Goal: Task Accomplishment & Management: Manage account settings

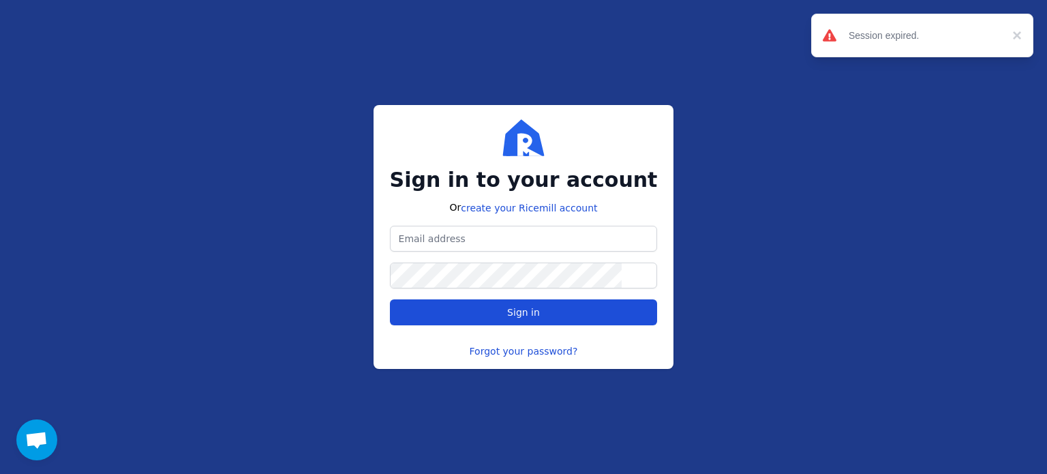
scroll to position [418, 0]
type input "[PERSON_NAME][EMAIL_ADDRESS][DOMAIN_NAME]"
click at [517, 312] on span "Sign in" at bounding box center [523, 312] width 33 height 11
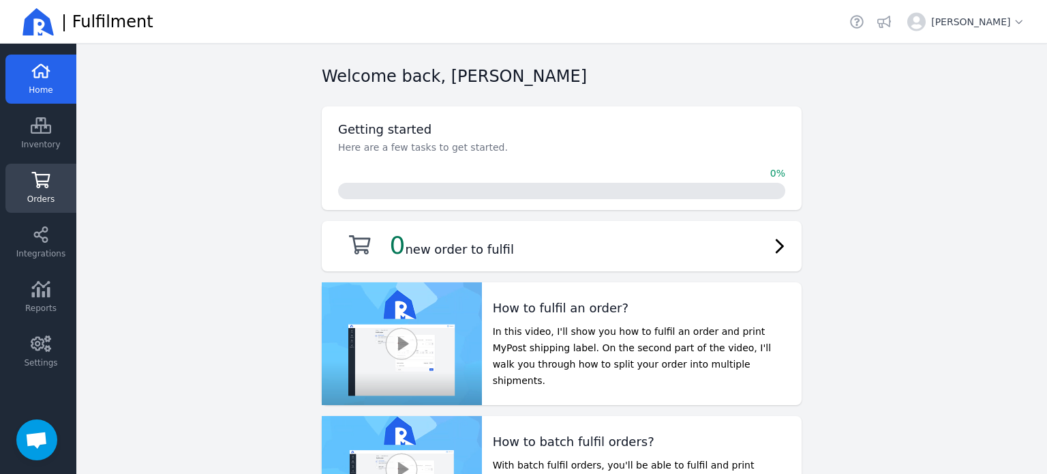
click at [29, 194] on span "Orders" at bounding box center [40, 199] width 27 height 11
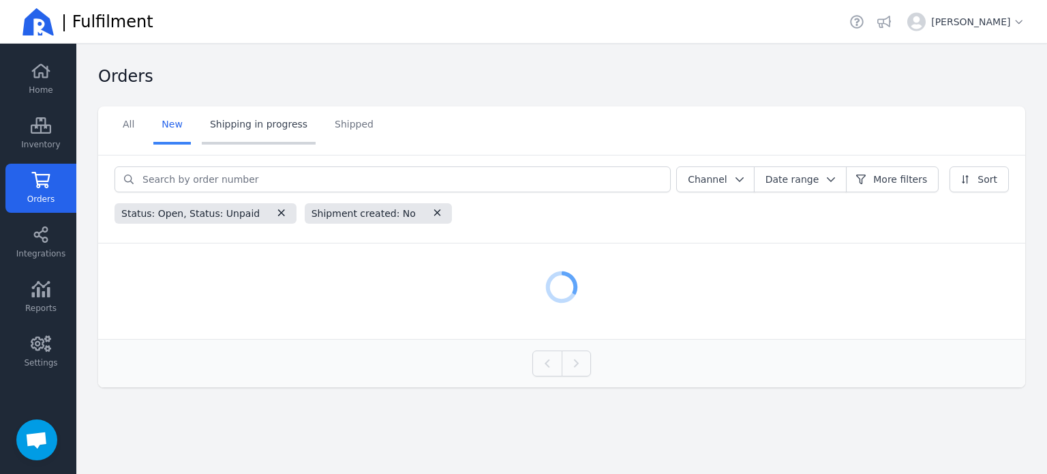
click at [254, 133] on link "Shipping in progress" at bounding box center [259, 125] width 114 height 38
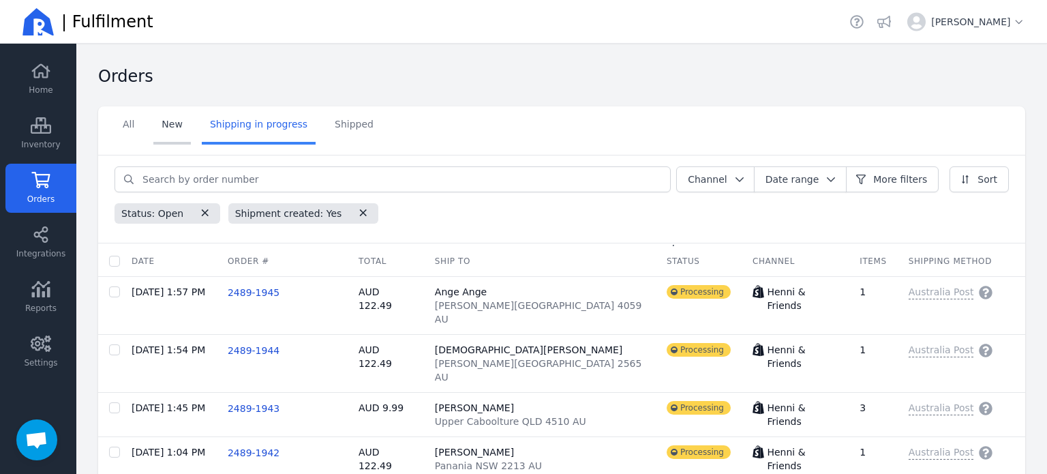
click at [166, 120] on link "New" at bounding box center [171, 125] width 37 height 38
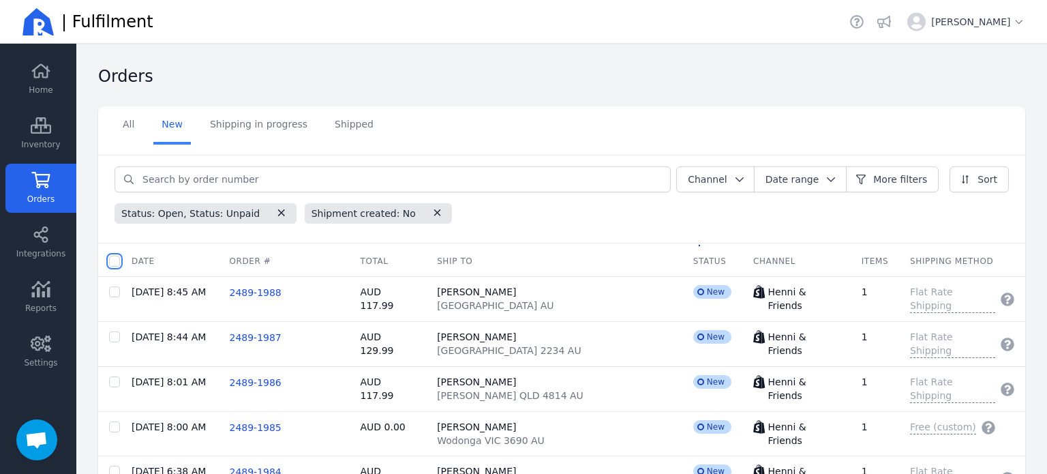
click at [118, 256] on input "checkbox" at bounding box center [114, 261] width 11 height 11
checkbox input "true"
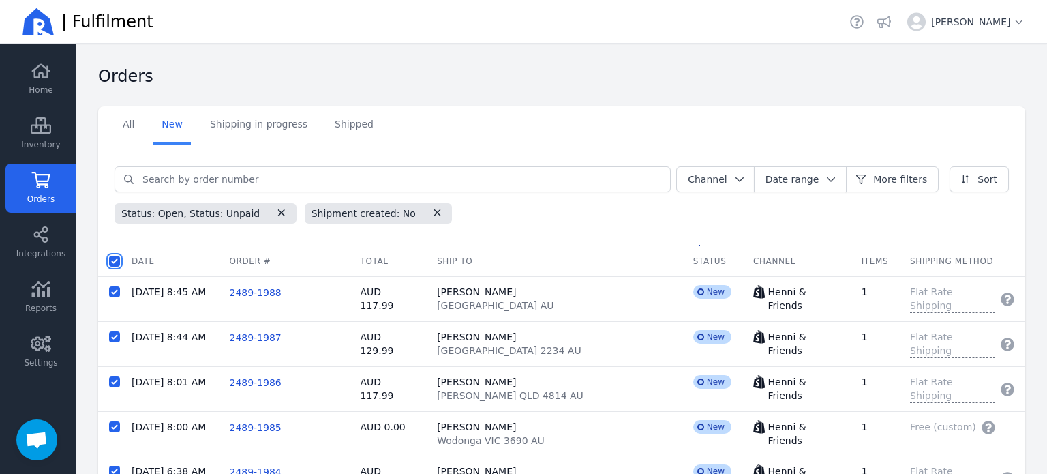
checkbox input "true"
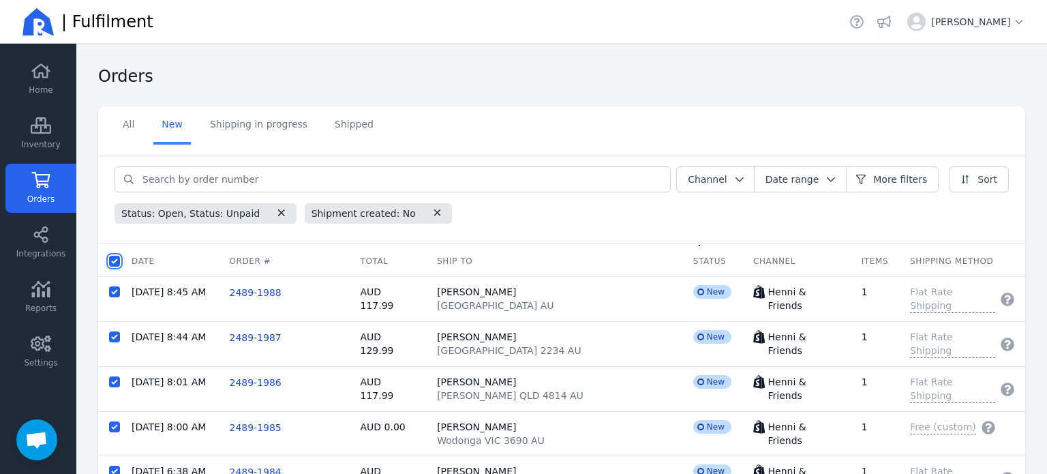
checkbox input "true"
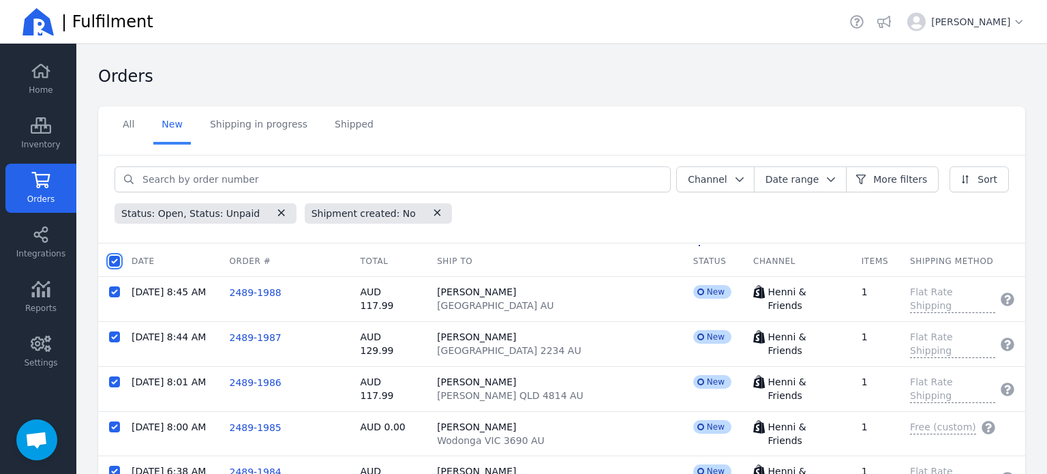
checkbox input "true"
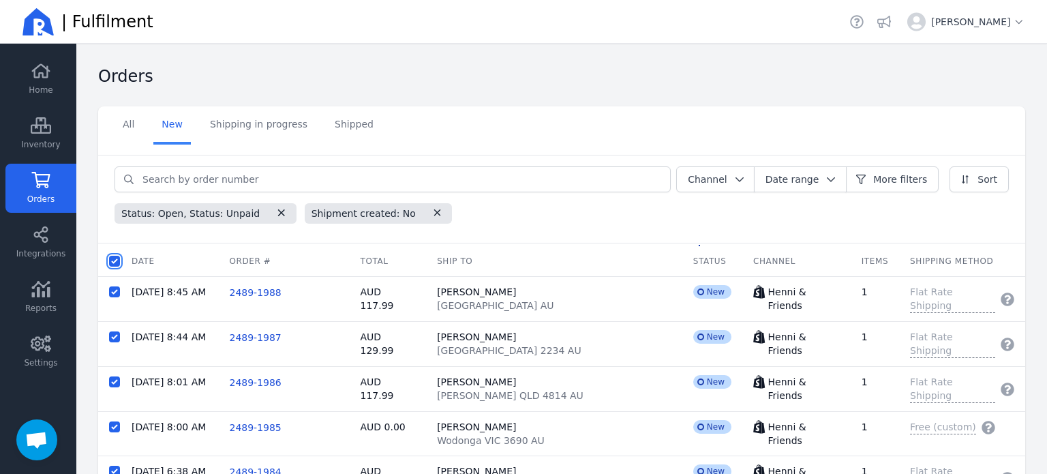
checkbox input "true"
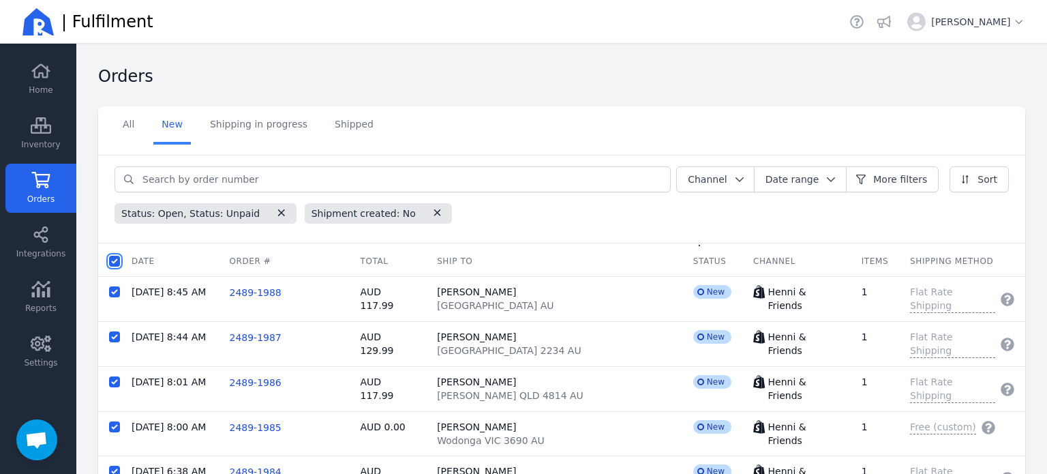
checkbox input "true"
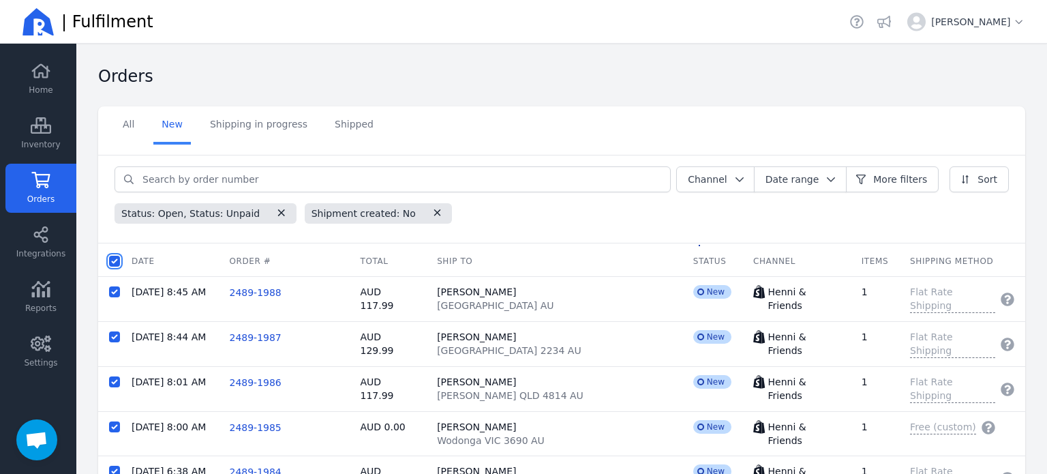
checkbox input "true"
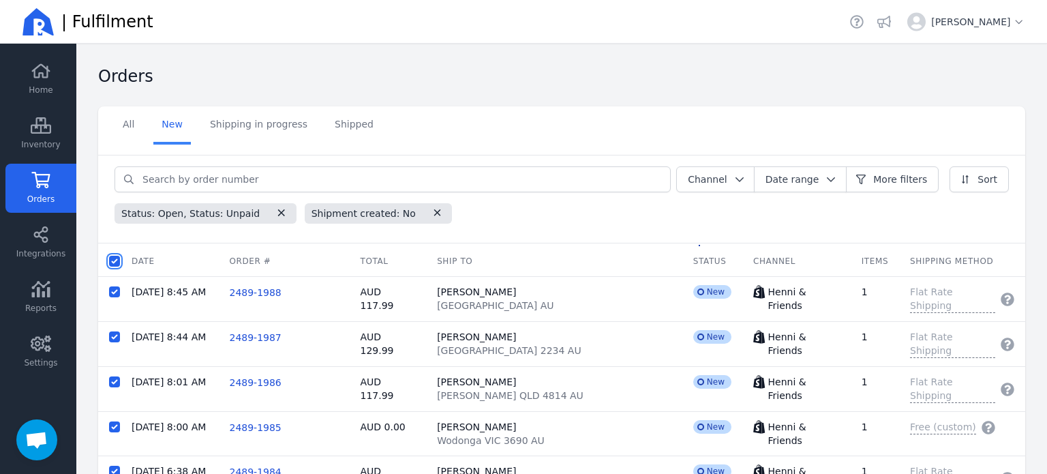
checkbox input "true"
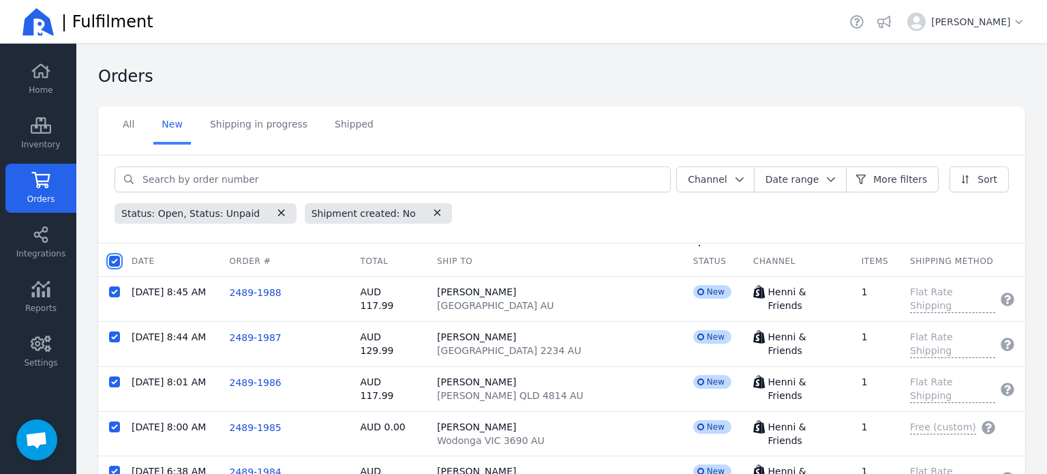
checkbox input "true"
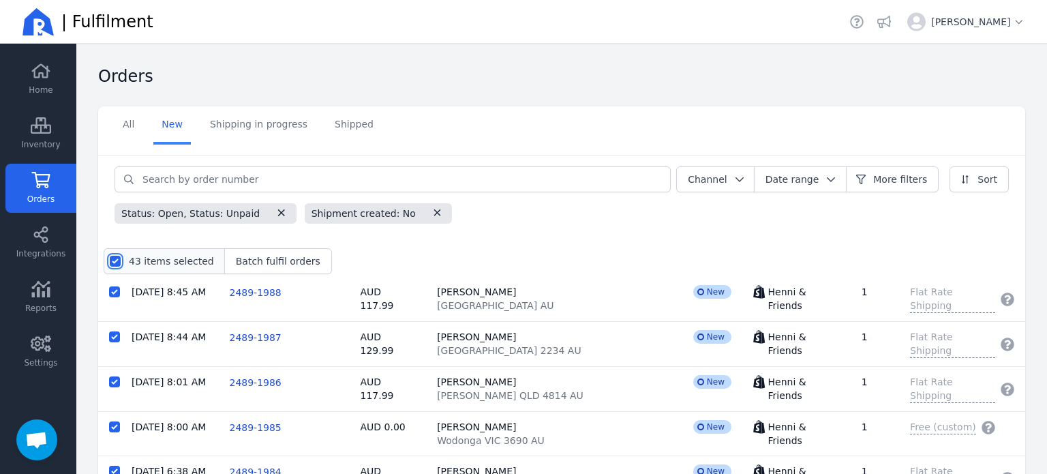
click at [114, 258] on input "checkbox" at bounding box center [115, 261] width 11 height 11
checkbox input "false"
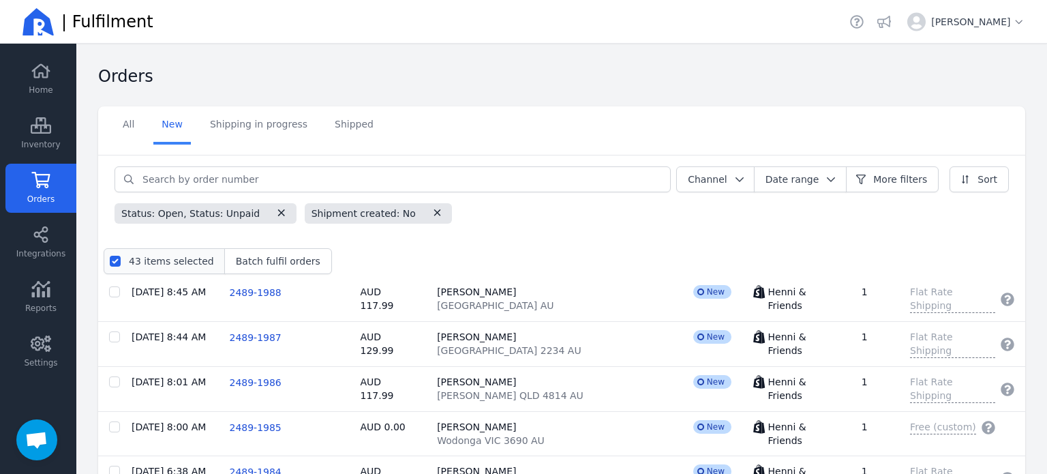
checkbox input "false"
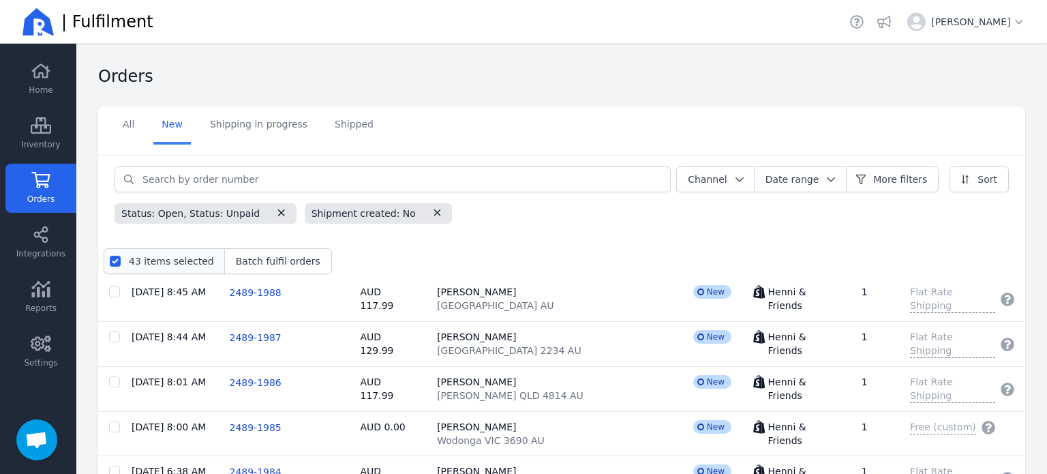
checkbox input "false"
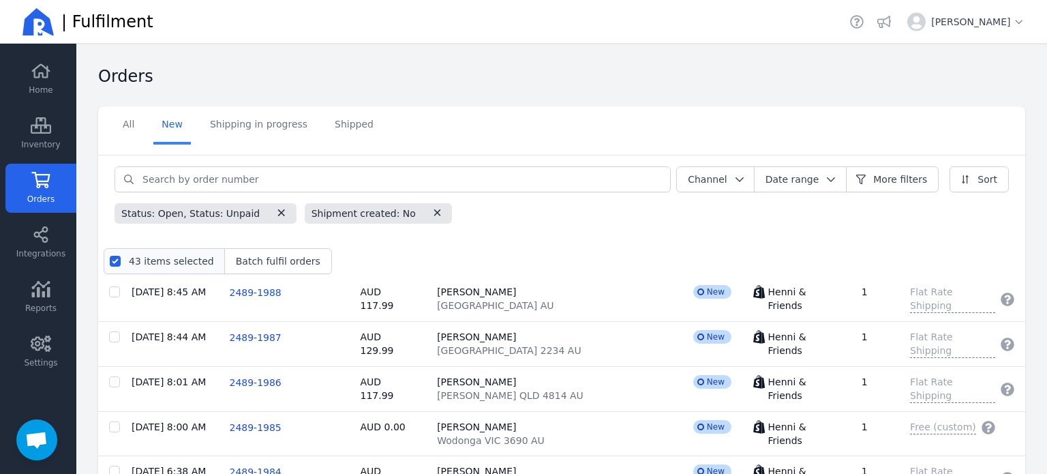
checkbox input "false"
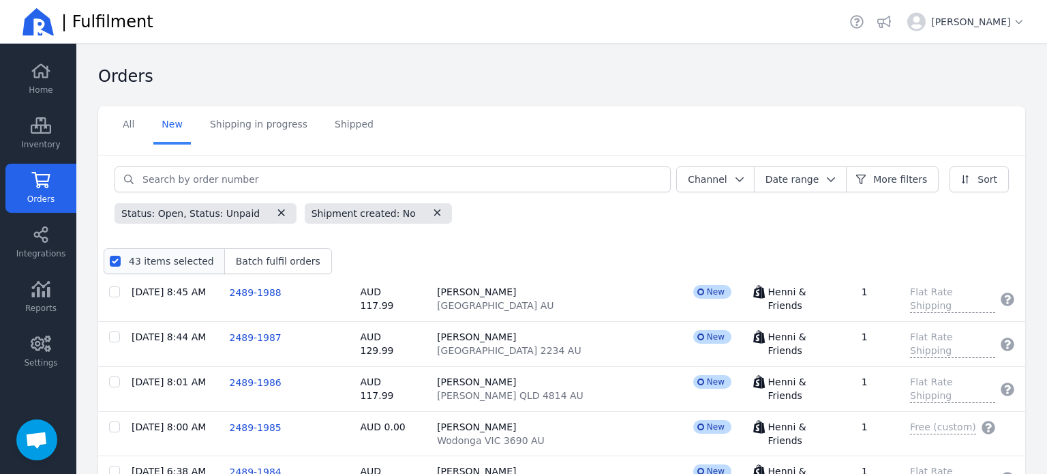
checkbox input "false"
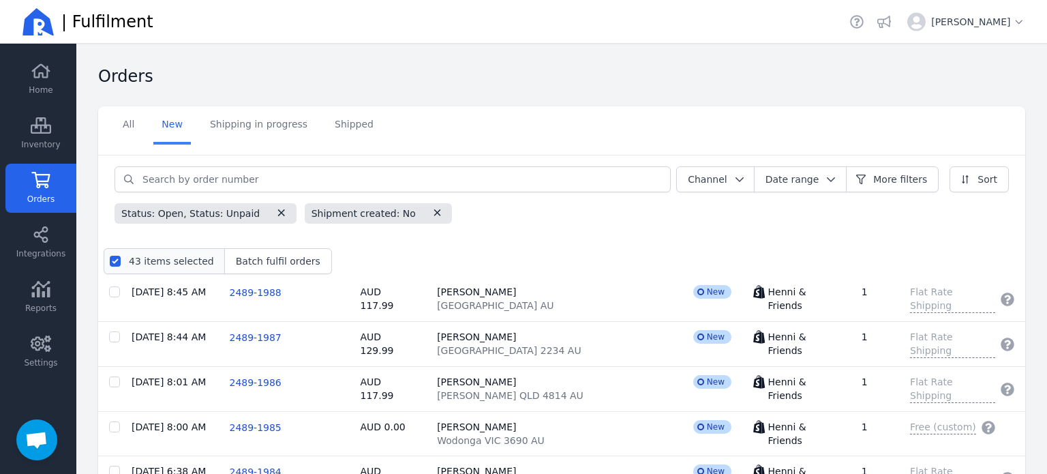
checkbox input "false"
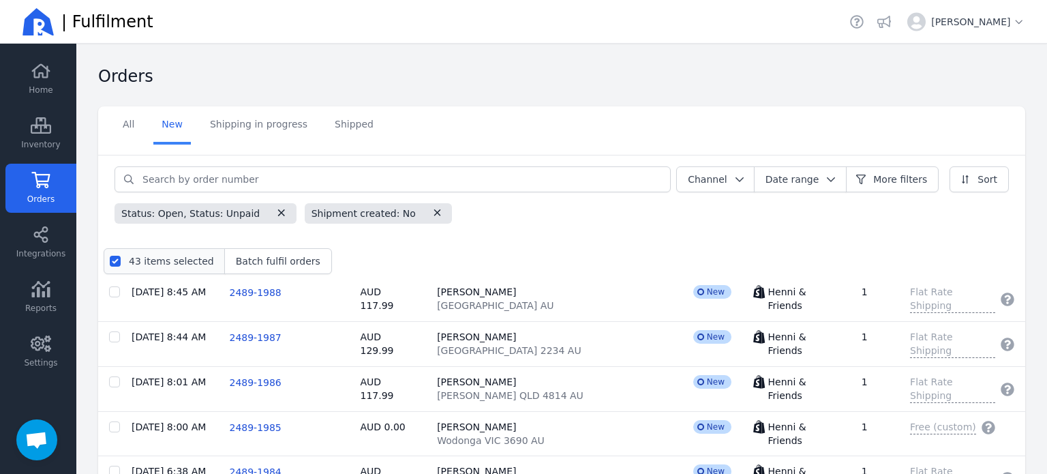
checkbox input "false"
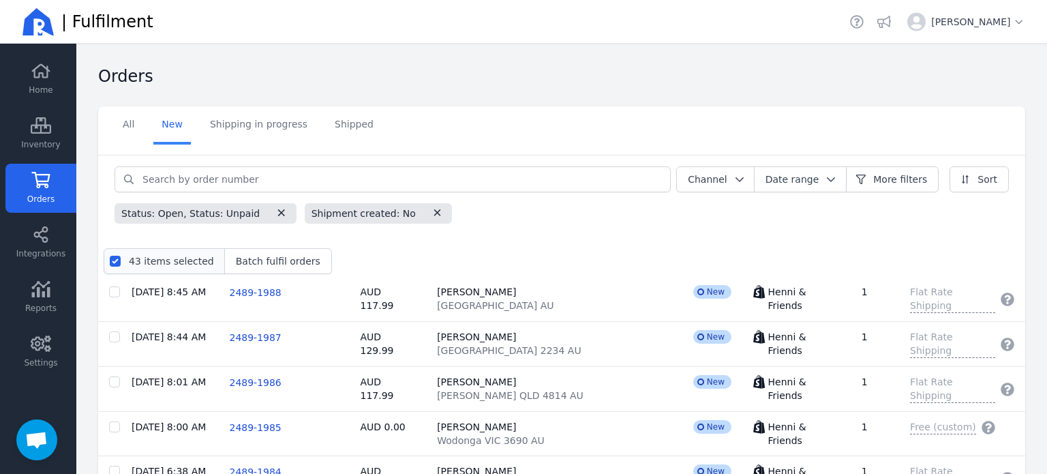
checkbox input "false"
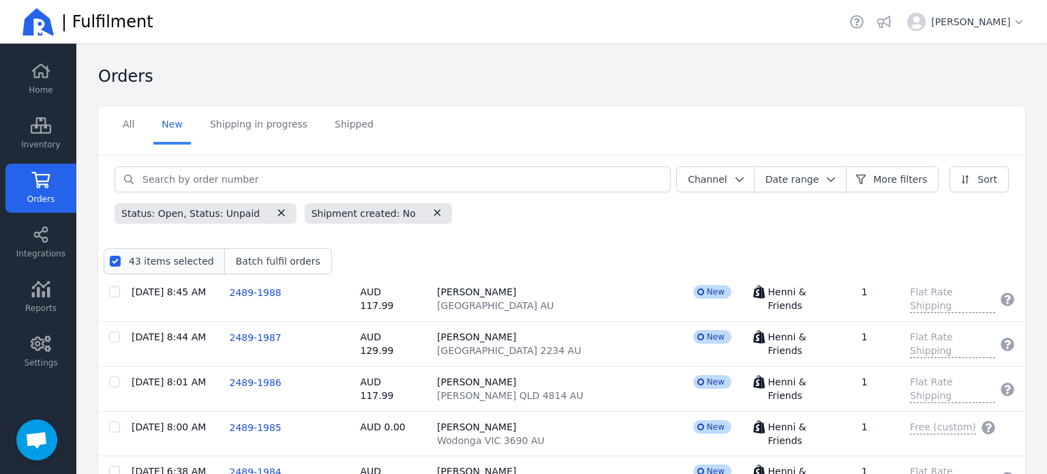
checkbox input "false"
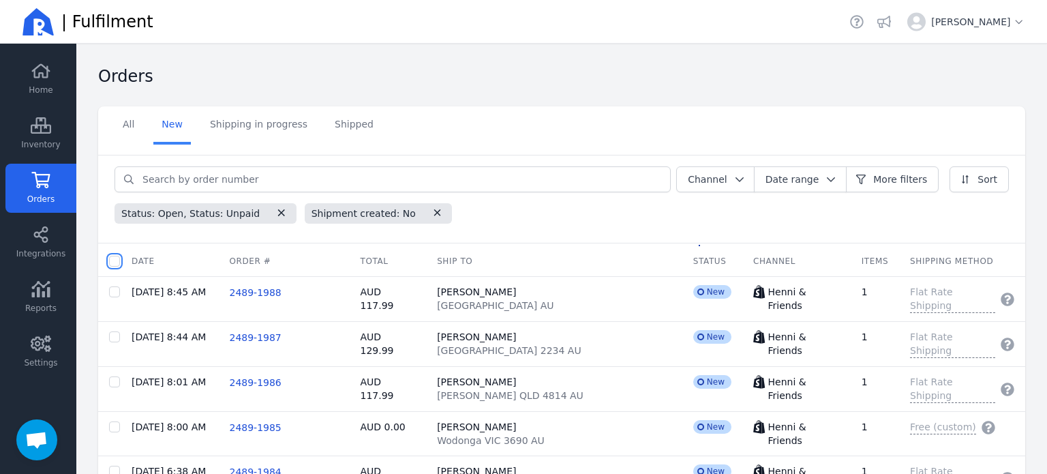
click at [116, 257] on input "checkbox" at bounding box center [114, 261] width 11 height 11
checkbox input "true"
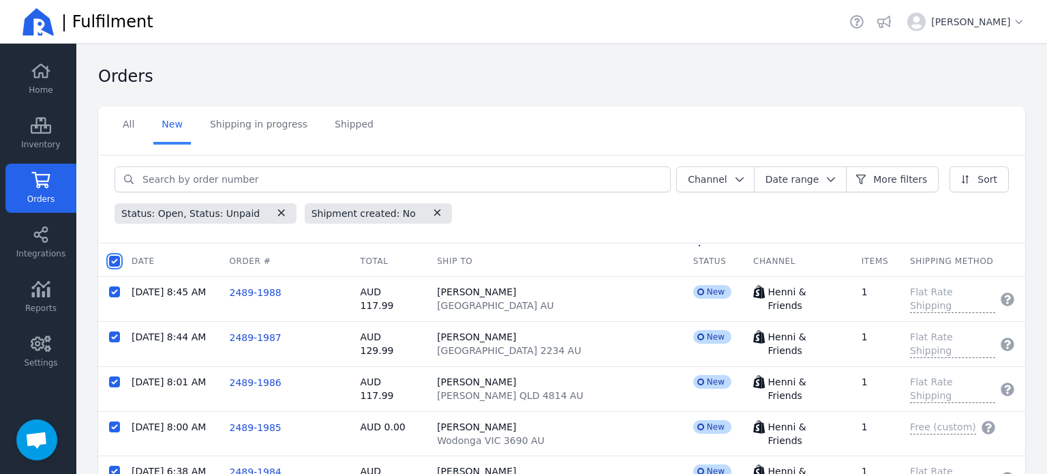
checkbox input "true"
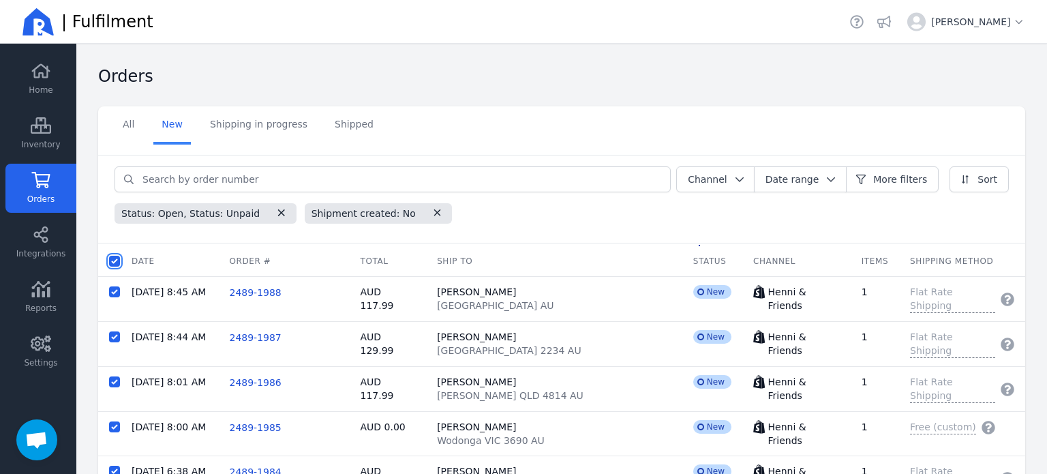
checkbox input "true"
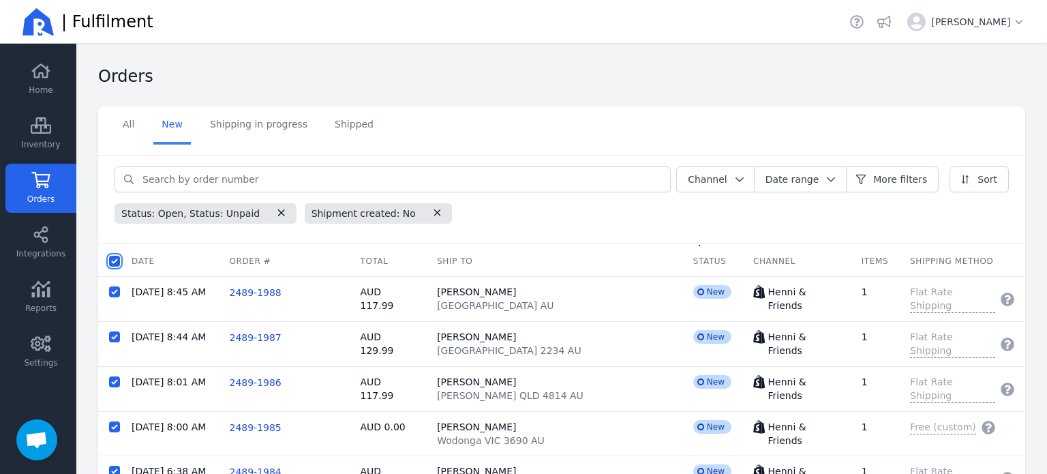
checkbox input "true"
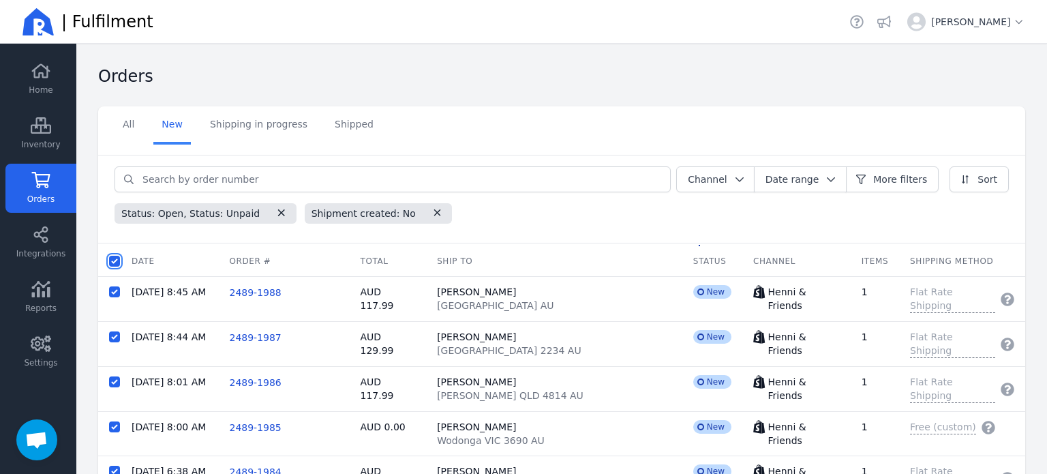
checkbox input "true"
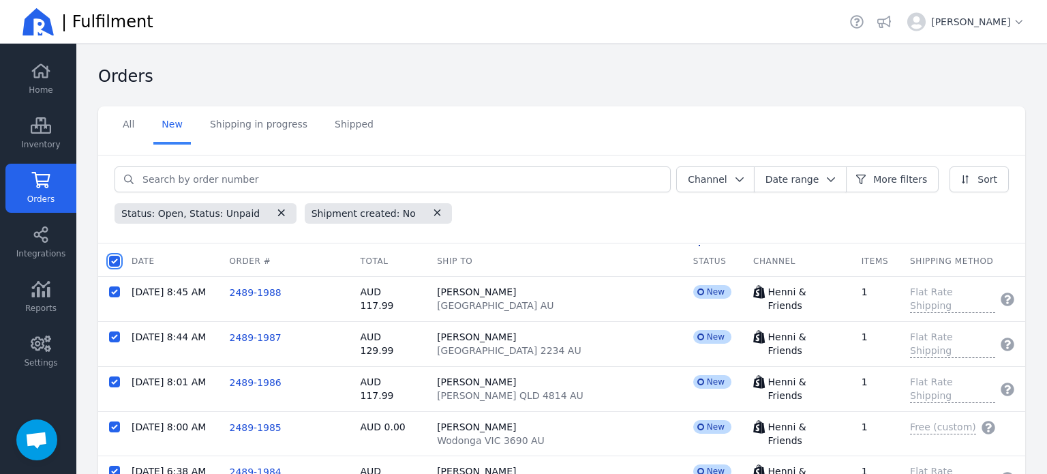
checkbox input "true"
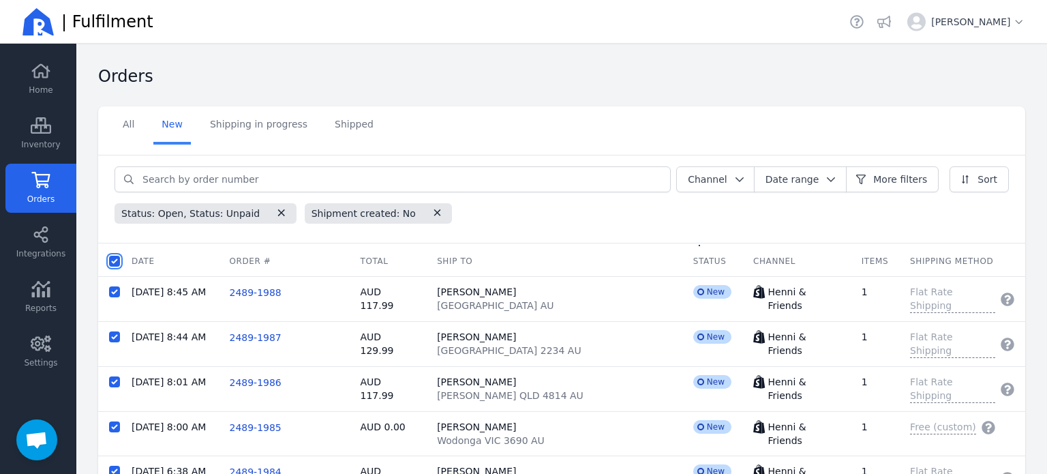
checkbox input "true"
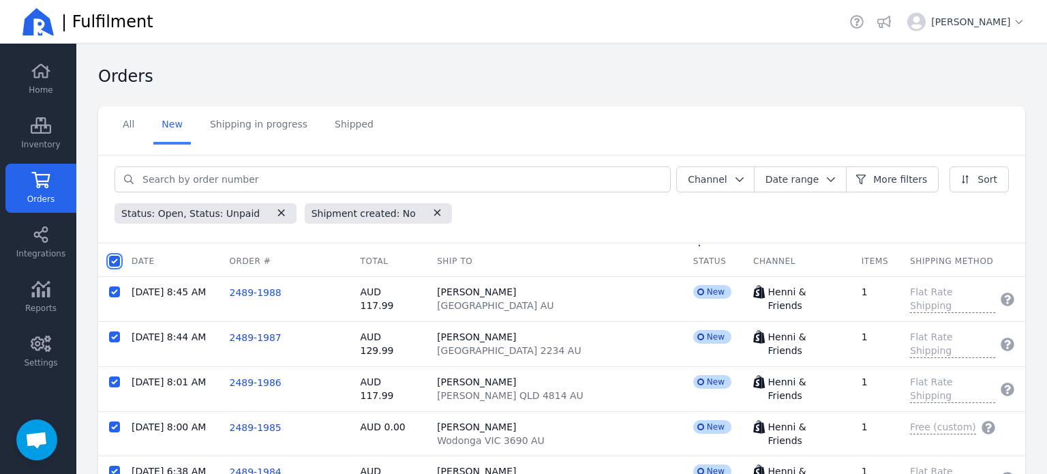
checkbox input "true"
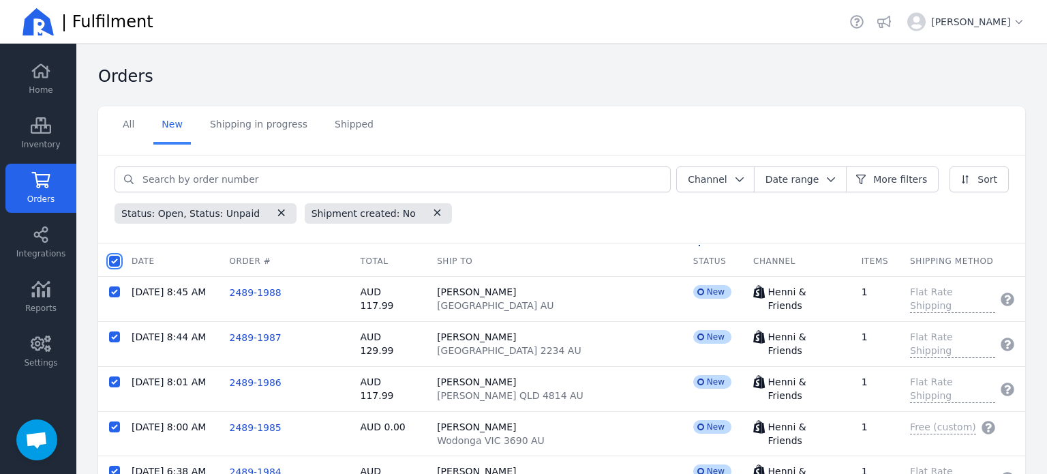
checkbox input "true"
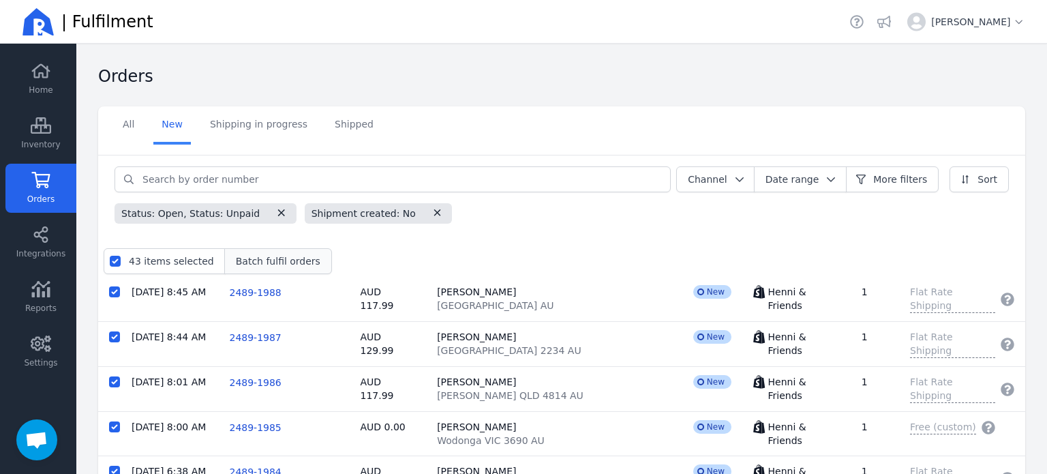
click at [264, 266] on span "Batch fulfil orders" at bounding box center [278, 261] width 84 height 14
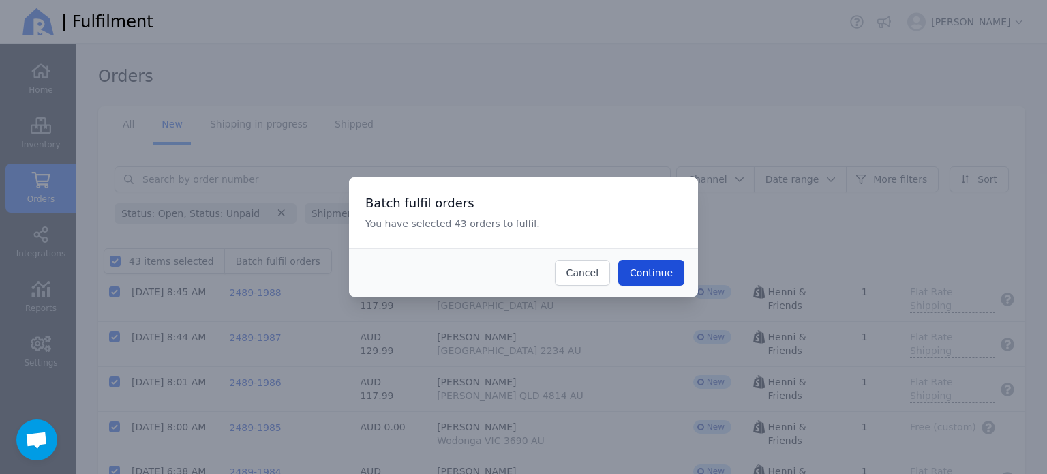
click at [666, 267] on span "Continue" at bounding box center [651, 272] width 43 height 11
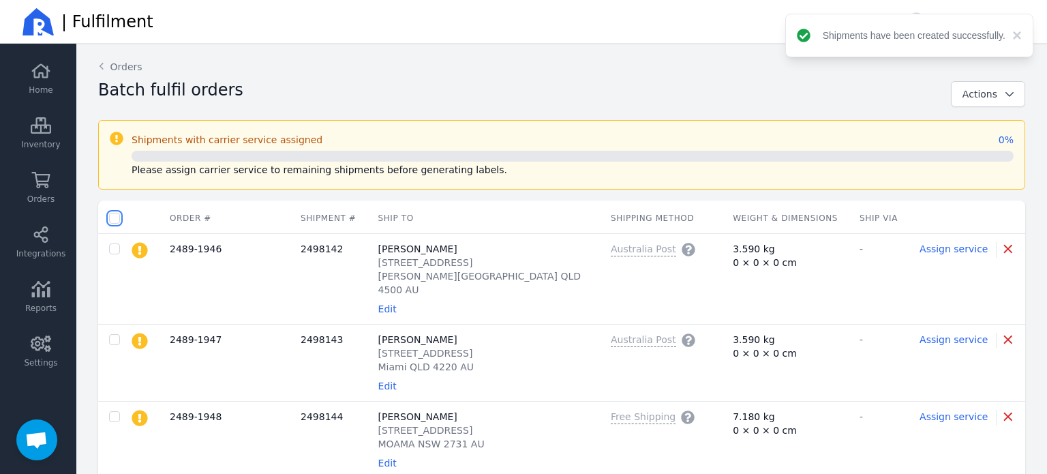
click at [114, 217] on input "checkbox" at bounding box center [114, 218] width 11 height 11
checkbox input "true"
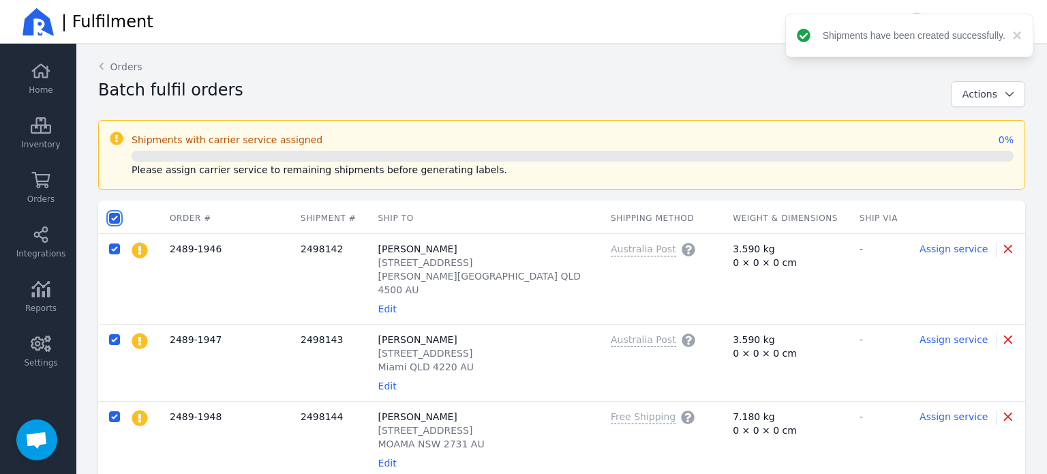
checkbox input "true"
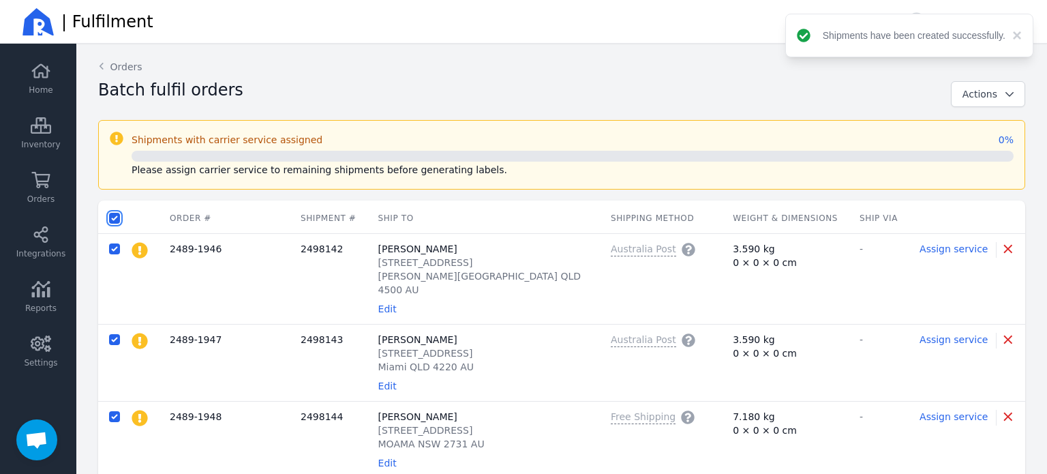
checkbox input "true"
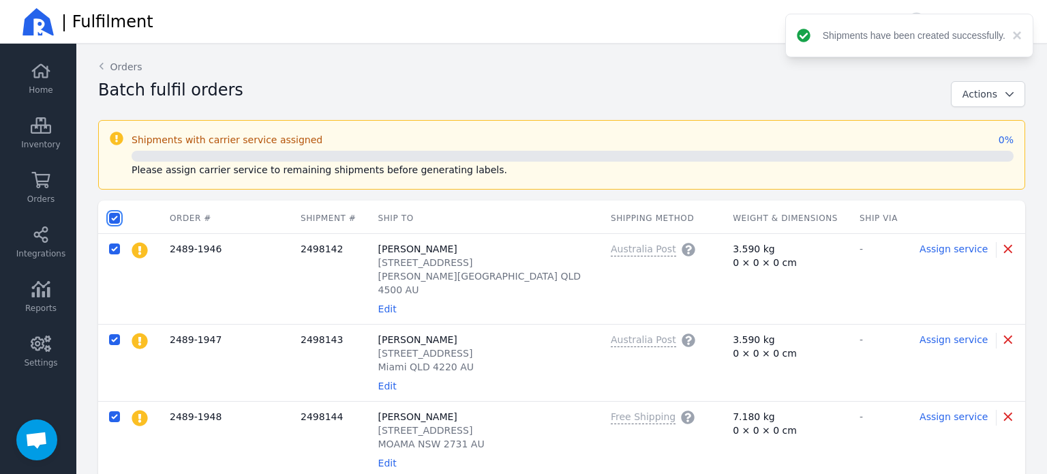
checkbox input "true"
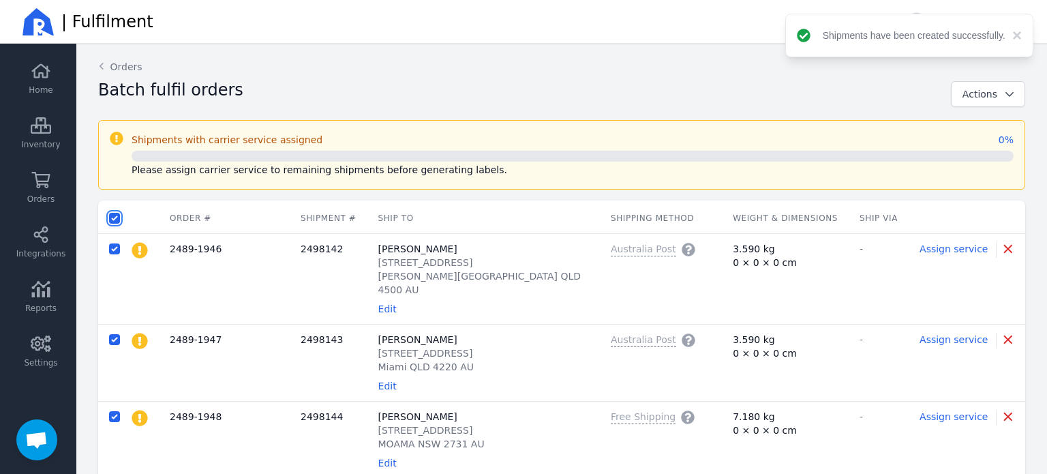
checkbox input "true"
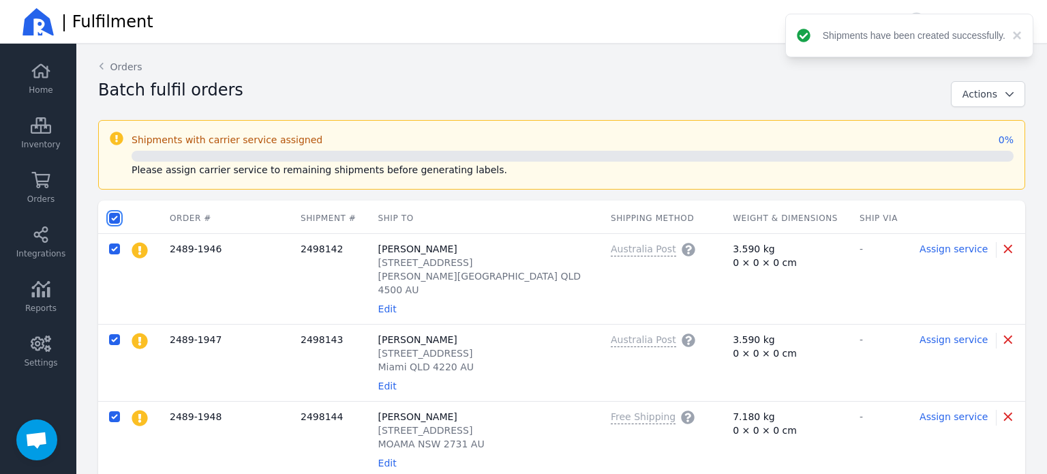
checkbox input "true"
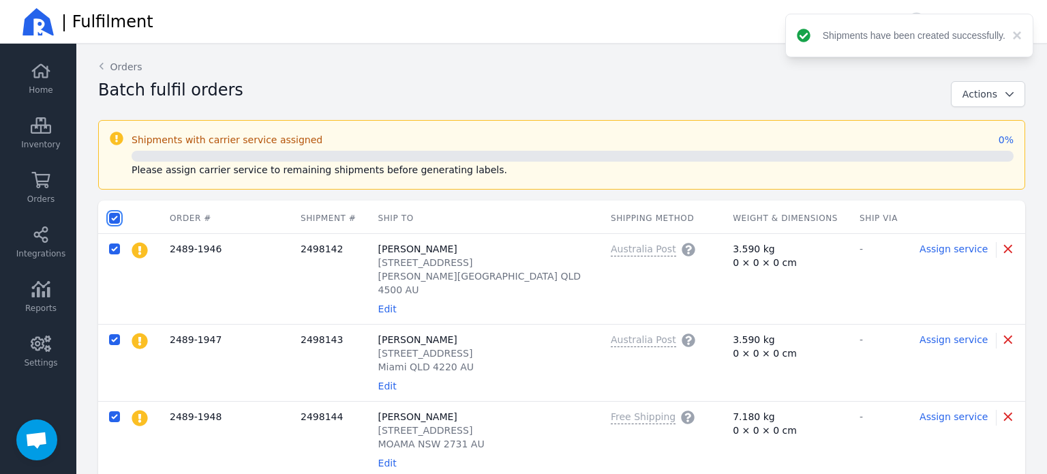
checkbox input "true"
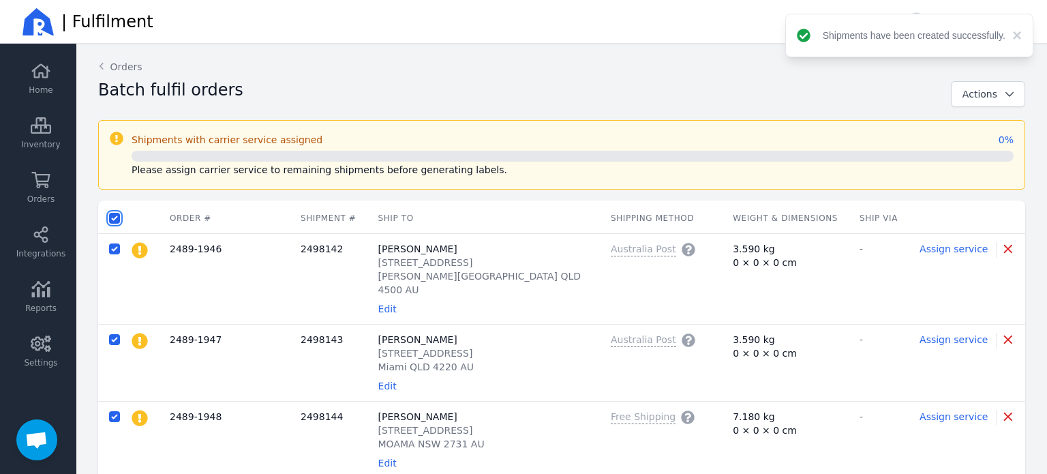
checkbox input "true"
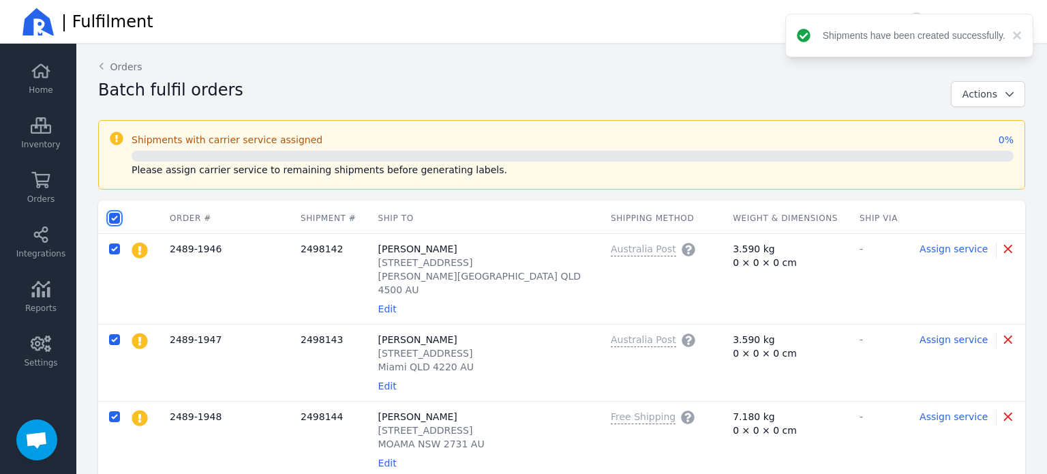
checkbox input "true"
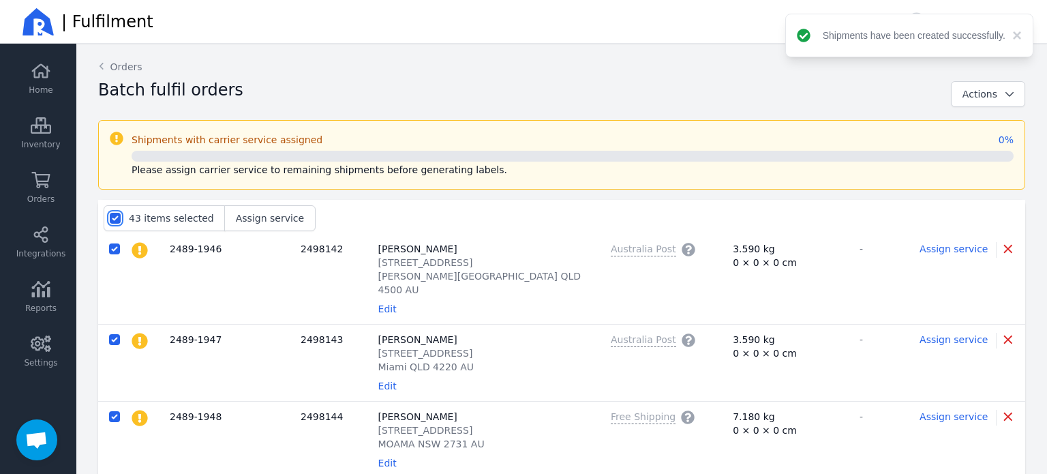
click at [114, 217] on input "checkbox" at bounding box center [115, 218] width 11 height 11
checkbox input "false"
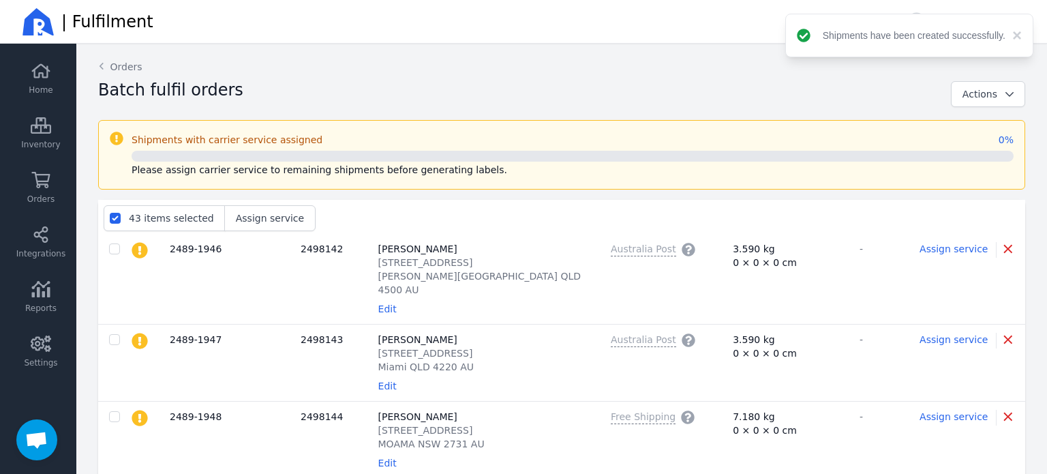
checkbox input "false"
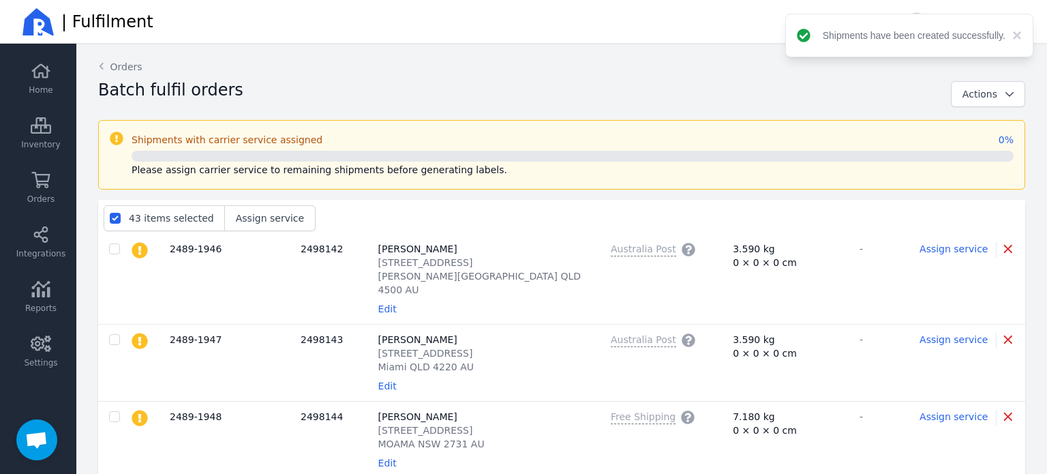
checkbox input "false"
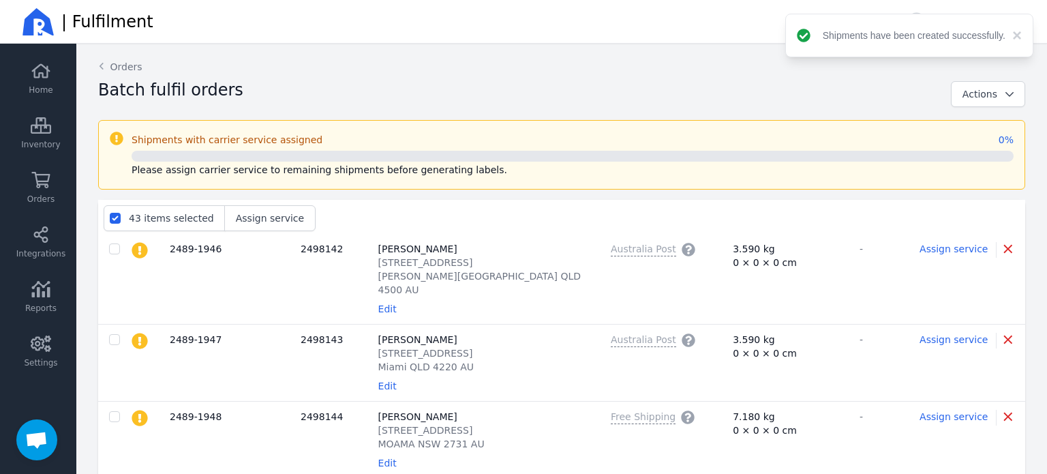
checkbox input "false"
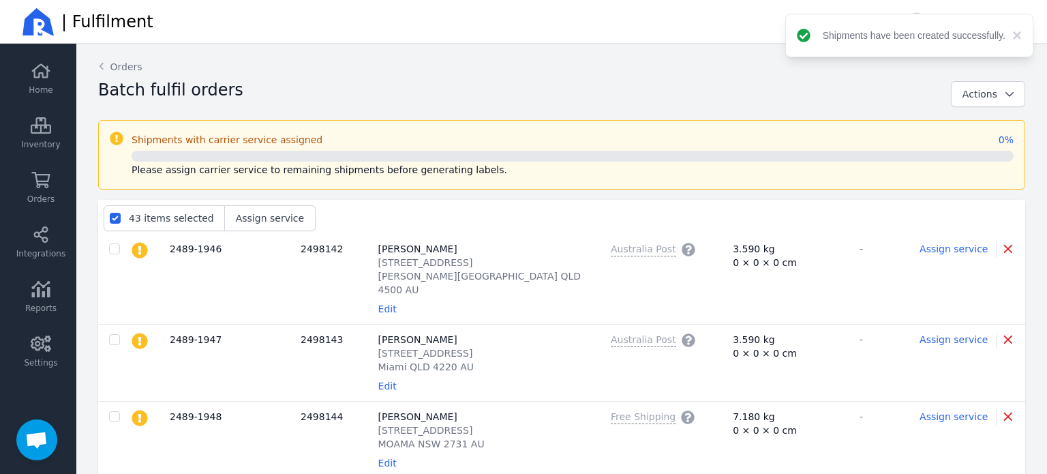
checkbox input "false"
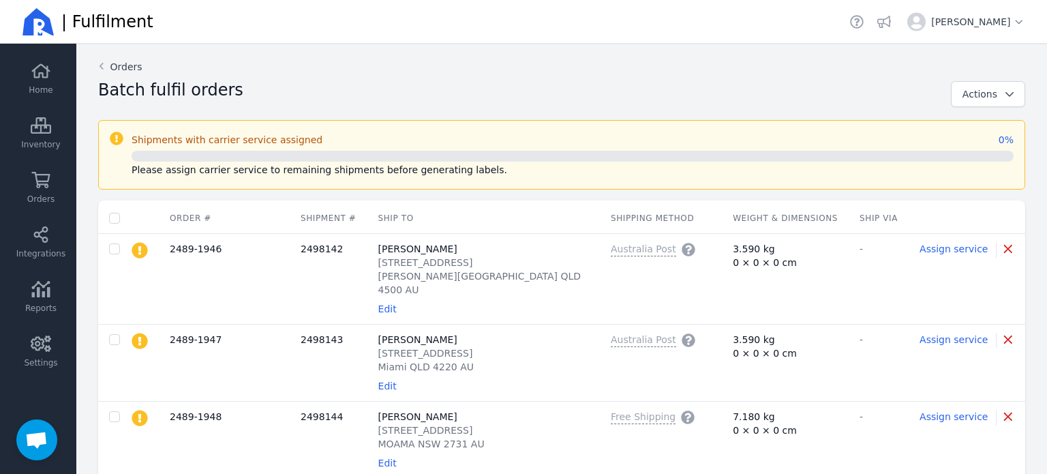
click at [102, 67] on icon at bounding box center [101, 66] width 12 height 11
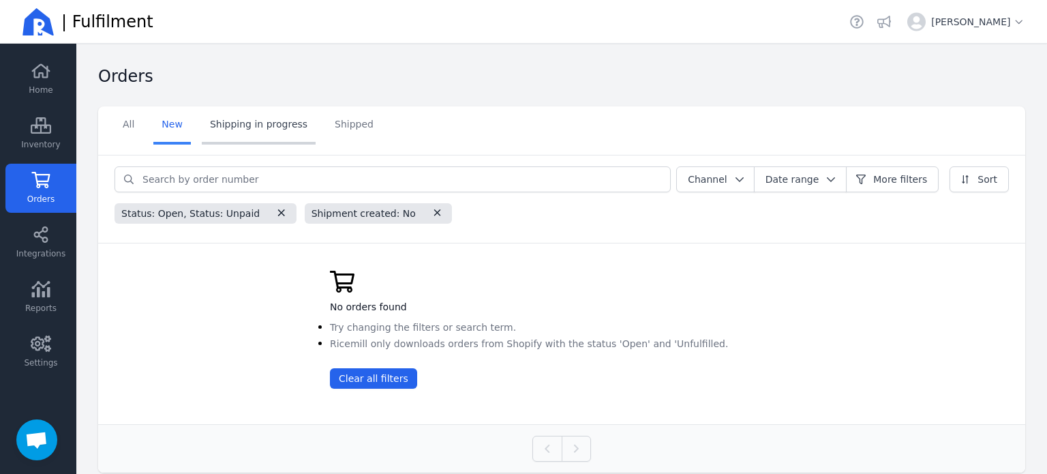
click at [247, 132] on link "Shipping in progress" at bounding box center [259, 125] width 114 height 38
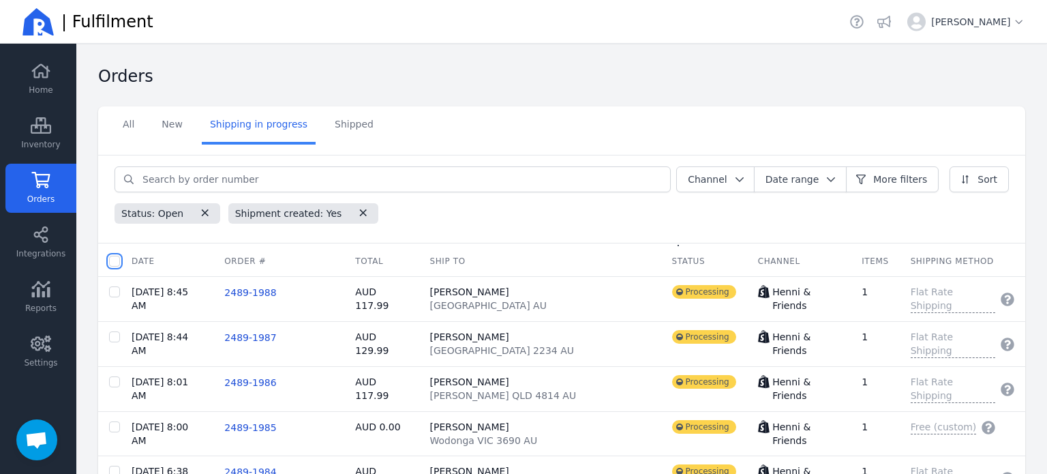
click at [114, 261] on input "checkbox" at bounding box center [114, 261] width 11 height 11
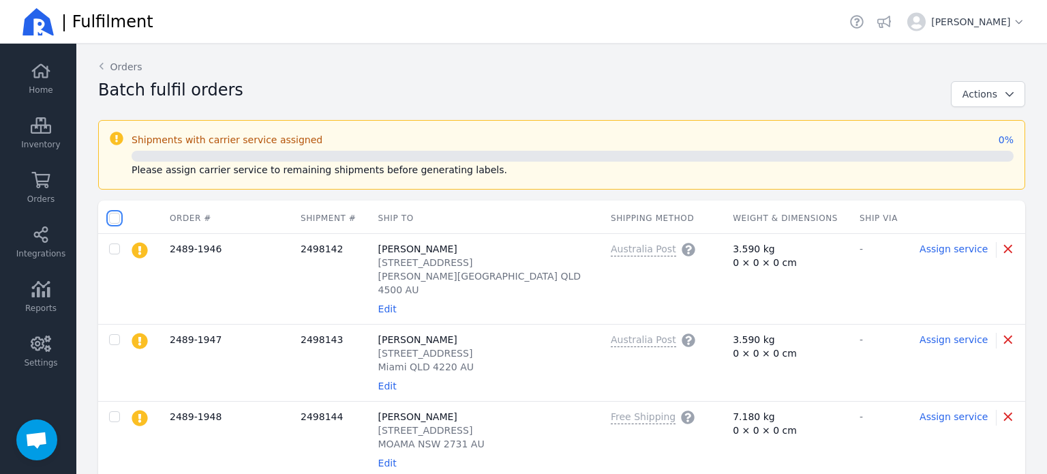
click at [115, 217] on input "checkbox" at bounding box center [114, 218] width 11 height 11
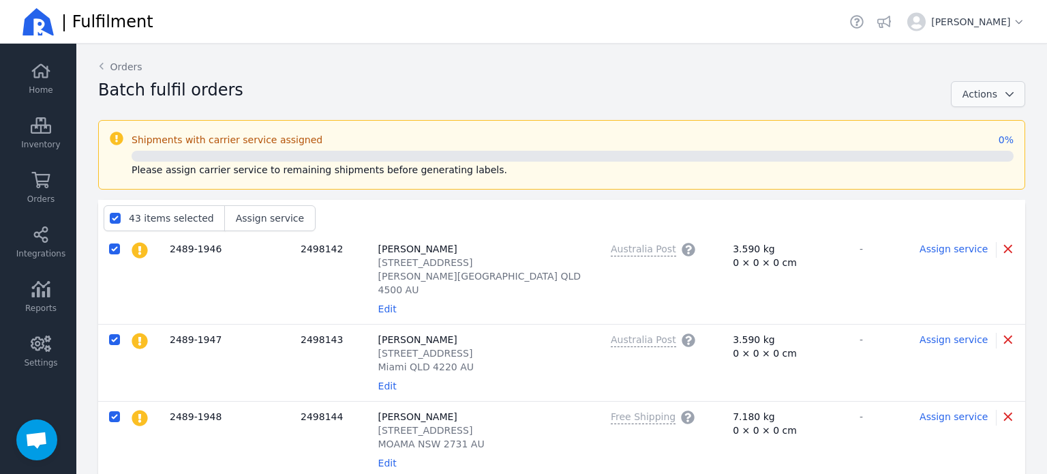
click at [997, 91] on span "button" at bounding box center [1005, 94] width 16 height 14
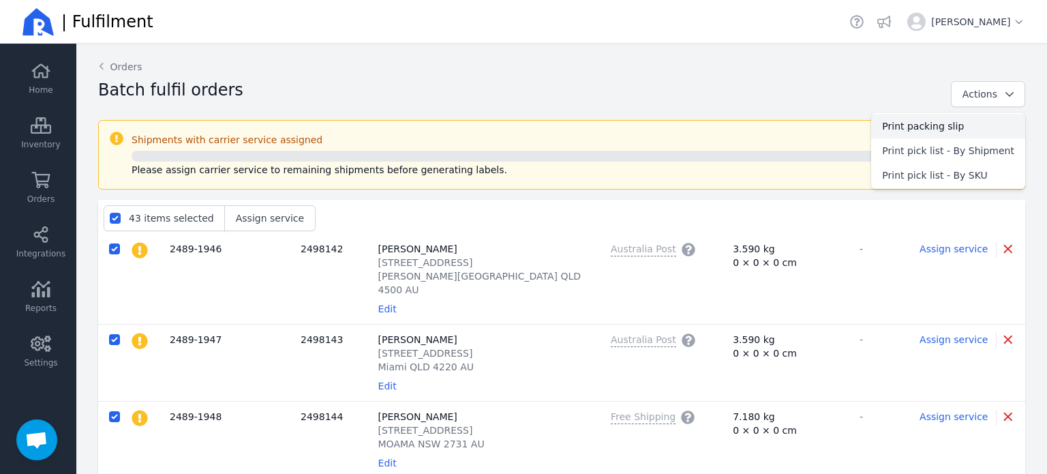
click at [946, 124] on span "Print packing slip" at bounding box center [948, 126] width 132 height 14
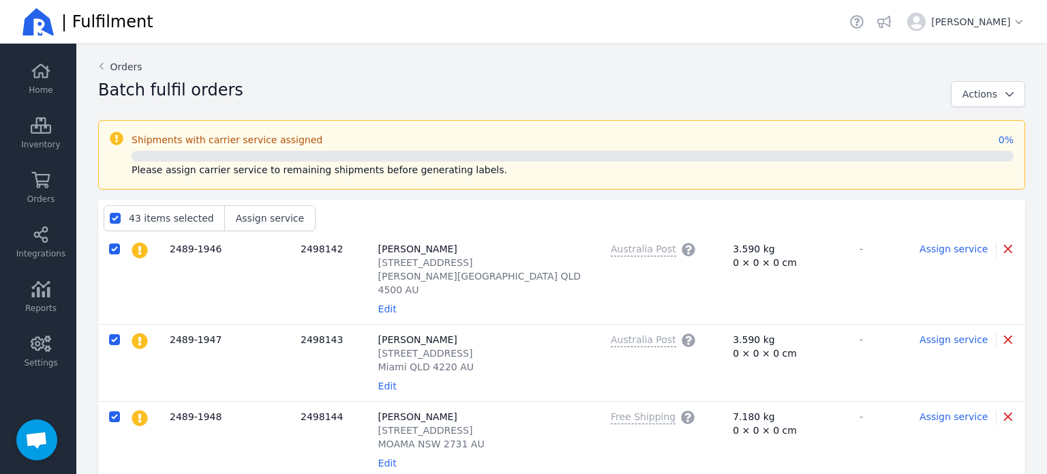
click at [103, 63] on icon at bounding box center [101, 66] width 4 height 7
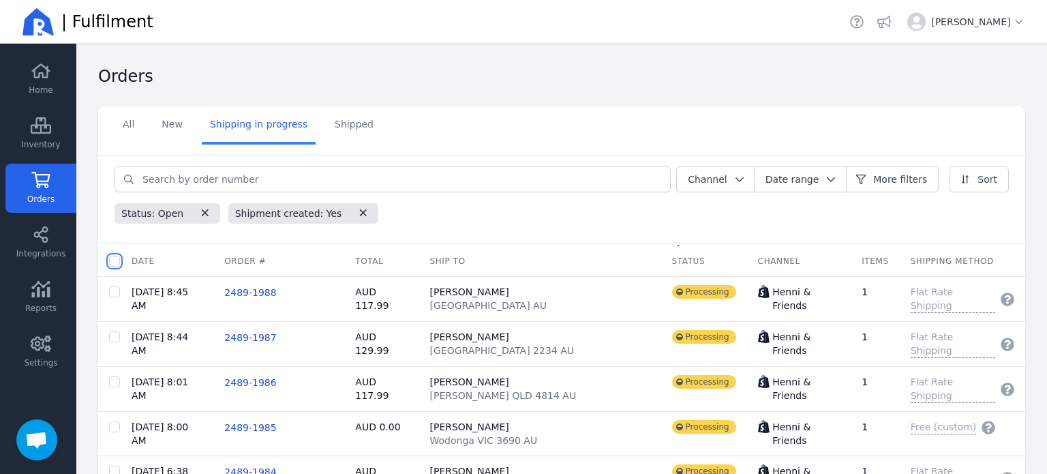
click at [112, 261] on input "checkbox" at bounding box center [114, 261] width 11 height 11
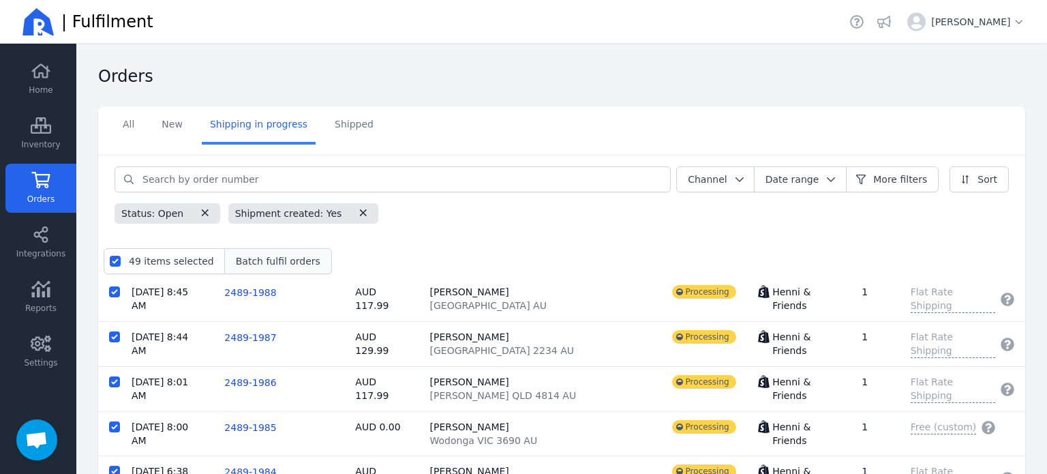
click at [273, 260] on span "Batch fulfil orders" at bounding box center [278, 261] width 84 height 14
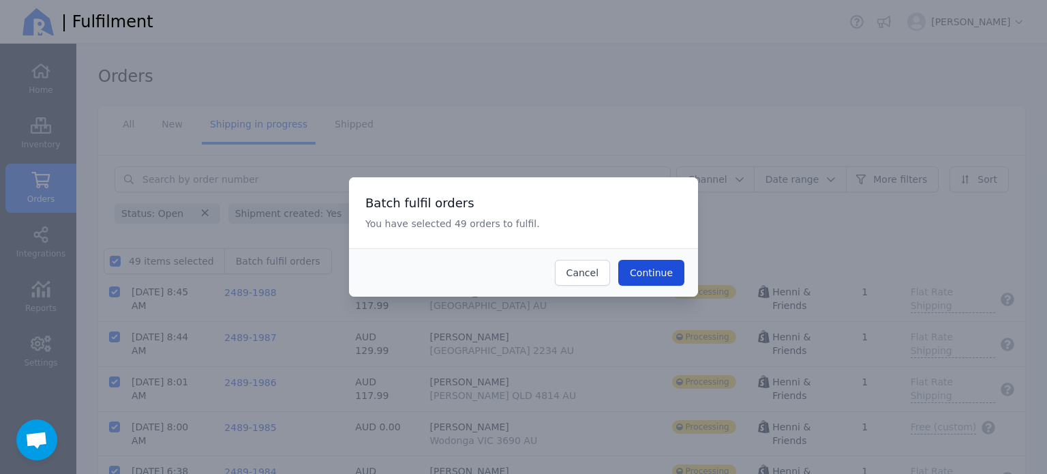
click at [655, 271] on span "Continue" at bounding box center [651, 272] width 43 height 11
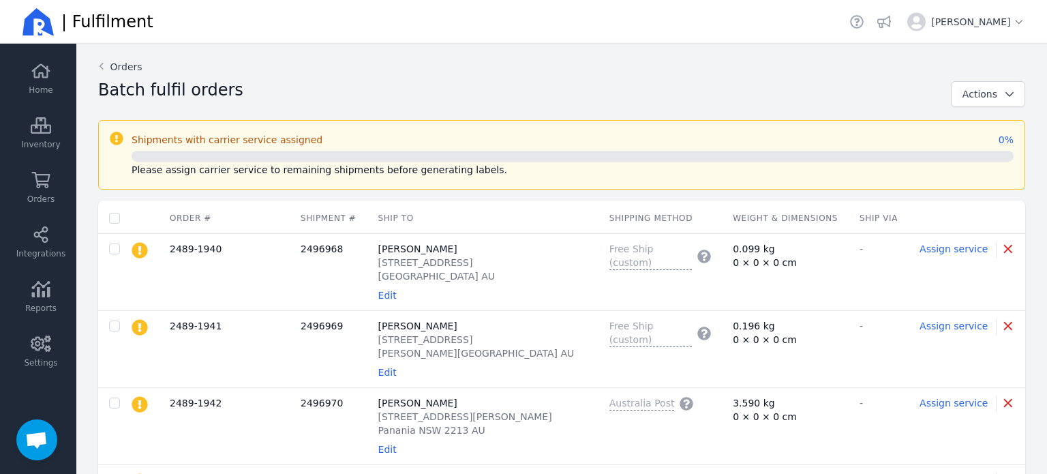
click at [100, 62] on icon at bounding box center [101, 66] width 12 height 11
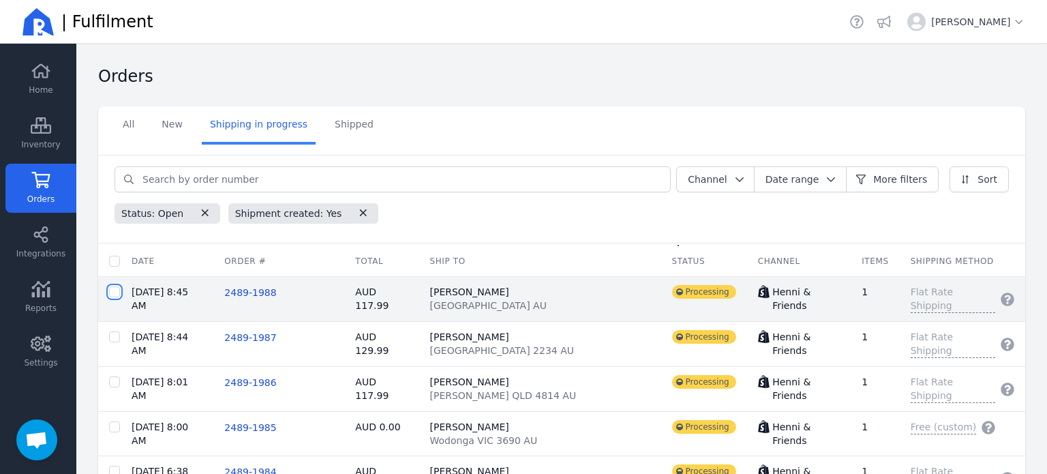
click at [117, 290] on input "checkbox" at bounding box center [114, 291] width 11 height 11
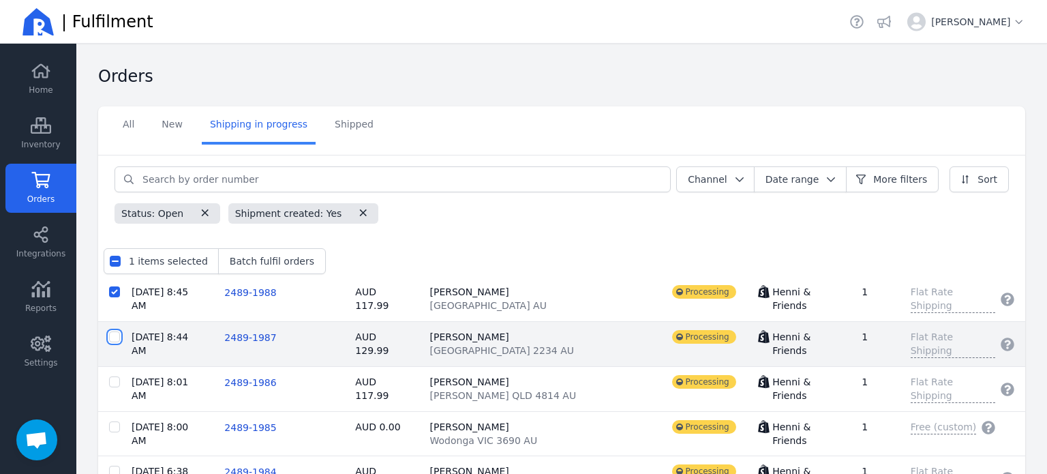
click at [114, 335] on input "checkbox" at bounding box center [114, 336] width 11 height 11
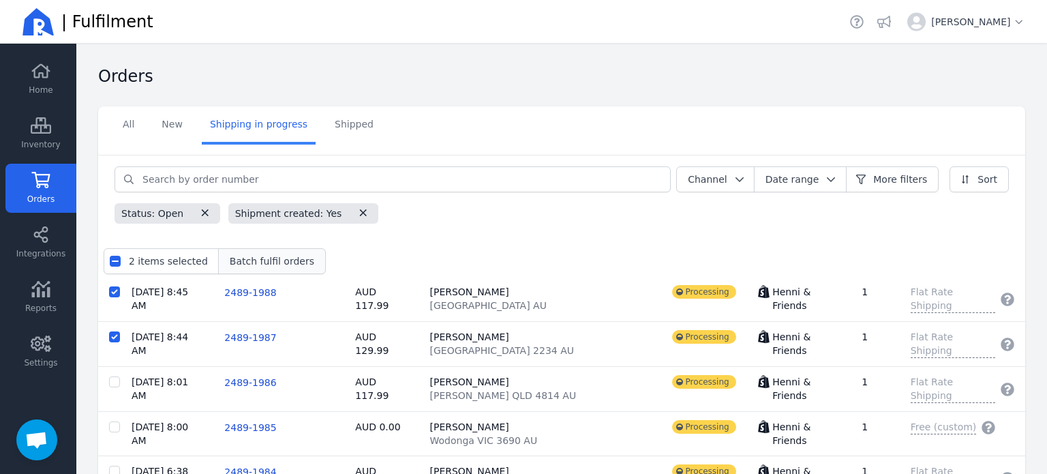
click at [267, 262] on span "Batch fulfil orders" at bounding box center [272, 261] width 84 height 14
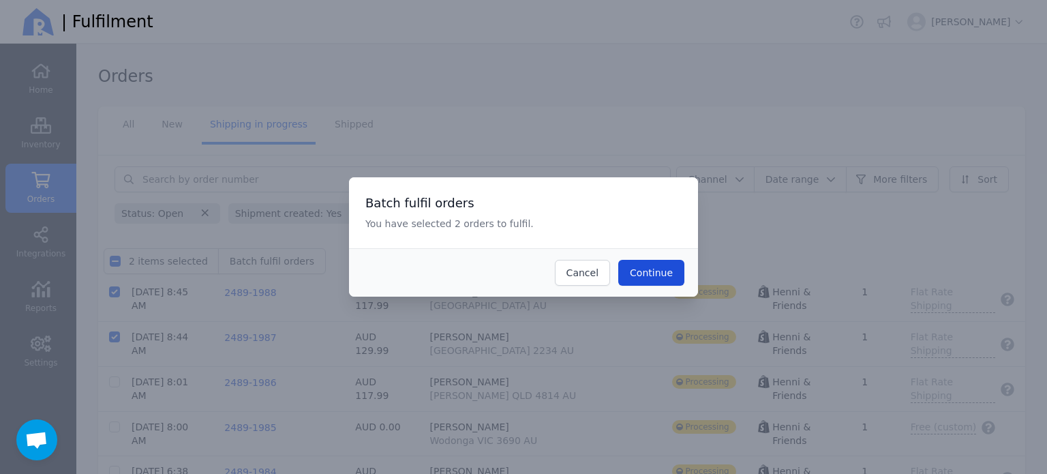
click at [670, 277] on span "Continue" at bounding box center [651, 272] width 43 height 11
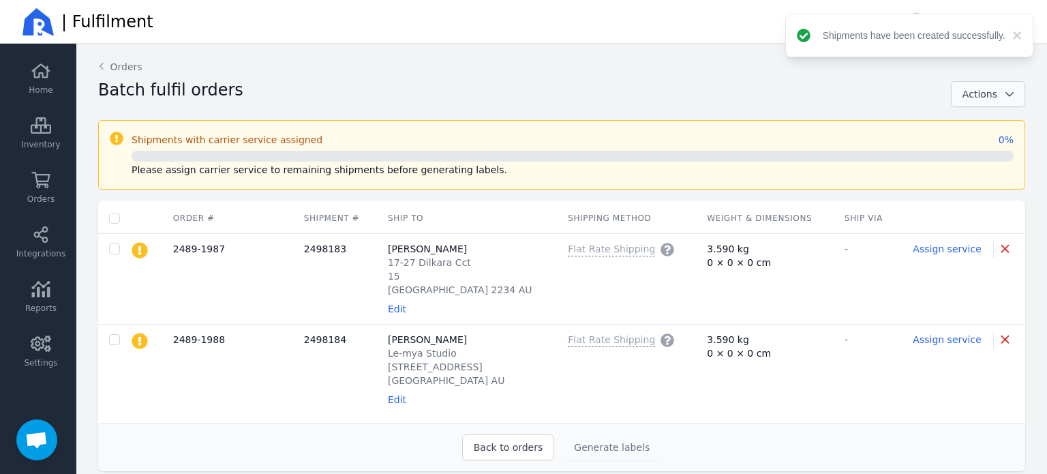
click at [997, 99] on span "button" at bounding box center [1005, 94] width 16 height 14
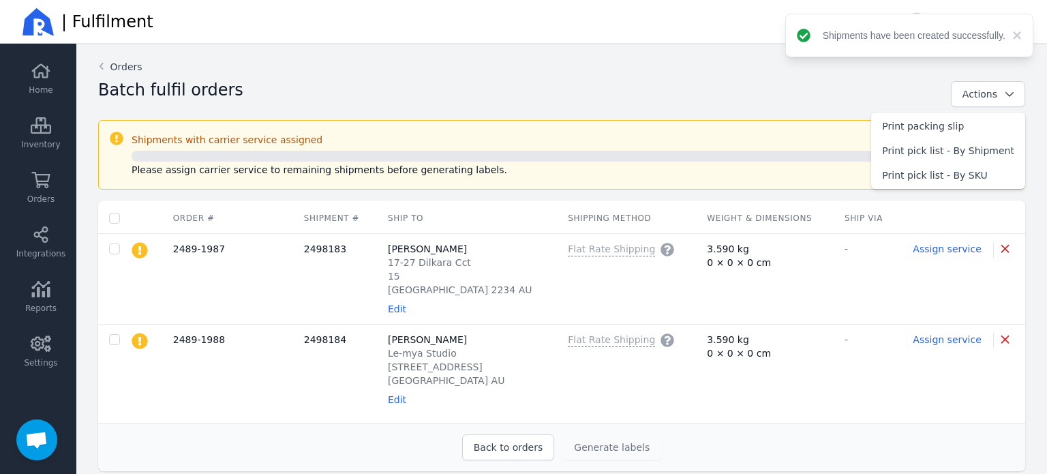
click at [104, 70] on icon at bounding box center [101, 66] width 12 height 11
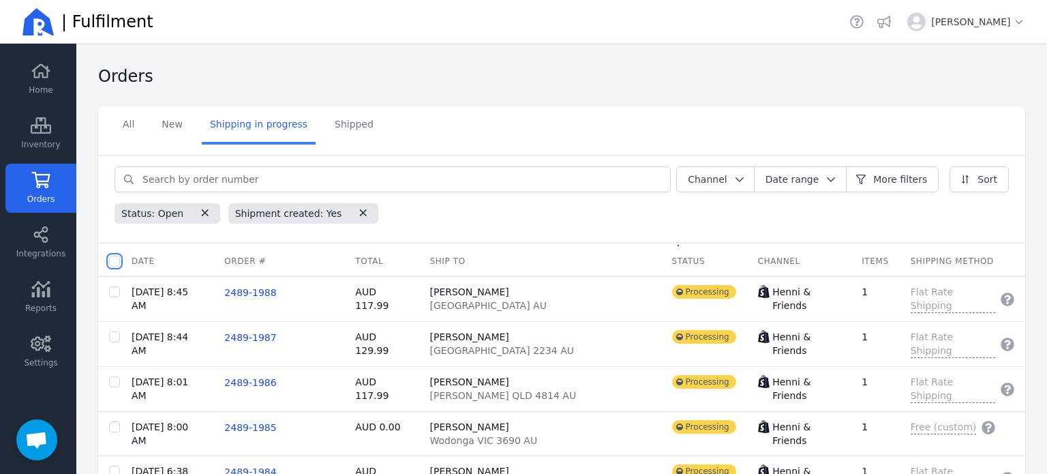
click at [117, 256] on input "checkbox" at bounding box center [114, 261] width 11 height 11
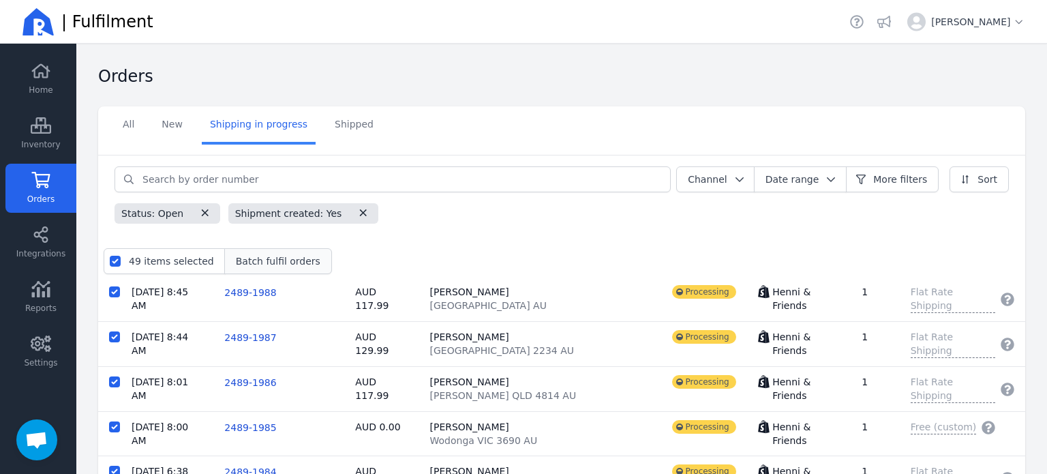
click at [243, 256] on span "Batch fulfil orders" at bounding box center [278, 261] width 84 height 14
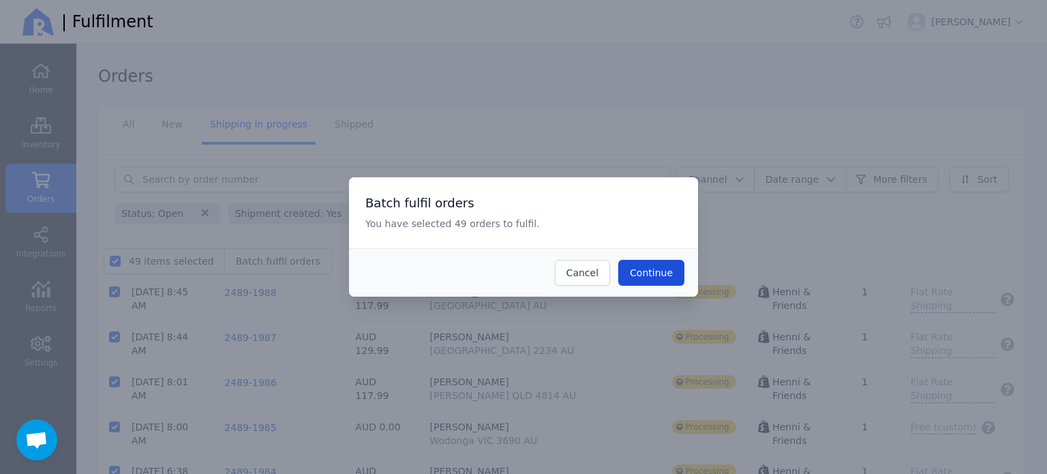
click at [635, 272] on span "Continue" at bounding box center [651, 272] width 43 height 11
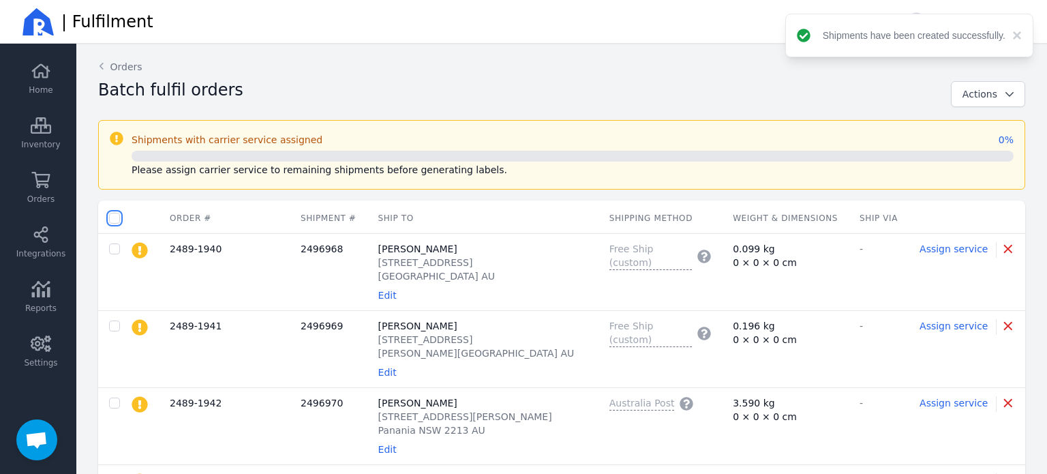
click at [112, 218] on input "checkbox" at bounding box center [114, 218] width 11 height 11
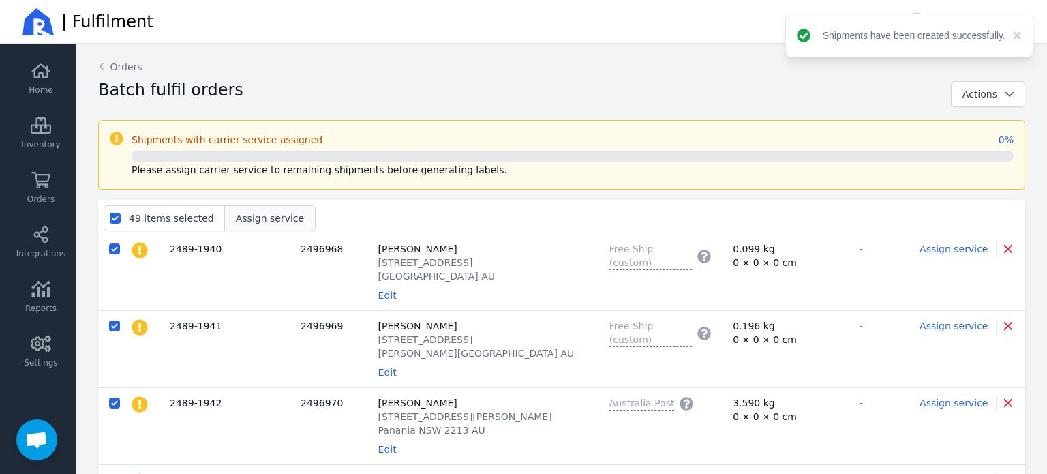
click at [251, 221] on span "Assign service" at bounding box center [270, 218] width 68 height 11
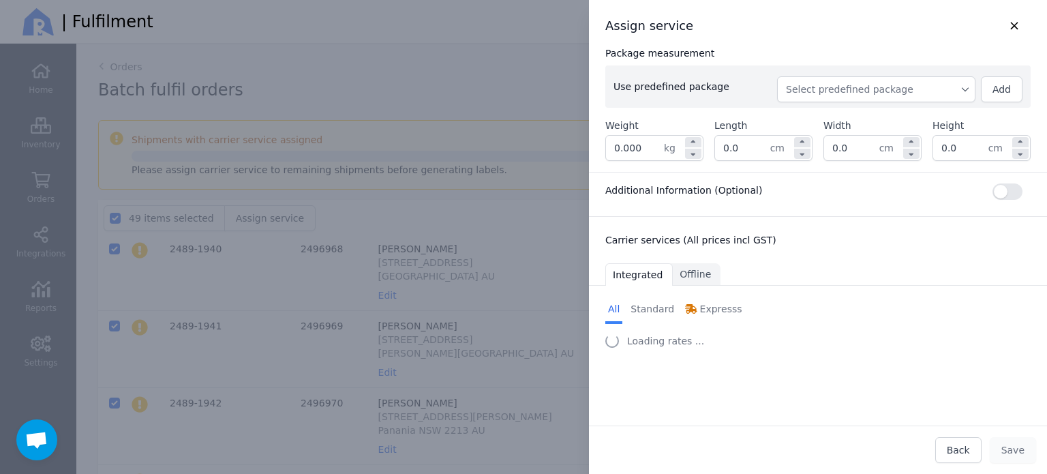
click at [861, 95] on span "Select predefined package" at bounding box center [876, 89] width 181 height 14
click at [835, 123] on span "BX250" at bounding box center [882, 120] width 166 height 14
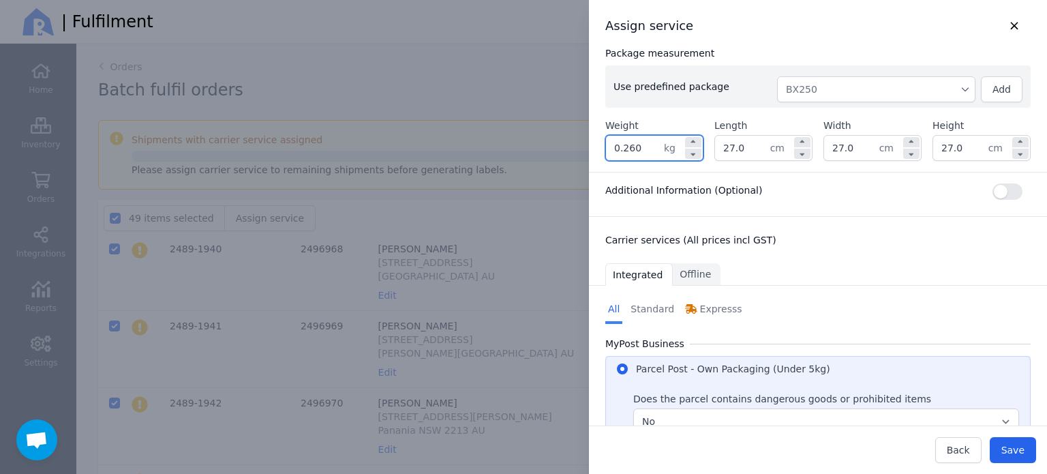
drag, startPoint x: 644, startPoint y: 146, endPoint x: 604, endPoint y: 153, distance: 40.2
click at [604, 153] on div "Package measurement Use predefined package BX250 Add Weight 0.260 kg Length 27.…" at bounding box center [818, 103] width 458 height 136
click at [850, 226] on div "Carrier services (All prices incl GST)" at bounding box center [818, 237] width 458 height 41
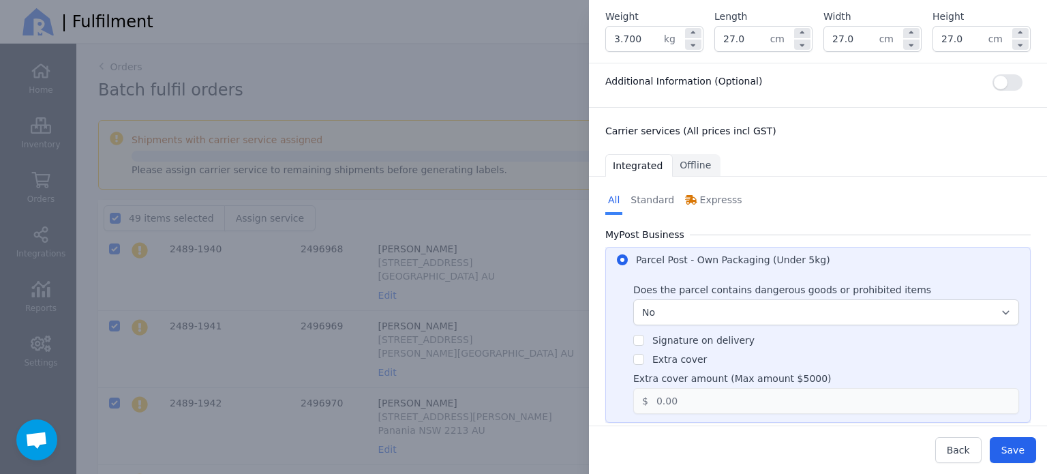
scroll to position [131, 0]
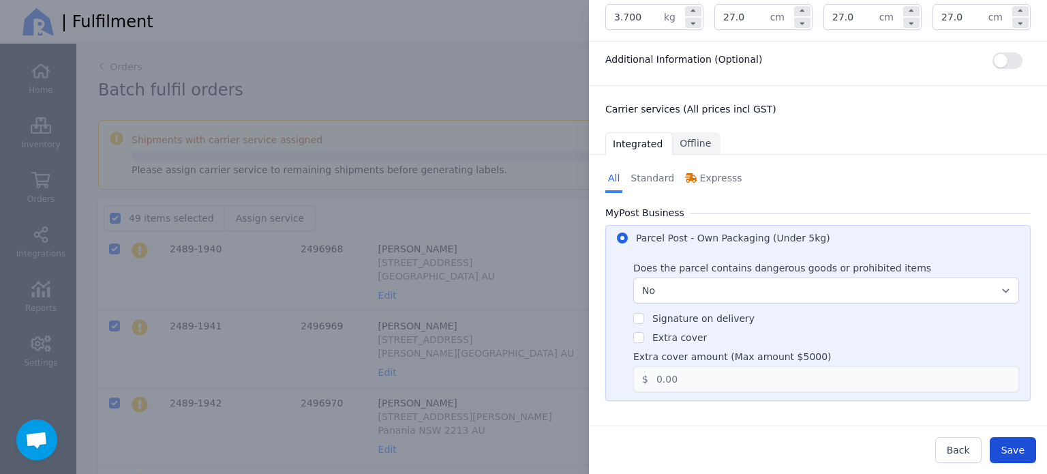
click at [1014, 448] on span "Save" at bounding box center [1012, 449] width 23 height 11
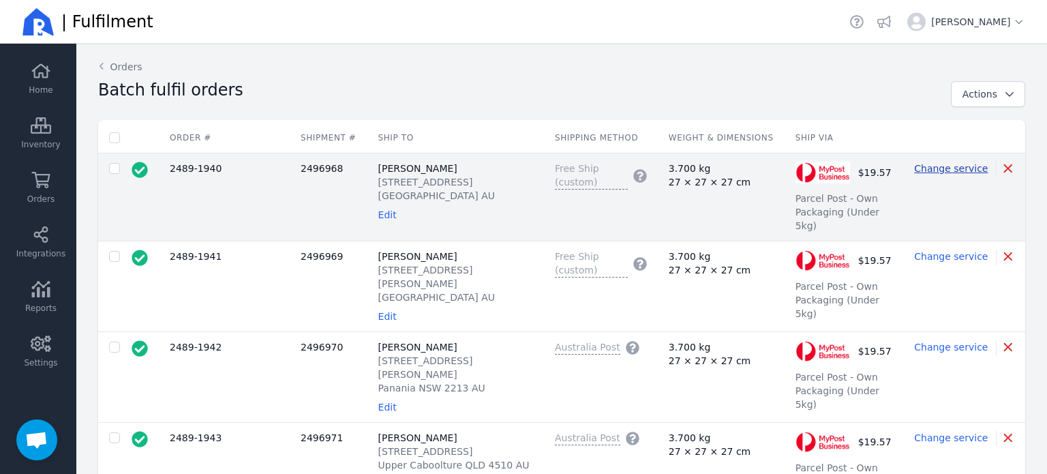
click at [929, 163] on span "Change service" at bounding box center [951, 168] width 74 height 11
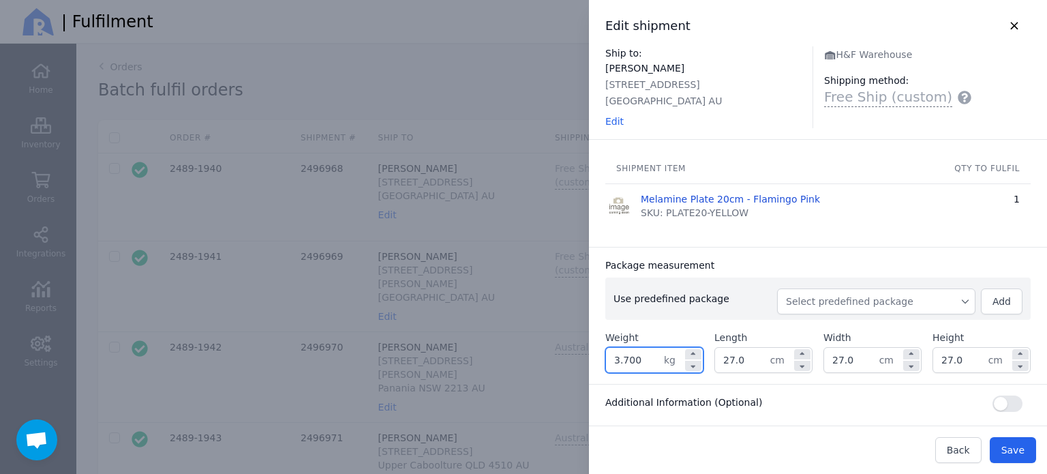
drag, startPoint x: 654, startPoint y: 356, endPoint x: 594, endPoint y: 365, distance: 60.6
click at [594, 365] on div "Package measurement Use predefined package Select predefined package Add Weight…" at bounding box center [818, 315] width 458 height 137
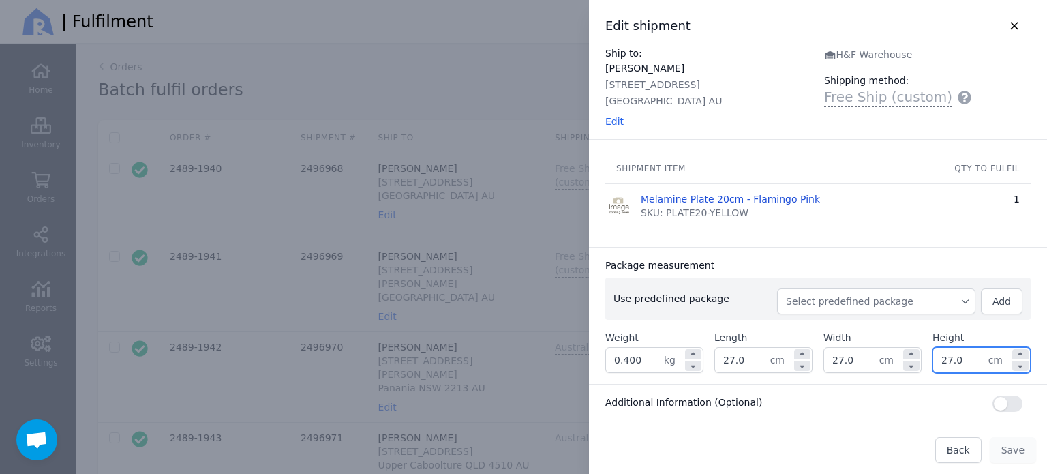
drag, startPoint x: 965, startPoint y: 354, endPoint x: 921, endPoint y: 367, distance: 46.1
click at [921, 367] on div "Weight 0.400 kg Length 27.0 cm Width 27.0 cm Height 27.0 cm" at bounding box center [817, 351] width 425 height 42
click at [891, 256] on div "Package measurement Use predefined package Select predefined package Add Weight…" at bounding box center [818, 315] width 458 height 137
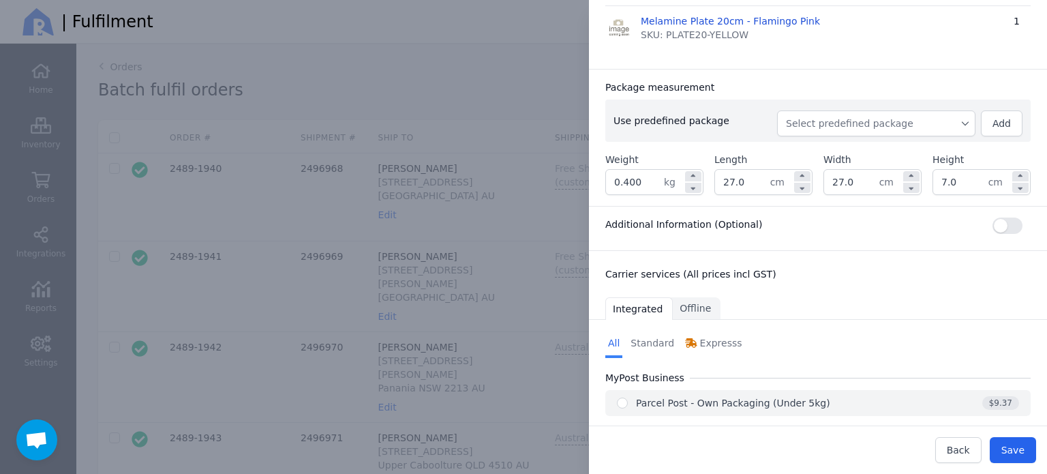
scroll to position [194, 0]
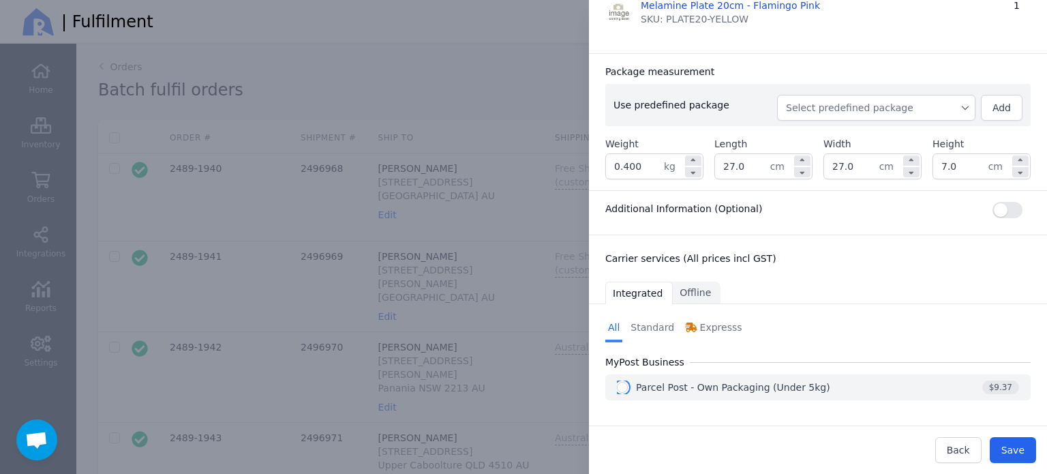
click at [624, 386] on input "radio" at bounding box center [622, 387] width 11 height 11
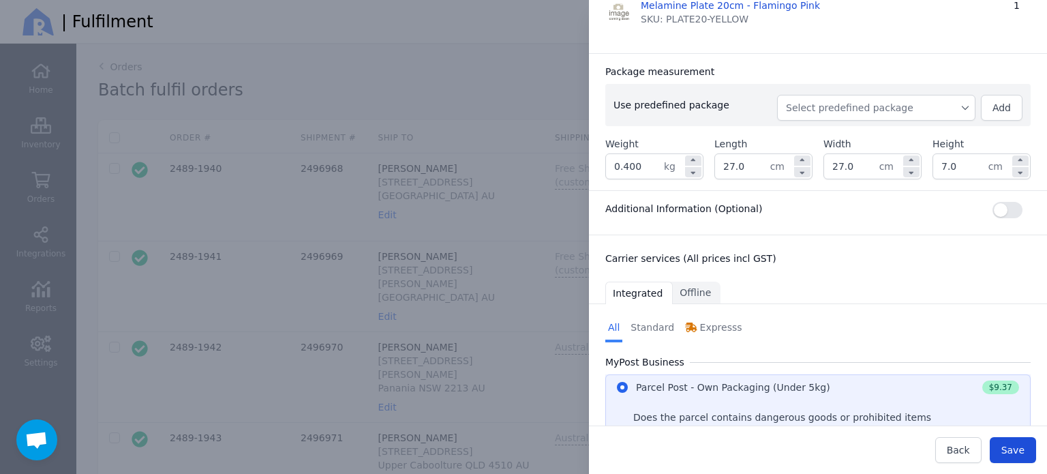
click at [1017, 449] on span "Save" at bounding box center [1012, 449] width 23 height 11
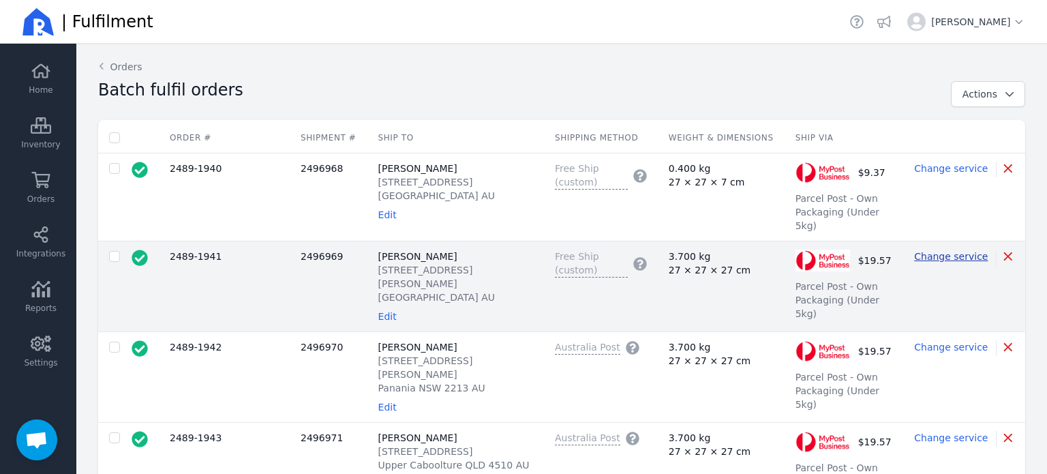
click at [947, 251] on span "Change service" at bounding box center [951, 256] width 74 height 11
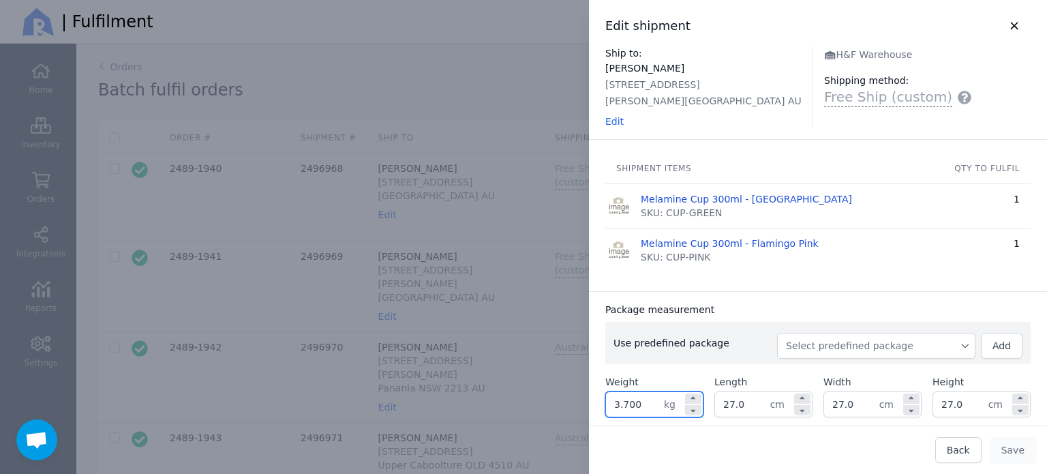
drag, startPoint x: 602, startPoint y: 405, endPoint x: 573, endPoint y: 405, distance: 29.3
click at [573, 405] on div "Edit shipment Ship to: [PERSON_NAME] [STREET_ADDRESS][PERSON_NAME] AU Edit H&F …" at bounding box center [803, 237] width 485 height 474
drag, startPoint x: 957, startPoint y: 405, endPoint x: 927, endPoint y: 411, distance: 31.1
click at [933, 411] on input "27.0" at bounding box center [960, 404] width 55 height 25
click at [952, 303] on div "Package measurement" at bounding box center [817, 310] width 425 height 14
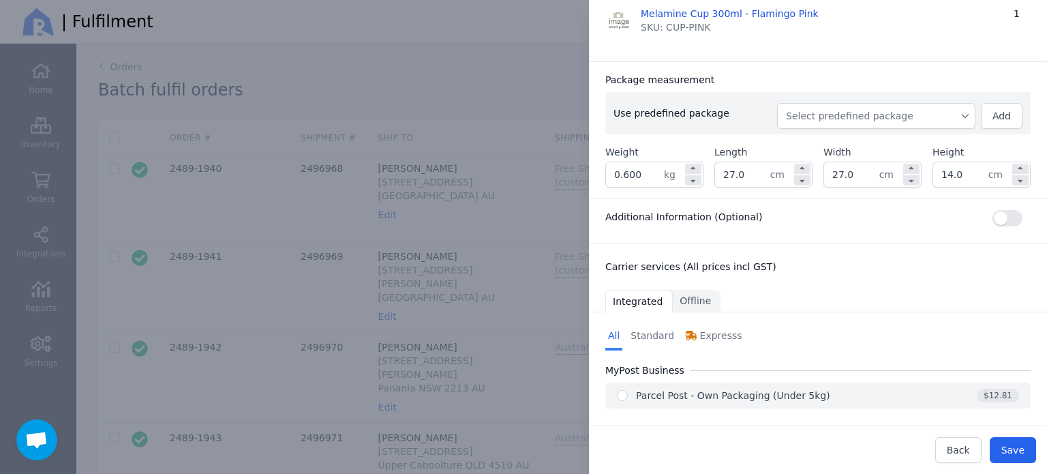
scroll to position [237, 0]
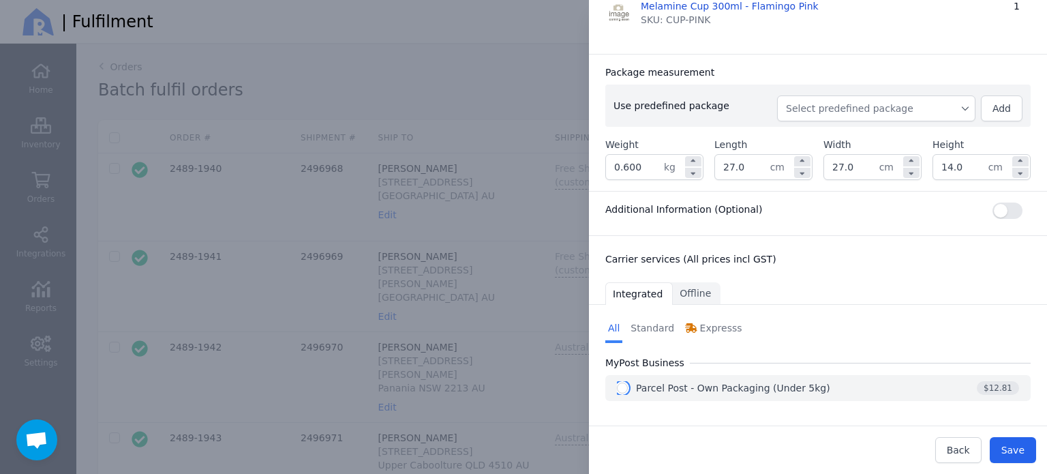
click at [621, 387] on input "radio" at bounding box center [622, 387] width 11 height 11
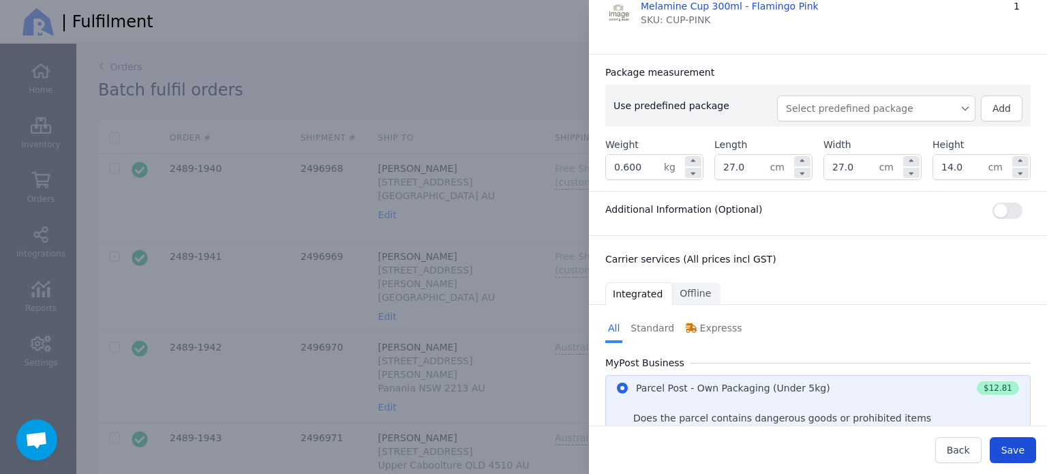
click at [1013, 457] on span "Save" at bounding box center [1012, 450] width 23 height 14
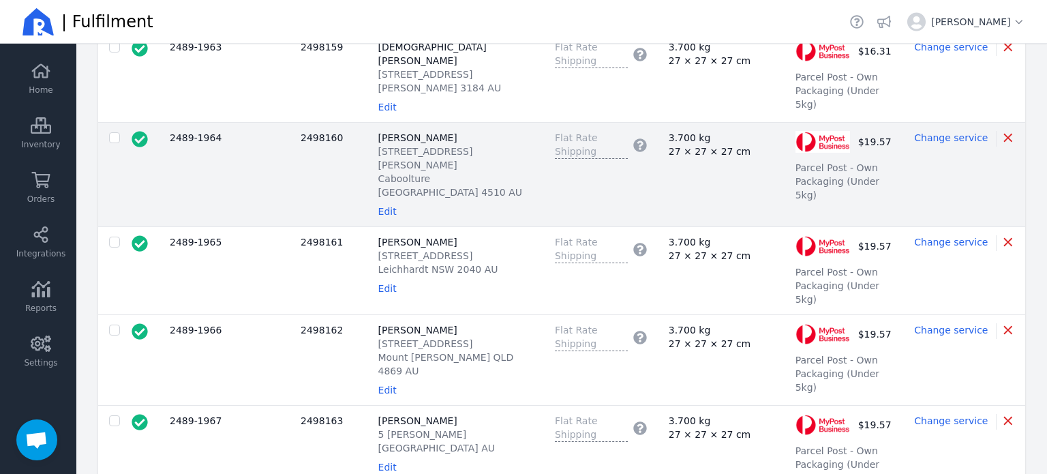
scroll to position [2249, 0]
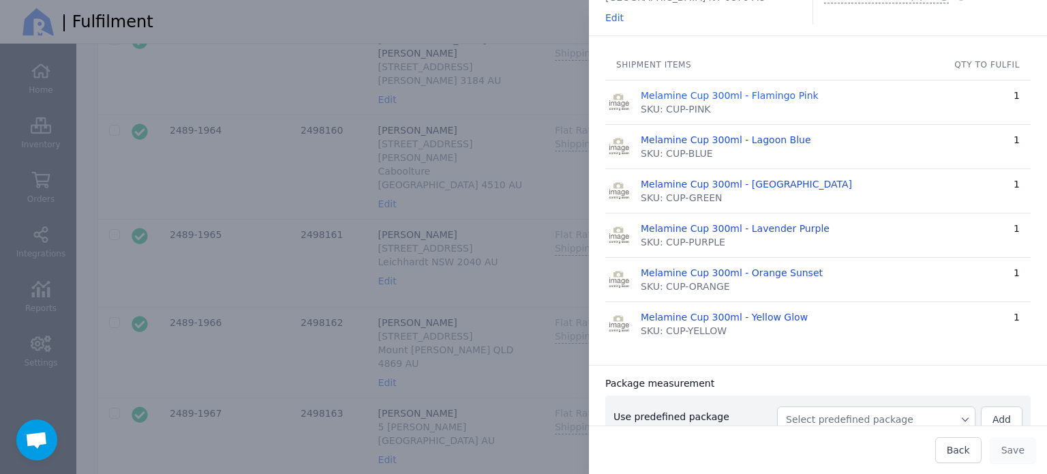
scroll to position [380, 0]
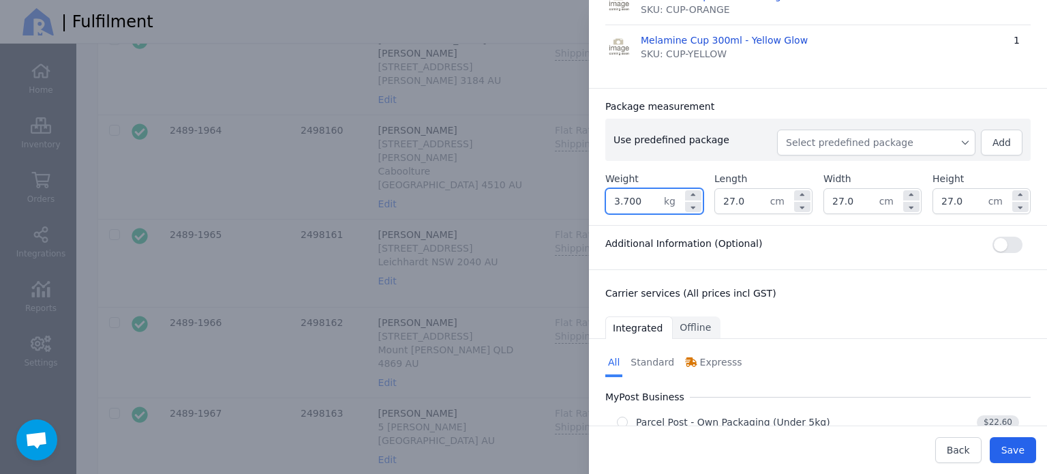
drag, startPoint x: 638, startPoint y: 202, endPoint x: 589, endPoint y: 204, distance: 48.4
click at [592, 202] on div "Package measurement Use predefined package Select predefined package Add Weight…" at bounding box center [818, 156] width 458 height 137
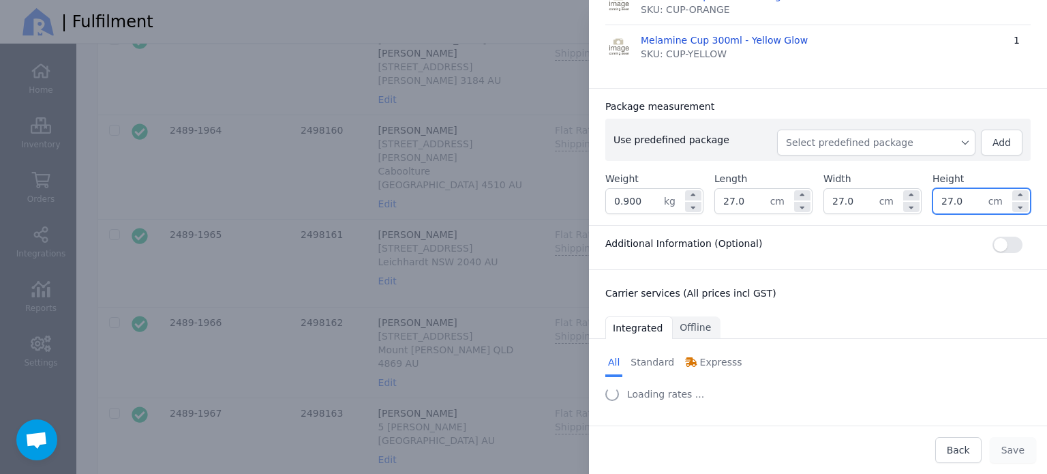
drag, startPoint x: 955, startPoint y: 198, endPoint x: 921, endPoint y: 196, distance: 34.2
click at [921, 196] on div "Weight 0.900 kg Length 27.0 cm Width 27.0 cm Height 27.0 cm" at bounding box center [817, 193] width 425 height 42
click at [887, 103] on div "Package measurement" at bounding box center [817, 106] width 425 height 14
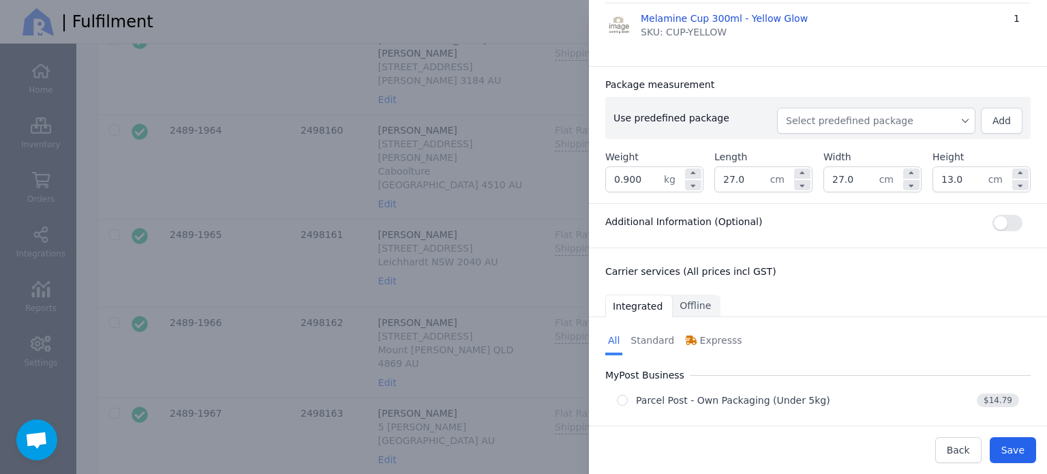
scroll to position [414, 0]
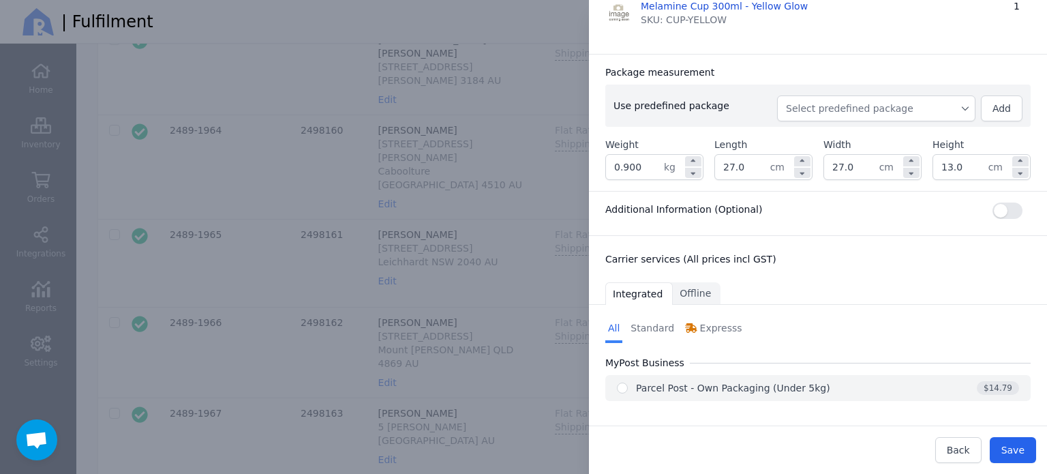
click at [674, 384] on div "Parcel Post - Own Packaging (Under 5kg)" at bounding box center [733, 388] width 194 height 14
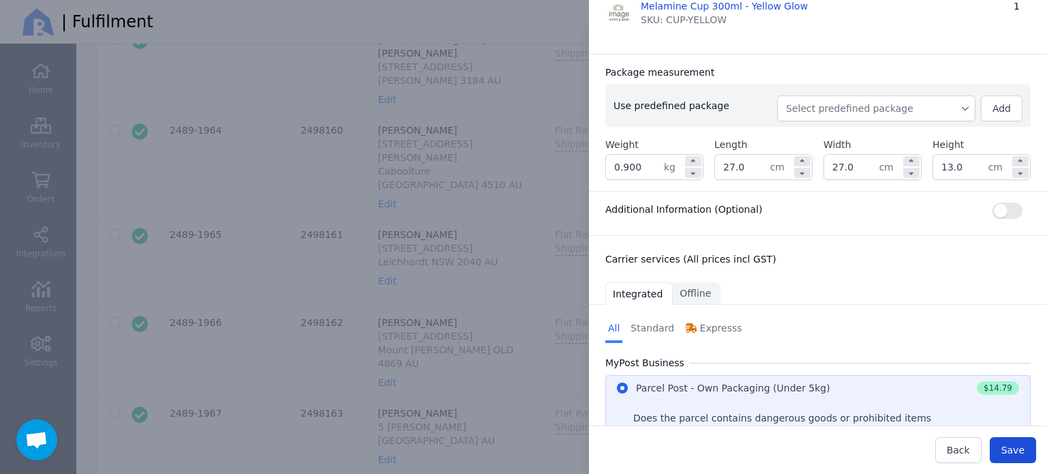
click at [1011, 450] on span "Save" at bounding box center [1012, 449] width 23 height 11
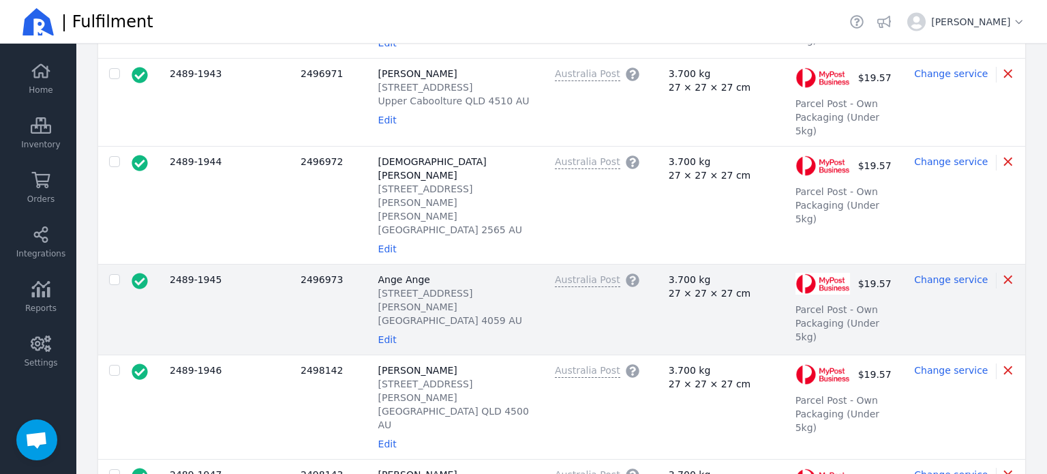
scroll to position [341, 0]
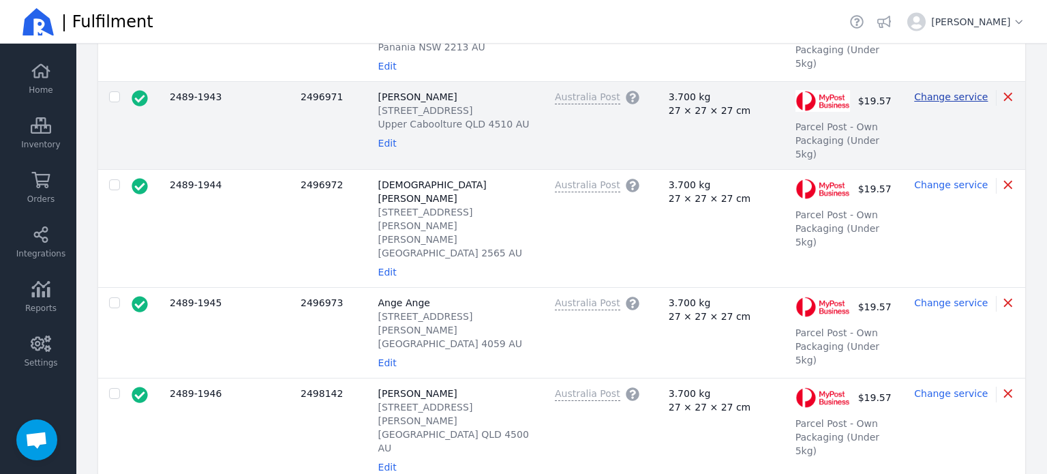
click at [949, 91] on span "Change service" at bounding box center [951, 96] width 74 height 11
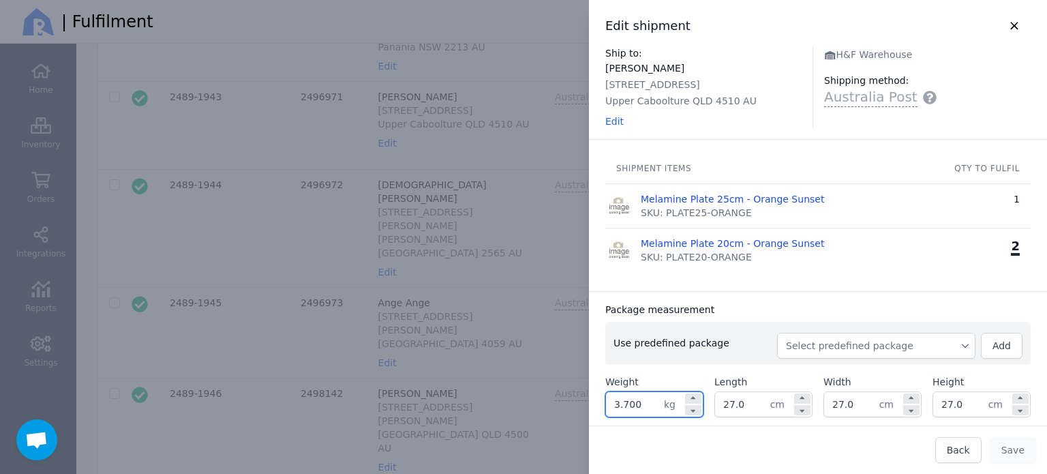
drag, startPoint x: 643, startPoint y: 403, endPoint x: 606, endPoint y: 403, distance: 36.8
click at [606, 403] on input "3.700" at bounding box center [635, 404] width 58 height 25
drag, startPoint x: 960, startPoint y: 405, endPoint x: 911, endPoint y: 395, distance: 50.0
click at [911, 395] on div "Weight 0.800 kg Length 27.0 cm Width 27.0 cm Height 27.0 cm" at bounding box center [817, 396] width 425 height 42
click at [919, 298] on div "Package measurement Use predefined package Select predefined package Add Weight…" at bounding box center [818, 359] width 458 height 137
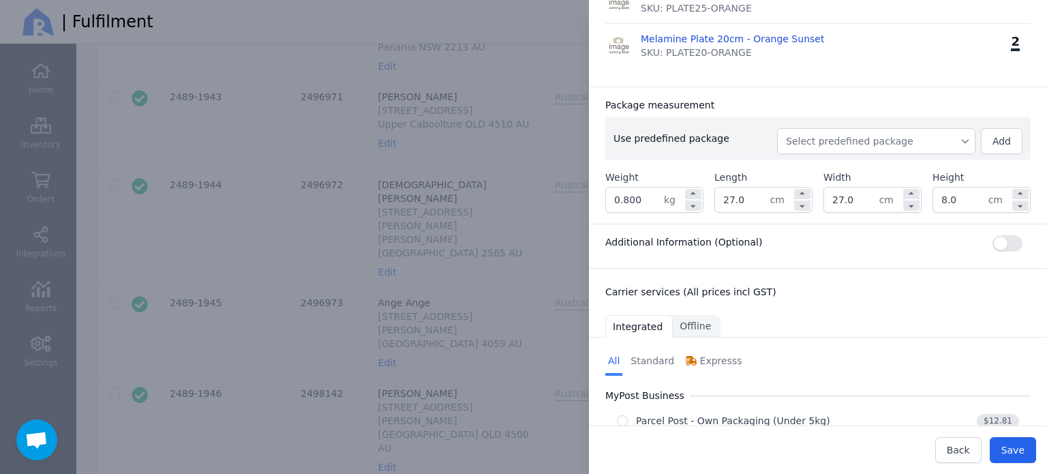
scroll to position [237, 0]
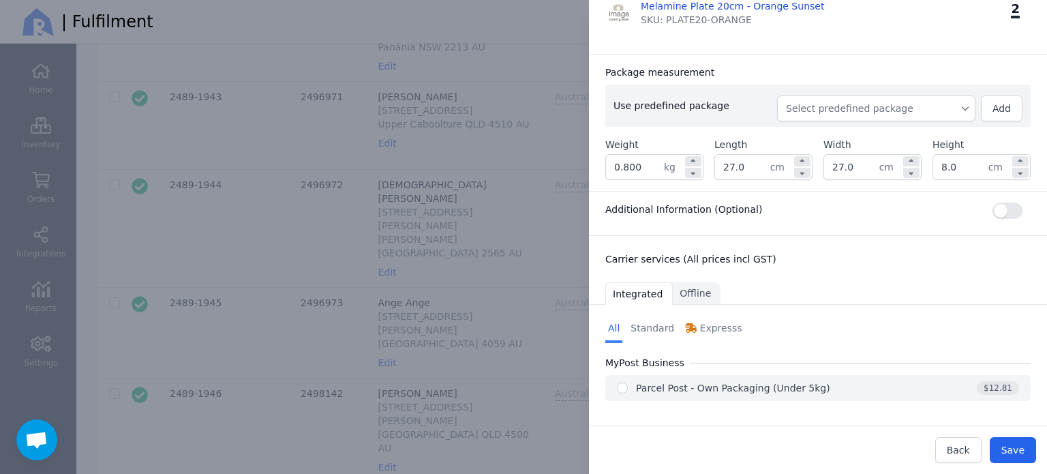
click at [703, 385] on div "Parcel Post - Own Packaging (Under 5kg)" at bounding box center [733, 388] width 194 height 14
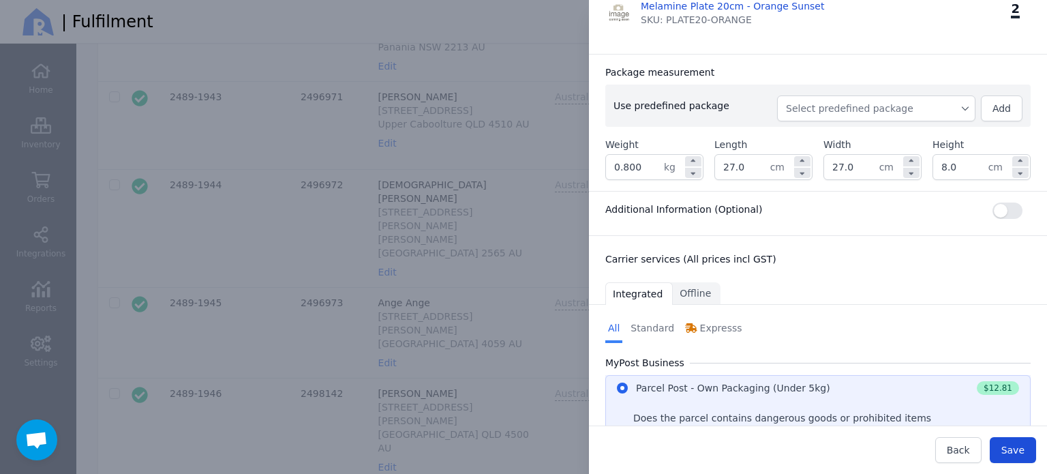
click at [1028, 456] on button "Save" at bounding box center [1012, 450] width 46 height 26
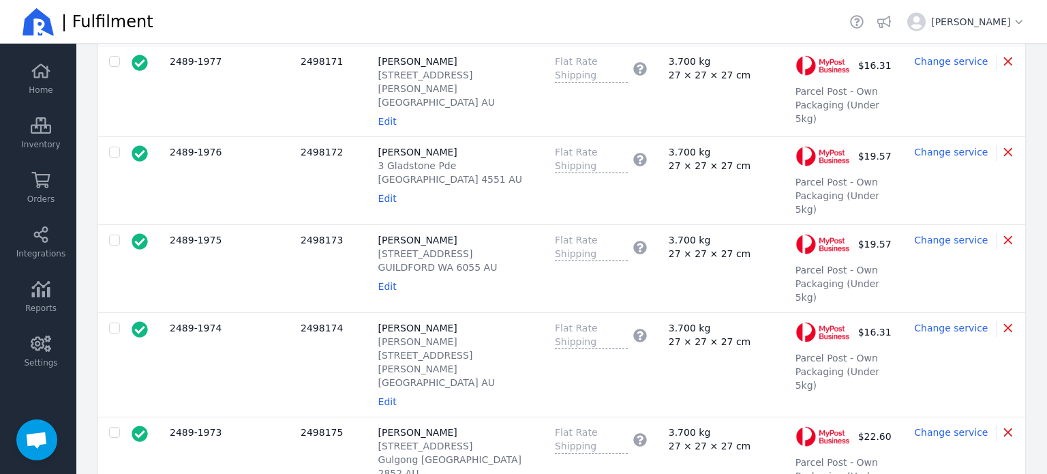
scroll to position [3339, 0]
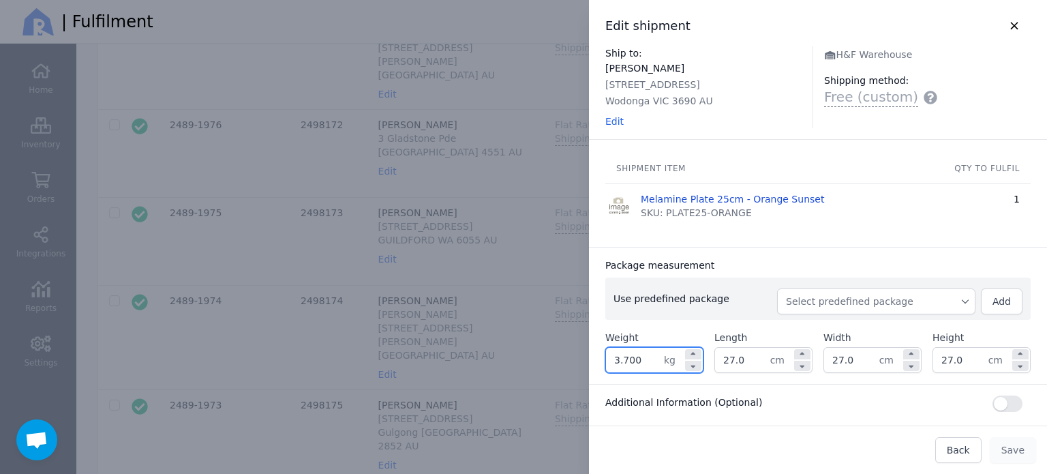
drag, startPoint x: 603, startPoint y: 362, endPoint x: 513, endPoint y: 382, distance: 92.2
click at [571, 362] on div "Edit shipment Ship to: [PERSON_NAME] [STREET_ADDRESS] AU Edit H&F Warehouse Shi…" at bounding box center [803, 237] width 485 height 474
drag, startPoint x: 744, startPoint y: 362, endPoint x: 715, endPoint y: 365, distance: 29.4
click at [715, 365] on input "27.0" at bounding box center [742, 360] width 55 height 25
click at [788, 247] on div "Package measurement Use predefined package Select predefined package Add Weight…" at bounding box center [818, 315] width 458 height 137
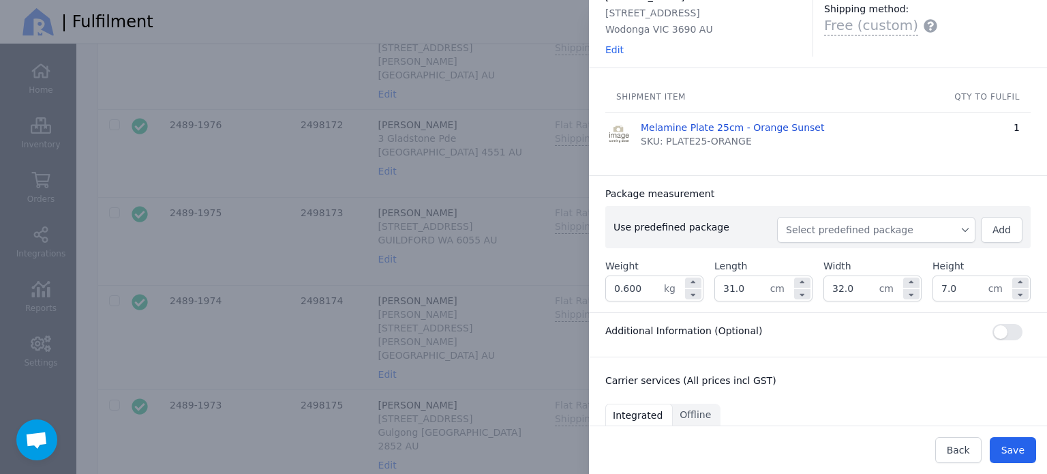
scroll to position [194, 0]
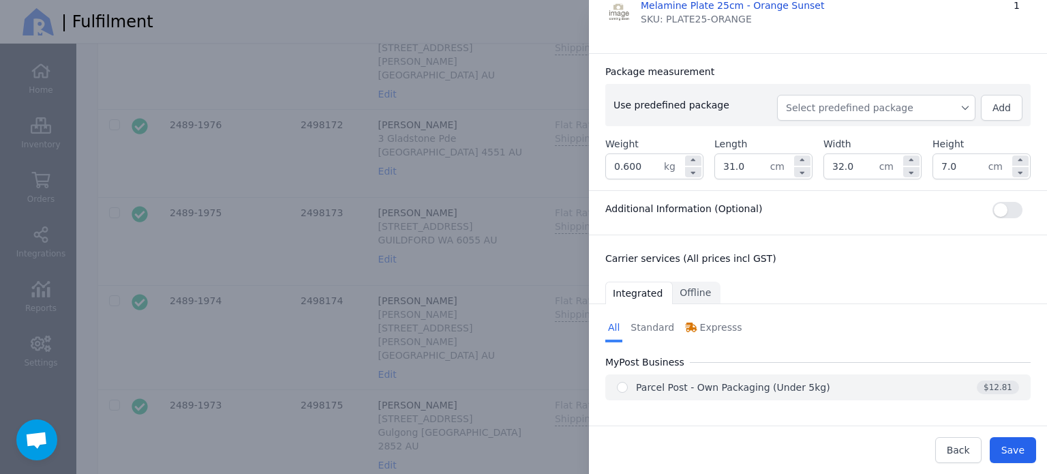
drag, startPoint x: 696, startPoint y: 384, endPoint x: 707, endPoint y: 386, distance: 11.2
click at [696, 384] on div "Parcel Post - Own Packaging (Under 5kg)" at bounding box center [733, 387] width 194 height 14
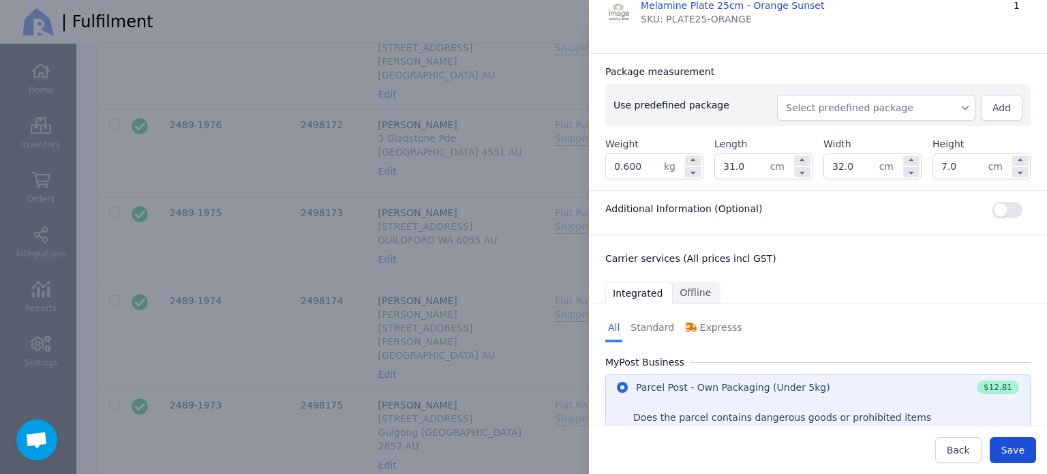
click at [1017, 454] on span "Save" at bounding box center [1012, 449] width 23 height 11
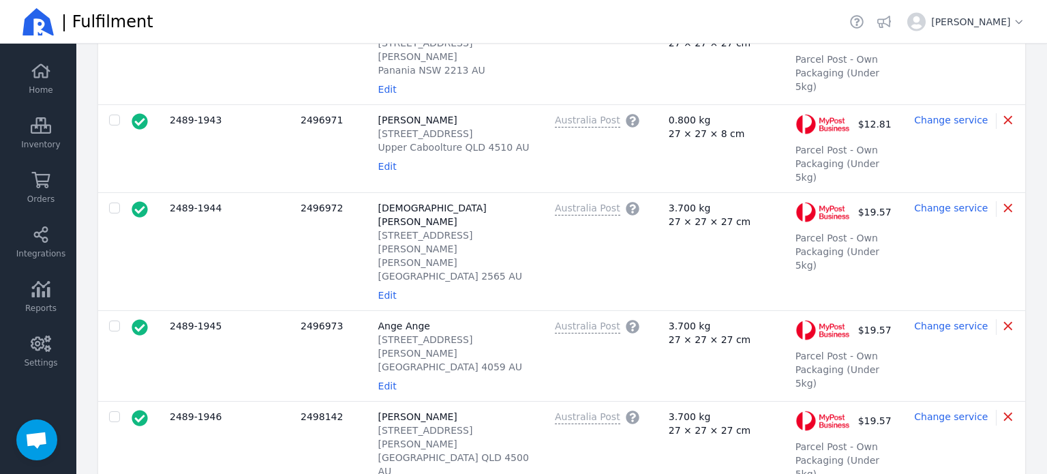
scroll to position [0, 0]
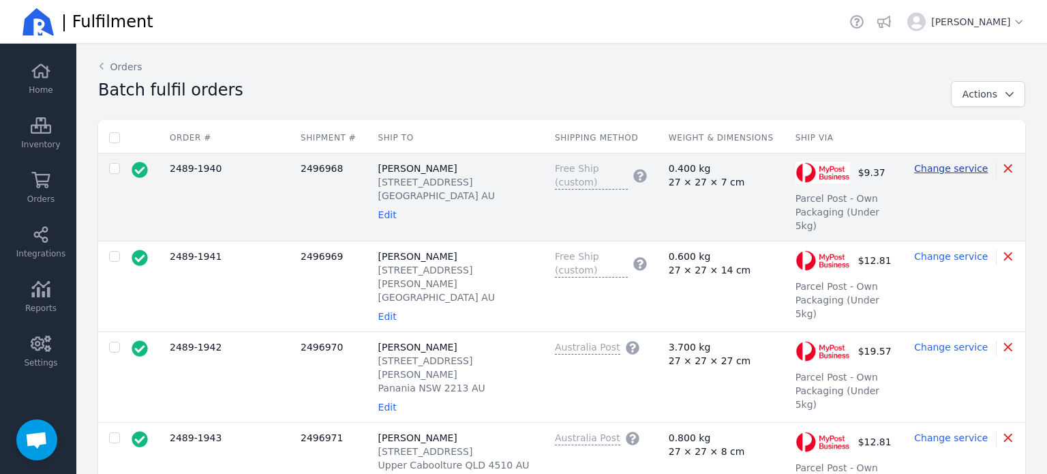
click at [947, 169] on span "Change service" at bounding box center [951, 168] width 74 height 11
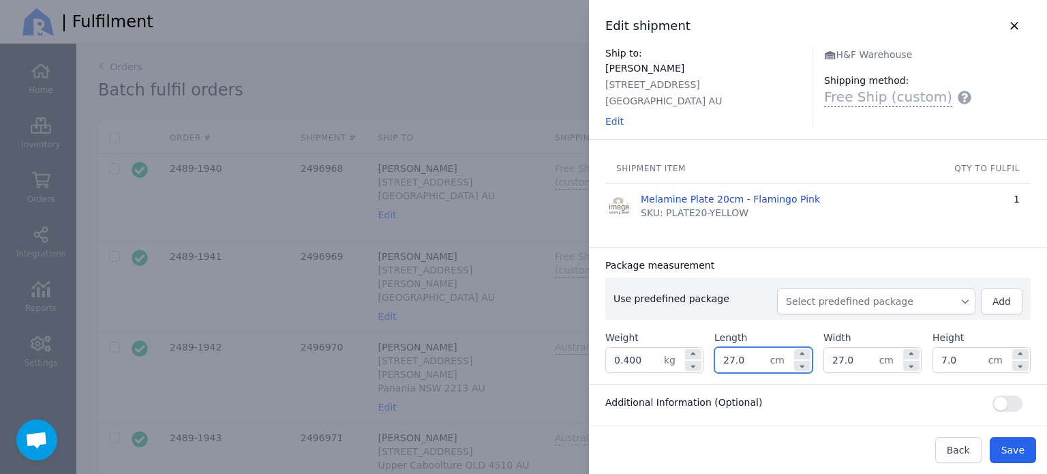
drag, startPoint x: 744, startPoint y: 356, endPoint x: 704, endPoint y: 365, distance: 41.0
click at [707, 365] on div "Weight 0.400 kg Length 27.0 cm Width 27.0 cm Height 7.0 cm" at bounding box center [817, 351] width 425 height 42
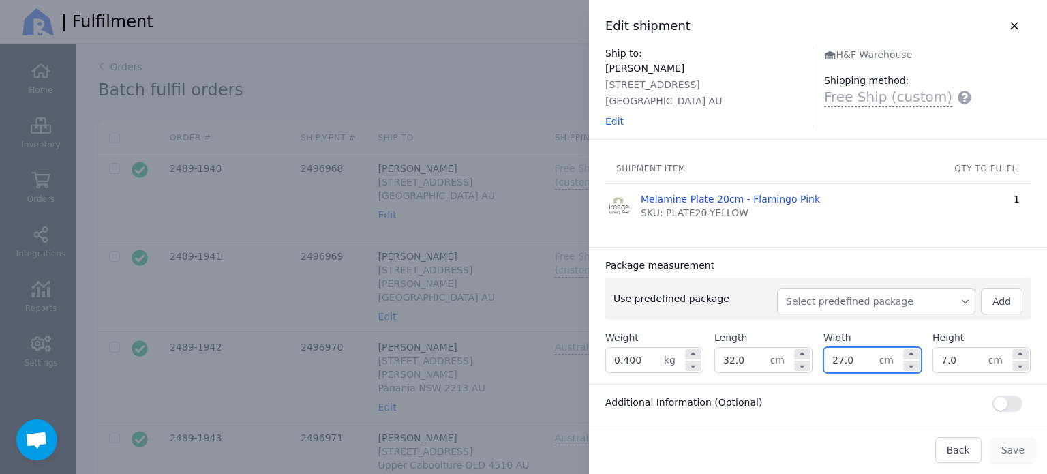
click at [836, 358] on input "27.0" at bounding box center [851, 360] width 55 height 25
drag, startPoint x: 742, startPoint y: 360, endPoint x: 694, endPoint y: 367, distance: 48.2
click at [694, 367] on div "Weight 0.400 kg Length 32.0 cm Width 27.0 cm Height 7.0 cm" at bounding box center [817, 351] width 425 height 42
drag, startPoint x: 863, startPoint y: 365, endPoint x: 787, endPoint y: 363, distance: 75.7
click at [787, 363] on div "Weight 0.400 kg Length 31.0 cm Width 27.0 cm Height 7.0 cm" at bounding box center [817, 351] width 425 height 42
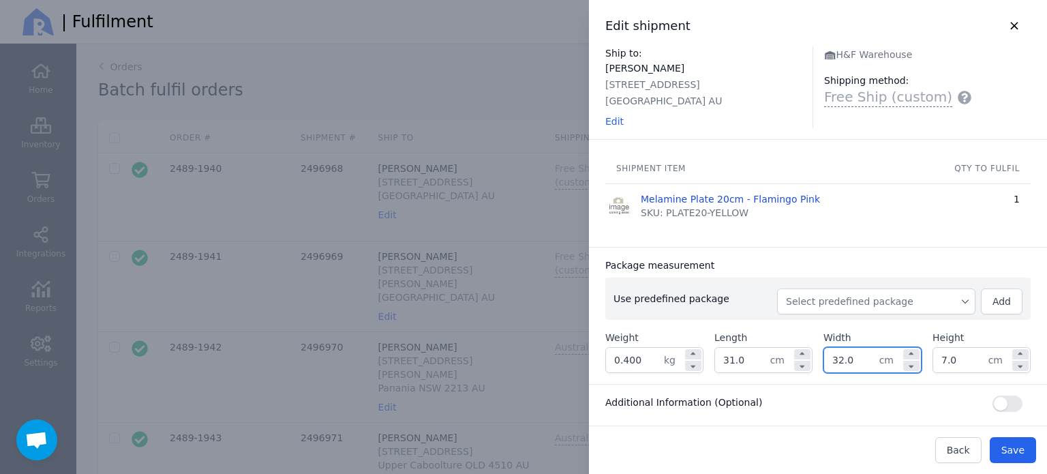
click at [867, 260] on div "Package measurement" at bounding box center [817, 265] width 425 height 14
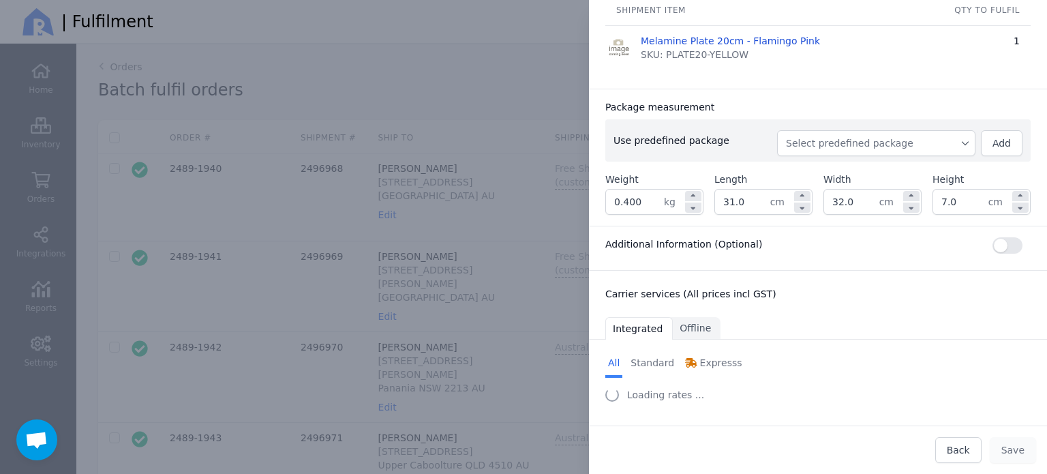
scroll to position [159, 0]
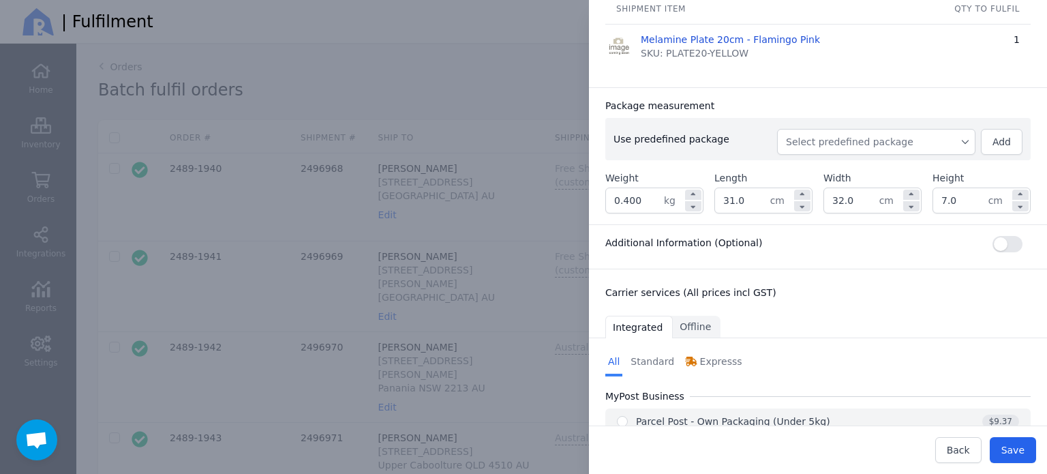
click at [654, 421] on div "Parcel Post - Own Packaging (Under 5kg)" at bounding box center [733, 421] width 194 height 14
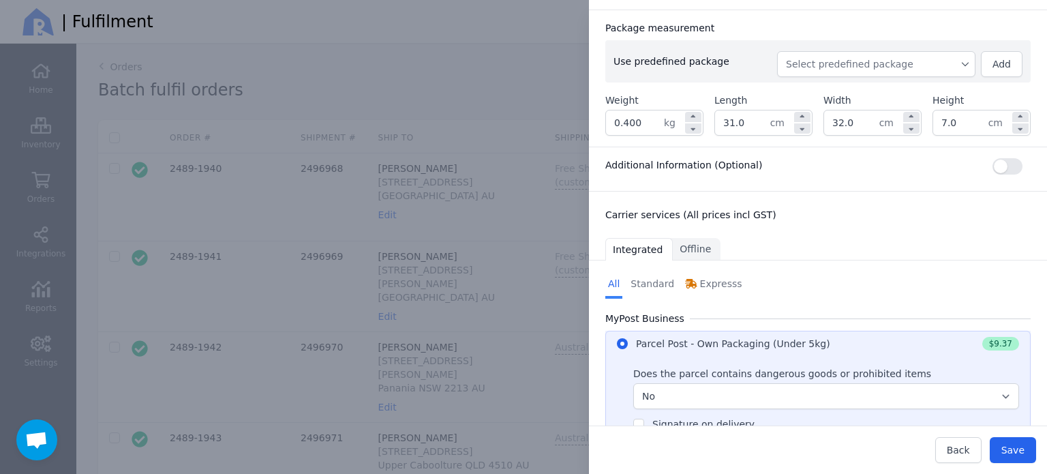
scroll to position [296, 0]
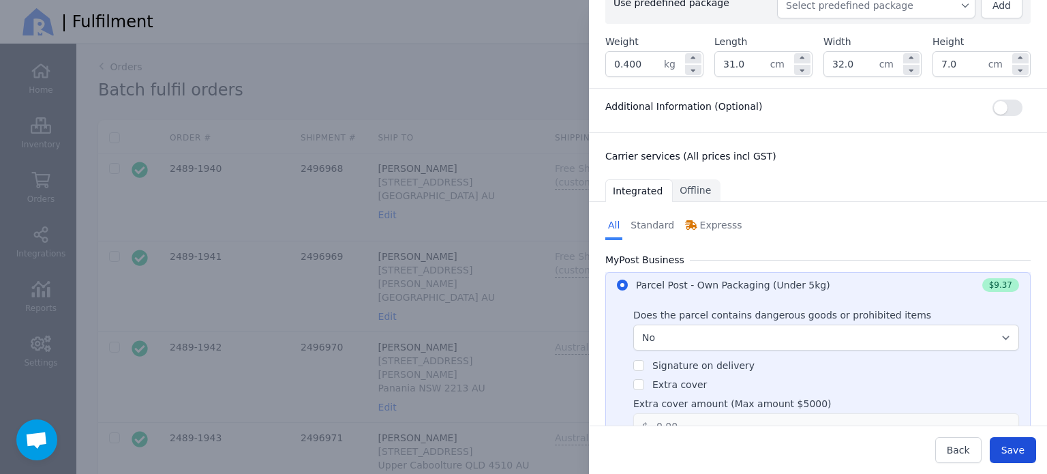
click at [1014, 448] on span "Save" at bounding box center [1012, 449] width 23 height 11
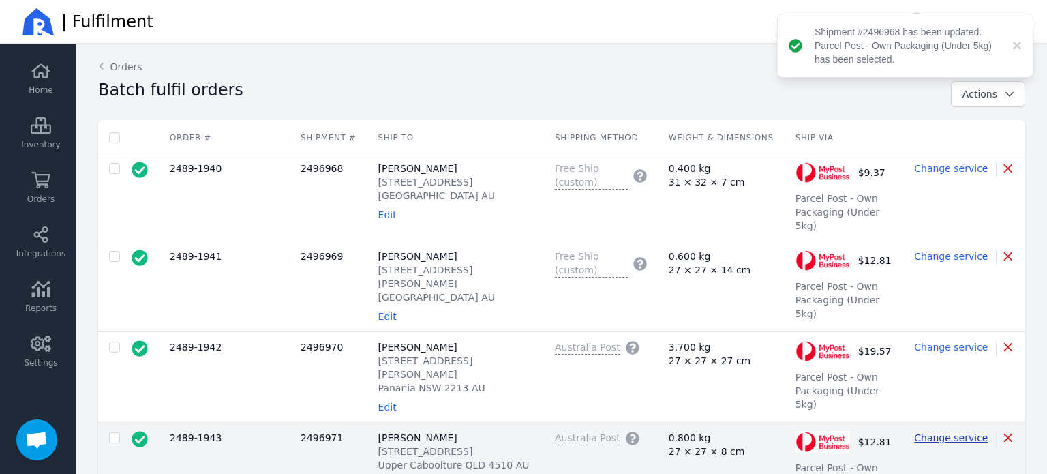
click at [955, 432] on span "Change service" at bounding box center [951, 437] width 74 height 11
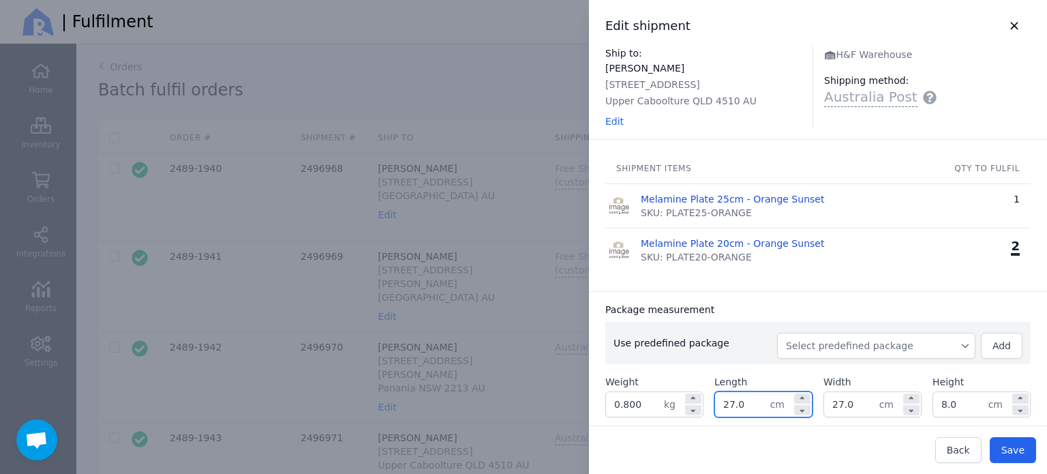
drag, startPoint x: 737, startPoint y: 401, endPoint x: 715, endPoint y: 405, distance: 22.3
click at [715, 405] on input "27.0" at bounding box center [742, 404] width 55 height 25
drag, startPoint x: 816, startPoint y: 408, endPoint x: 807, endPoint y: 408, distance: 9.5
click at [807, 408] on div "Weight 0.800 kg Length 32.0 cm Width 27.0 cm Height 8.0 cm" at bounding box center [817, 396] width 425 height 42
click at [912, 289] on div "Shipment items qty to fulfil Melamine Plate 25cm - Orange Sunset SKU: PLATE25-O…" at bounding box center [818, 215] width 458 height 152
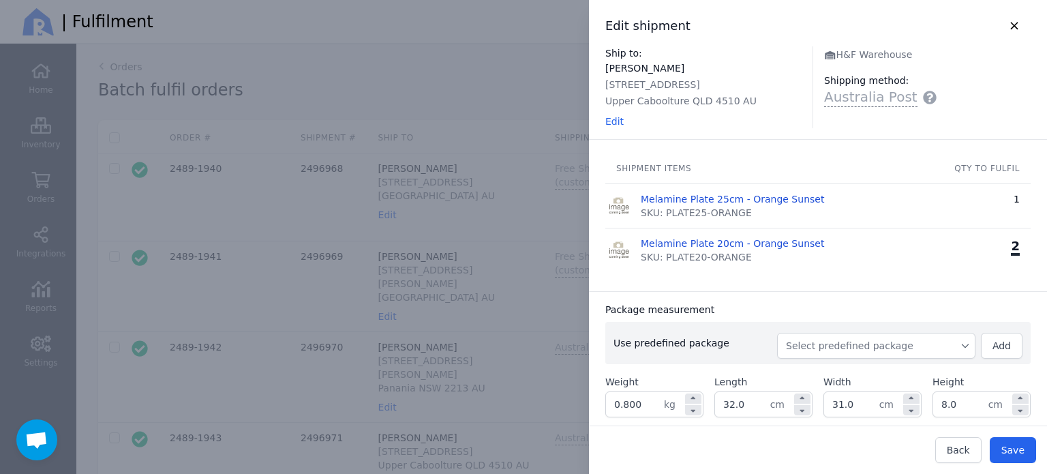
scroll to position [237, 0]
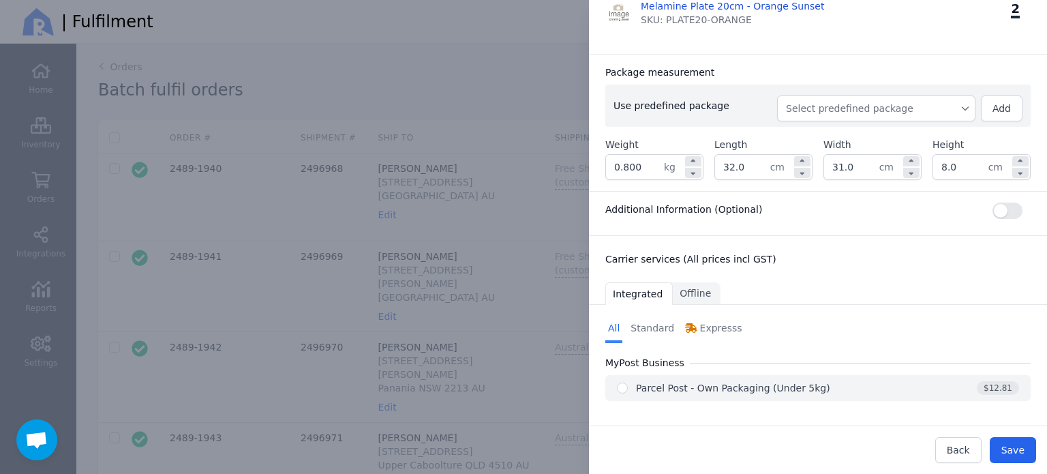
drag, startPoint x: 703, startPoint y: 382, endPoint x: 718, endPoint y: 384, distance: 14.5
click at [703, 382] on div "Parcel Post - Own Packaging (Under 5kg)" at bounding box center [733, 388] width 194 height 14
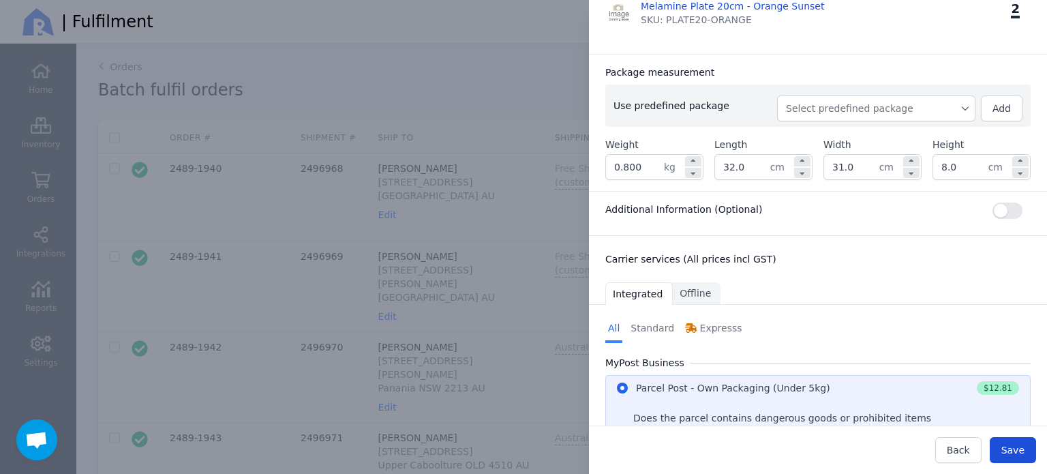
click at [1010, 459] on button "Save" at bounding box center [1012, 450] width 46 height 26
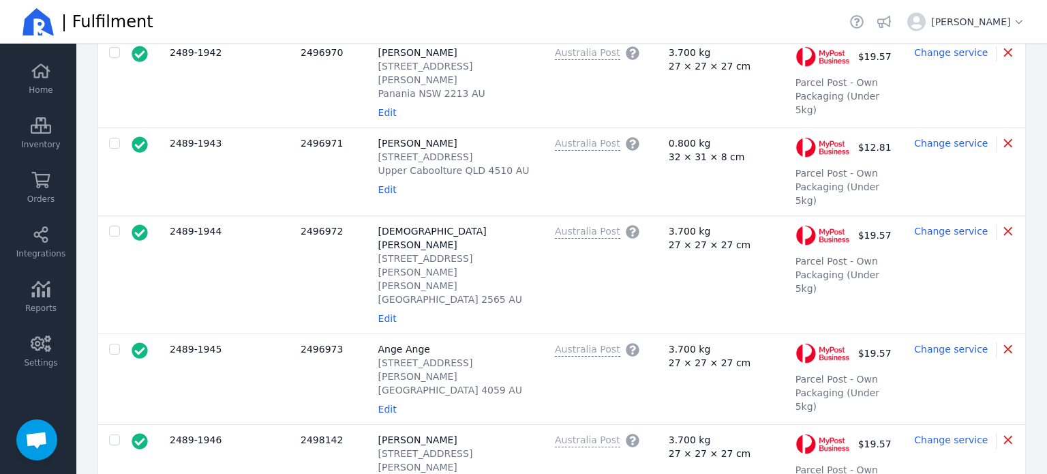
scroll to position [545, 0]
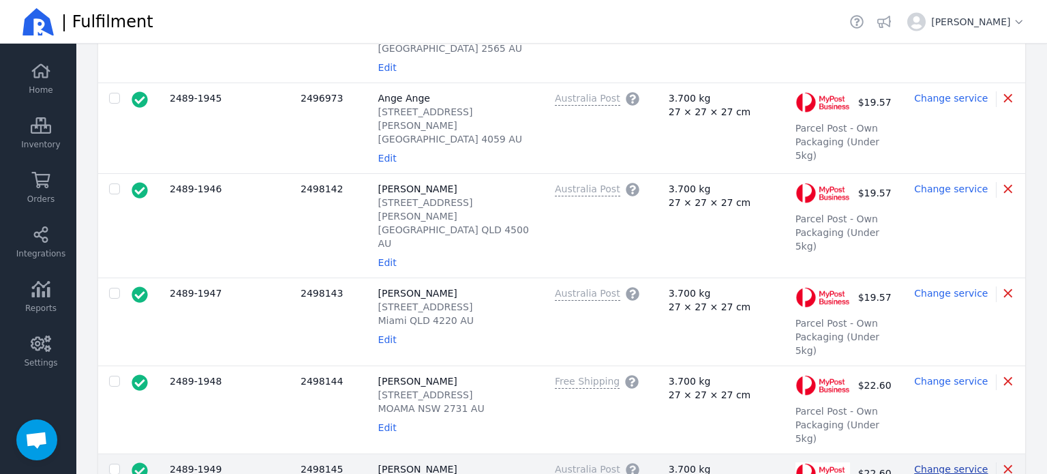
click at [965, 463] on span "Change service" at bounding box center [951, 468] width 74 height 11
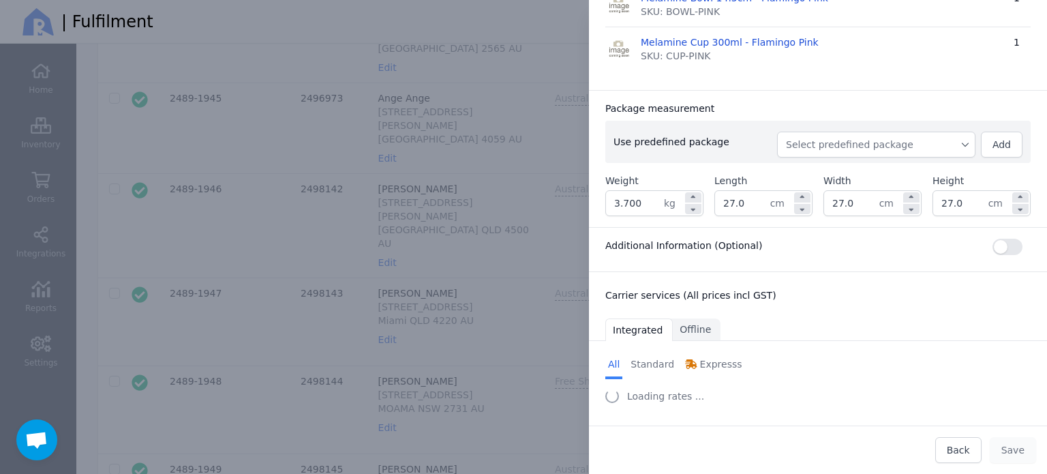
scroll to position [469, 0]
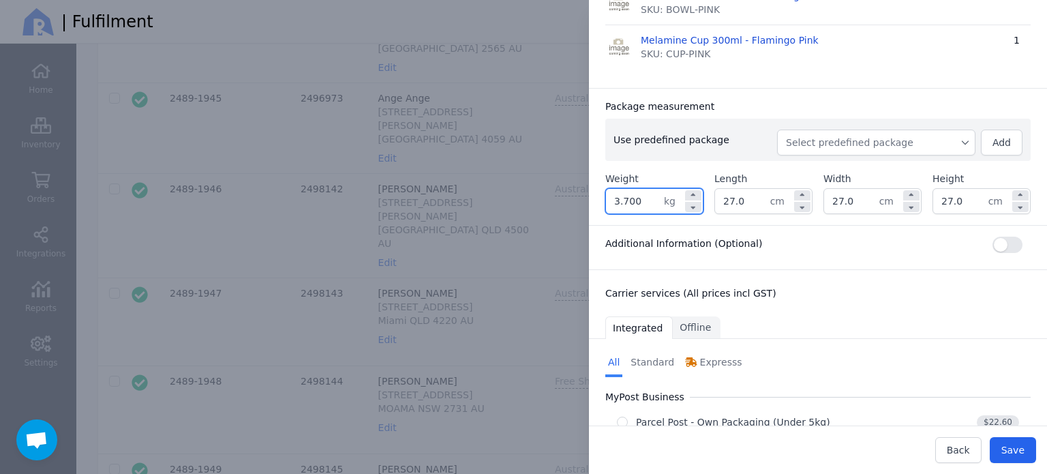
drag, startPoint x: 651, startPoint y: 200, endPoint x: 574, endPoint y: 209, distance: 77.5
click at [574, 209] on div "Edit shipment Ship to: [PERSON_NAME] [STREET_ADDRESS] AU Edit H&F Warehouse Shi…" at bounding box center [803, 237] width 485 height 474
drag, startPoint x: 742, startPoint y: 202, endPoint x: 682, endPoint y: 209, distance: 60.3
click at [682, 209] on div "Weight 1.700 kg Length 27.0 cm Width 27.0 cm Height 27.0 cm" at bounding box center [817, 193] width 425 height 42
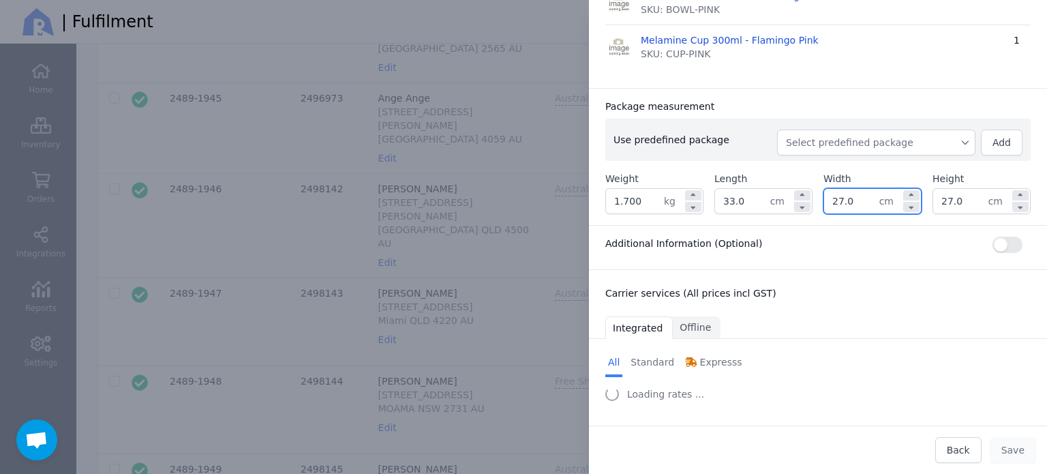
drag, startPoint x: 862, startPoint y: 206, endPoint x: 768, endPoint y: 211, distance: 94.1
click at [768, 211] on div "Weight 1.700 kg Length 33.0 cm Width 27.0 cm Height 27.0 cm" at bounding box center [817, 193] width 425 height 42
click at [896, 206] on div "Weight 1.700 kg Length 33.0 cm Width 32.0 cm Height 27.0 cm" at bounding box center [817, 193] width 425 height 42
click at [938, 201] on input "27.0" at bounding box center [960, 201] width 55 height 25
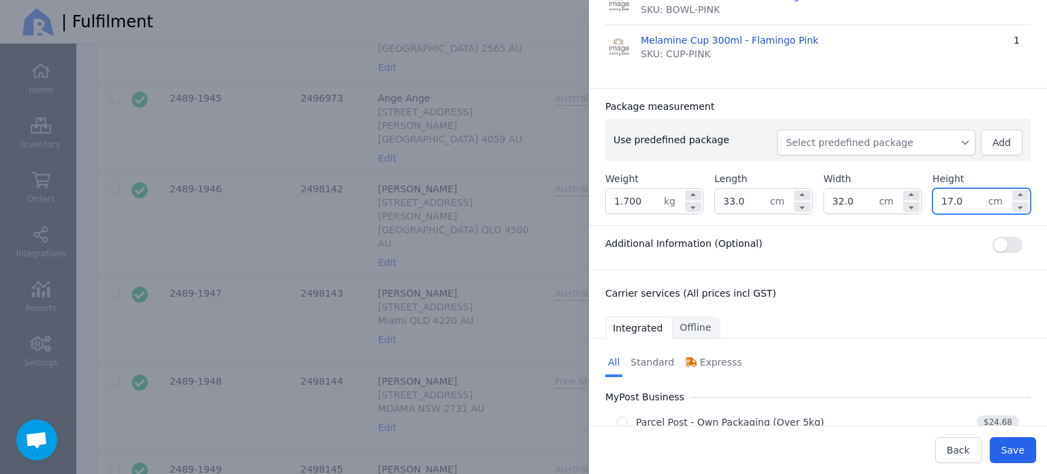
click at [943, 107] on div "Package measurement" at bounding box center [817, 106] width 425 height 14
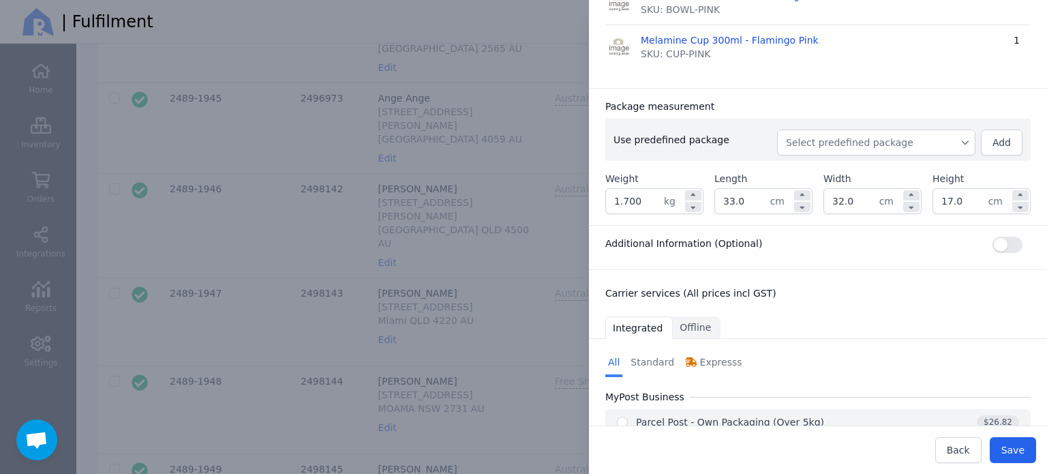
click at [641, 415] on div "Parcel Post - Own Packaging (Over 5kg)" at bounding box center [730, 422] width 188 height 14
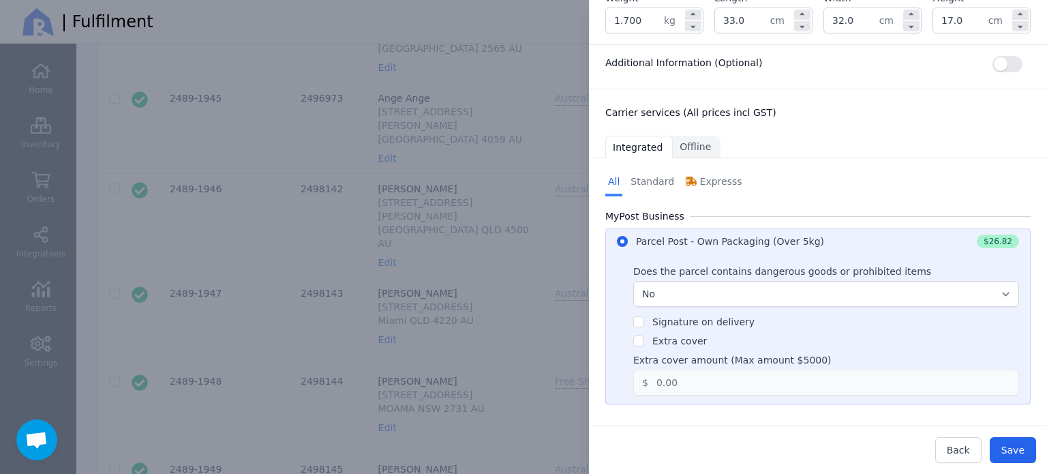
scroll to position [651, 0]
click at [1019, 448] on span "Save" at bounding box center [1012, 449] width 23 height 11
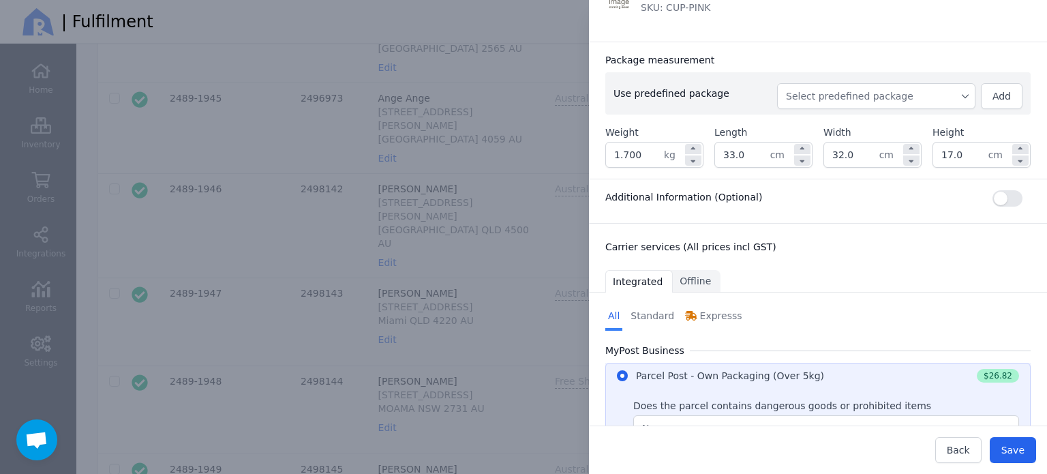
scroll to position [379, 0]
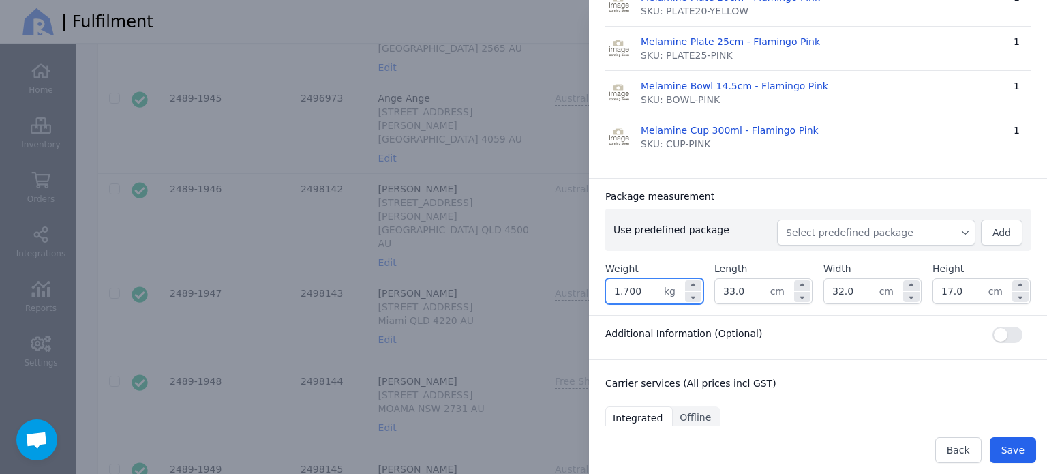
drag, startPoint x: 656, startPoint y: 290, endPoint x: 575, endPoint y: 295, distance: 80.6
click at [575, 295] on div "Edit shipment Ship to: [PERSON_NAME] [STREET_ADDRESS] AU Edit Shipping method: …" at bounding box center [803, 237] width 485 height 474
click at [749, 293] on input "33.0" at bounding box center [742, 291] width 55 height 25
click at [745, 291] on input "33.0" at bounding box center [742, 291] width 55 height 25
drag, startPoint x: 745, startPoint y: 292, endPoint x: 713, endPoint y: 294, distance: 32.8
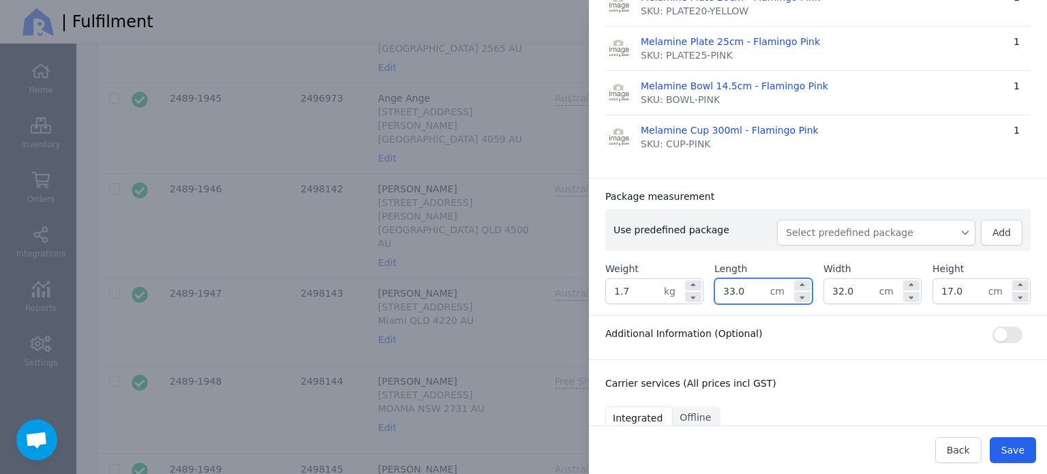
click at [715, 294] on input "33.0" at bounding box center [742, 291] width 55 height 25
click at [831, 337] on div "Additional Information (Optional)" at bounding box center [817, 334] width 425 height 16
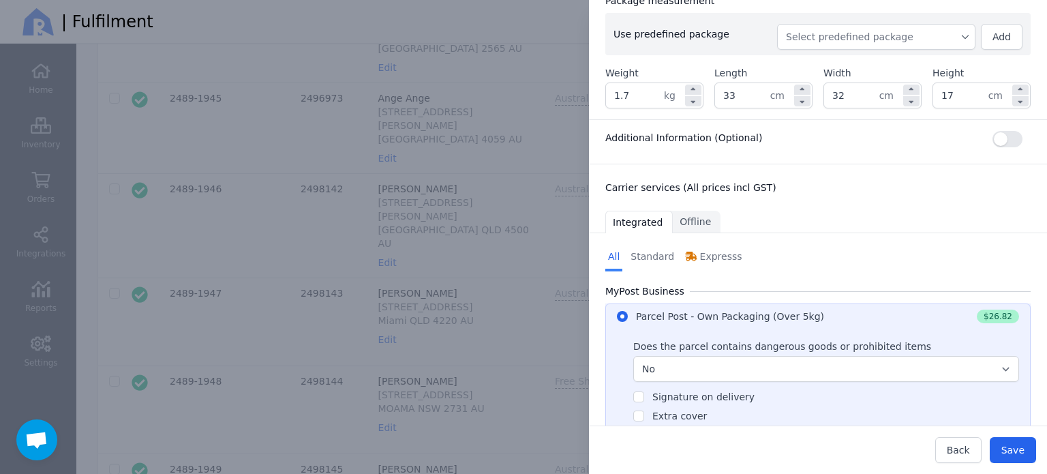
scroll to position [583, 0]
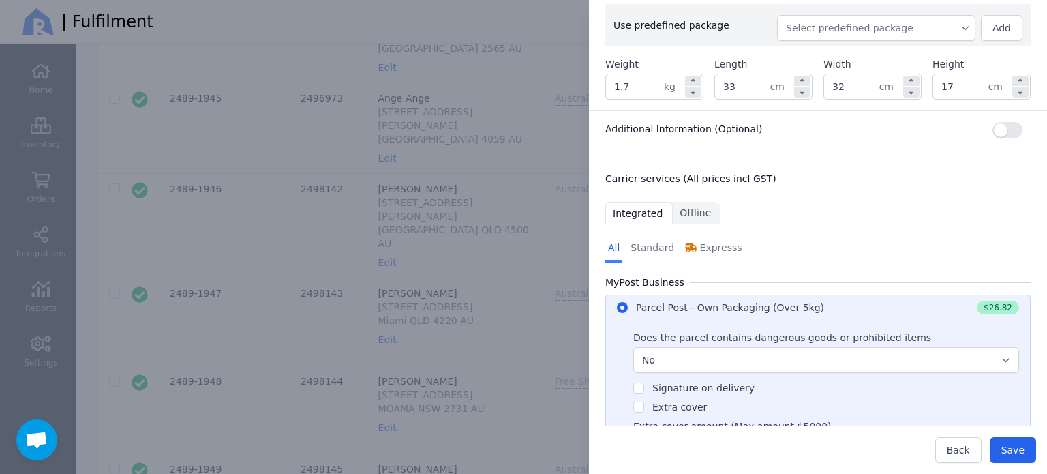
click at [725, 305] on div "Parcel Post - Own Packaging (Over 5kg)" at bounding box center [730, 307] width 188 height 14
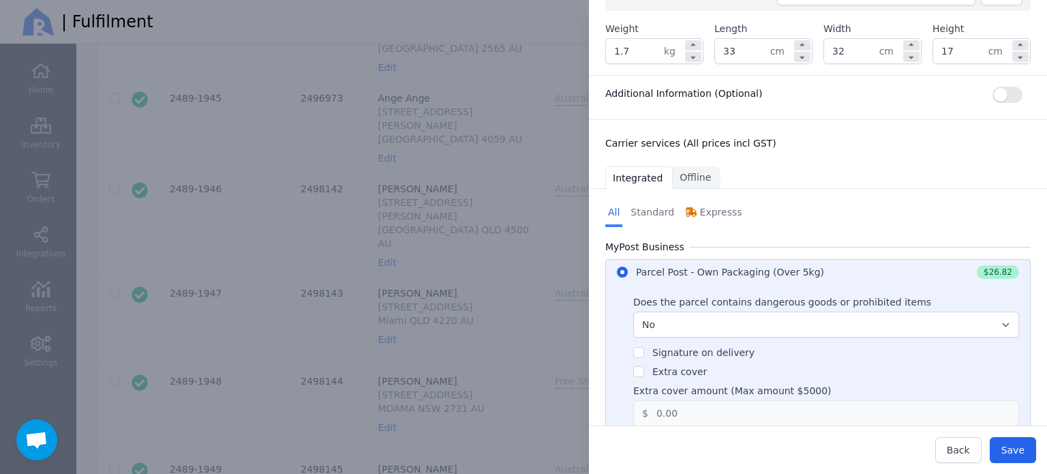
scroll to position [651, 0]
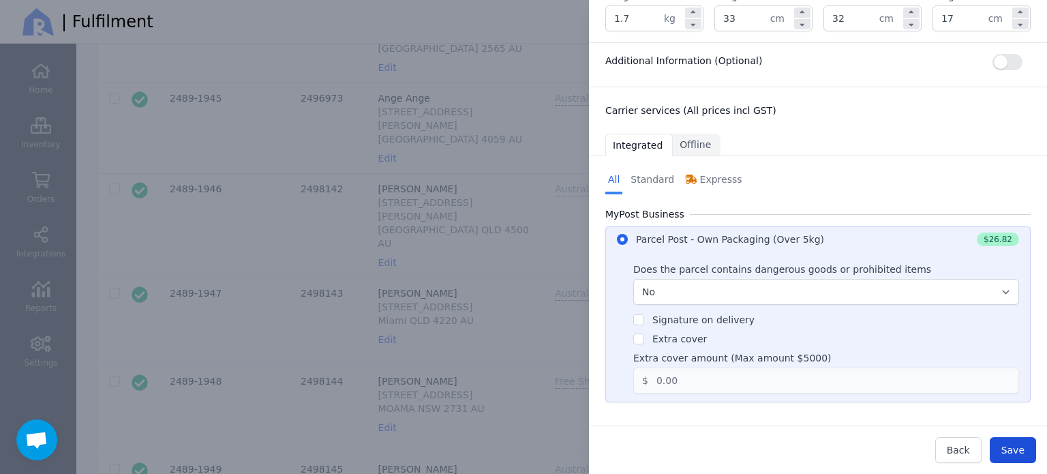
click at [1020, 450] on span "Save" at bounding box center [1012, 449] width 23 height 11
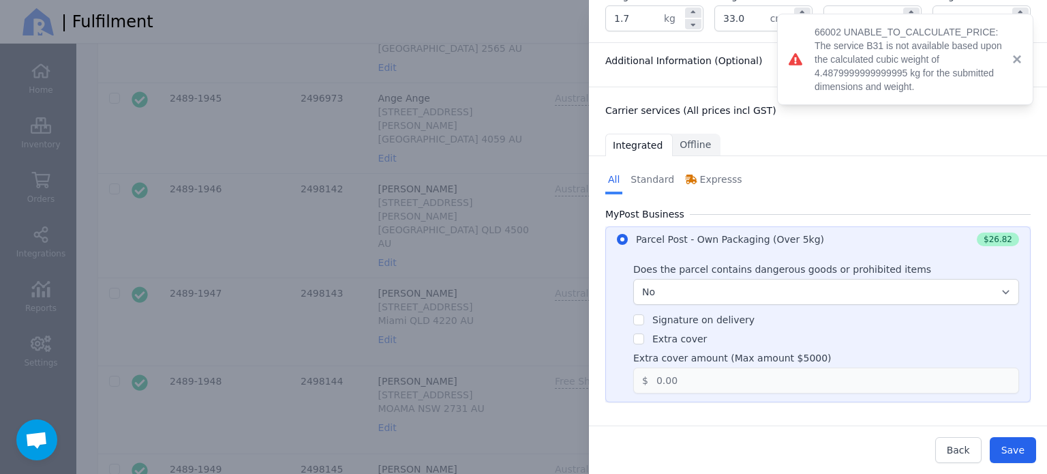
click at [1012, 57] on button "×" at bounding box center [1013, 59] width 16 height 16
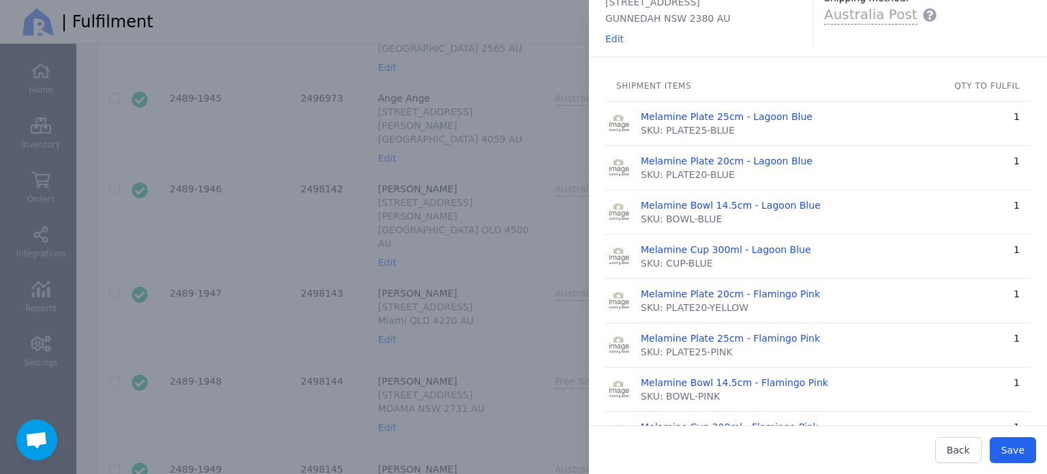
scroll to position [38, 0]
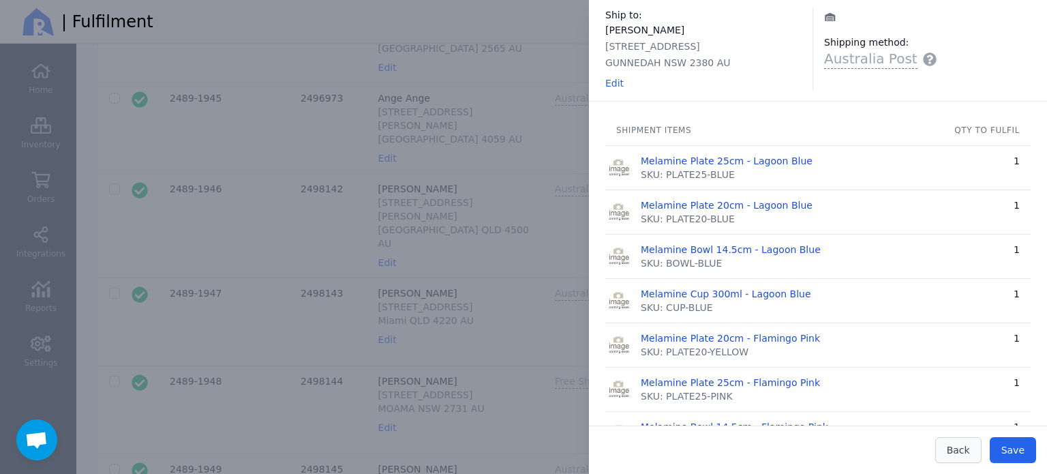
click at [955, 450] on span "Back" at bounding box center [957, 449] width 23 height 11
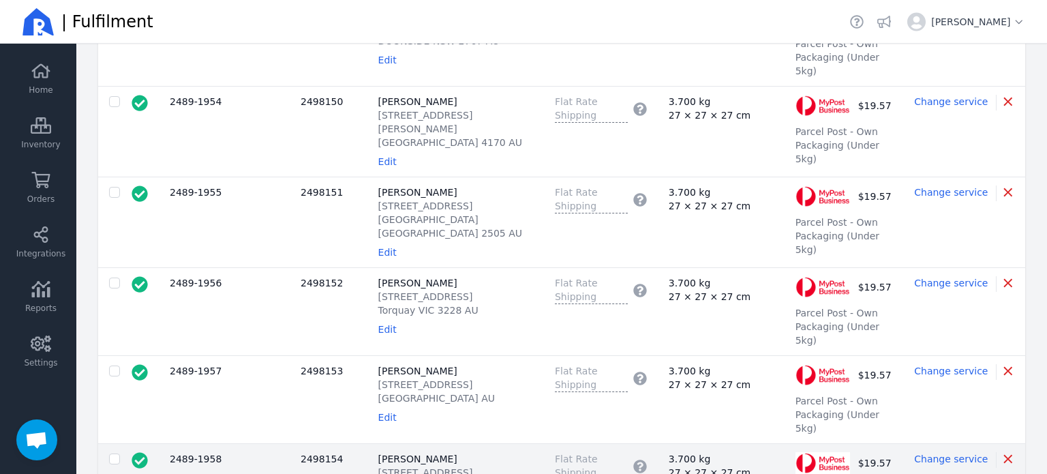
scroll to position [1363, 0]
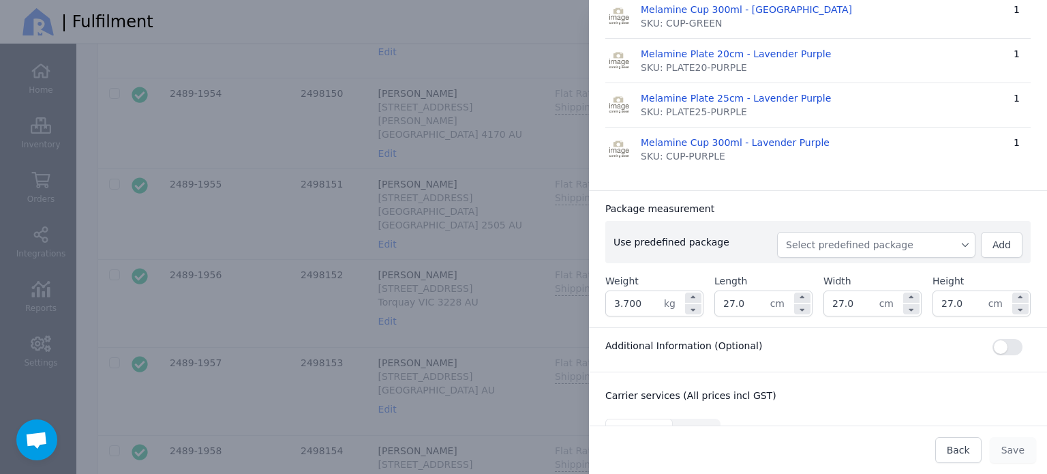
scroll to position [545, 0]
drag, startPoint x: 640, startPoint y: 300, endPoint x: 591, endPoint y: 307, distance: 49.0
click at [592, 307] on div "Package measurement Use predefined package Select predefined package Add Weight…" at bounding box center [818, 257] width 458 height 137
drag, startPoint x: 750, startPoint y: 296, endPoint x: 666, endPoint y: 318, distance: 85.9
click at [666, 318] on div "Package measurement Use predefined package Select predefined package Add Weight…" at bounding box center [818, 257] width 458 height 137
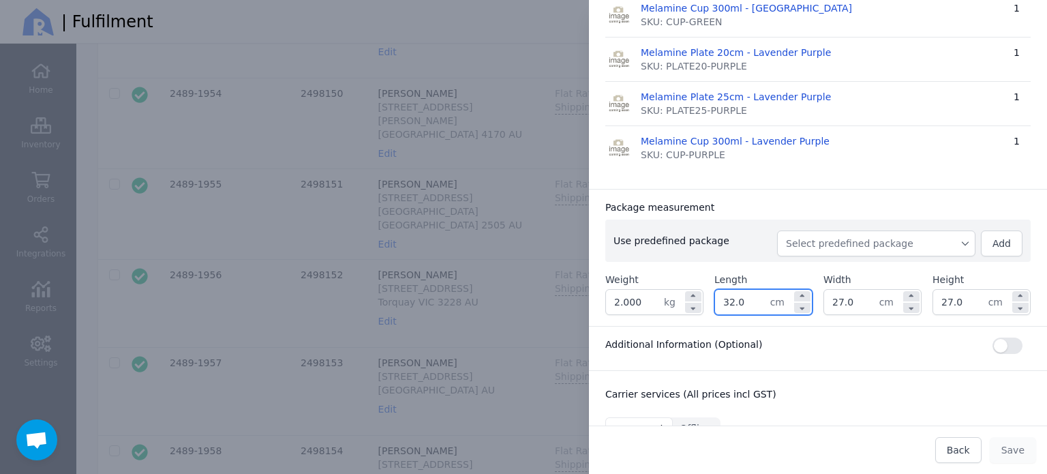
click at [847, 300] on input "27.0" at bounding box center [851, 302] width 55 height 25
click at [953, 290] on input "27.0" at bounding box center [960, 302] width 55 height 25
click at [952, 290] on input "27.0" at bounding box center [960, 302] width 55 height 25
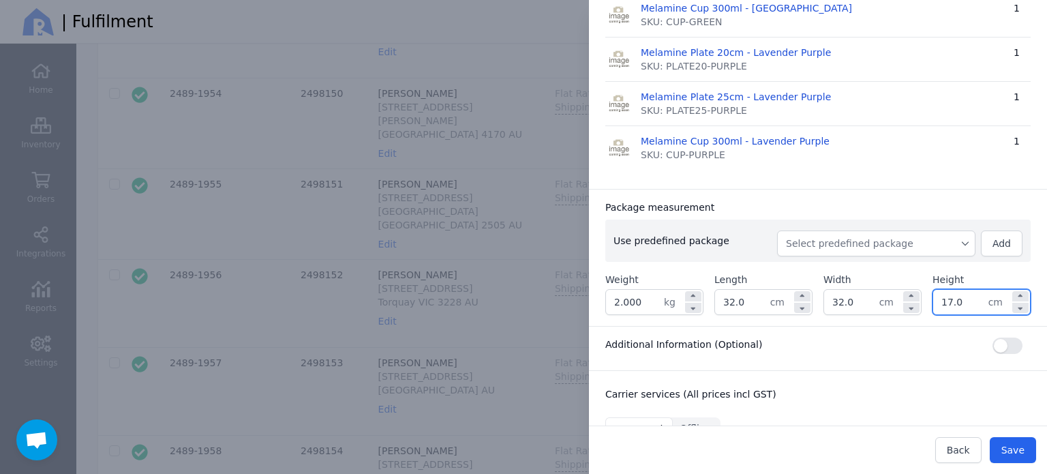
click at [927, 194] on div "Package measurement Use predefined package Select predefined package Add Weight…" at bounding box center [818, 257] width 458 height 137
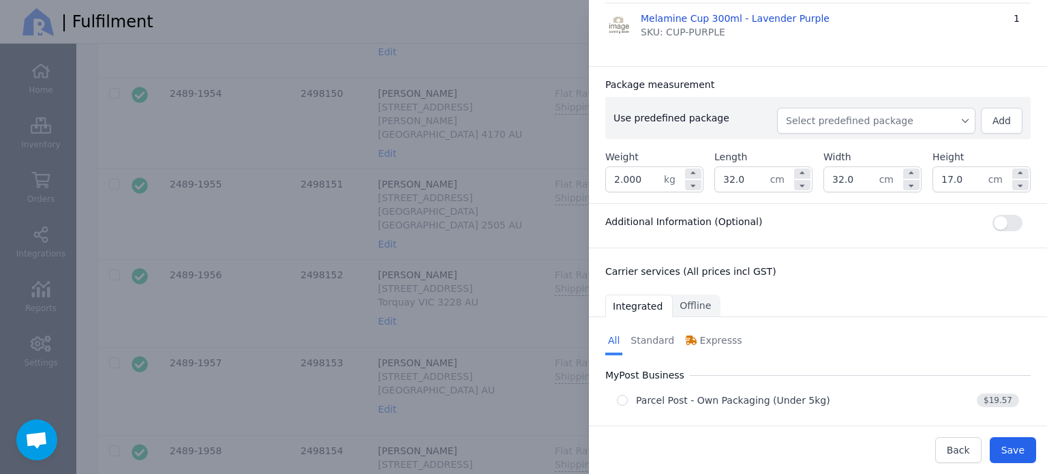
scroll to position [679, 0]
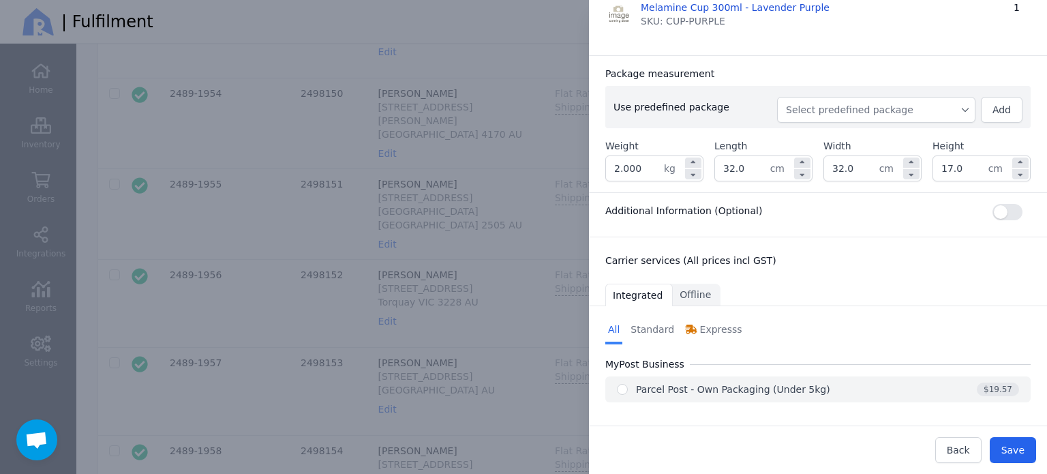
click at [747, 382] on div "Parcel Post - Own Packaging (Under 5kg)" at bounding box center [733, 389] width 194 height 14
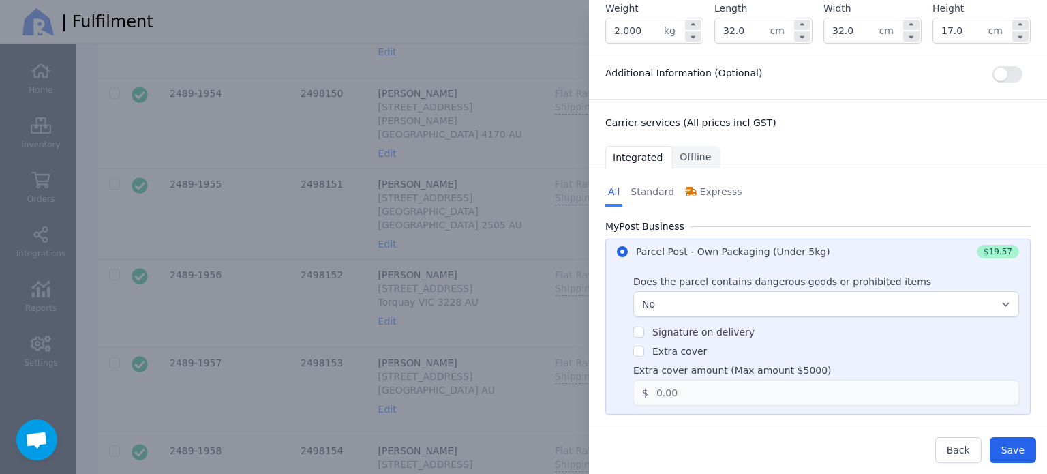
scroll to position [829, 0]
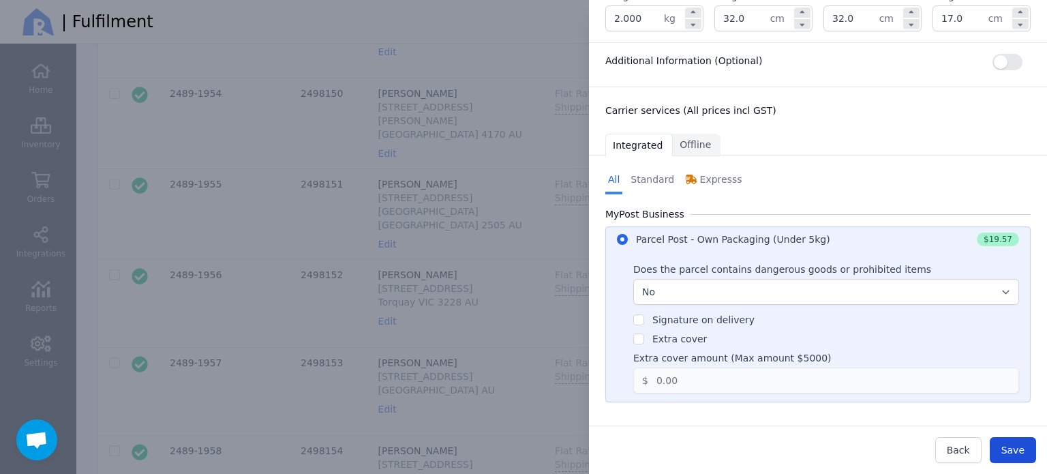
click at [1017, 448] on span "Save" at bounding box center [1012, 449] width 23 height 11
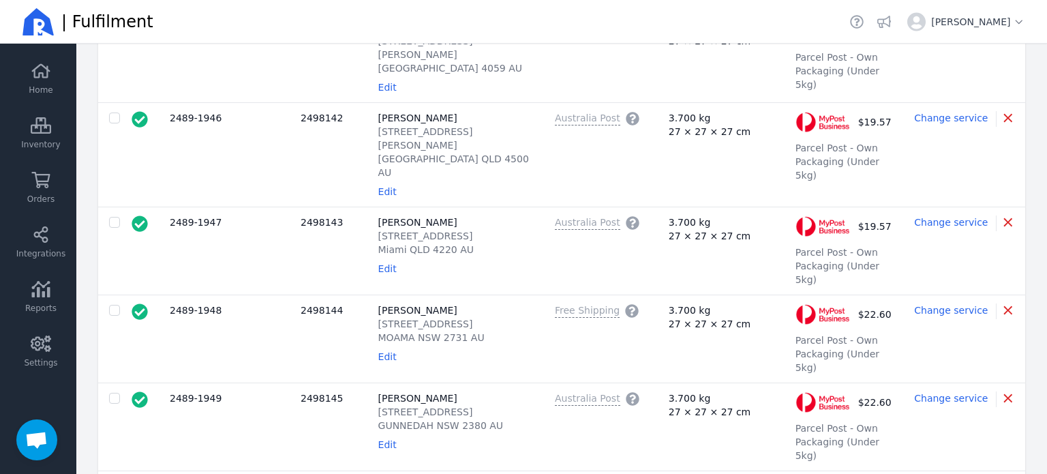
scroll to position [613, 0]
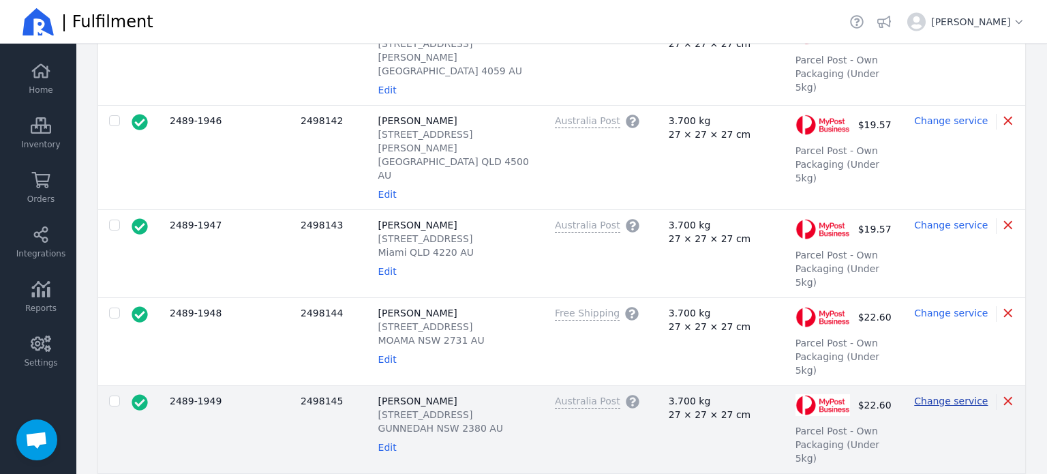
click at [948, 395] on span "Change service" at bounding box center [951, 400] width 74 height 11
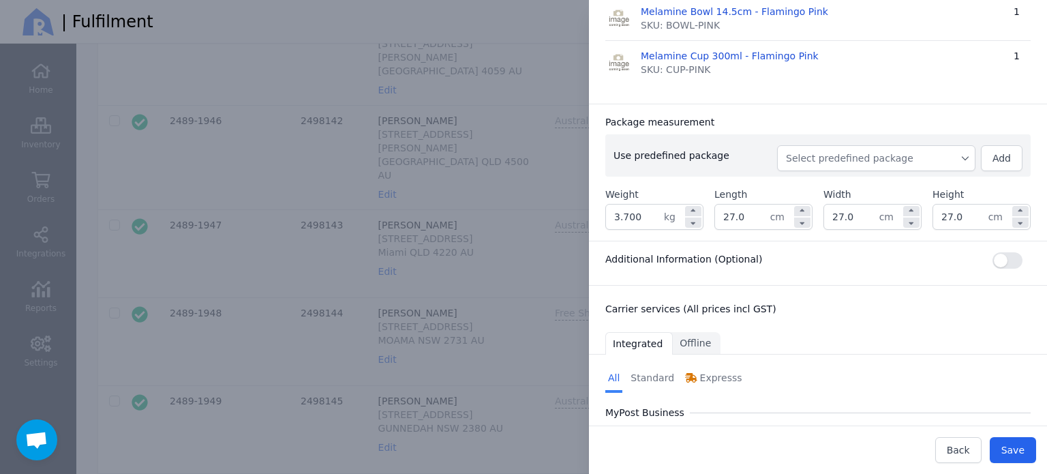
scroll to position [502, 0]
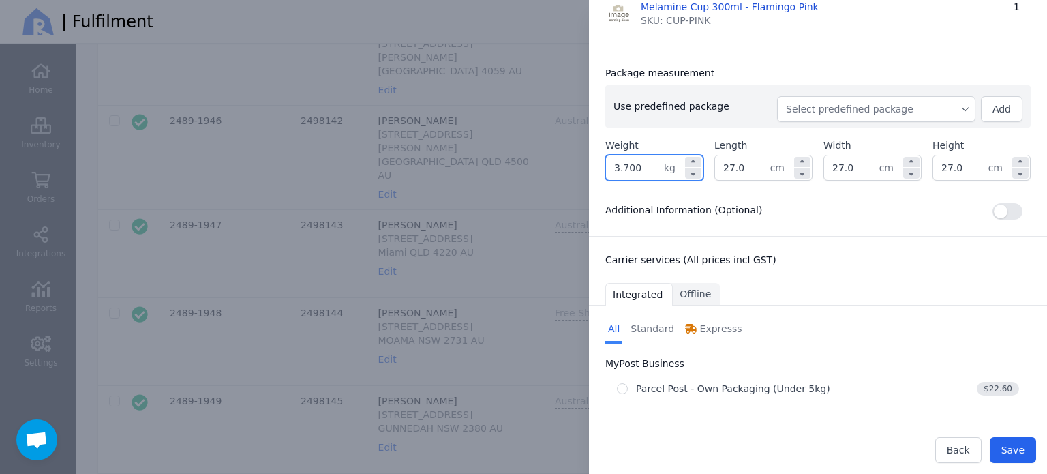
drag, startPoint x: 649, startPoint y: 171, endPoint x: 568, endPoint y: 168, distance: 81.8
click at [568, 168] on div "Edit shipment Ship to: [PERSON_NAME] [STREET_ADDRESS] AU Edit H&F Warehouse Shi…" at bounding box center [803, 237] width 485 height 474
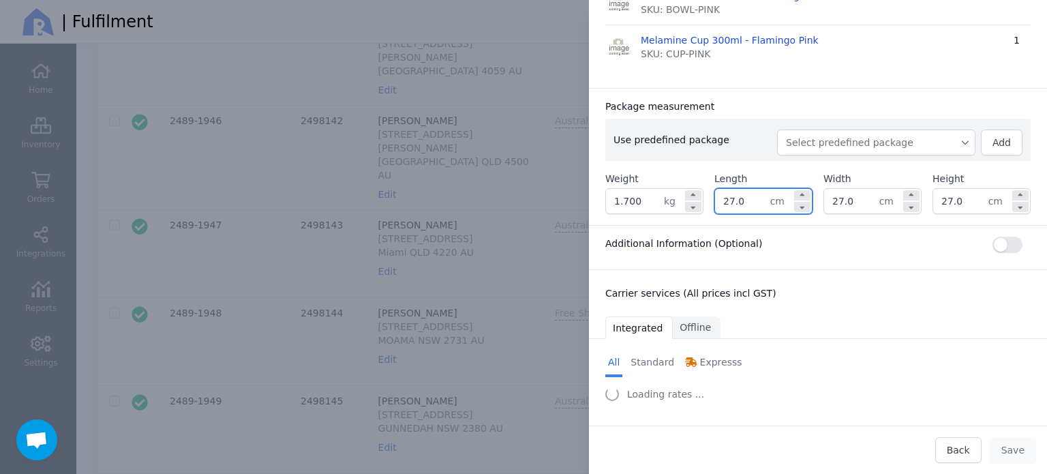
drag, startPoint x: 724, startPoint y: 165, endPoint x: 687, endPoint y: 168, distance: 37.6
click at [687, 168] on div "Use predefined package Select predefined package Add Weight 1.700 kg Length 27.…" at bounding box center [817, 166] width 425 height 95
drag, startPoint x: 854, startPoint y: 203, endPoint x: 820, endPoint y: 202, distance: 34.1
click at [824, 202] on input "27.0" at bounding box center [851, 201] width 55 height 25
drag, startPoint x: 953, startPoint y: 196, endPoint x: 916, endPoint y: 202, distance: 36.6
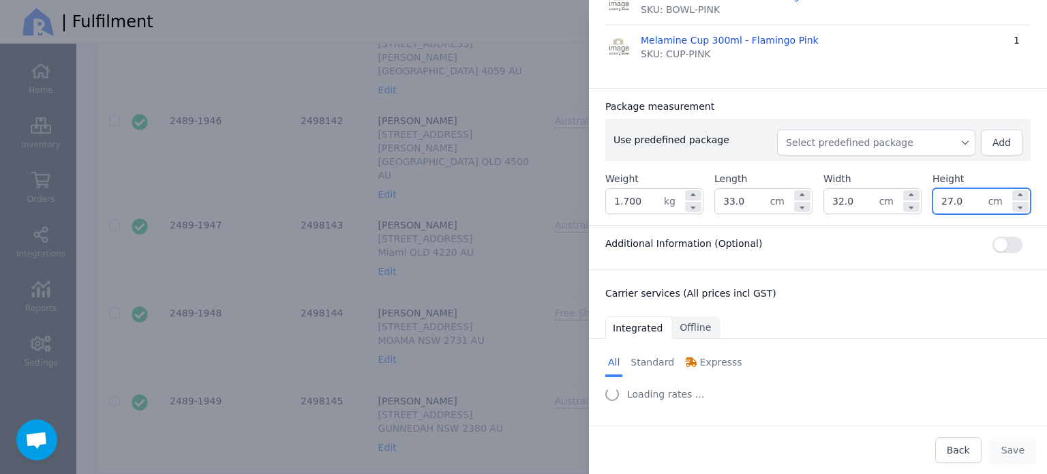
click at [916, 202] on div "Weight 1.700 kg Length 33.0 cm Width 32.0 cm Height 27.0 cm" at bounding box center [817, 193] width 425 height 42
click at [897, 104] on div "Package measurement" at bounding box center [817, 106] width 425 height 14
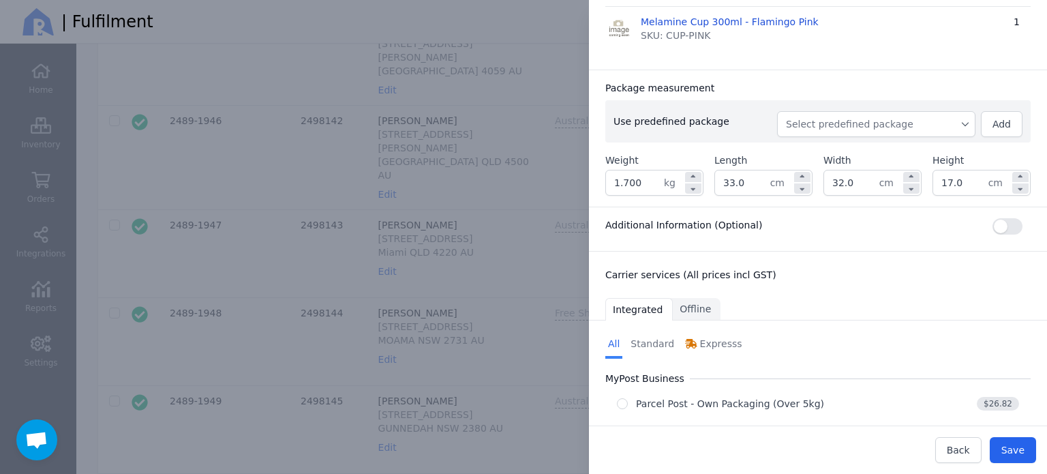
scroll to position [502, 0]
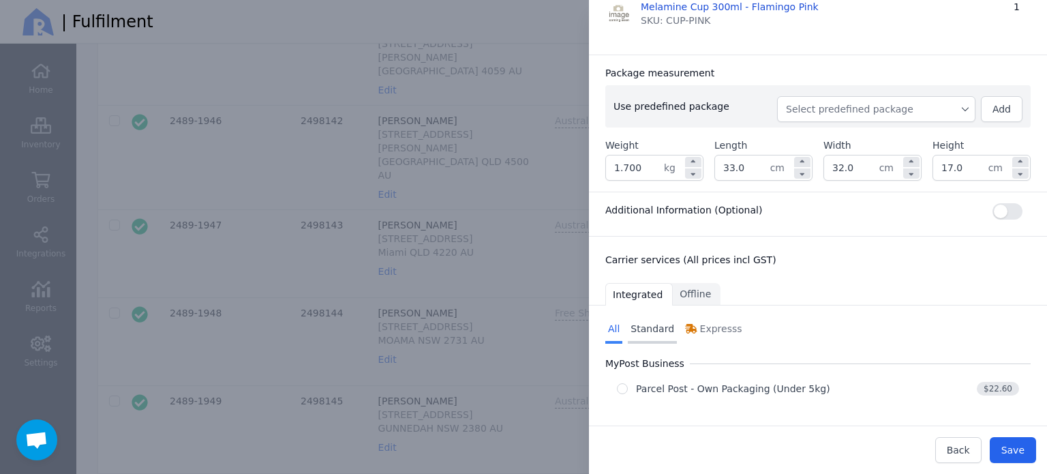
click at [659, 326] on link "Standard" at bounding box center [652, 329] width 49 height 27
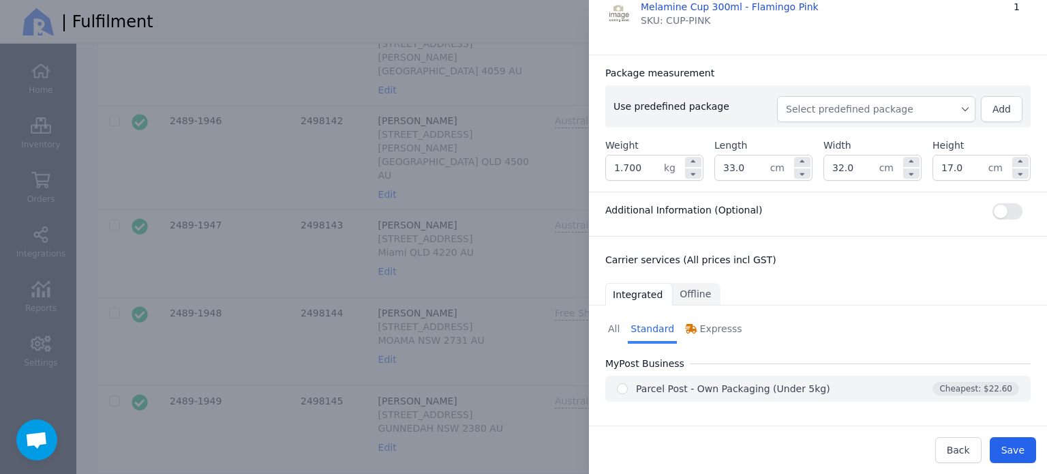
click at [629, 389] on div "Parcel Post - Own Packaging (Under 5kg)" at bounding box center [751, 389] width 268 height 14
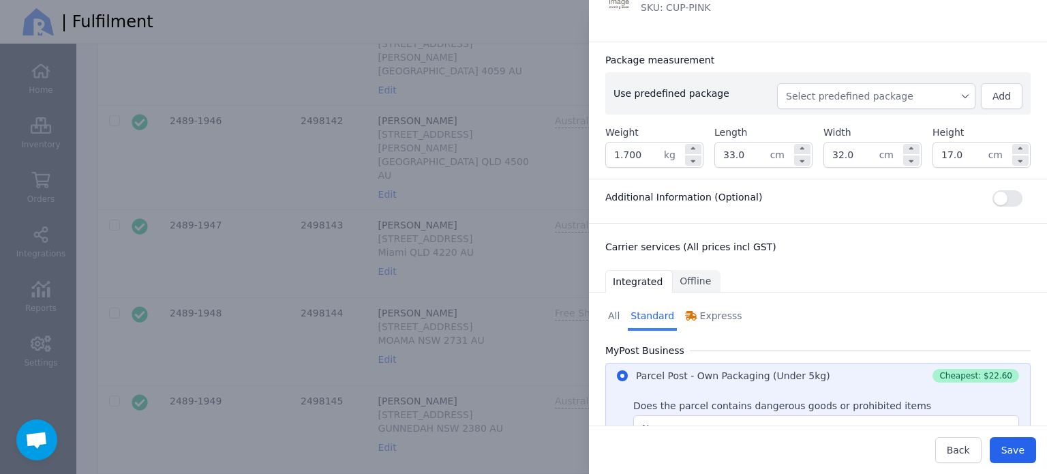
scroll to position [651, 0]
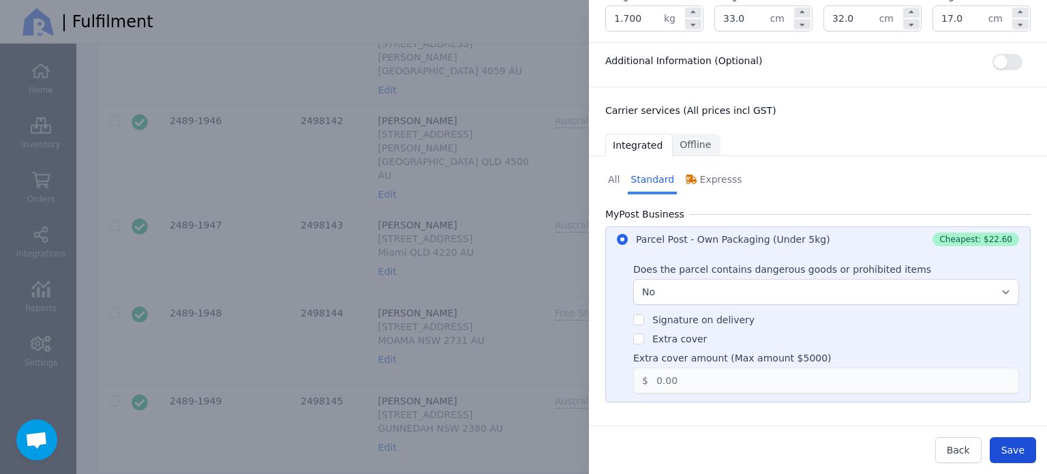
click at [1005, 450] on span "Save" at bounding box center [1012, 449] width 23 height 11
click at [1016, 35] on button "×" at bounding box center [1013, 39] width 16 height 16
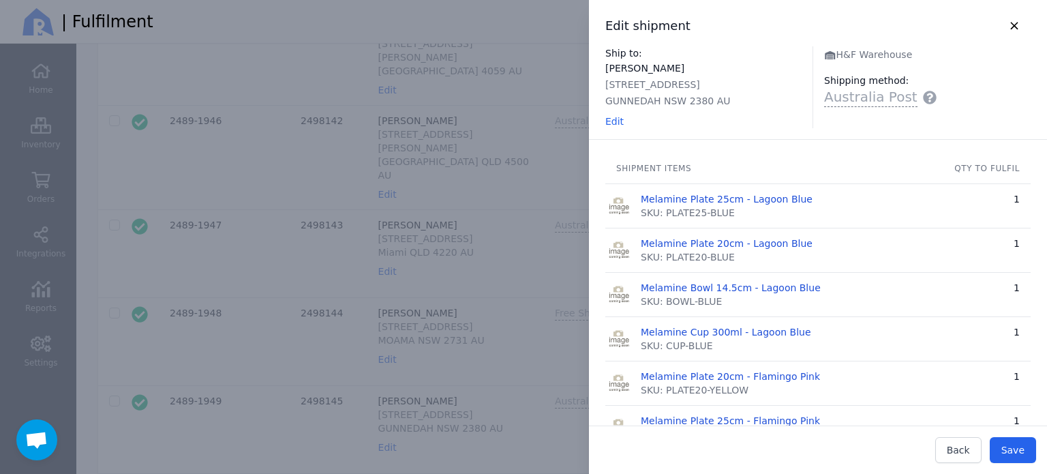
scroll to position [0, 0]
click at [1006, 27] on icon "button" at bounding box center [1013, 26] width 15 height 12
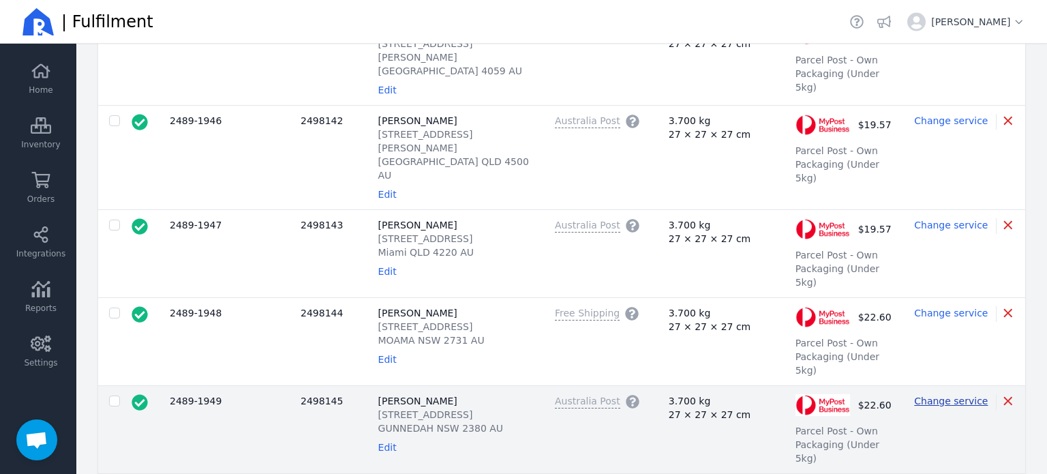
click at [931, 395] on span "Change service" at bounding box center [951, 400] width 74 height 11
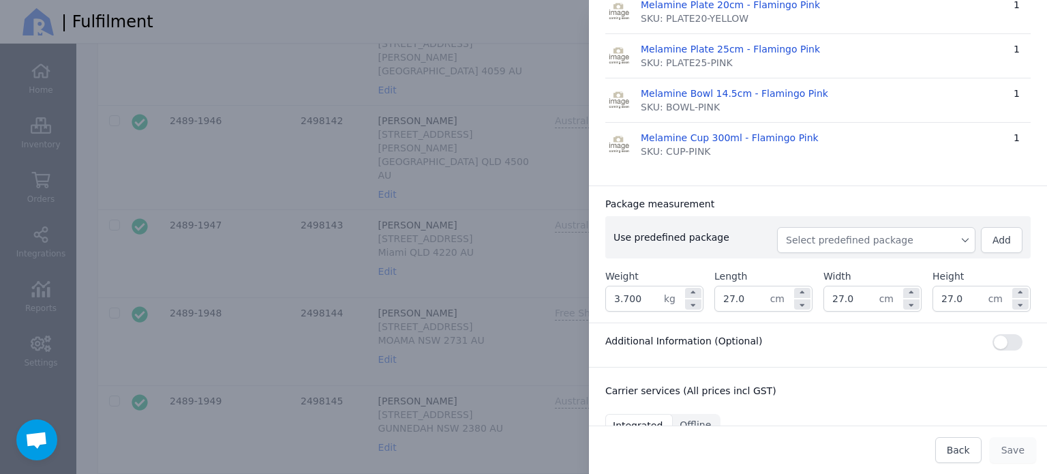
scroll to position [409, 0]
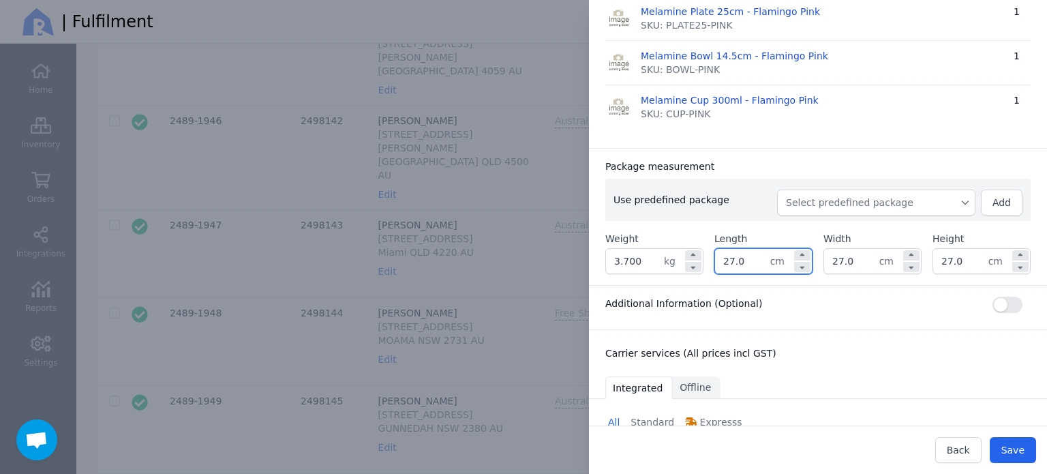
drag, startPoint x: 749, startPoint y: 258, endPoint x: 709, endPoint y: 266, distance: 41.2
click at [709, 266] on div "Weight 3.700 kg Length 27.0 cm Width 27.0 cm Height 27.0 cm" at bounding box center [817, 253] width 425 height 42
click at [803, 258] on div "Weight 3.700 kg Length 32.0 cm Width 27.0 cm Height 27.0 cm" at bounding box center [817, 253] width 425 height 42
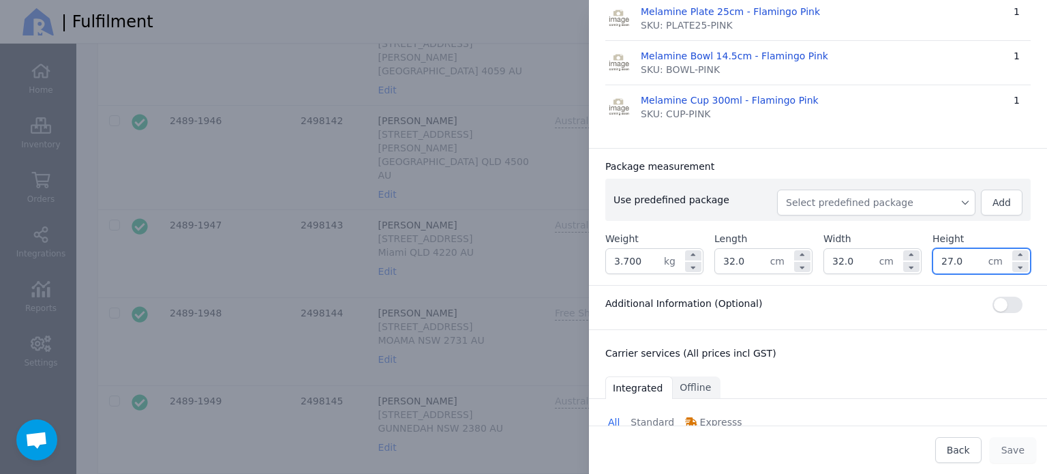
click at [891, 264] on div "Weight 3.700 kg Length 32.0 cm Width 32.0 cm Height 27.0 cm" at bounding box center [817, 253] width 425 height 42
drag, startPoint x: 637, startPoint y: 266, endPoint x: 576, endPoint y: 273, distance: 61.8
click at [576, 273] on div "Edit shipment Ship to: [PERSON_NAME] [STREET_ADDRESS] AU Edit H&F Warehouse Shi…" at bounding box center [803, 237] width 485 height 474
click at [790, 165] on div "Package measurement" at bounding box center [817, 166] width 425 height 14
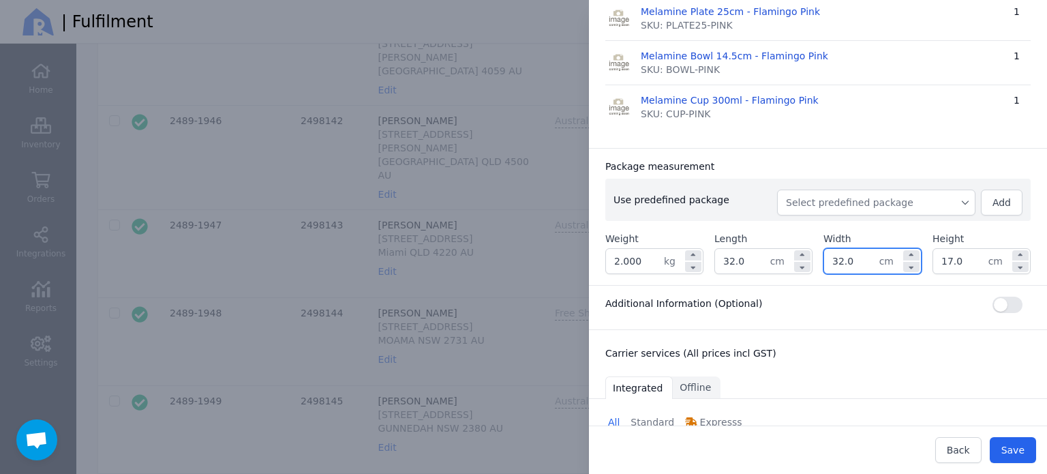
drag, startPoint x: 857, startPoint y: 261, endPoint x: 829, endPoint y: 264, distance: 27.4
click at [829, 264] on input "32.0" at bounding box center [851, 261] width 55 height 25
click at [838, 266] on input "32.0" at bounding box center [851, 261] width 55 height 25
click at [861, 157] on div "Package measurement Use predefined package Select predefined package Add Weight…" at bounding box center [818, 216] width 458 height 137
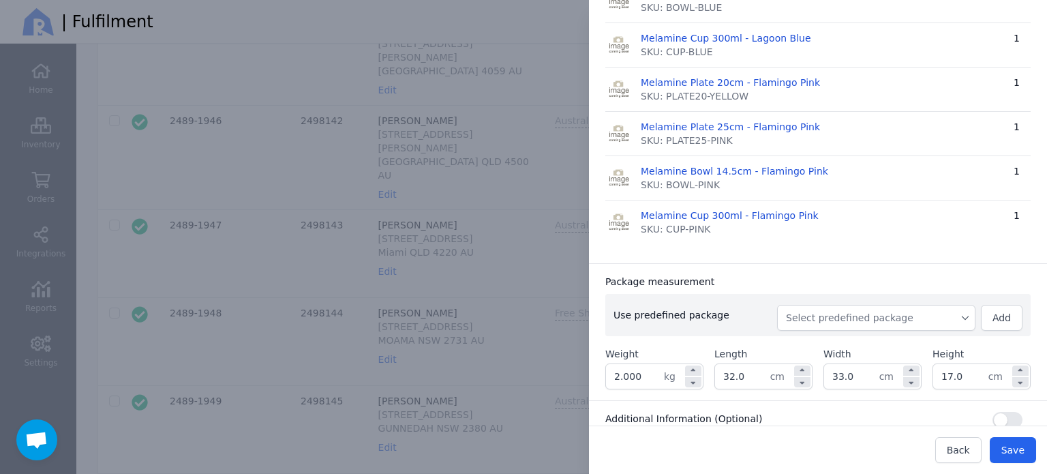
scroll to position [502, 0]
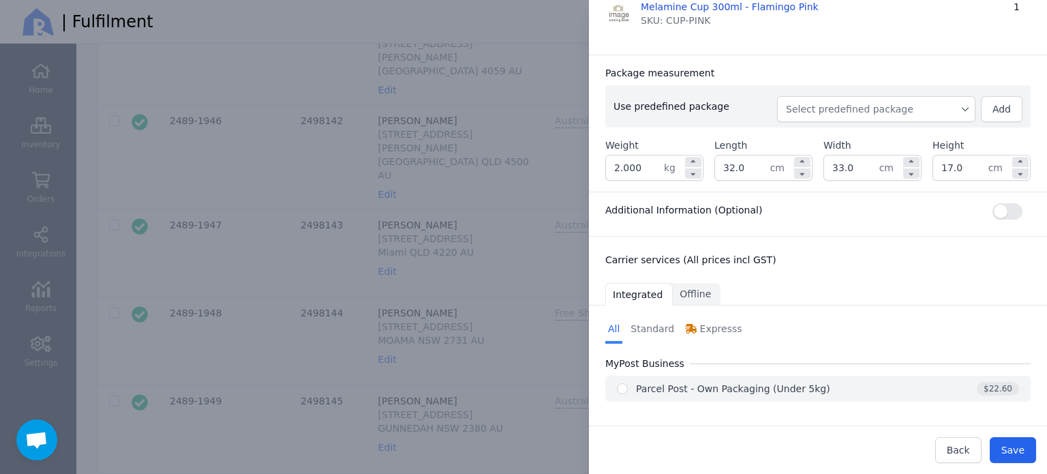
click at [662, 388] on div "Parcel Post - Own Packaging (Under 5kg)" at bounding box center [733, 389] width 194 height 14
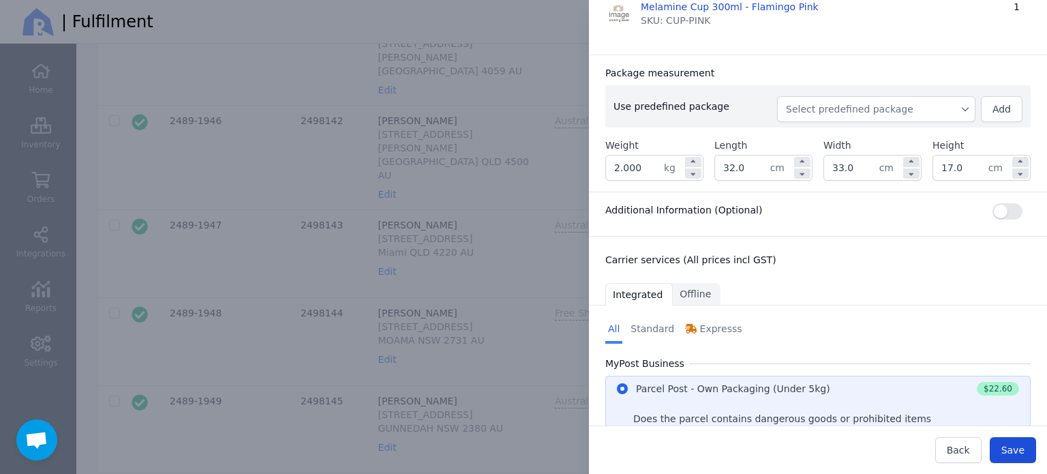
click at [1010, 447] on span "Save" at bounding box center [1012, 449] width 23 height 11
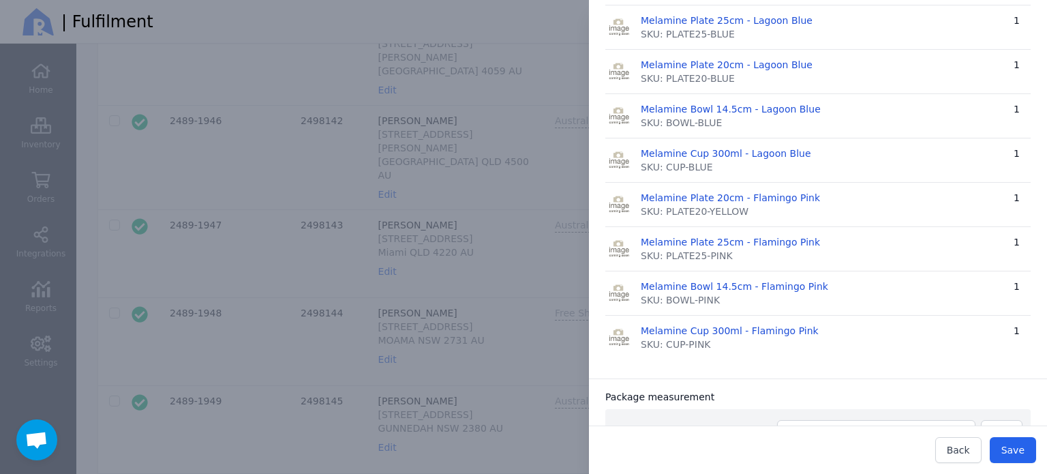
scroll to position [0, 0]
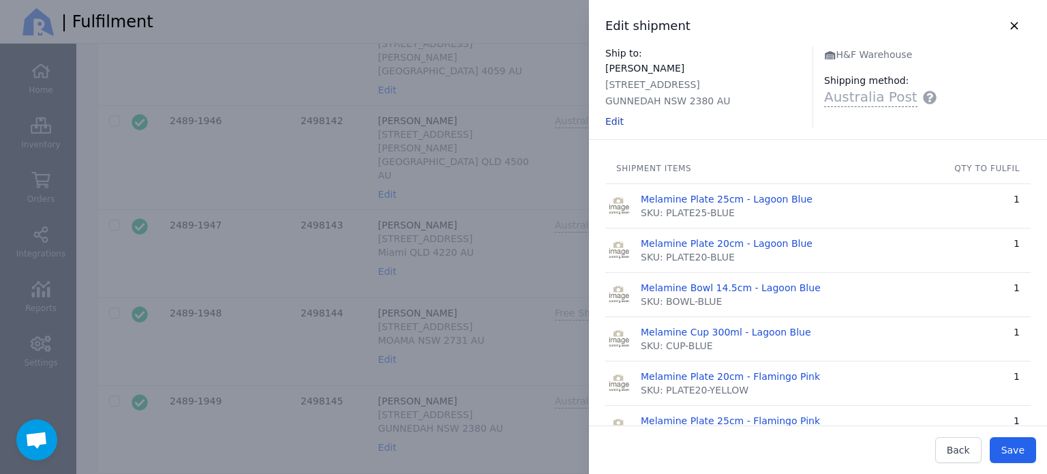
click at [615, 123] on span "Edit" at bounding box center [614, 121] width 18 height 11
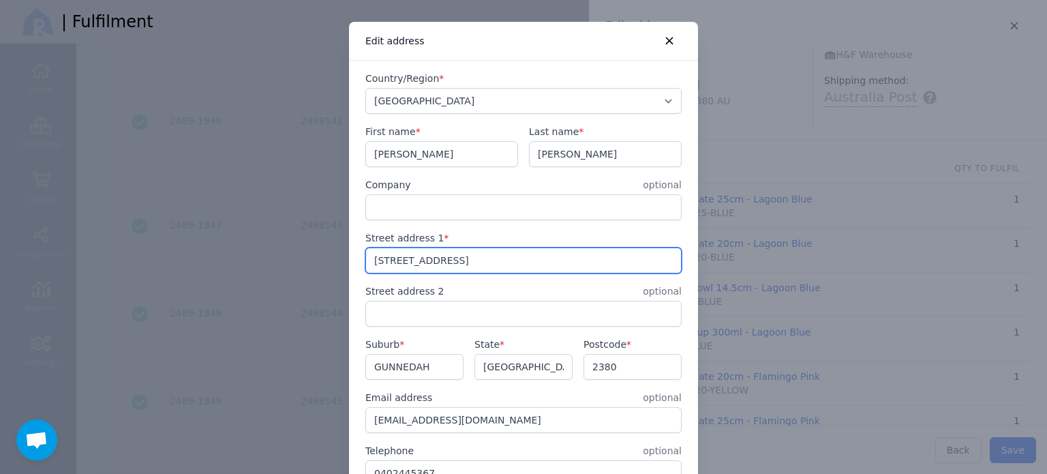
drag, startPoint x: 452, startPoint y: 256, endPoint x: 349, endPoint y: 254, distance: 103.6
click at [349, 254] on div "Country/Region * [GEOGRAPHIC_DATA] [GEOGRAPHIC_DATA] [GEOGRAPHIC_DATA] [GEOGRAP…" at bounding box center [523, 279] width 349 height 436
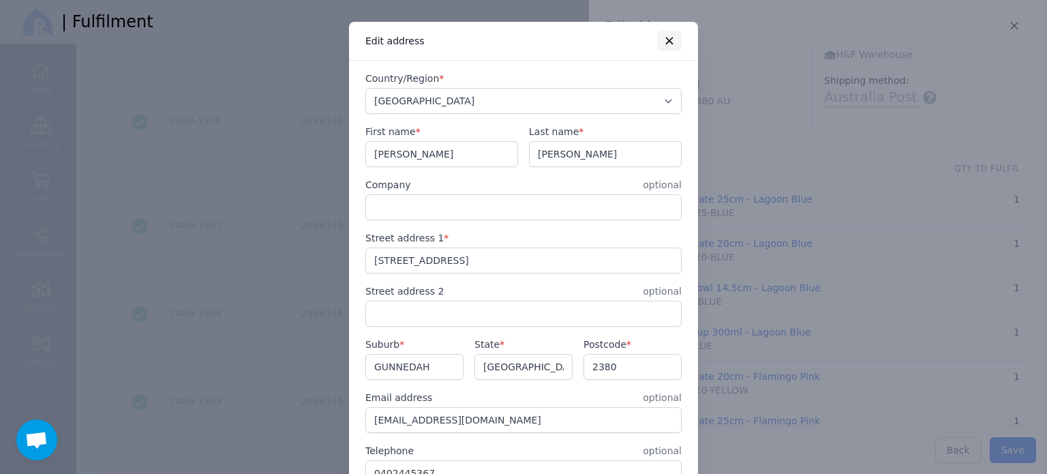
click at [664, 40] on icon "button" at bounding box center [669, 41] width 15 height 12
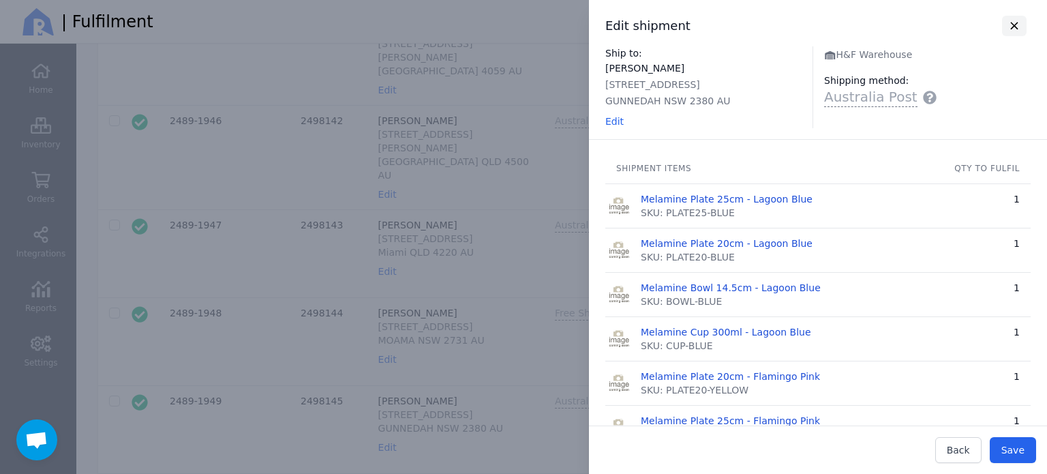
click at [1006, 20] on icon "button" at bounding box center [1013, 26] width 15 height 12
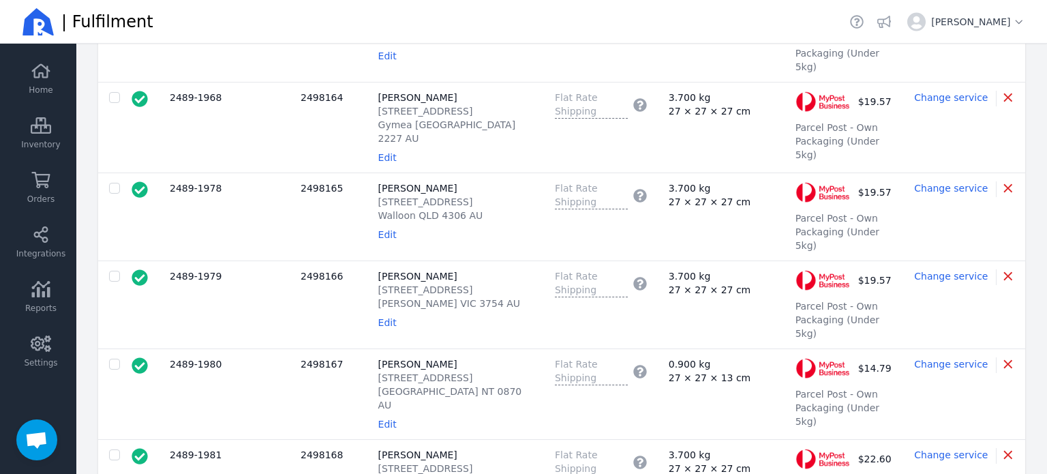
scroll to position [2657, 0]
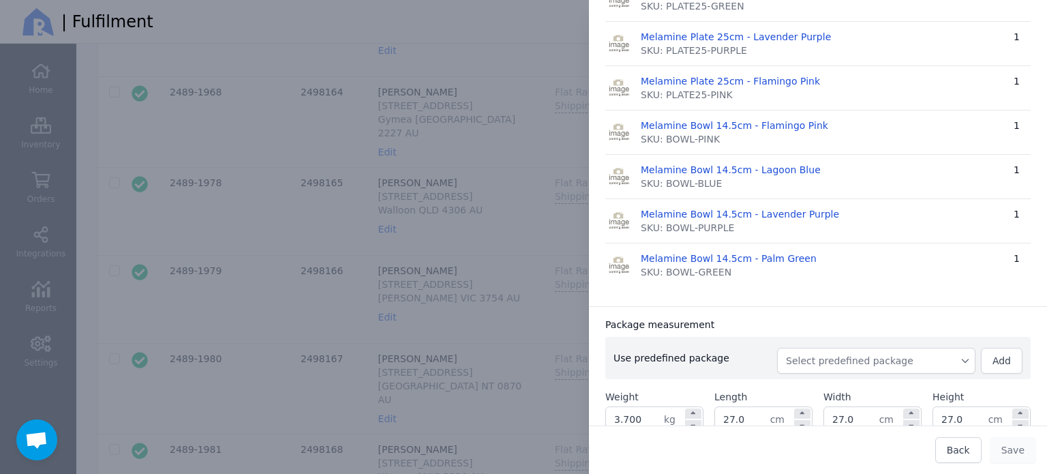
scroll to position [469, 0]
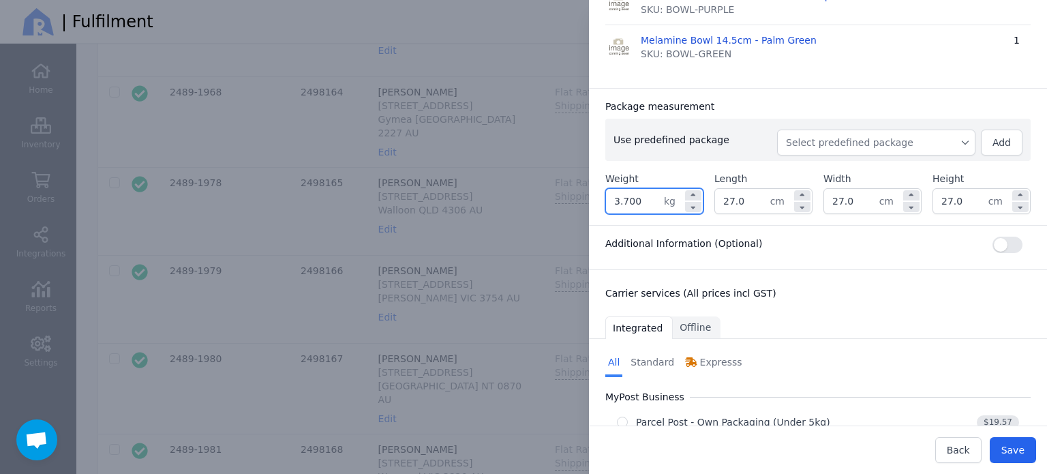
drag, startPoint x: 651, startPoint y: 202, endPoint x: 594, endPoint y: 204, distance: 57.3
click at [594, 204] on div "Package measurement Use predefined package Select predefined package Add Weight…" at bounding box center [818, 156] width 458 height 137
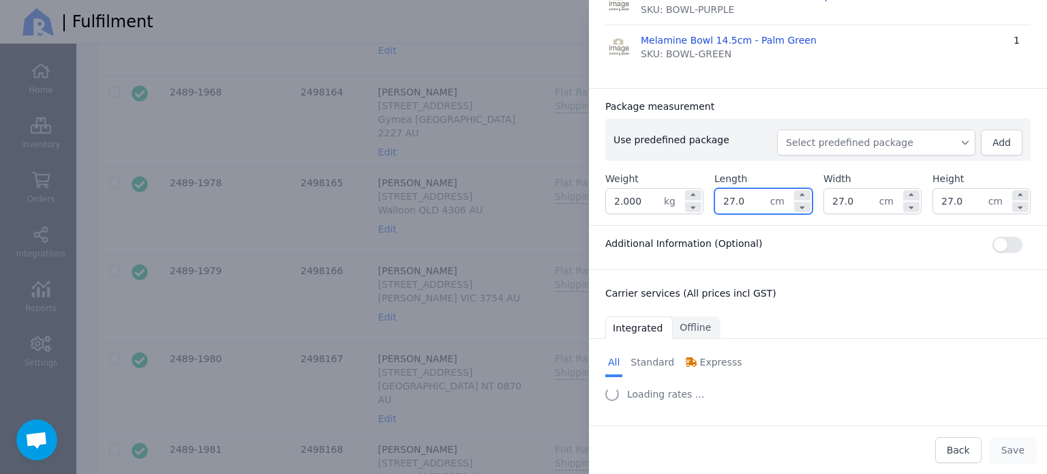
drag, startPoint x: 745, startPoint y: 199, endPoint x: 642, endPoint y: 201, distance: 103.6
click at [643, 201] on div "Weight 2.000 kg Length 27.0 cm Width 27.0 cm Height 27.0 cm" at bounding box center [817, 193] width 425 height 42
drag, startPoint x: 853, startPoint y: 200, endPoint x: 787, endPoint y: 204, distance: 66.2
click at [787, 204] on div "Weight 2.000 kg Length 33.0 cm Width 27.0 cm Height 27.0 cm" at bounding box center [817, 193] width 425 height 42
click at [953, 193] on input "27.0" at bounding box center [960, 201] width 55 height 25
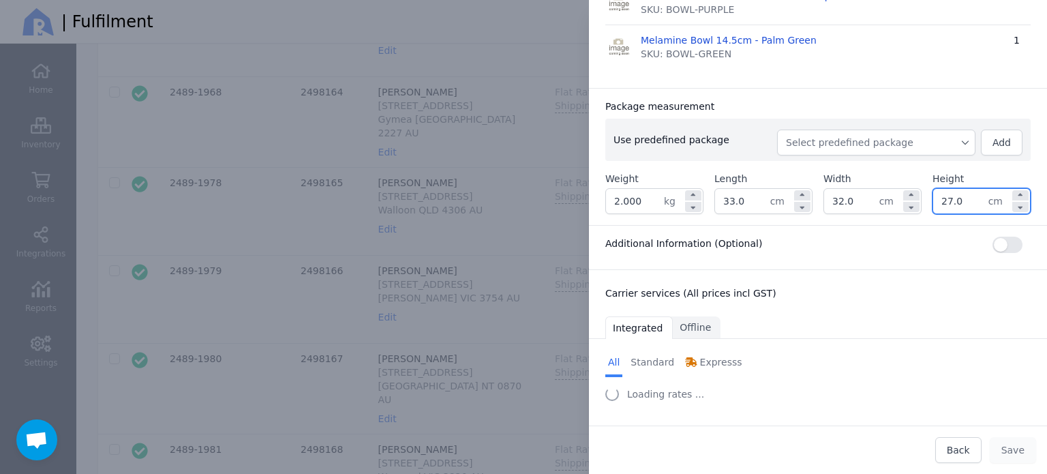
click at [953, 193] on input "27.0" at bounding box center [960, 201] width 55 height 25
click at [850, 244] on div "Additional Information (Optional)" at bounding box center [817, 244] width 425 height 16
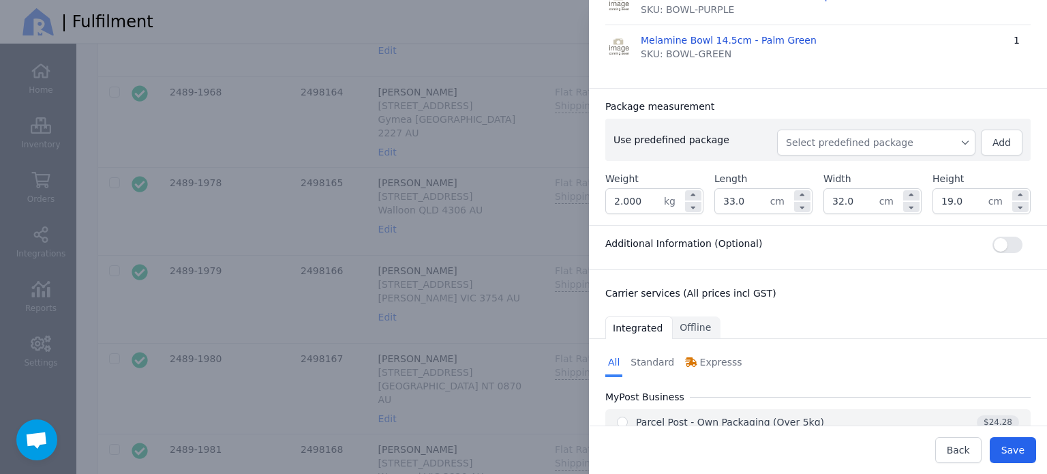
click at [615, 422] on button "Parcel Post - Own Packaging (Over 5kg) $24.28" at bounding box center [817, 422] width 425 height 26
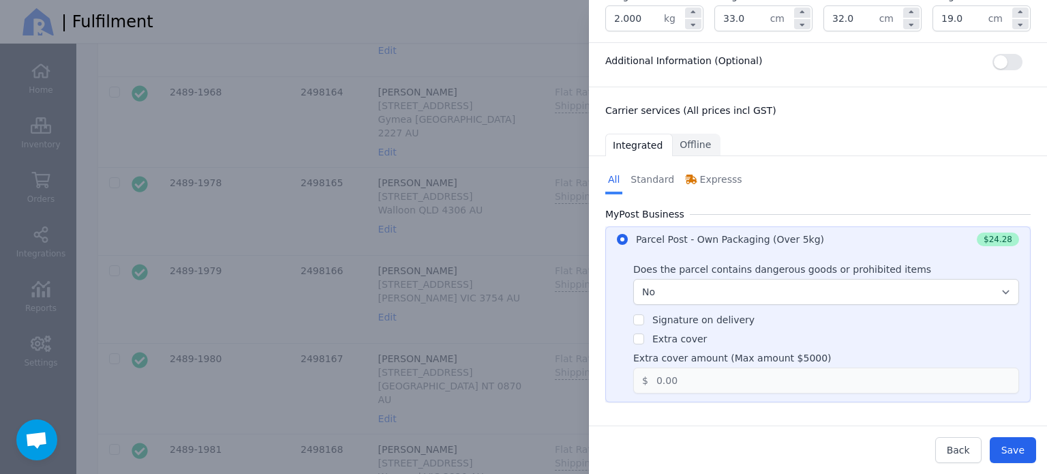
scroll to position [583, 0]
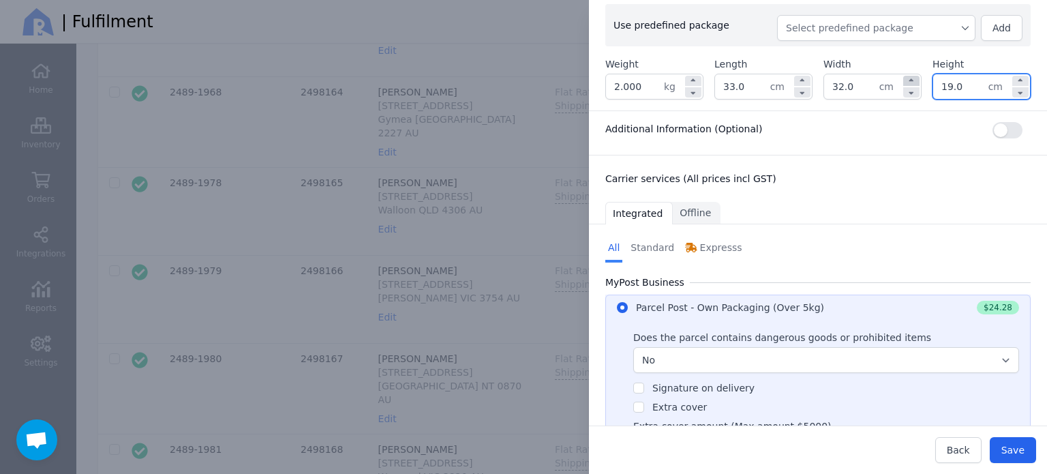
drag, startPoint x: 962, startPoint y: 83, endPoint x: 906, endPoint y: 83, distance: 55.9
click at [906, 83] on div "Weight 2.000 kg Length 33.0 cm Width 32.0 cm Height 19.0 cm" at bounding box center [817, 78] width 425 height 42
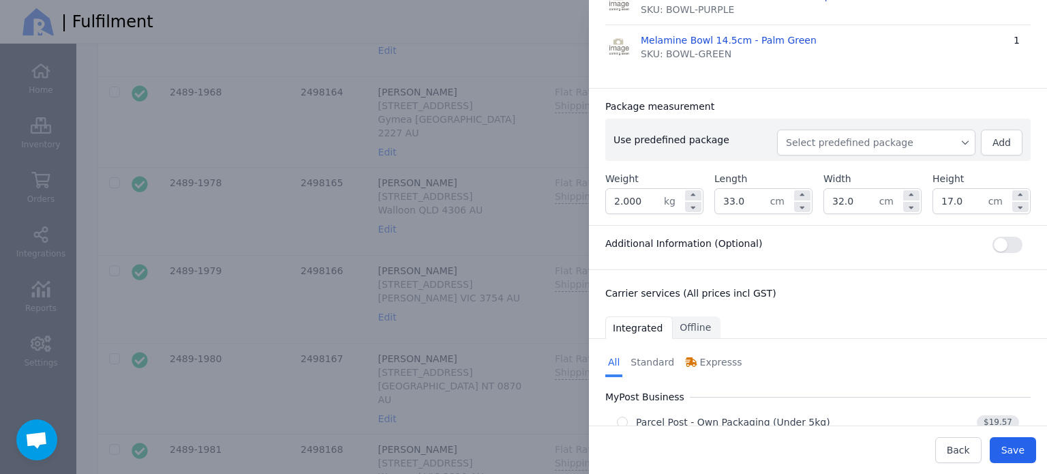
scroll to position [502, 0]
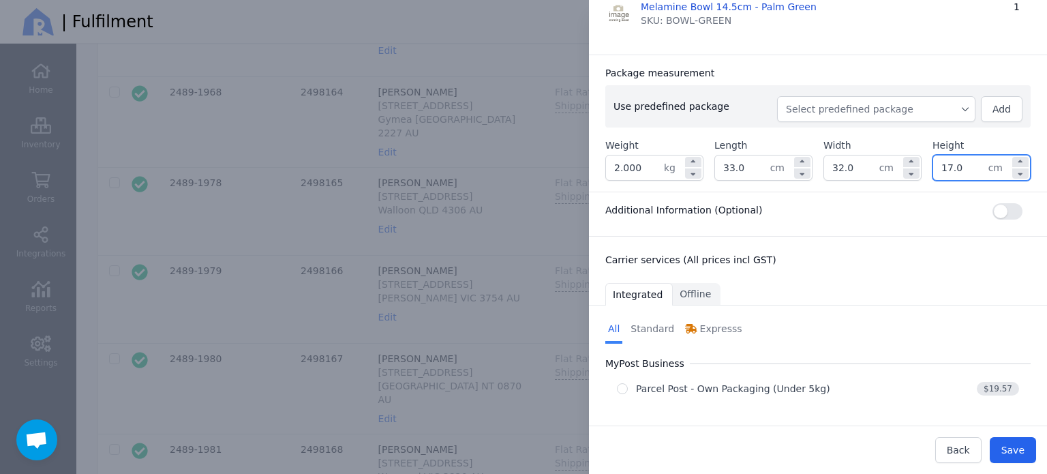
drag, startPoint x: 957, startPoint y: 164, endPoint x: 921, endPoint y: 168, distance: 36.3
click at [921, 168] on div "Weight 2.000 kg Length 33.0 cm Width 32.0 cm Height 17.0 cm" at bounding box center [817, 159] width 425 height 42
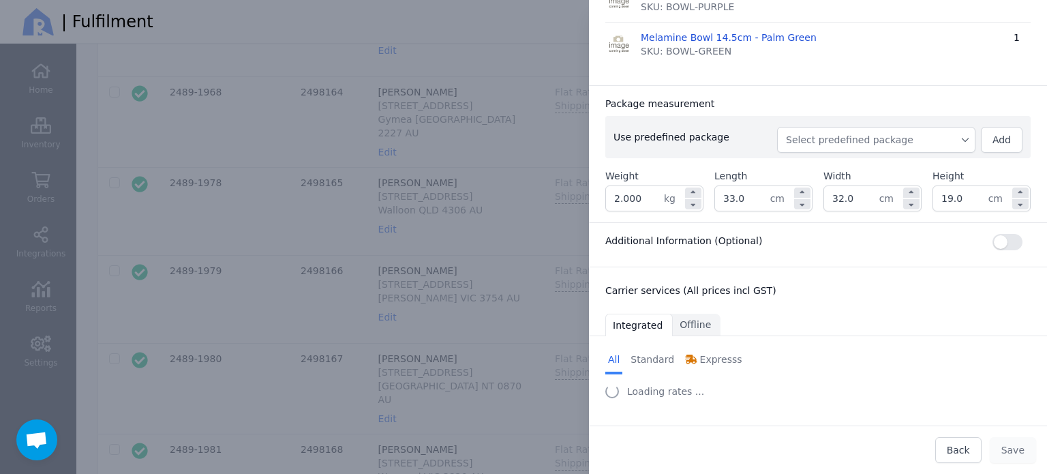
scroll to position [469, 0]
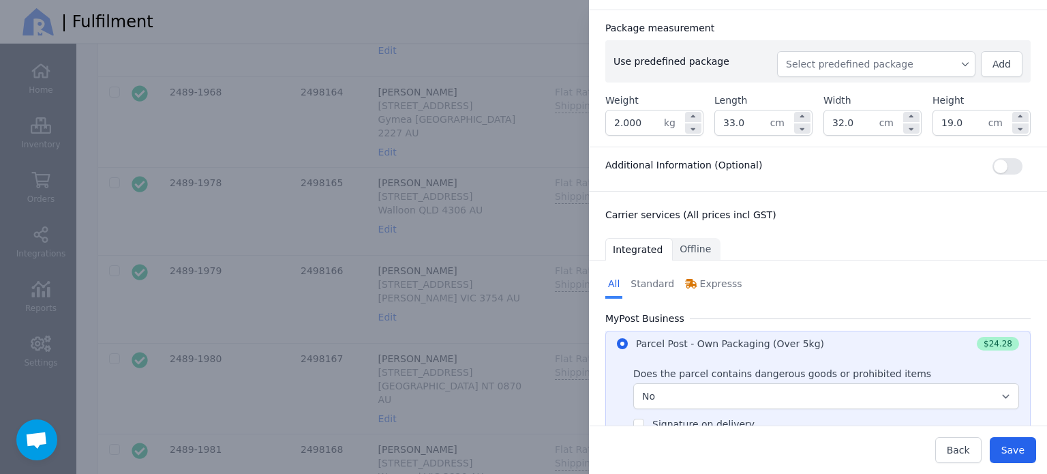
scroll to position [570, 0]
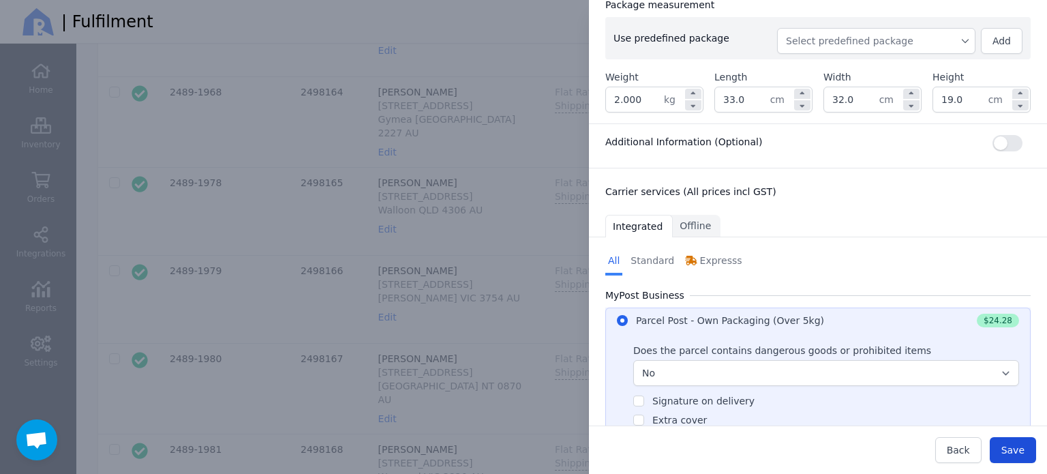
click at [1011, 458] on button "Save" at bounding box center [1012, 450] width 46 height 26
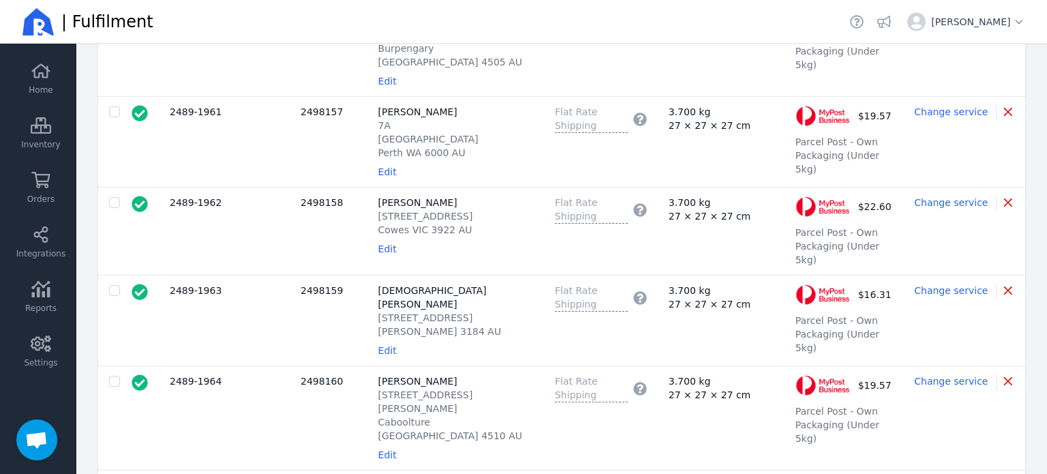
scroll to position [1976, 0]
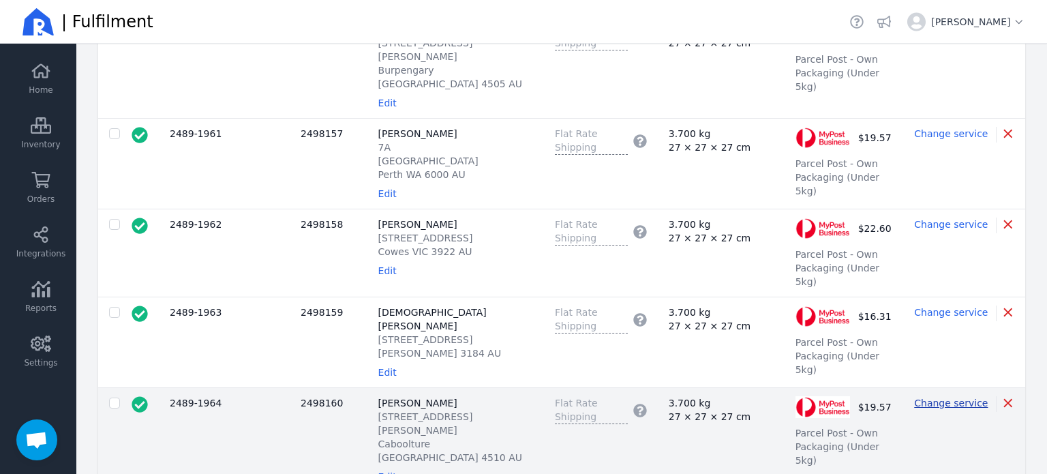
click at [930, 397] on span "Change service" at bounding box center [951, 402] width 74 height 11
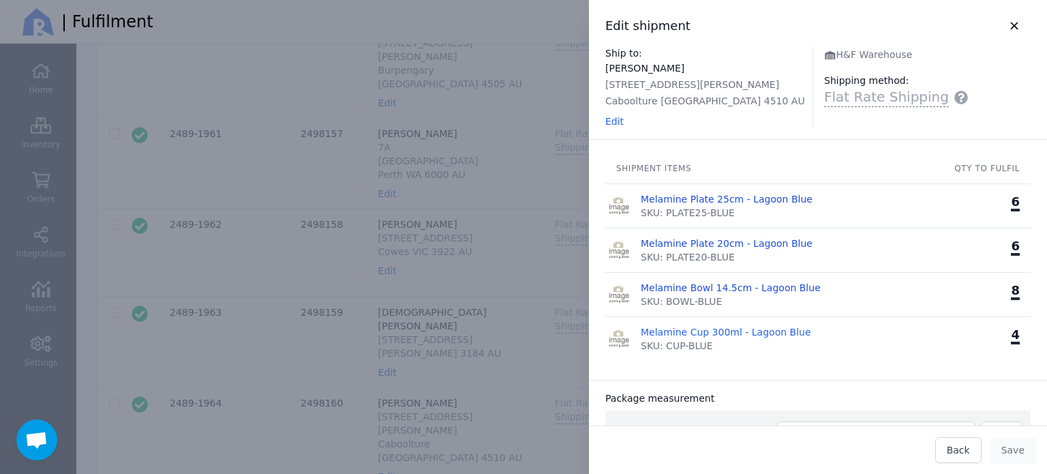
scroll to position [273, 0]
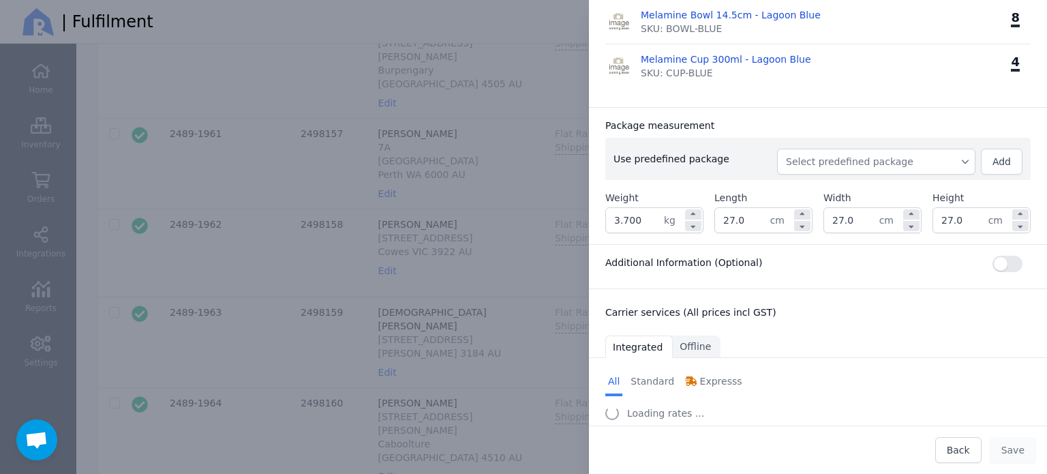
drag, startPoint x: 638, startPoint y: 219, endPoint x: 579, endPoint y: 222, distance: 58.7
click at [579, 222] on div "Edit shipment Ship to: [PERSON_NAME] [STREET_ADDRESS][PERSON_NAME] AU Edit H&F …" at bounding box center [803, 237] width 485 height 474
drag, startPoint x: 760, startPoint y: 219, endPoint x: 684, endPoint y: 226, distance: 76.6
click at [684, 225] on div "Weight 4.200 kg Length 27.0 cm Width 27.0 cm Height 27.0 cm" at bounding box center [817, 212] width 425 height 42
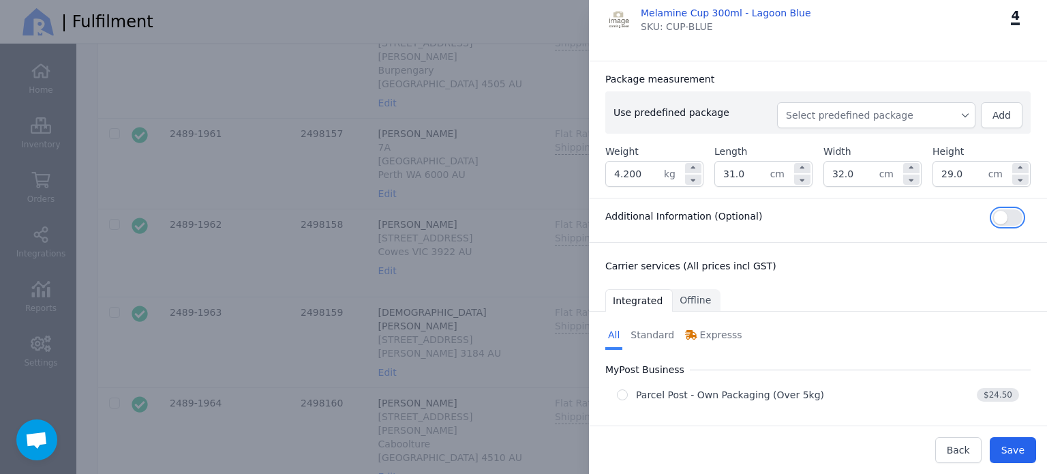
scroll to position [326, 0]
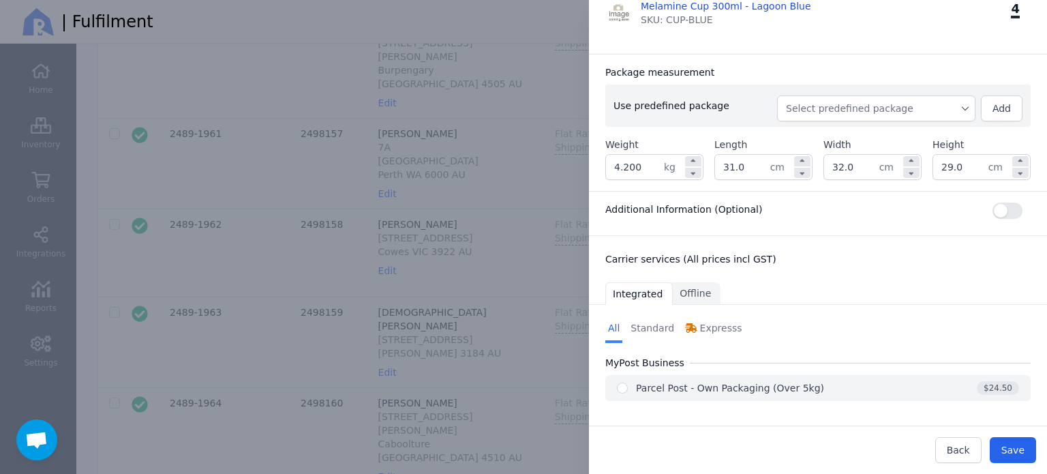
click at [724, 384] on div "Parcel Post - Own Packaging (Over 5kg)" at bounding box center [730, 388] width 188 height 14
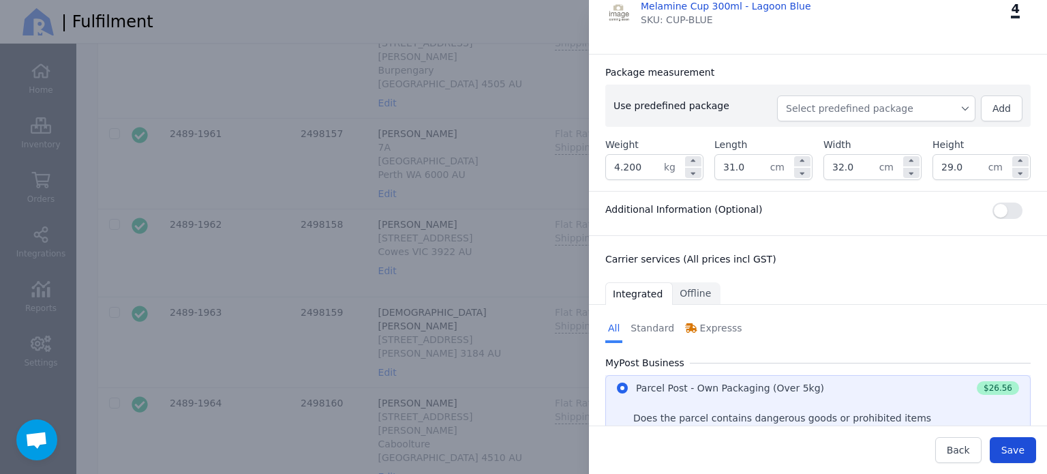
click at [1011, 450] on span "Save" at bounding box center [1012, 449] width 23 height 11
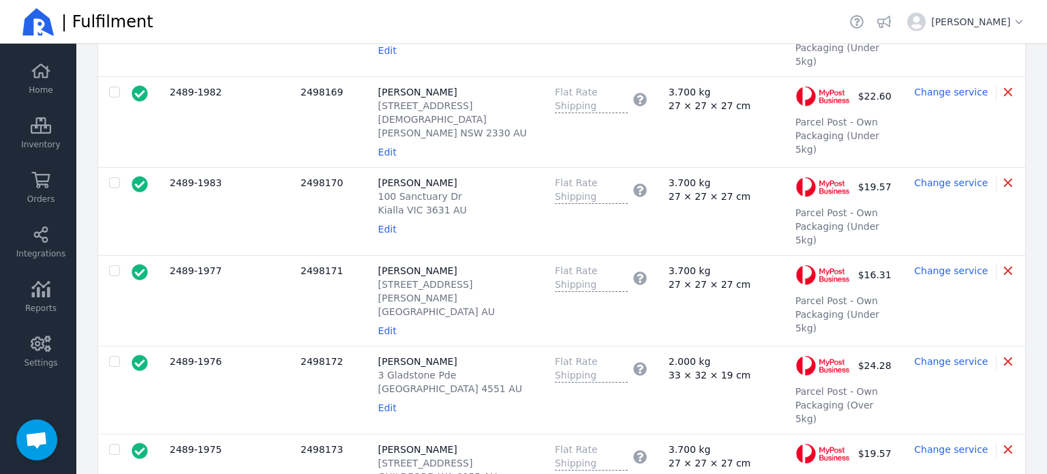
scroll to position [3203, 0]
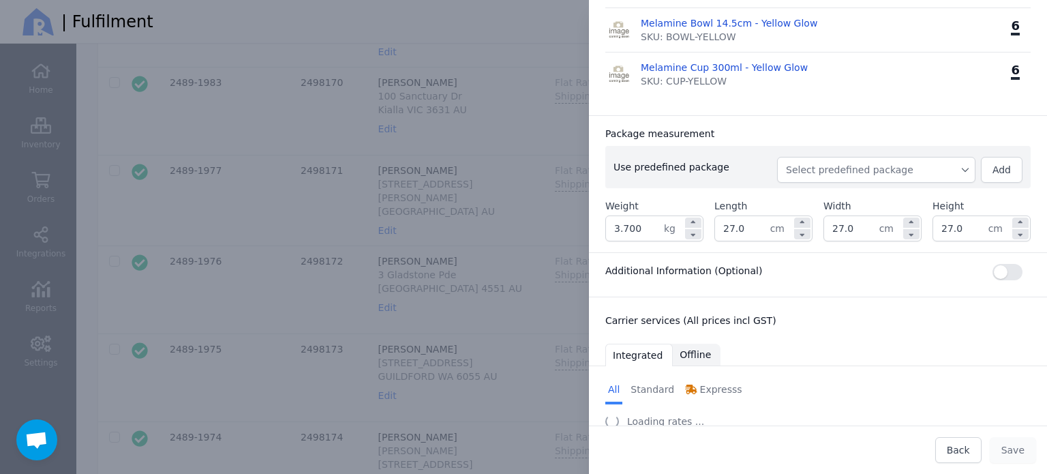
scroll to position [248, 0]
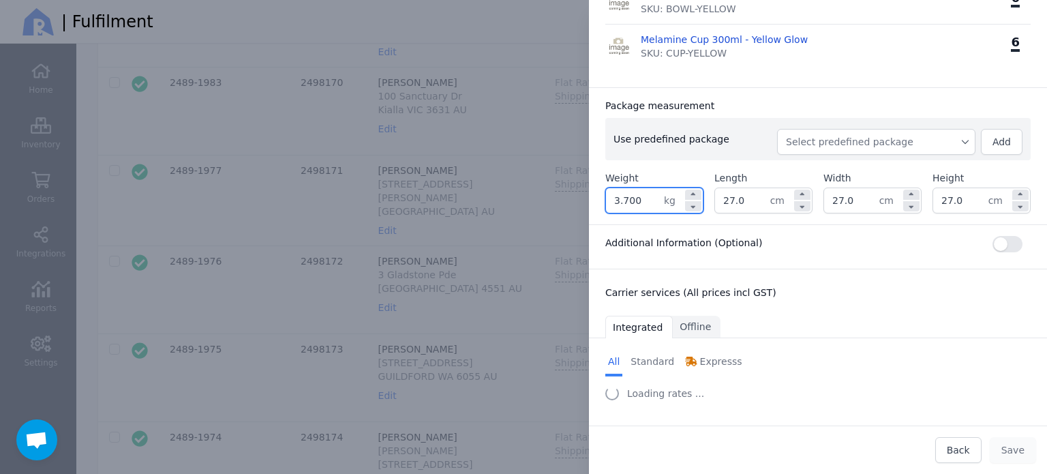
drag, startPoint x: 651, startPoint y: 201, endPoint x: 582, endPoint y: 200, distance: 69.5
click at [586, 197] on div "Edit shipment Ship to: [PERSON_NAME] [STREET_ADDRESS] AU Edit H&F Warehouse Shi…" at bounding box center [803, 237] width 485 height 474
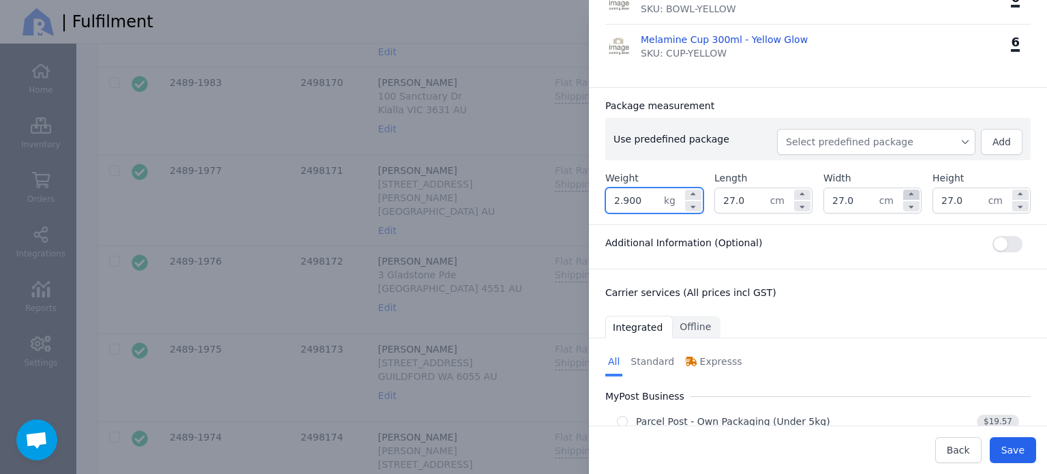
drag, startPoint x: 962, startPoint y: 192, endPoint x: 899, endPoint y: 194, distance: 63.4
click at [899, 194] on div "Weight 2.900 kg Length 27.0 cm Width 27.0 cm Height 27.0 cm" at bounding box center [817, 192] width 425 height 42
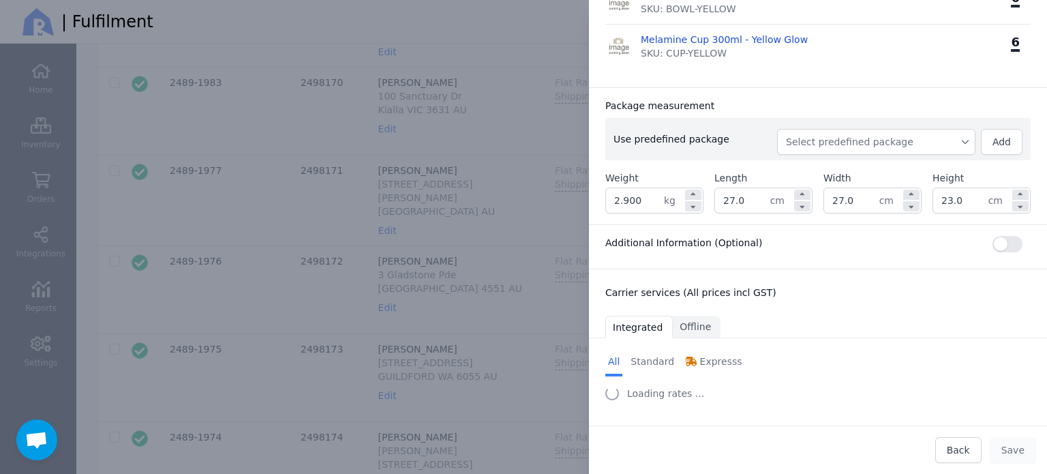
click at [911, 106] on div "Package measurement" at bounding box center [817, 106] width 425 height 14
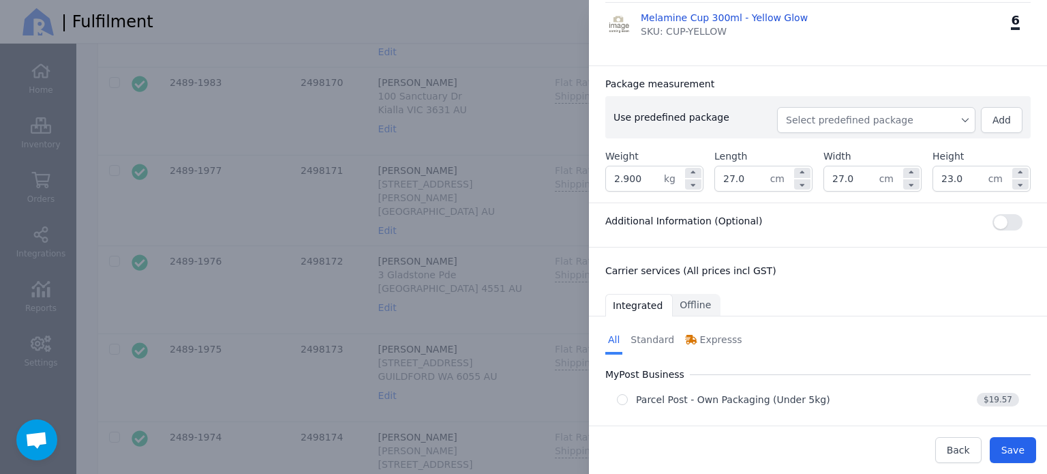
scroll to position [281, 0]
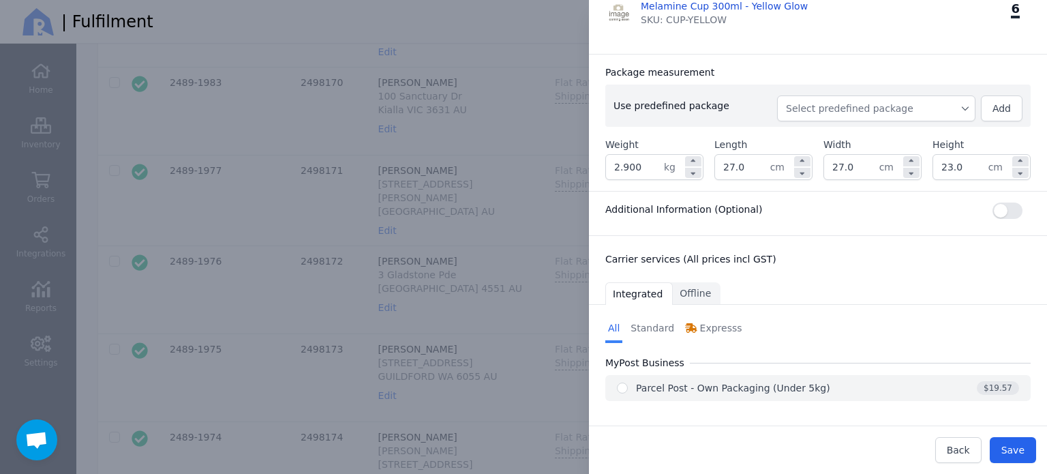
click at [788, 381] on div "Parcel Post - Own Packaging (Under 5kg)" at bounding box center [733, 388] width 194 height 14
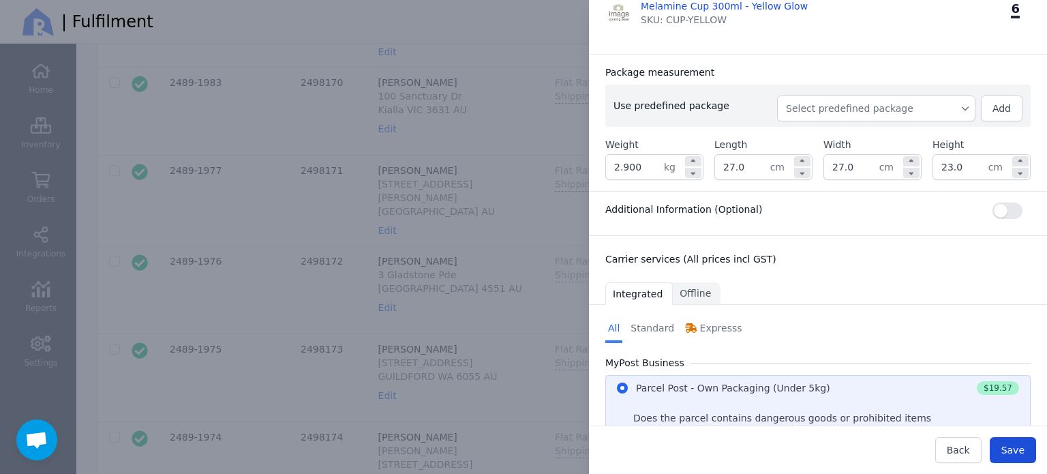
click at [1014, 452] on span "Save" at bounding box center [1012, 449] width 23 height 11
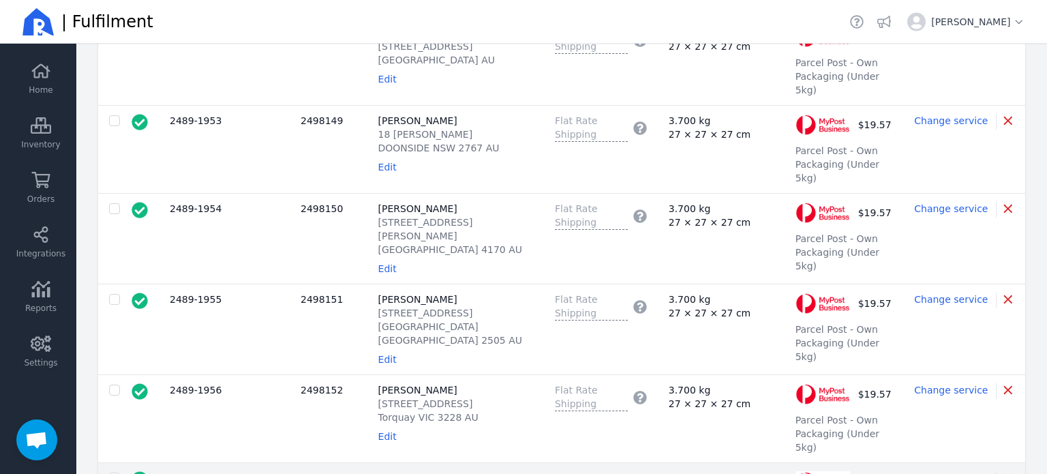
scroll to position [1227, 0]
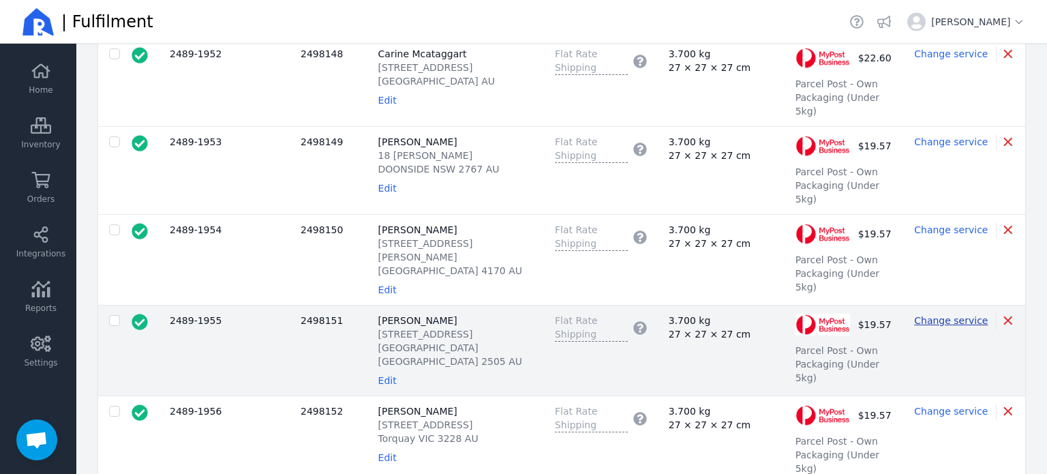
click at [940, 315] on span "Change service" at bounding box center [951, 320] width 74 height 11
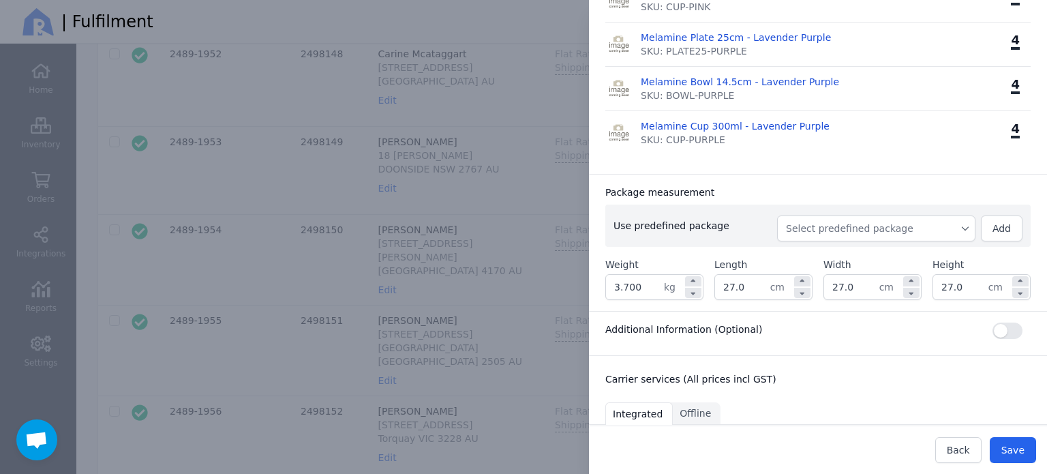
scroll to position [341, 0]
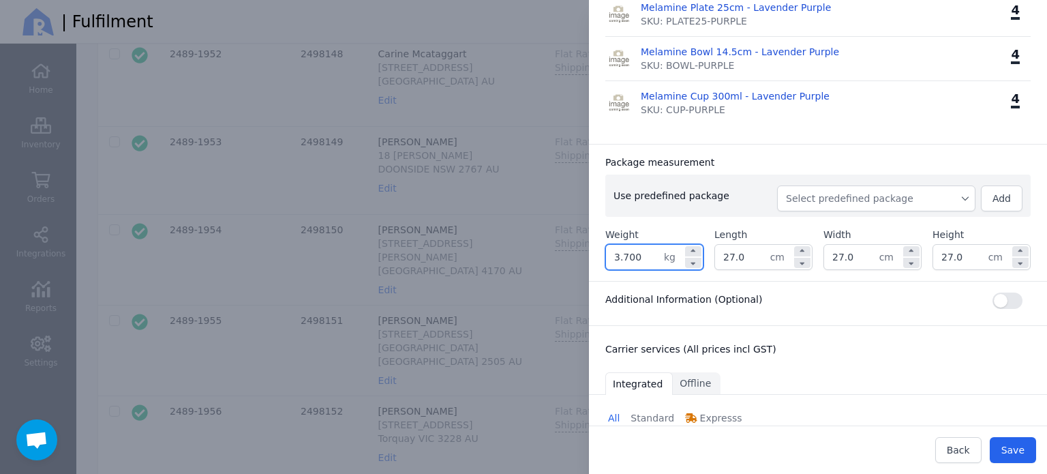
drag, startPoint x: 646, startPoint y: 239, endPoint x: 586, endPoint y: 239, distance: 60.0
click at [586, 239] on div "Edit shipment Ship to: [PERSON_NAME] [STREET_ADDRESS] AU Edit H&F Warehouse Shi…" at bounding box center [803, 237] width 485 height 474
click at [863, 144] on div "Package measurement Use predefined package Select predefined package Add Weight…" at bounding box center [818, 212] width 458 height 137
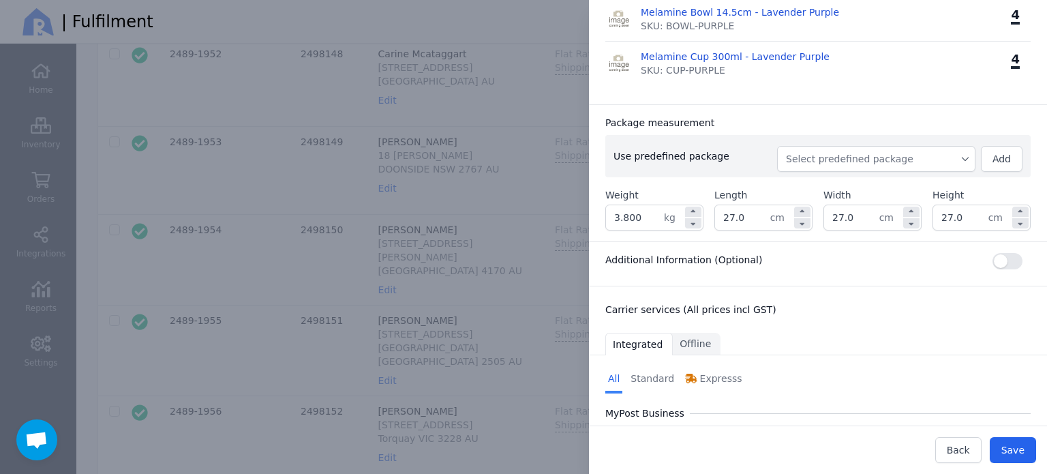
scroll to position [414, 0]
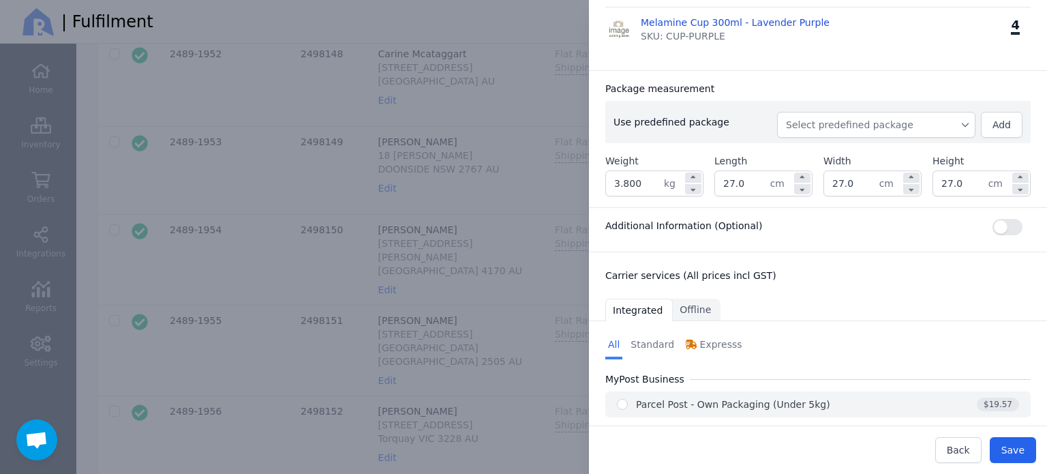
click at [737, 397] on div "Parcel Post - Own Packaging (Under 5kg)" at bounding box center [733, 404] width 194 height 14
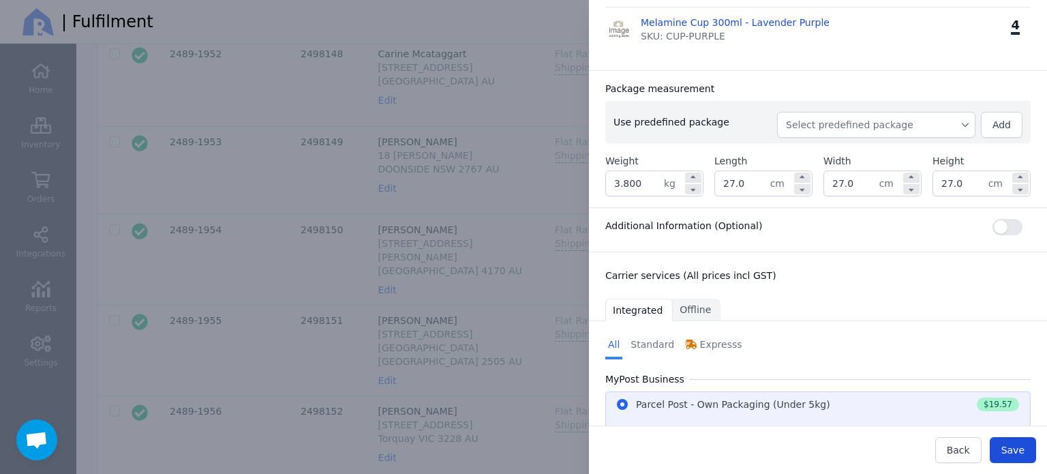
click at [1024, 446] on button "Save" at bounding box center [1012, 450] width 46 height 26
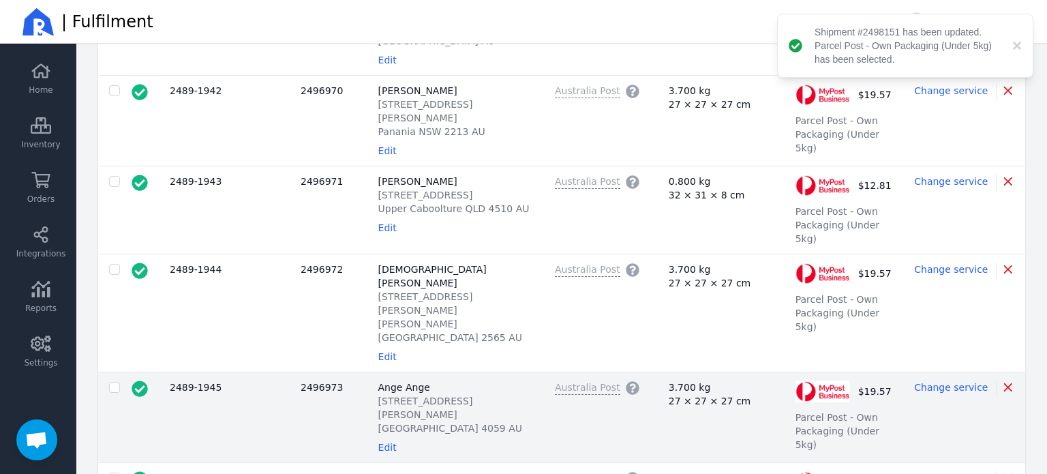
scroll to position [0, 0]
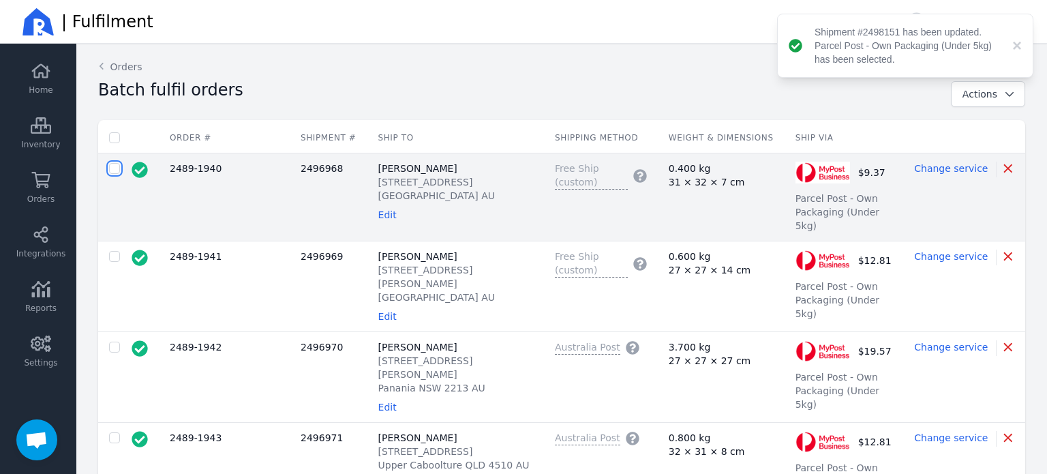
click at [110, 168] on input "checkbox" at bounding box center [114, 168] width 11 height 11
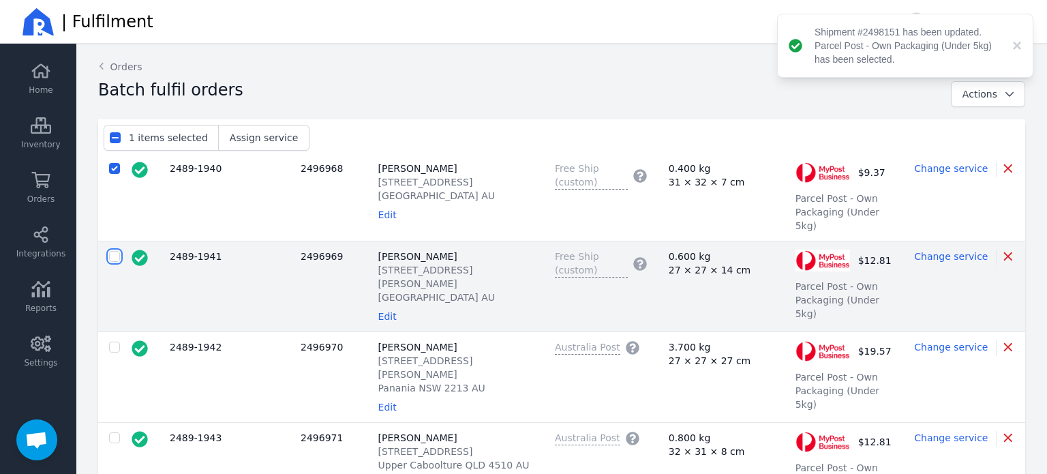
click at [114, 251] on input "checkbox" at bounding box center [114, 256] width 11 height 11
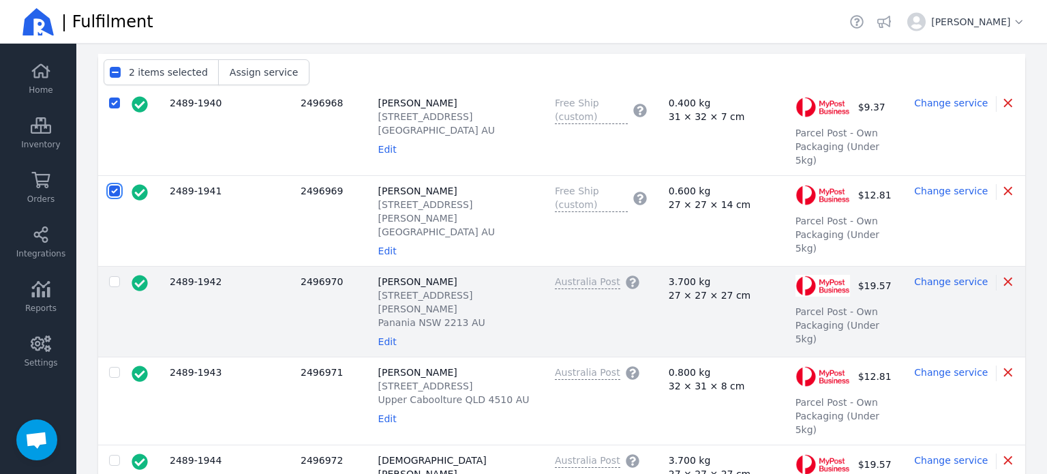
scroll to position [136, 0]
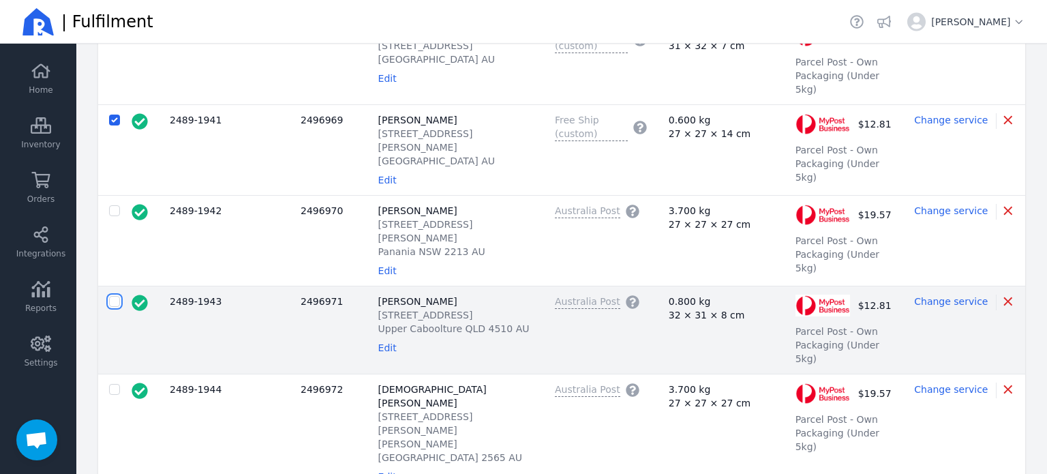
click at [113, 296] on input "checkbox" at bounding box center [114, 301] width 11 height 11
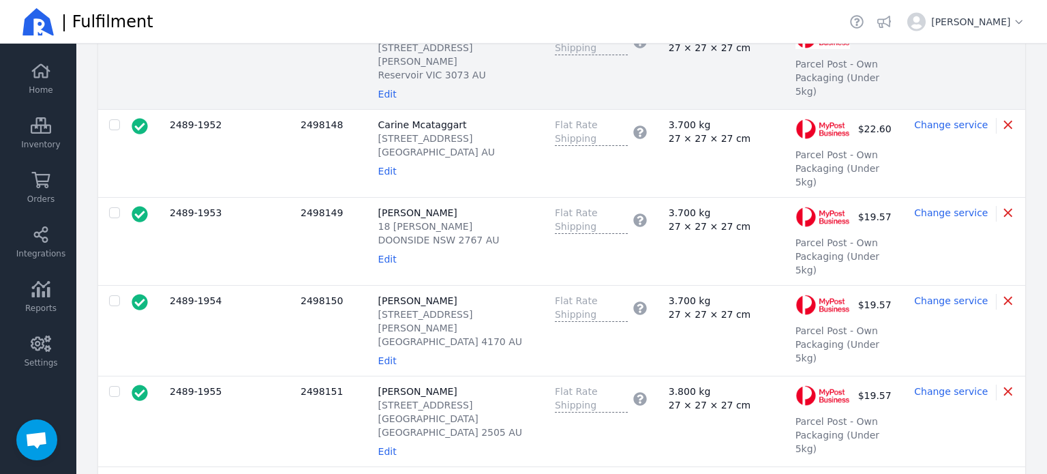
scroll to position [1158, 0]
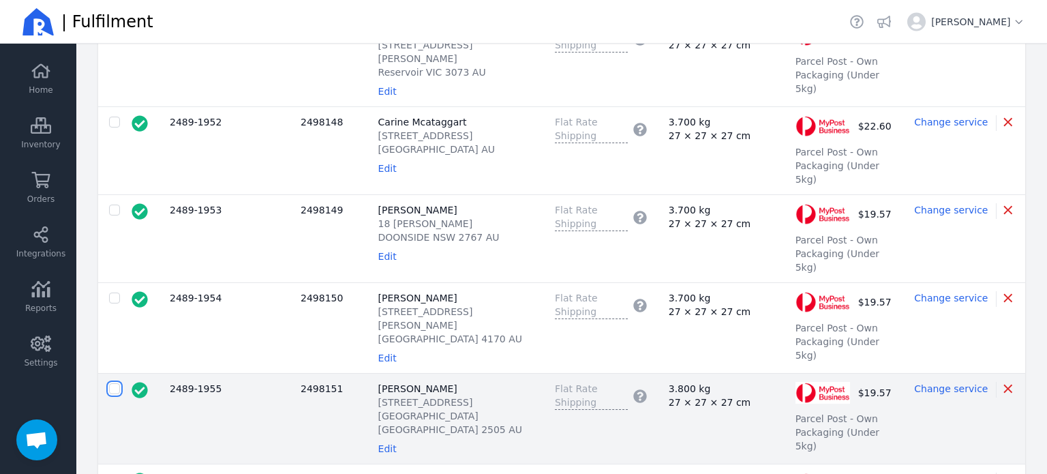
click at [112, 383] on input "checkbox" at bounding box center [114, 388] width 11 height 11
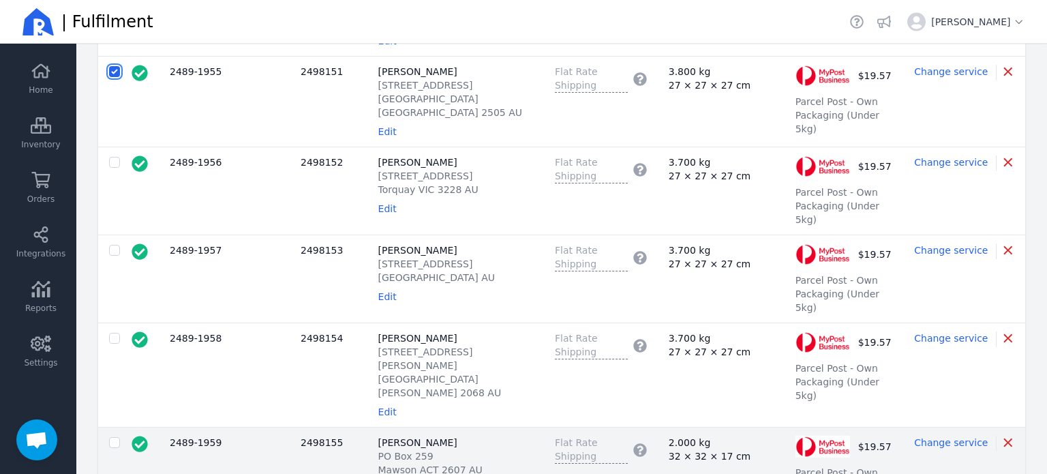
scroll to position [1499, 0]
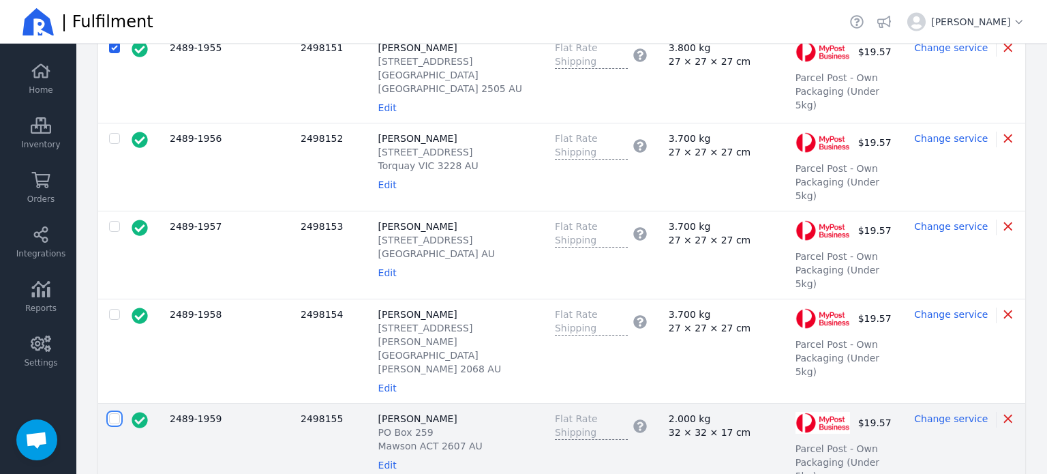
click at [114, 413] on input "checkbox" at bounding box center [114, 418] width 11 height 11
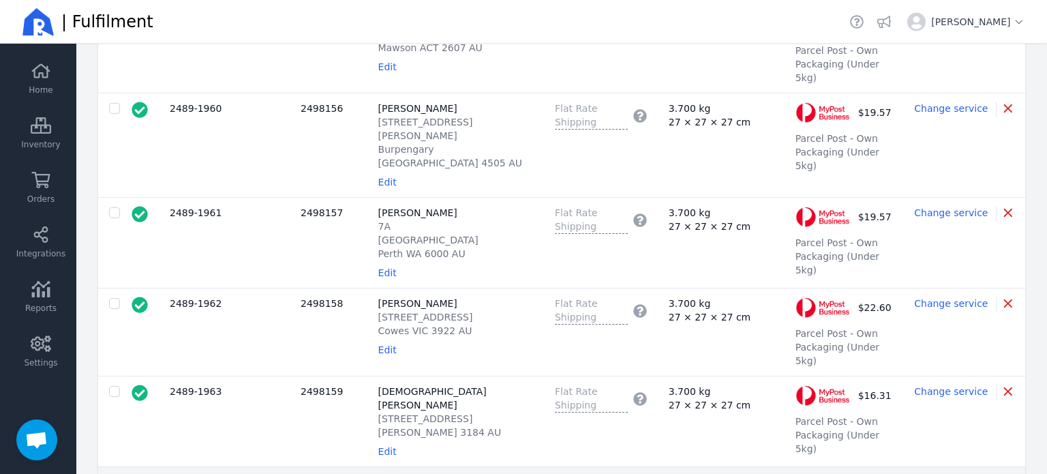
scroll to position [1908, 0]
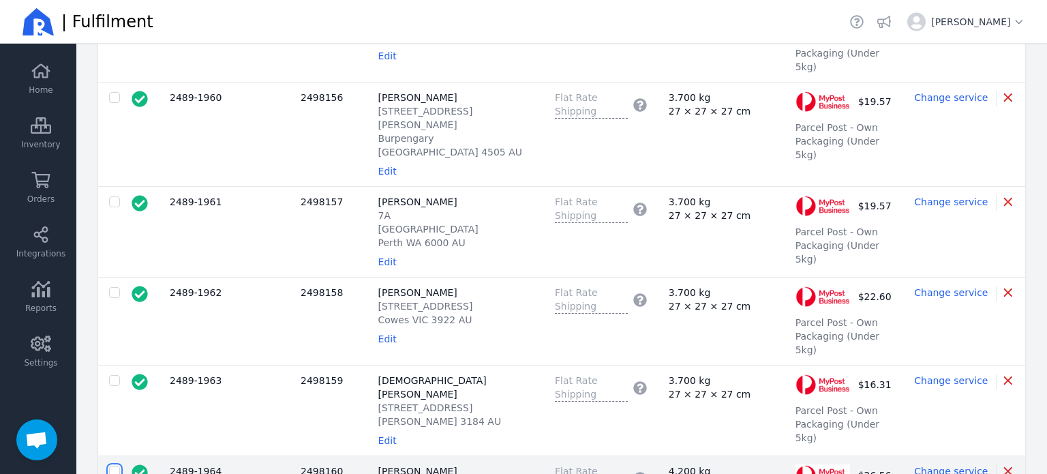
click at [116, 465] on input "checkbox" at bounding box center [114, 470] width 11 height 11
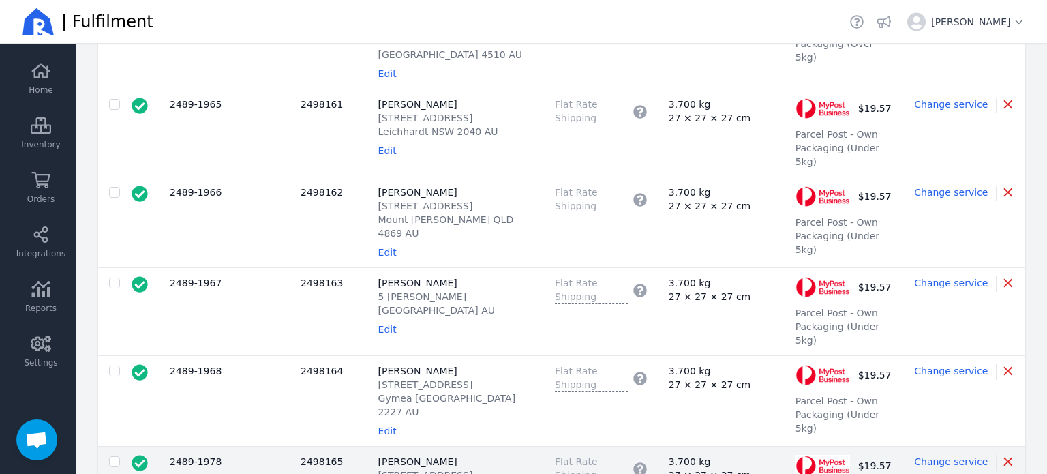
scroll to position [2385, 0]
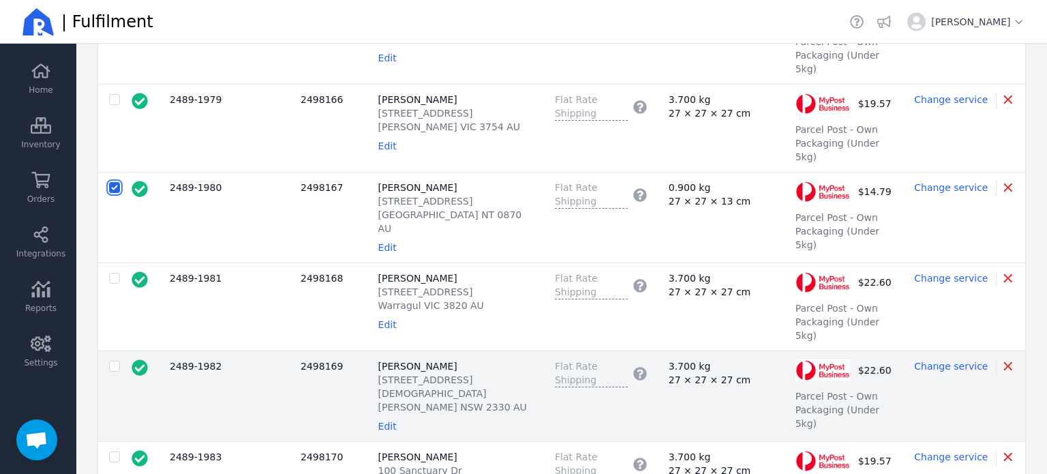
scroll to position [2862, 0]
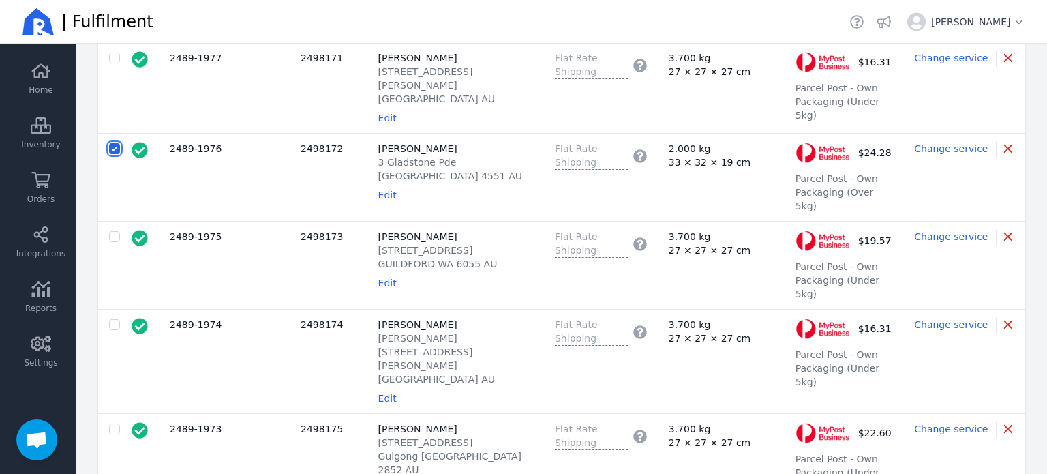
scroll to position [3339, 0]
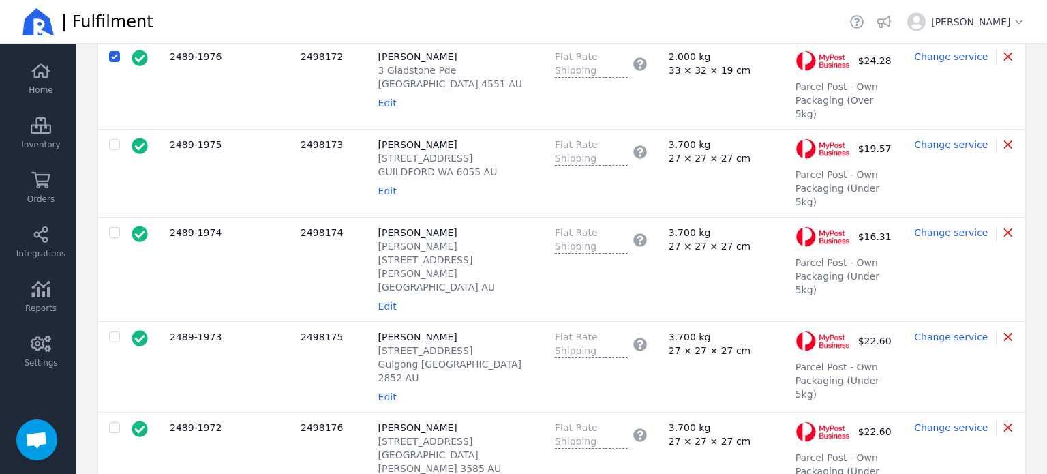
scroll to position [3475, 0]
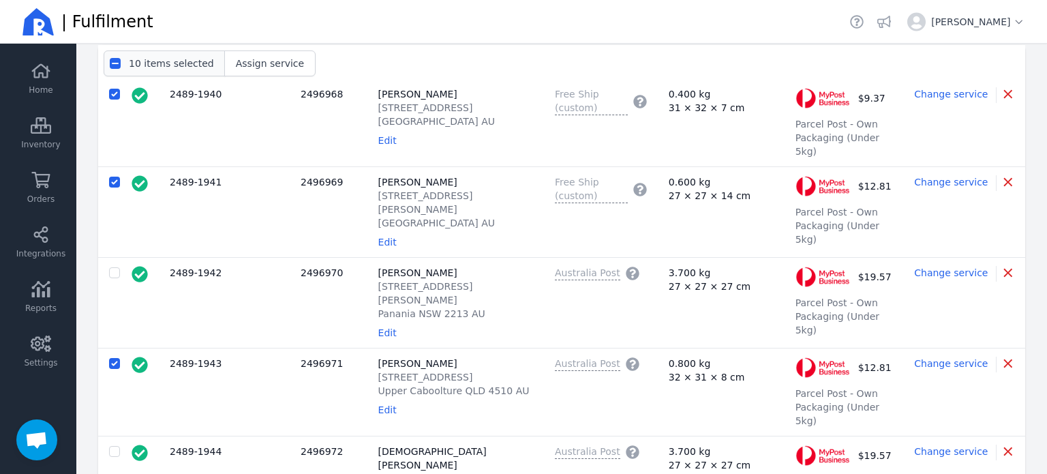
scroll to position [0, 0]
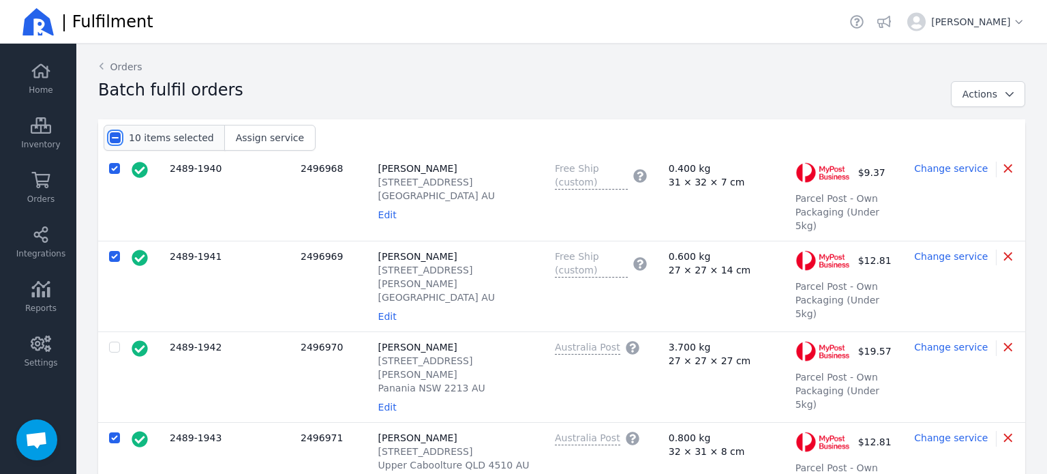
click at [114, 137] on input "checkbox" at bounding box center [115, 137] width 11 height 11
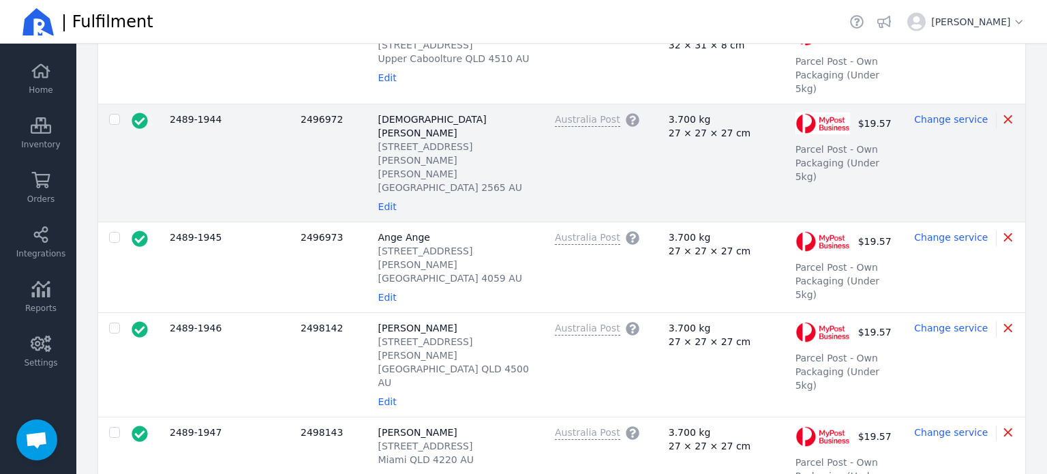
scroll to position [477, 0]
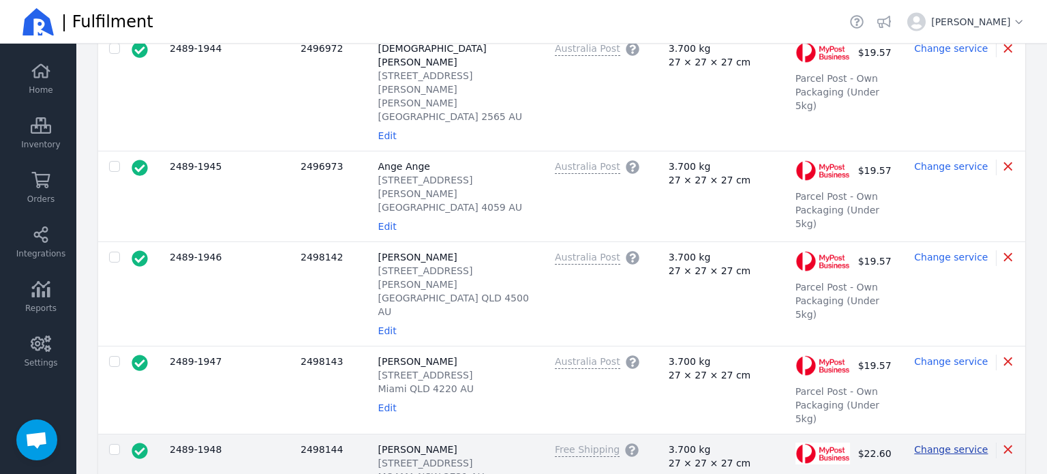
click at [929, 444] on span "Change service" at bounding box center [951, 449] width 74 height 11
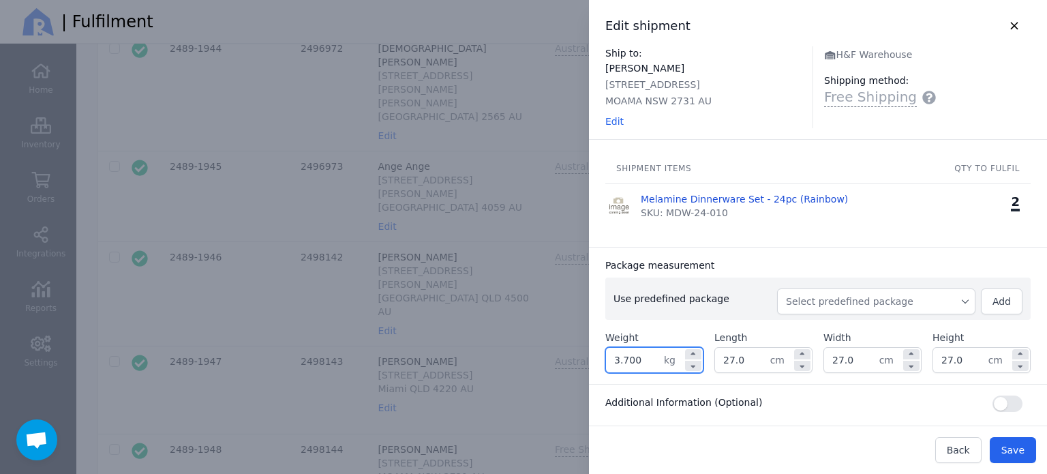
drag, startPoint x: 638, startPoint y: 355, endPoint x: 584, endPoint y: 367, distance: 55.2
click at [584, 367] on div "Edit shipment Ship to: [PERSON_NAME] [STREET_ADDRESS] AU Edit H&F Warehouse Shi…" at bounding box center [803, 237] width 485 height 474
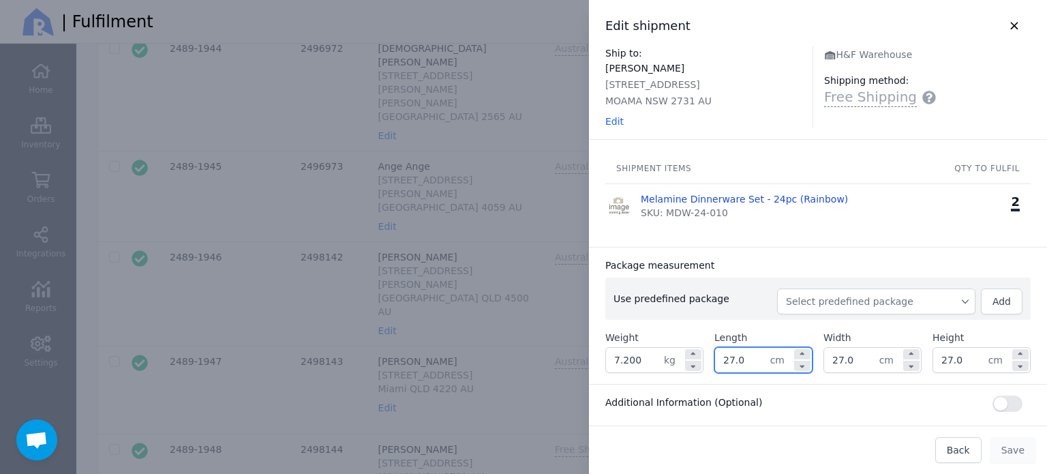
drag, startPoint x: 747, startPoint y: 360, endPoint x: 700, endPoint y: 359, distance: 46.4
click at [700, 360] on div "Weight 7.200 kg Length 27.0 cm Width 27.0 cm Height 27.0 cm" at bounding box center [817, 351] width 425 height 42
click at [814, 269] on div "Package measurement" at bounding box center [817, 265] width 425 height 14
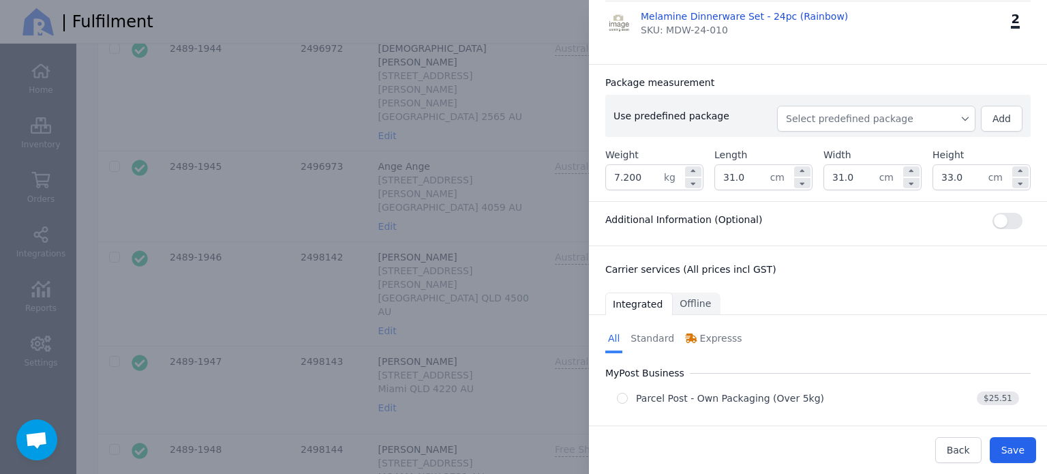
scroll to position [194, 0]
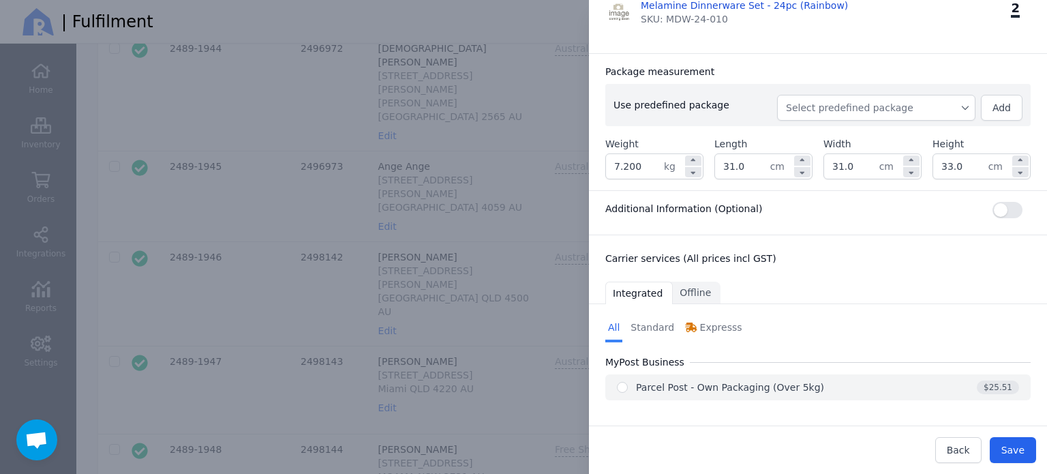
click at [682, 386] on div "Parcel Post - Own Packaging (Over 5kg)" at bounding box center [730, 387] width 188 height 14
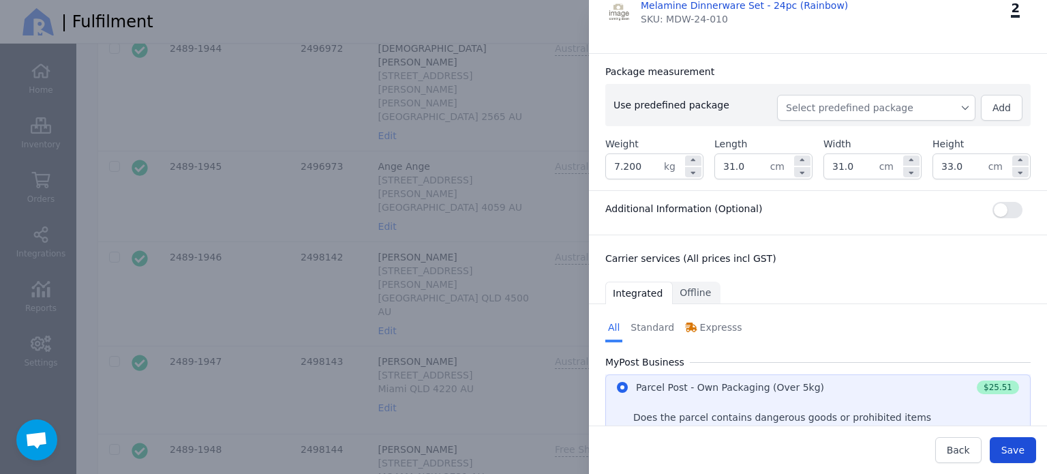
click at [1023, 447] on span "Save" at bounding box center [1012, 449] width 23 height 11
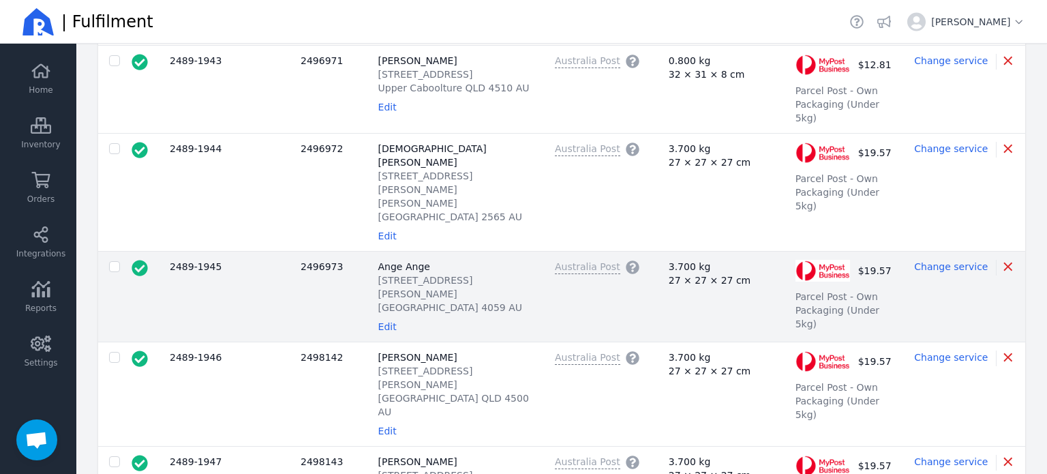
scroll to position [0, 0]
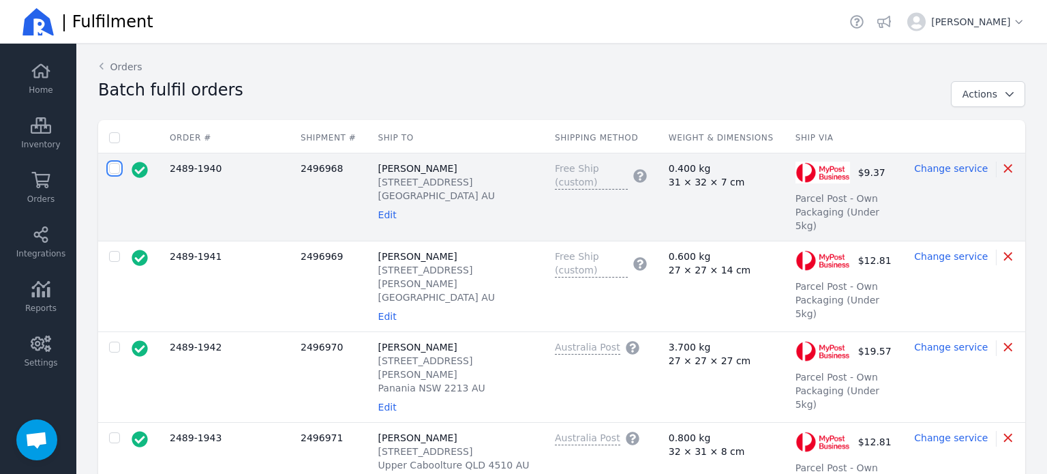
click at [114, 172] on input "checkbox" at bounding box center [114, 168] width 11 height 11
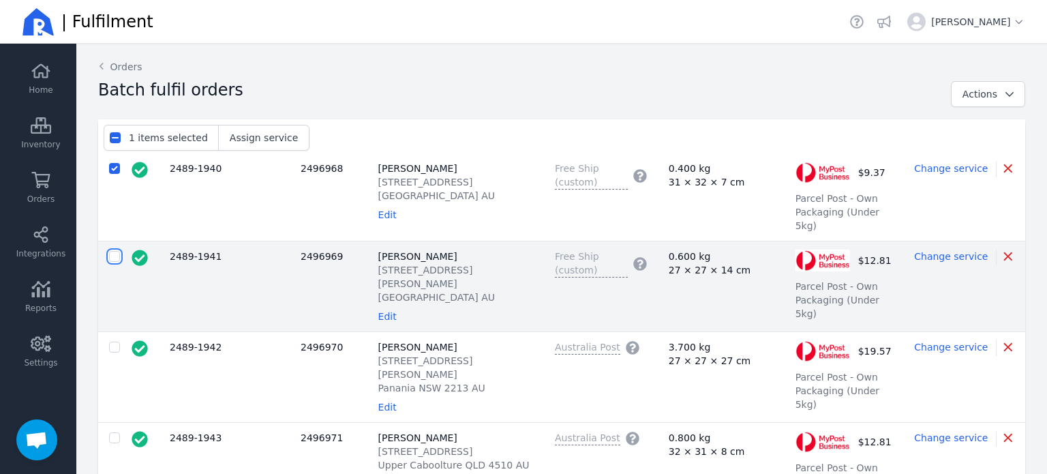
click at [112, 251] on input "checkbox" at bounding box center [114, 256] width 11 height 11
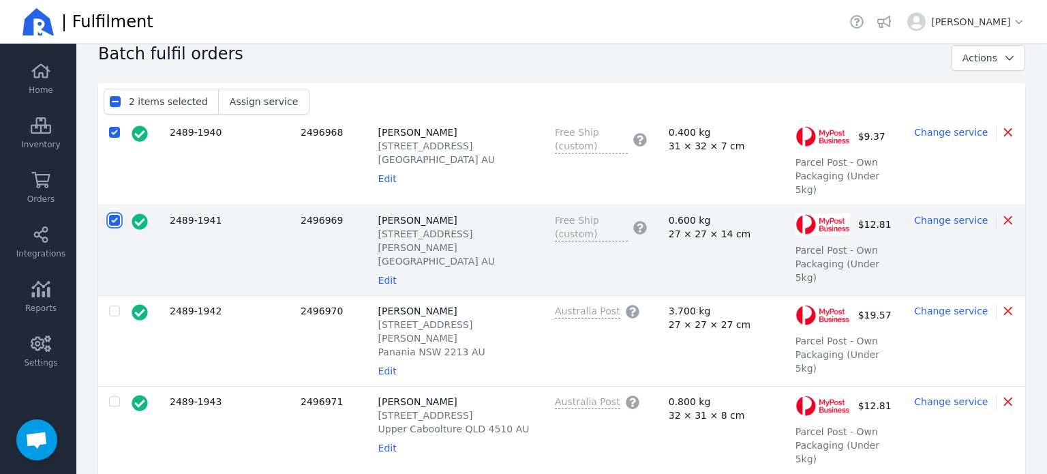
scroll to position [68, 0]
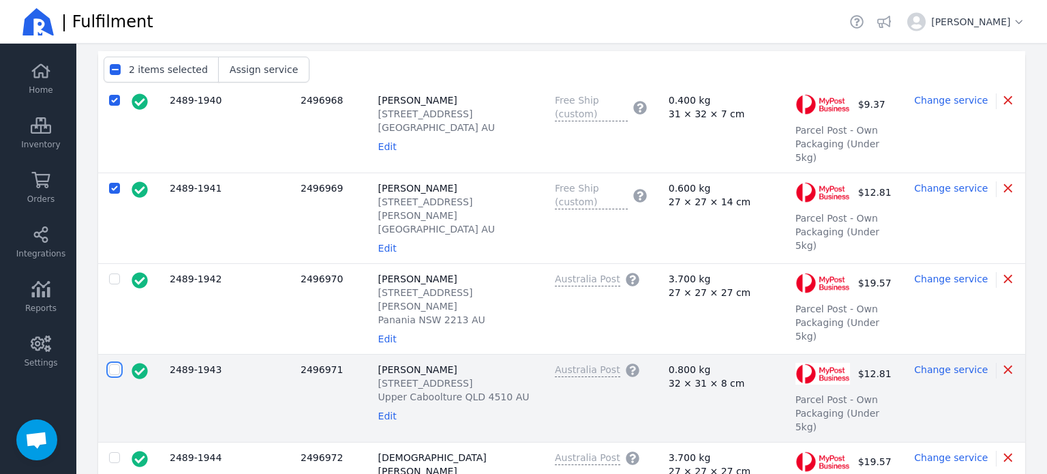
click at [110, 364] on input "checkbox" at bounding box center [114, 369] width 11 height 11
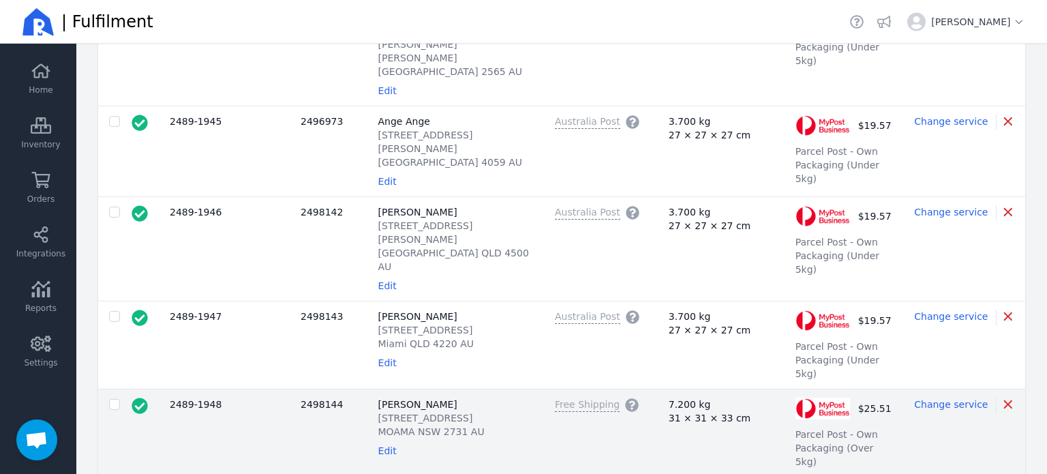
scroll to position [545, 0]
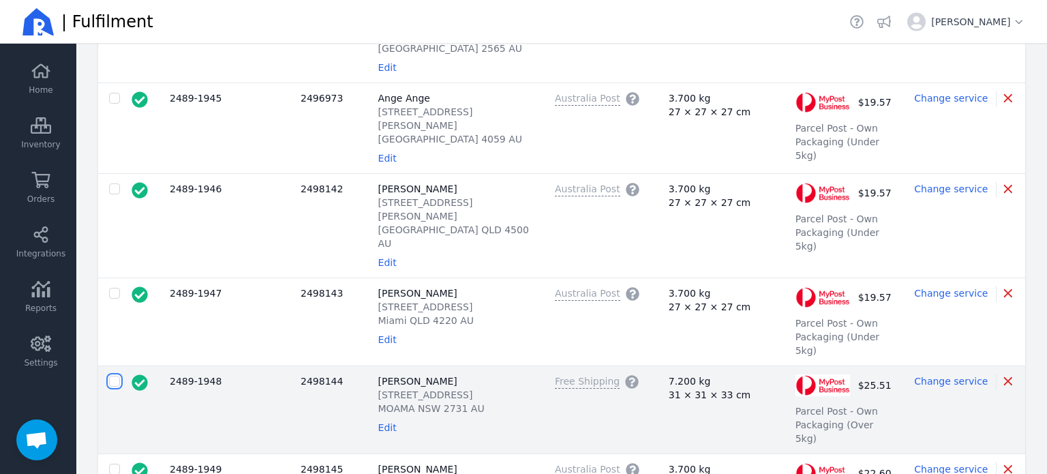
click at [116, 375] on input "checkbox" at bounding box center [114, 380] width 11 height 11
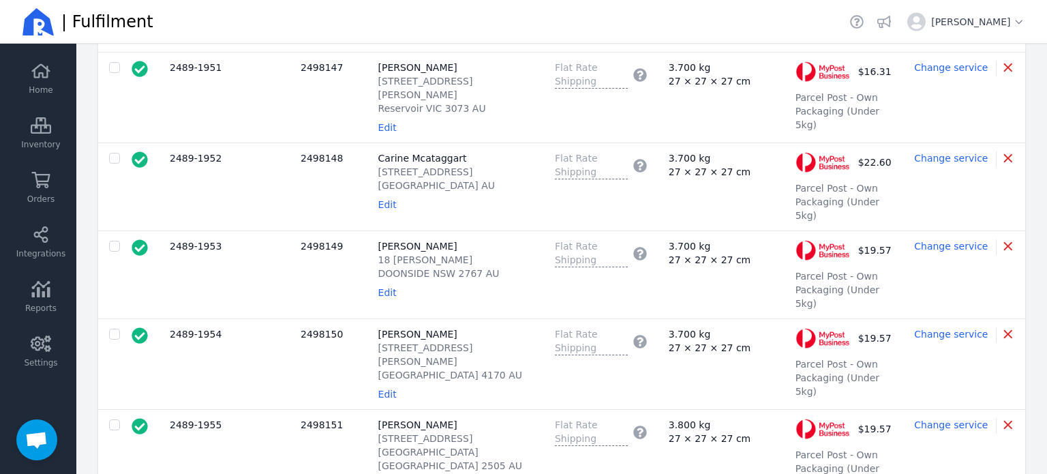
scroll to position [1158, 0]
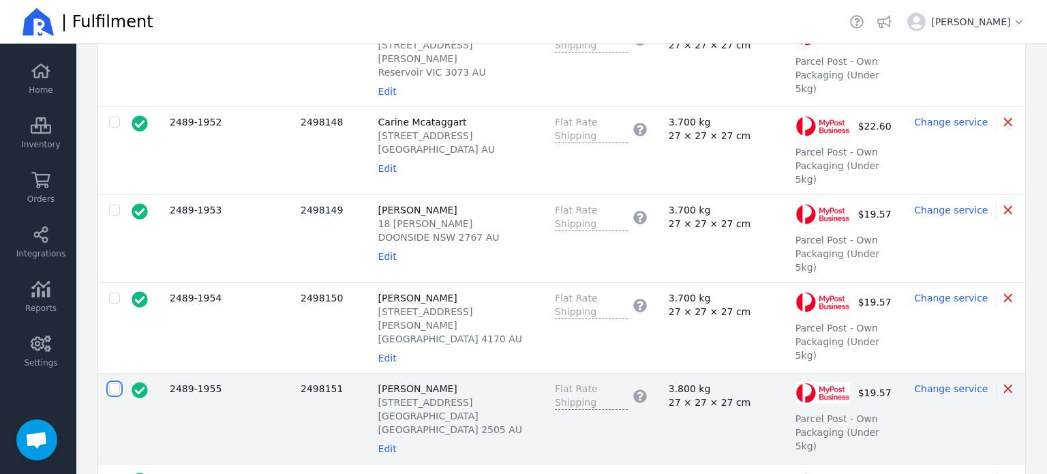
click at [117, 383] on input "checkbox" at bounding box center [114, 388] width 11 height 11
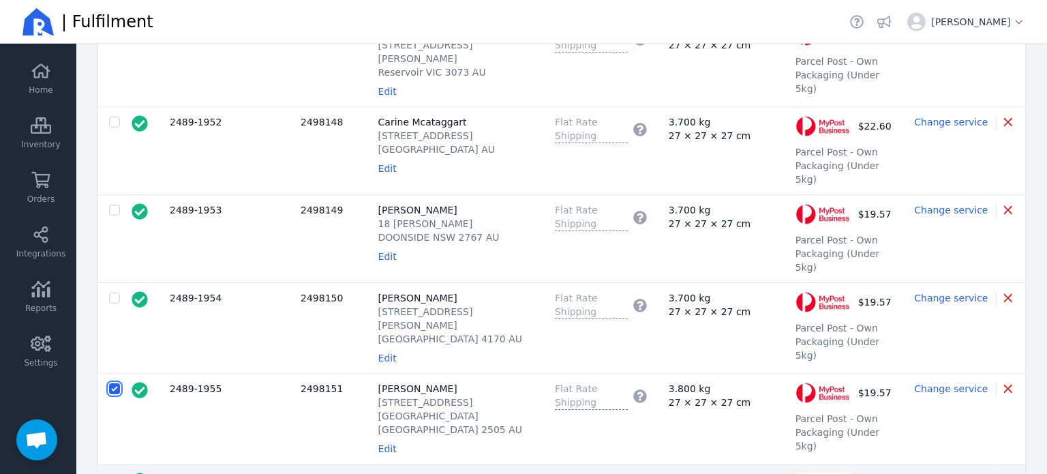
scroll to position [1499, 0]
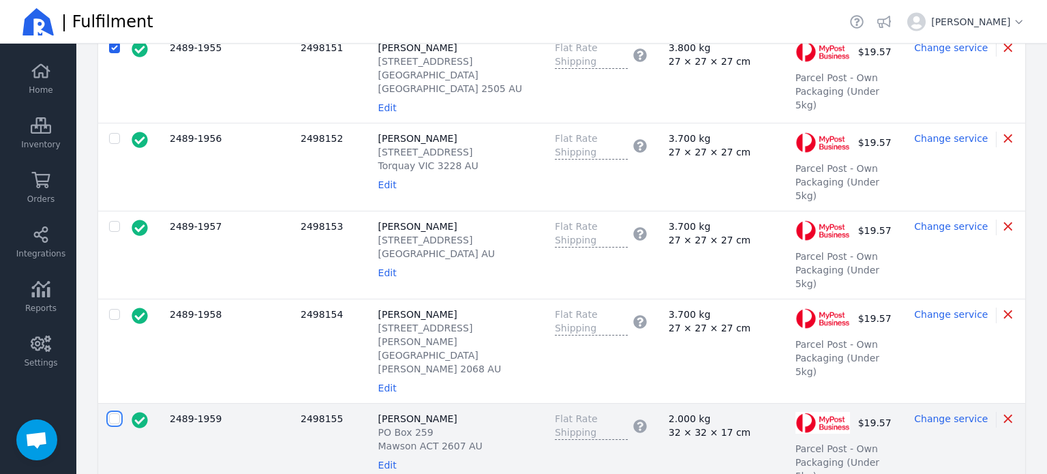
click at [116, 413] on input "checkbox" at bounding box center [114, 418] width 11 height 11
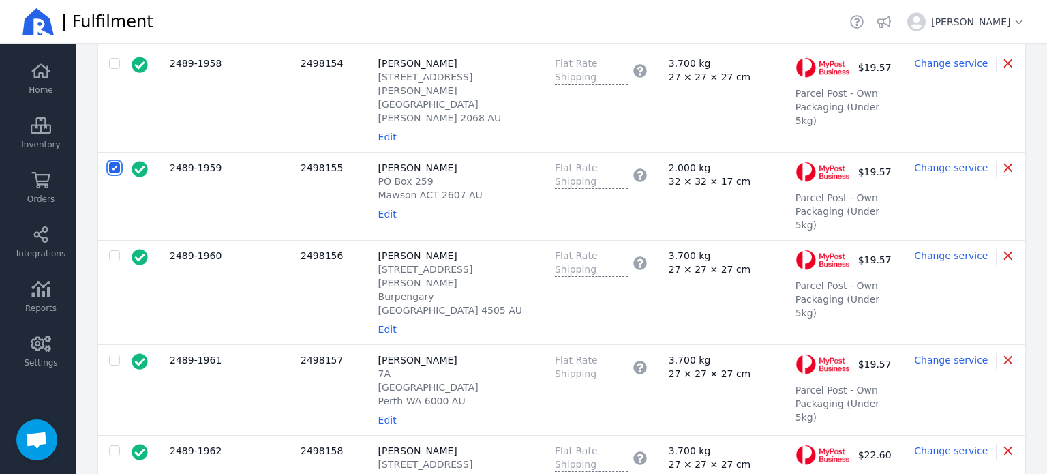
scroll to position [1772, 0]
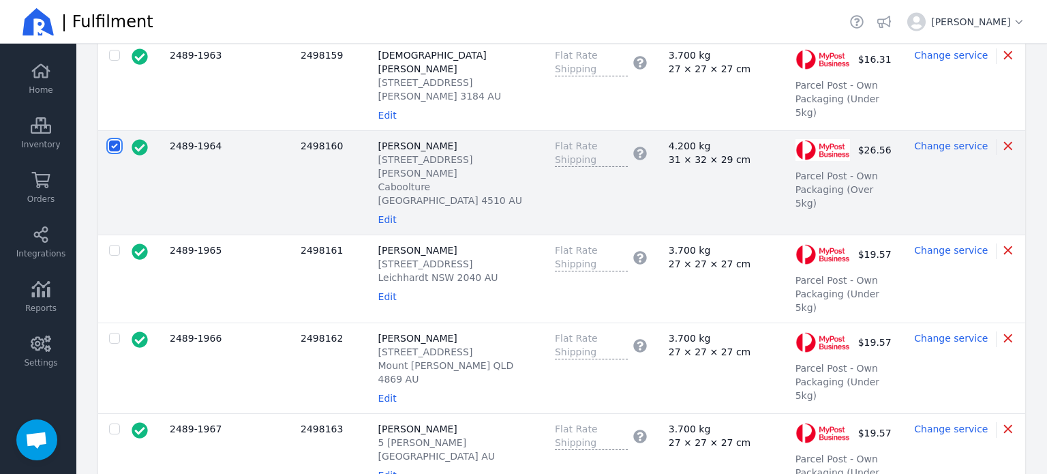
scroll to position [2317, 0]
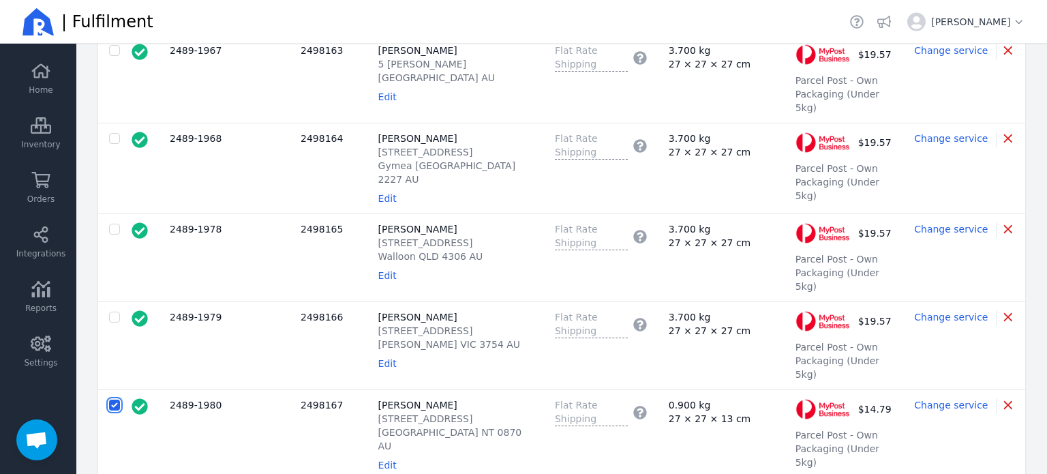
scroll to position [2726, 0]
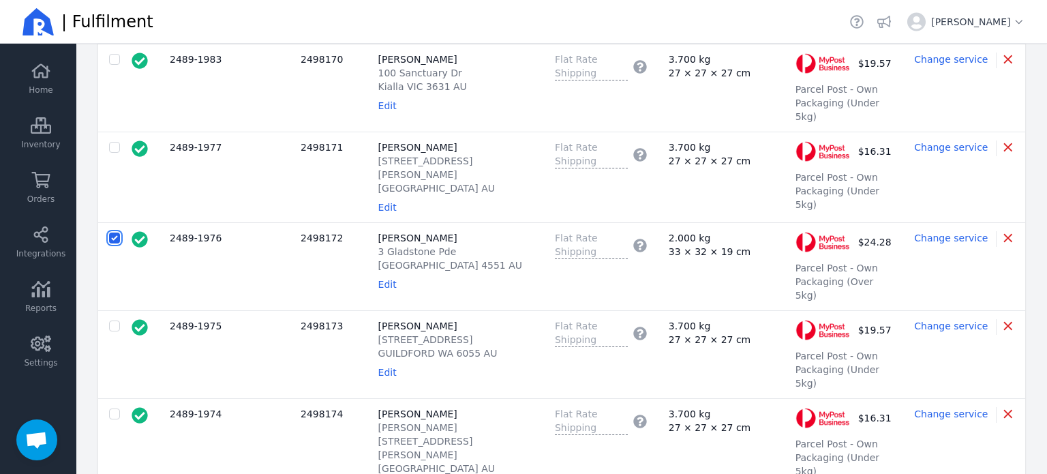
scroll to position [3271, 0]
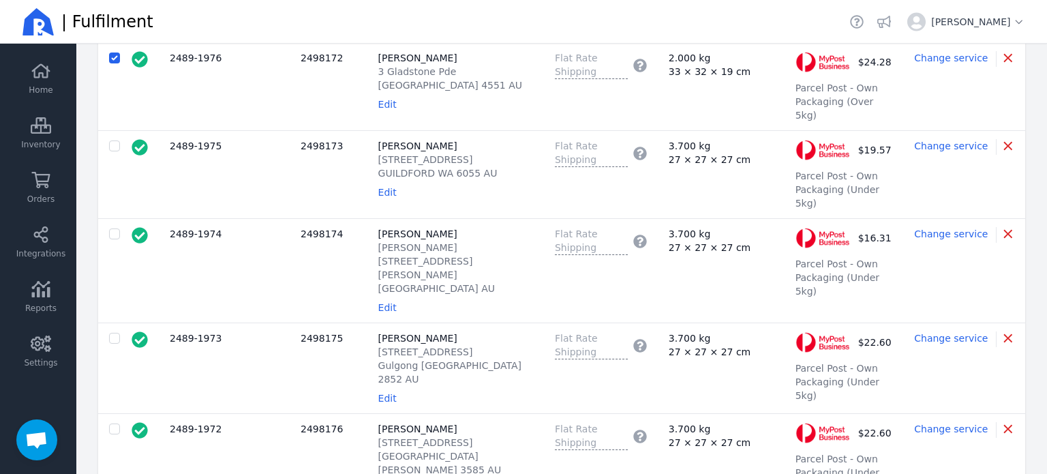
scroll to position [3407, 0]
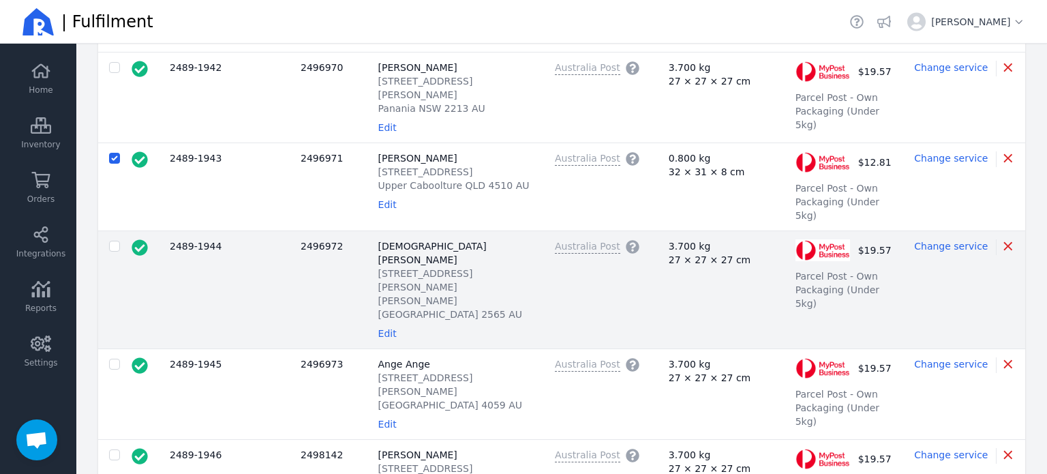
scroll to position [179, 0]
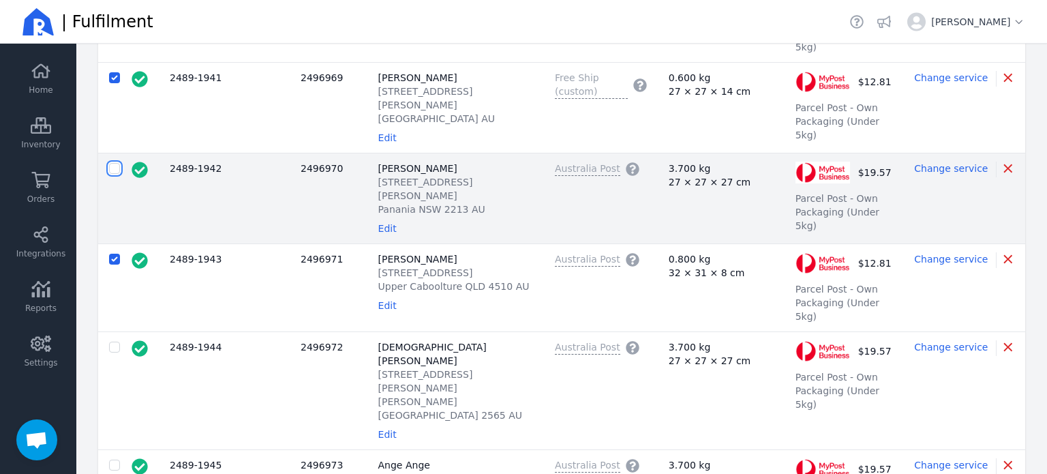
click at [114, 163] on input "checkbox" at bounding box center [114, 168] width 11 height 11
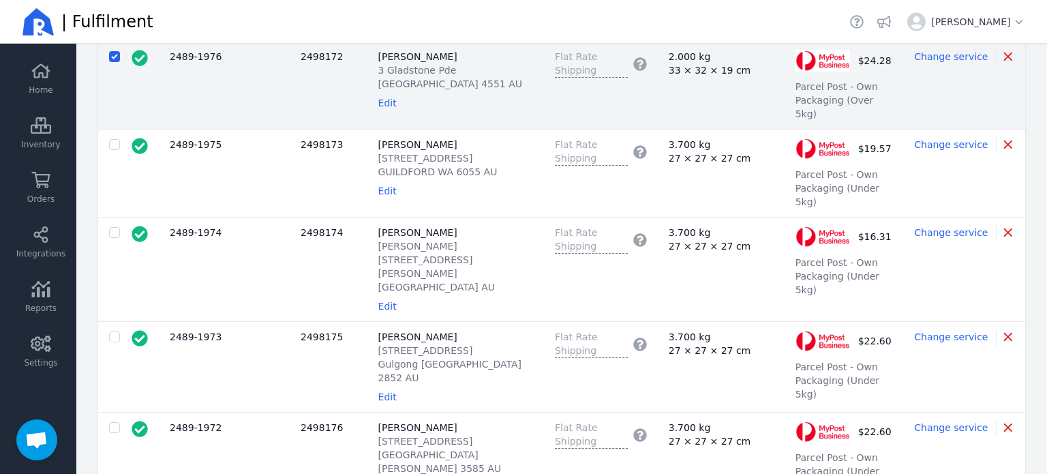
scroll to position [3654, 0]
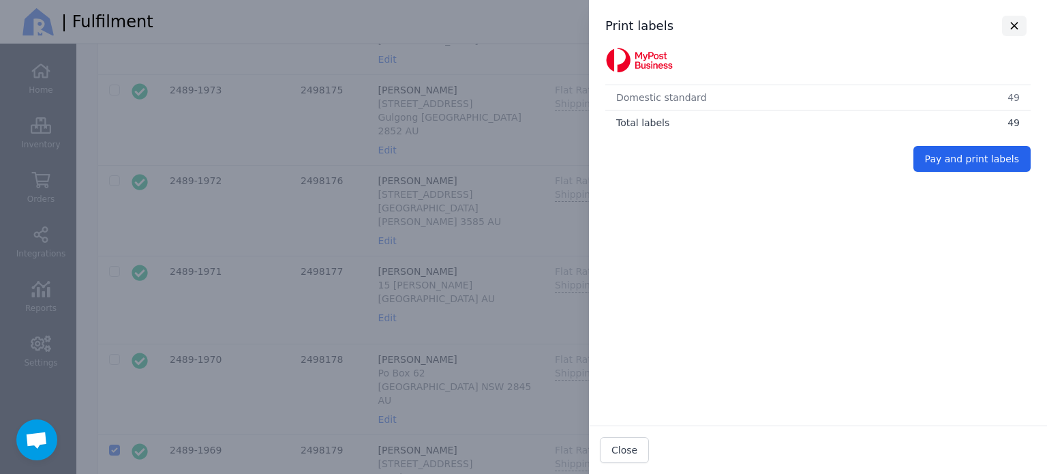
click at [1006, 22] on icon "button" at bounding box center [1013, 26] width 15 height 12
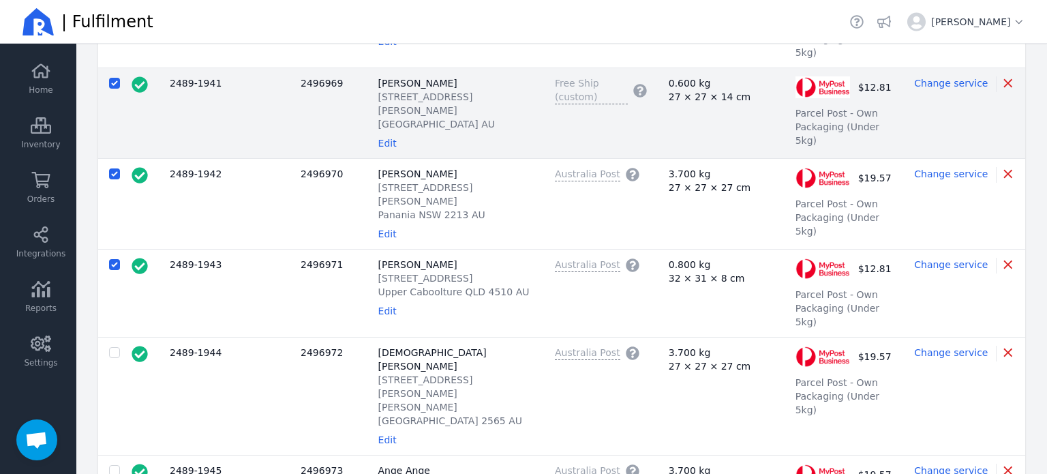
scroll to position [0, 0]
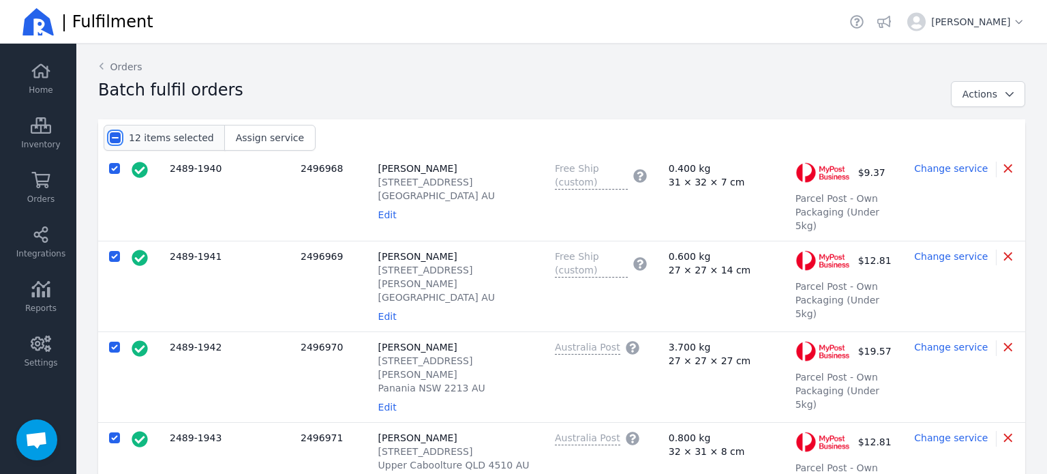
click at [115, 140] on input "checkbox" at bounding box center [115, 137] width 11 height 11
click at [115, 139] on input "checkbox" at bounding box center [115, 137] width 11 height 11
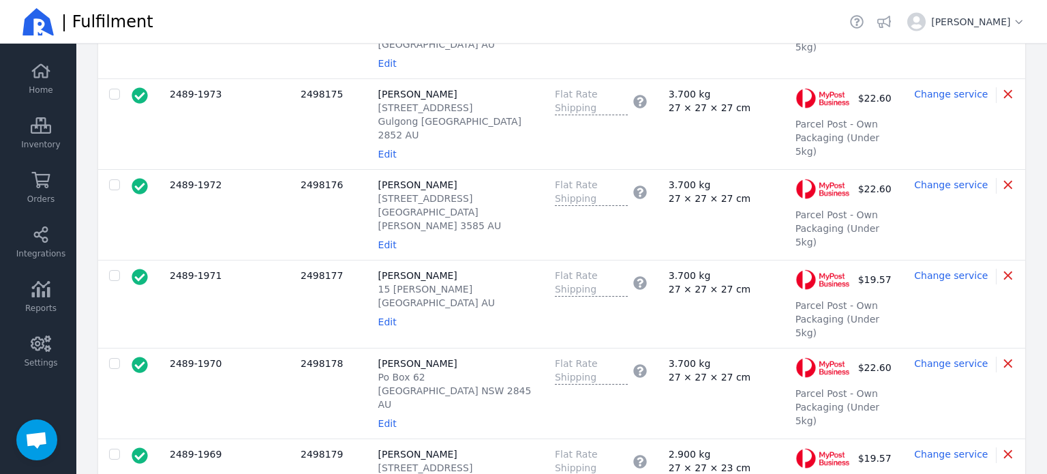
scroll to position [3654, 0]
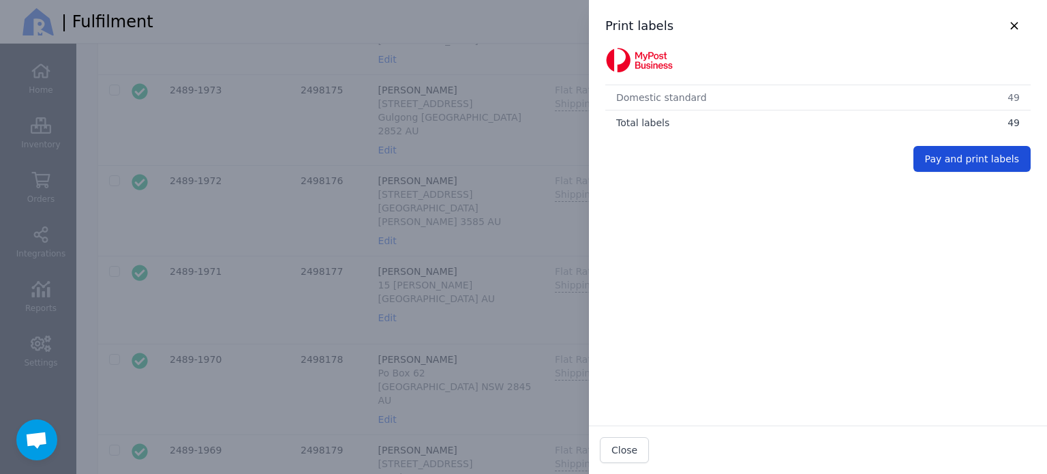
click at [961, 159] on span "Pay and print labels" at bounding box center [972, 158] width 94 height 11
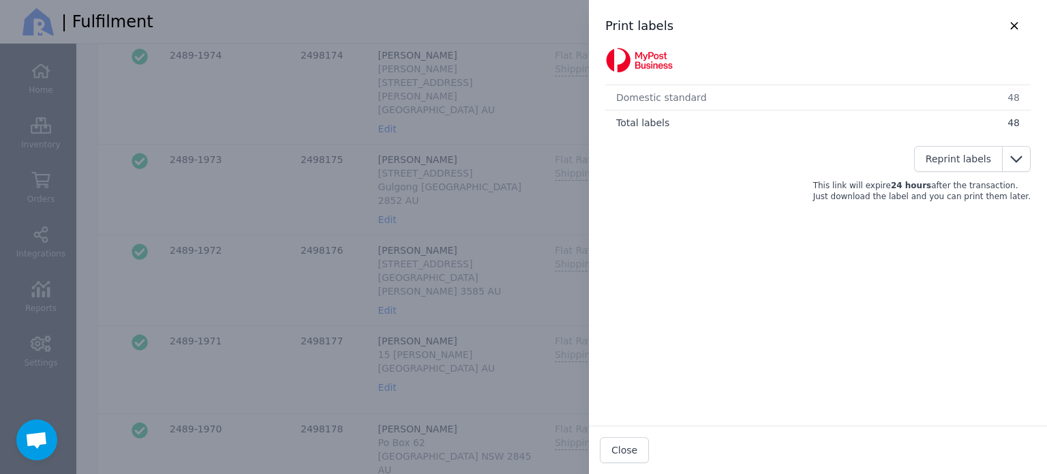
scroll to position [3734, 0]
click at [621, 454] on span "Close" at bounding box center [624, 449] width 26 height 11
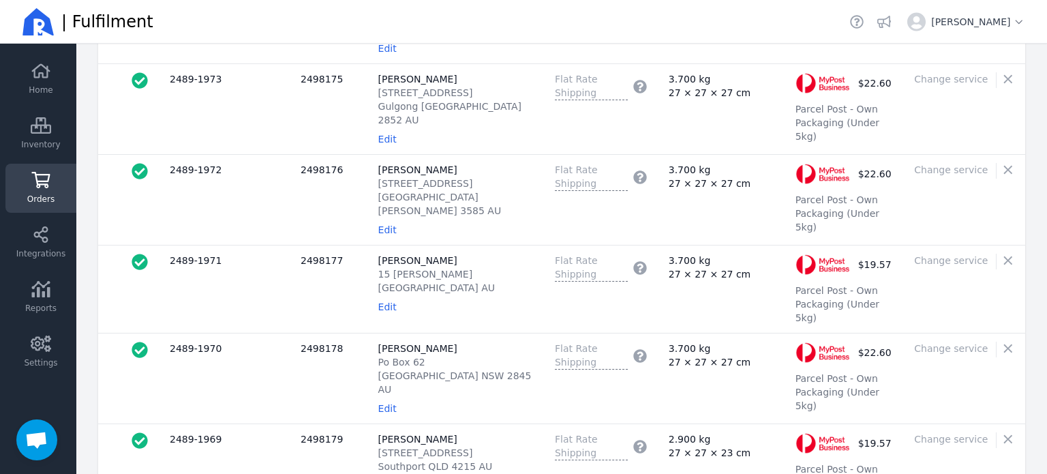
click at [36, 182] on icon at bounding box center [41, 180] width 18 height 16
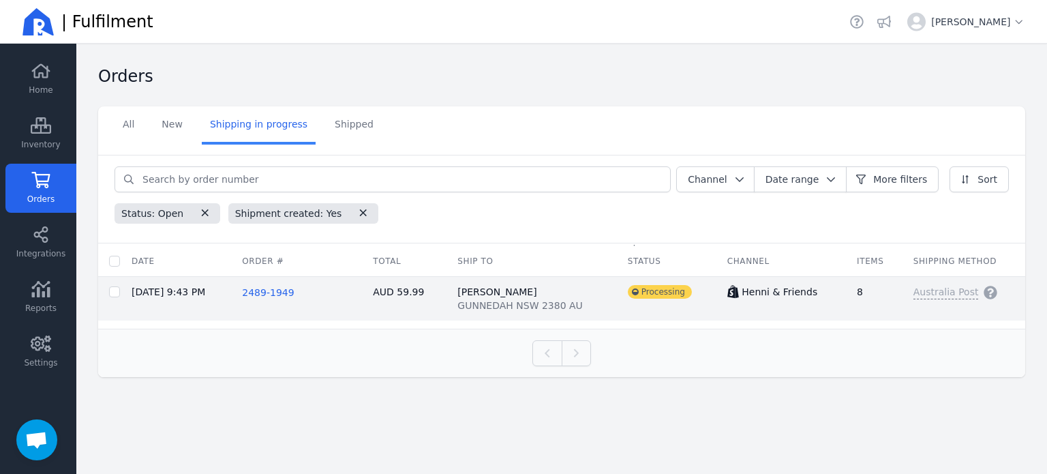
click at [271, 292] on span "2489-1949" at bounding box center [268, 292] width 52 height 11
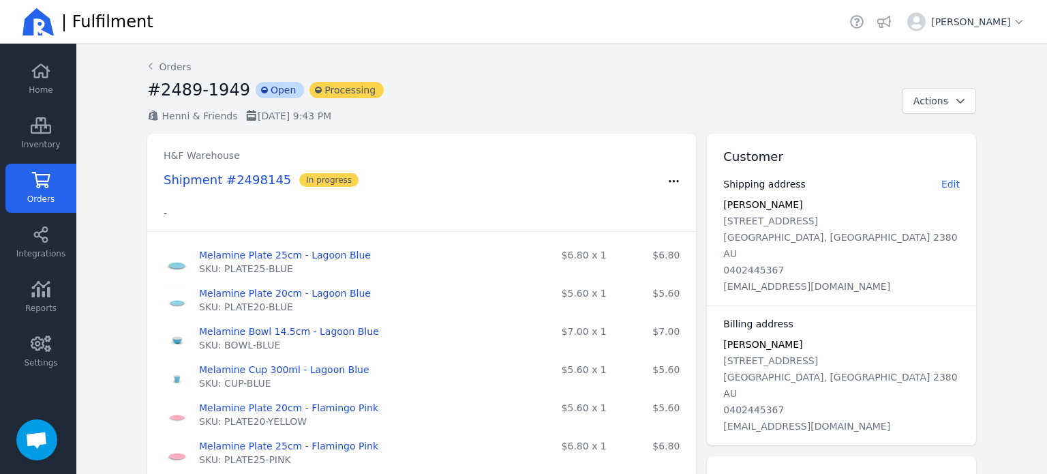
click at [922, 114] on div "#2489-1949 incompleted Open incompleted Processing Henni & Friends [DATE] 9:43 …" at bounding box center [561, 101] width 829 height 44
click at [924, 110] on button "Actions" at bounding box center [938, 101] width 74 height 26
click at [928, 106] on span "Actions" at bounding box center [930, 100] width 35 height 11
click at [939, 109] on button "Actions" at bounding box center [938, 101] width 74 height 26
click at [731, 88] on div "#2489-1949 incompleted Open incompleted Processing" at bounding box center [518, 94] width 743 height 30
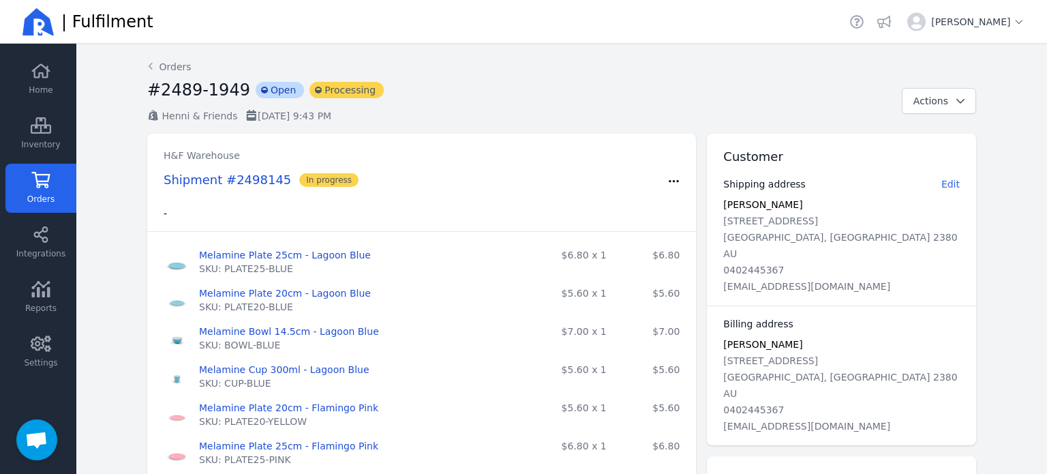
drag, startPoint x: 325, startPoint y: 97, endPoint x: 300, endPoint y: 89, distance: 26.7
click at [325, 97] on span "incompleted Processing" at bounding box center [346, 90] width 74 height 16
click at [309, 88] on span "incompleted Processing" at bounding box center [346, 90] width 74 height 16
click at [164, 70] on link "Orders" at bounding box center [169, 67] width 44 height 14
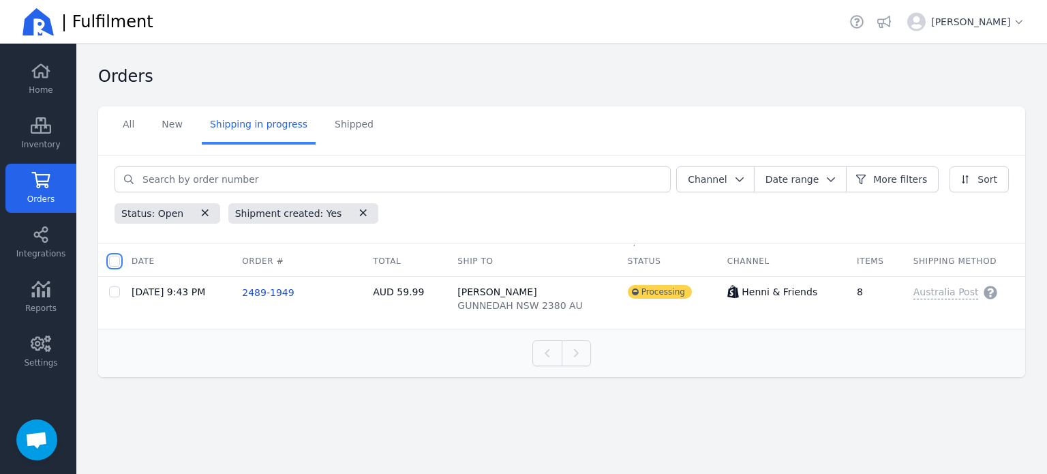
click at [117, 256] on input "checkbox" at bounding box center [114, 261] width 11 height 11
click at [252, 266] on span "Batch fulfil orders" at bounding box center [267, 261] width 84 height 14
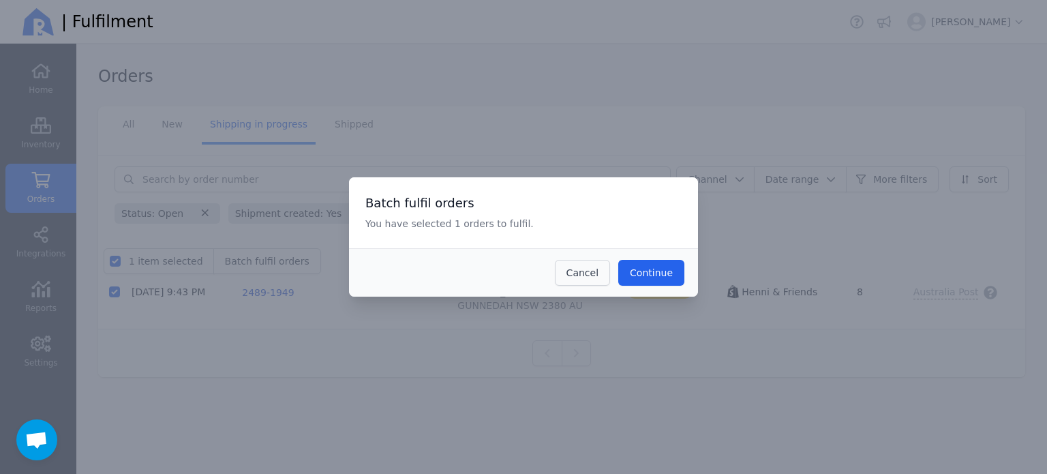
drag, startPoint x: 646, startPoint y: 273, endPoint x: 598, endPoint y: 280, distance: 48.9
click at [598, 280] on div "Continue Cancel" at bounding box center [523, 272] width 349 height 48
click at [598, 280] on button "Cancel" at bounding box center [582, 273] width 55 height 26
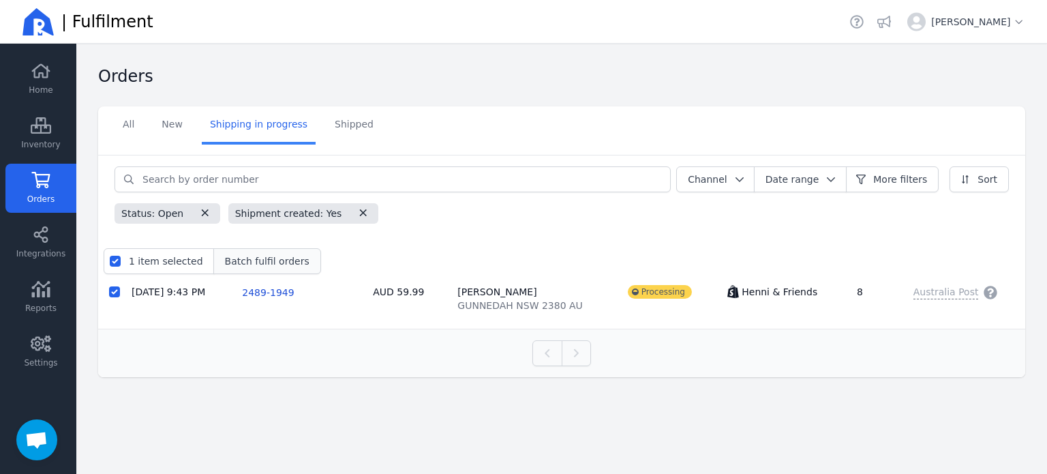
click at [256, 268] on button "Batch fulfil orders" at bounding box center [267, 261] width 108 height 26
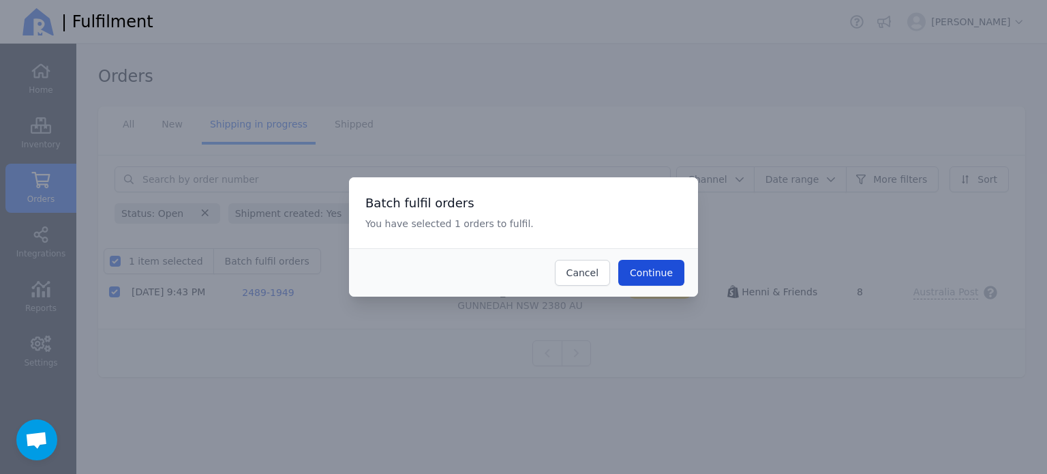
click at [649, 268] on span "Continue" at bounding box center [651, 272] width 43 height 11
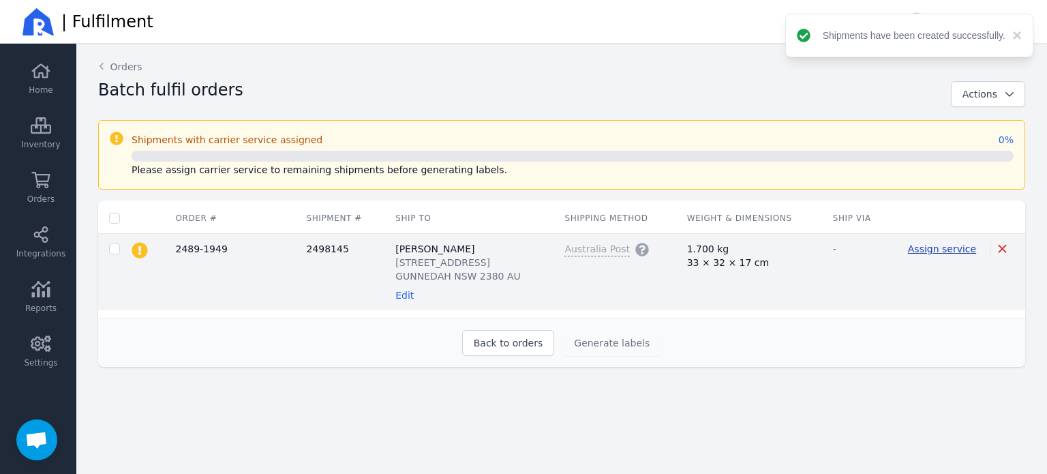
click at [955, 250] on span "Assign service" at bounding box center [942, 248] width 68 height 11
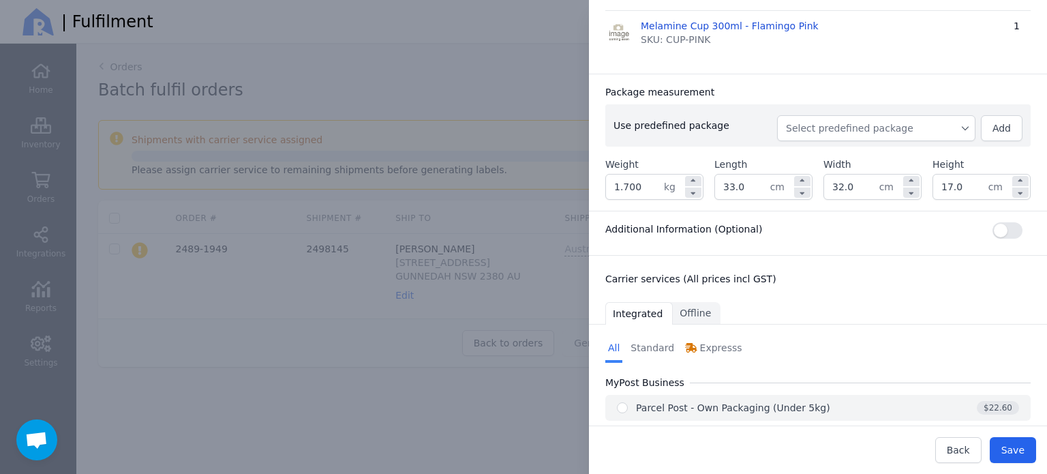
scroll to position [502, 0]
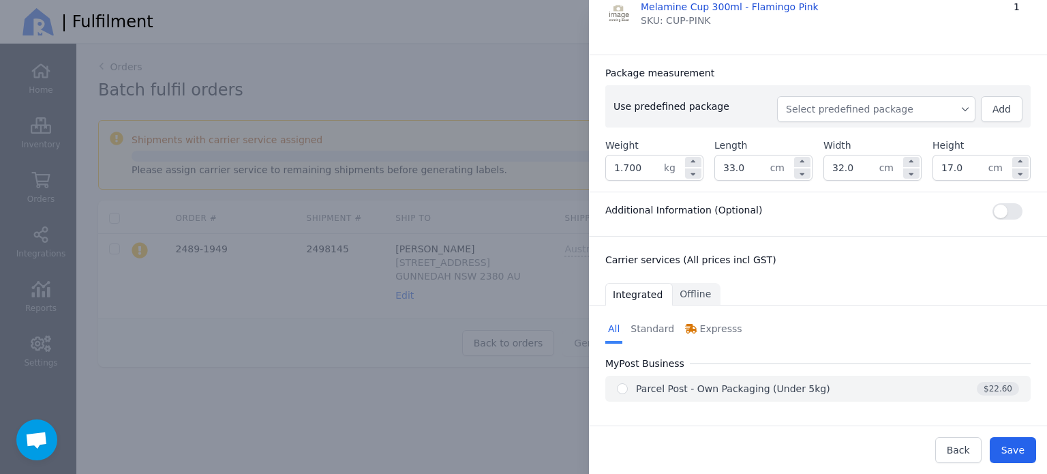
click at [724, 384] on div "Parcel Post - Own Packaging (Under 5kg)" at bounding box center [733, 389] width 194 height 14
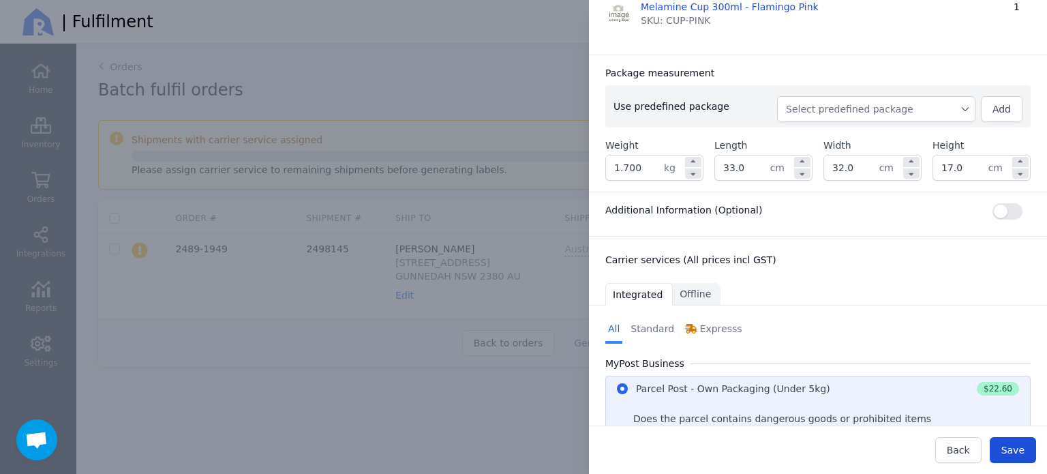
click at [1015, 446] on span "Save" at bounding box center [1012, 449] width 23 height 11
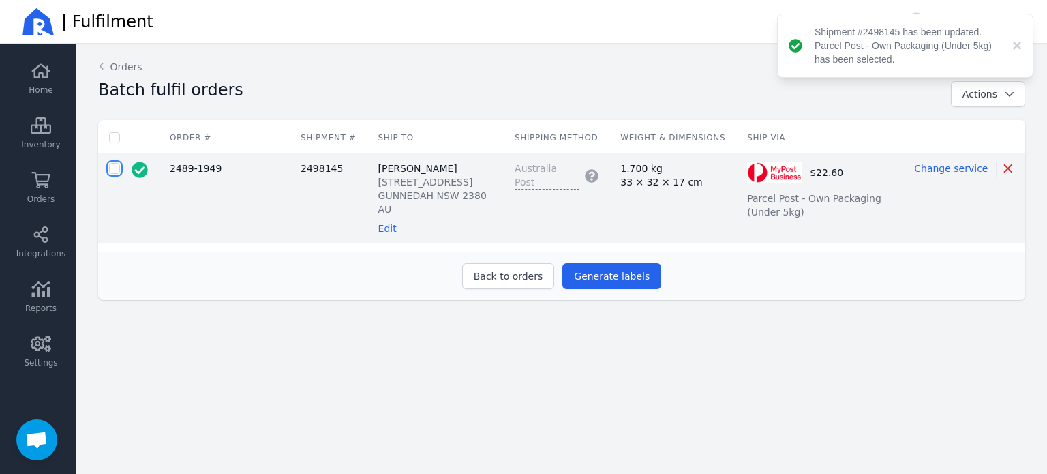
click at [117, 166] on input "checkbox" at bounding box center [114, 168] width 11 height 11
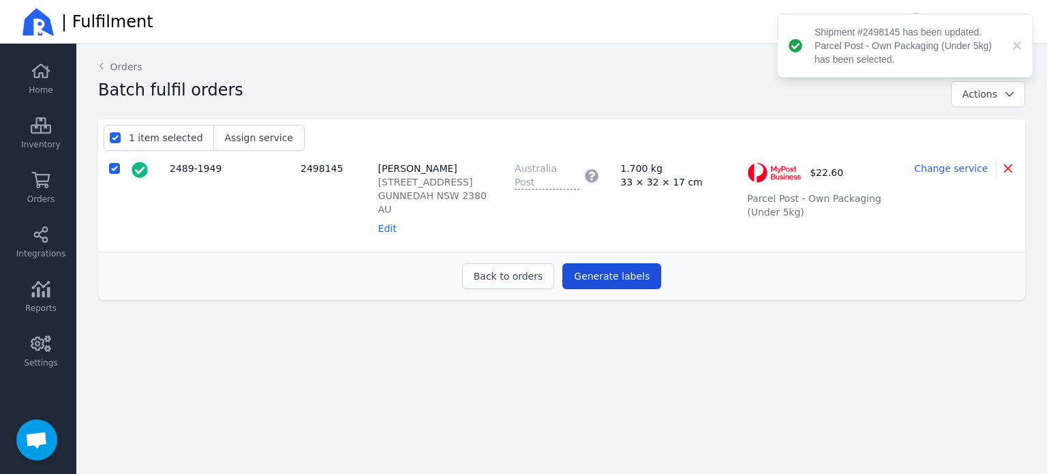
click at [633, 283] on button "Generate labels" at bounding box center [611, 276] width 99 height 26
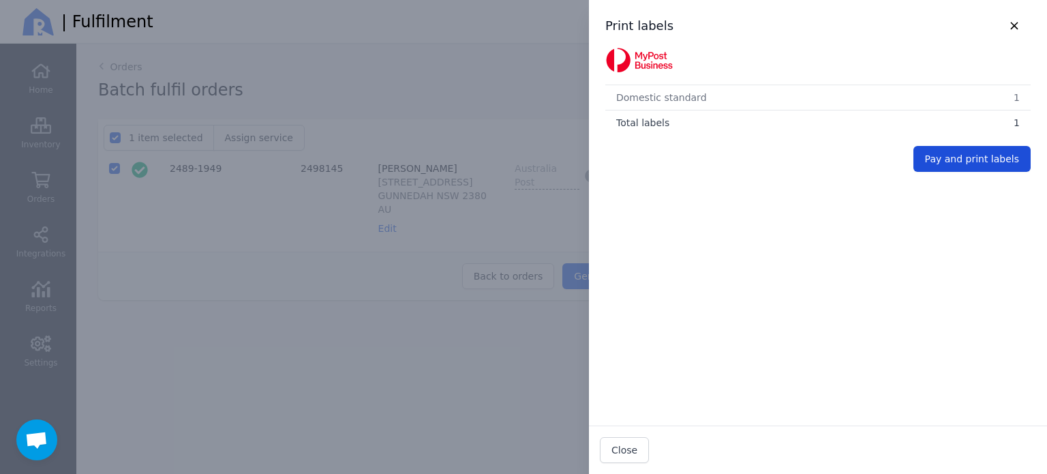
click at [956, 160] on span "Pay and print labels" at bounding box center [972, 158] width 94 height 11
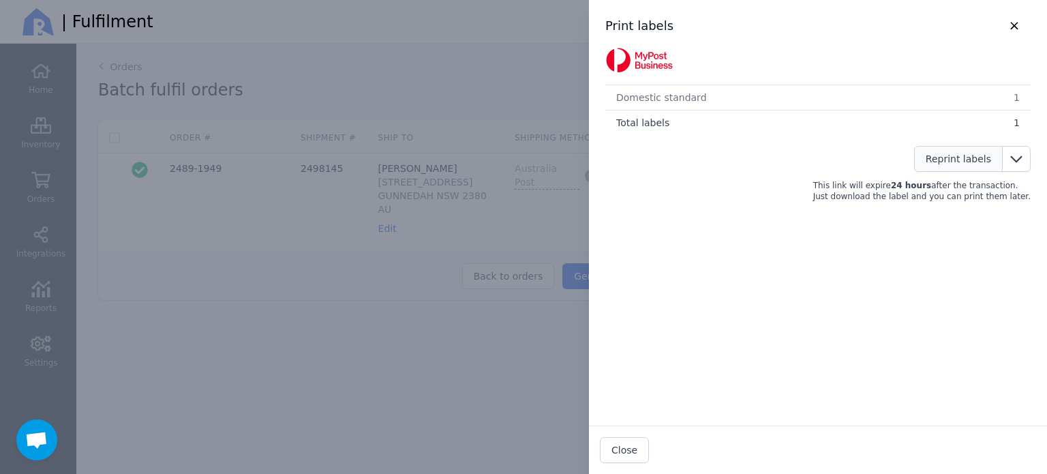
click at [949, 153] on span "Reprint labels" at bounding box center [957, 158] width 65 height 11
